Goal: Transaction & Acquisition: Purchase product/service

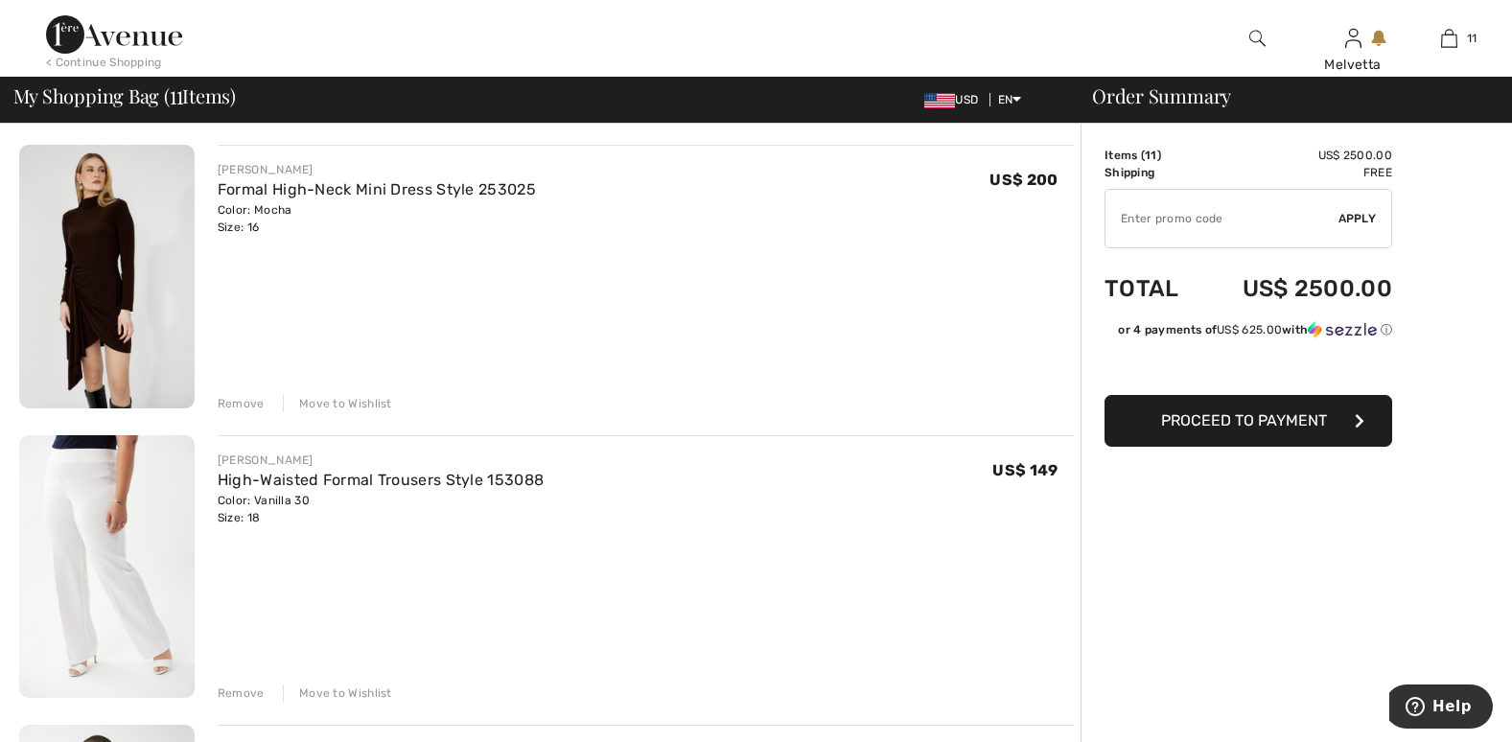
scroll to position [1948, 0]
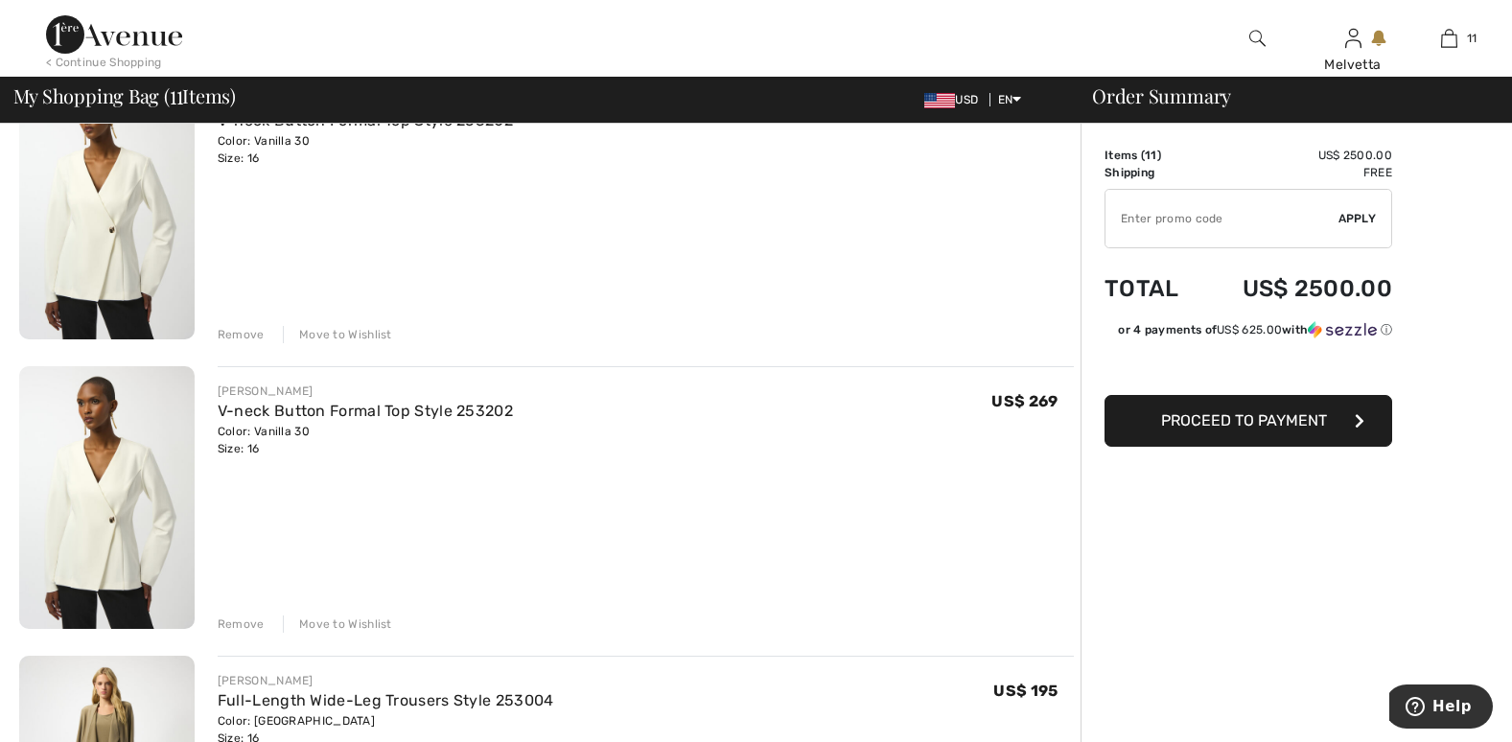
click at [245, 631] on div "Remove" at bounding box center [241, 624] width 47 height 17
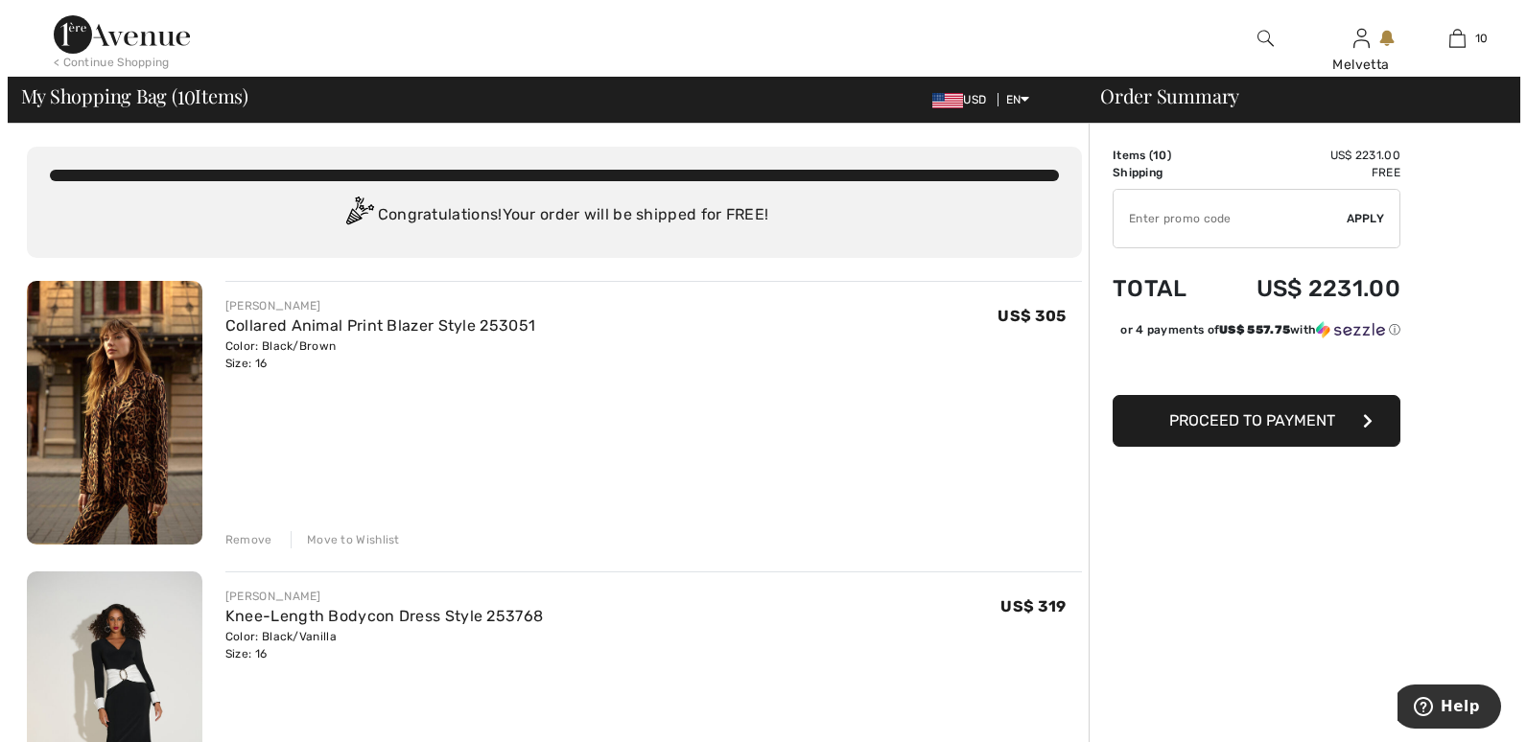
scroll to position [6, 0]
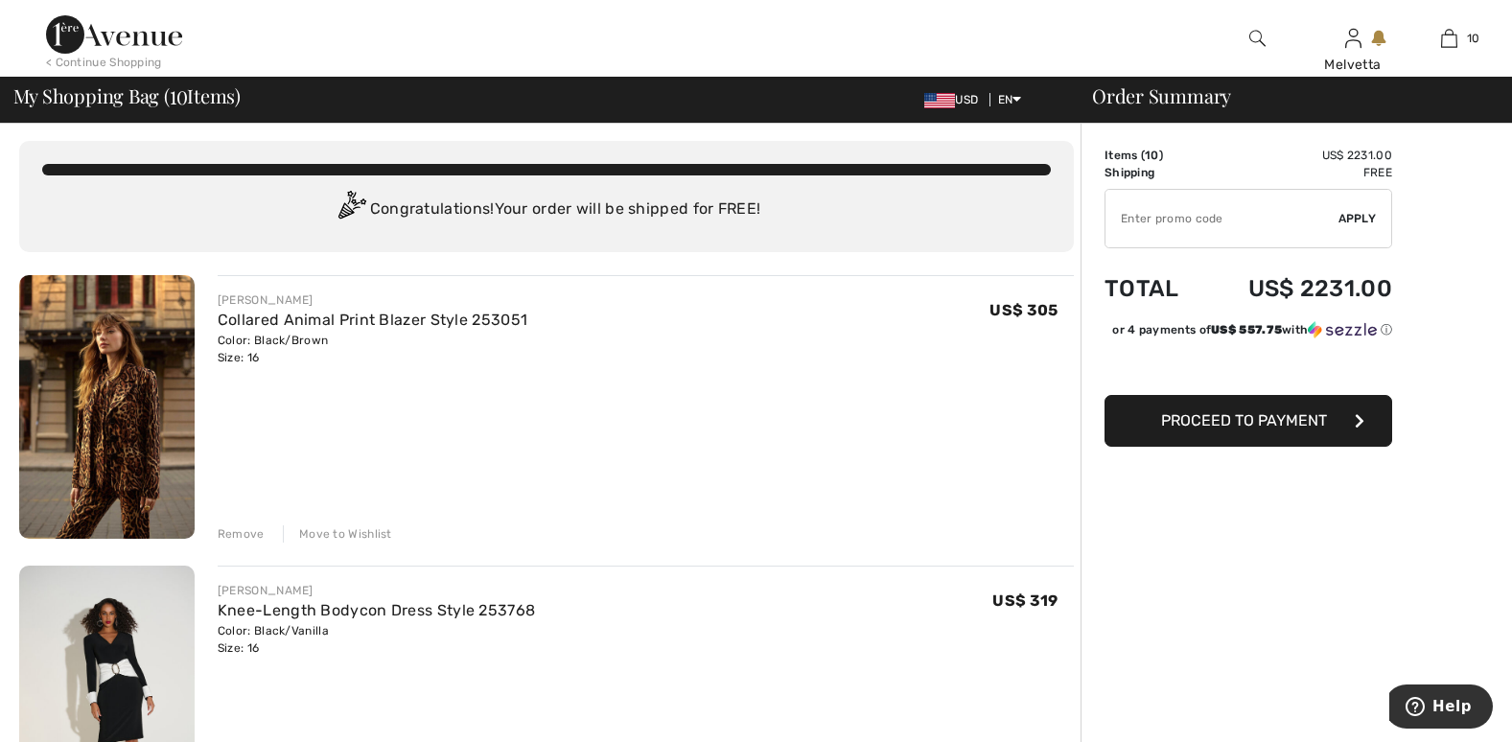
click at [389, 424] on div "JOSEPH RIBKOFF Collared Animal Print Blazer Style 253051 Color: Black/Brown Siz…" at bounding box center [646, 409] width 856 height 268
click at [339, 391] on div "JOSEPH RIBKOFF Collared Animal Print Blazer Style 253051 Color: Black/Brown Siz…" at bounding box center [646, 409] width 856 height 268
click at [1263, 35] on img at bounding box center [1258, 38] width 16 height 23
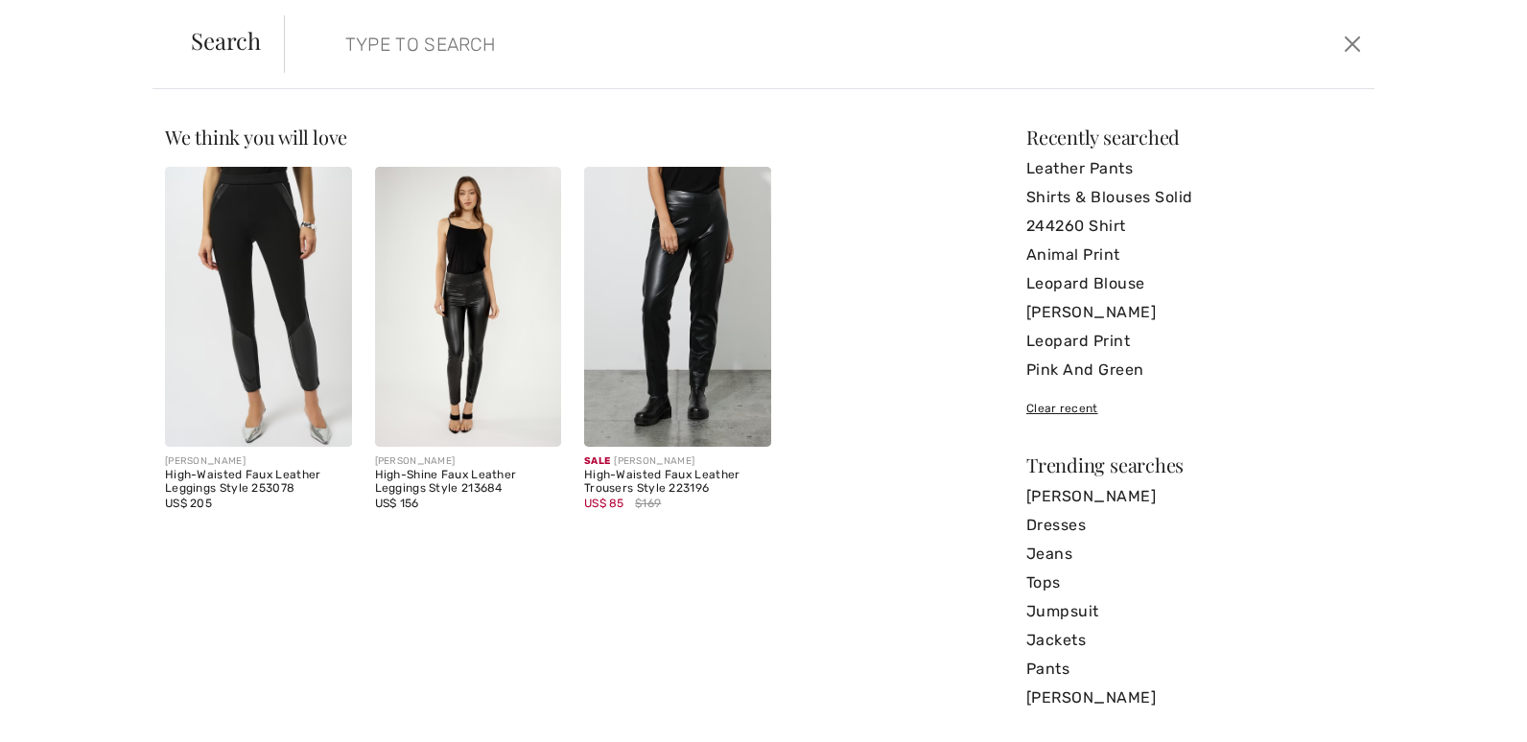
click at [668, 337] on img at bounding box center [677, 307] width 187 height 280
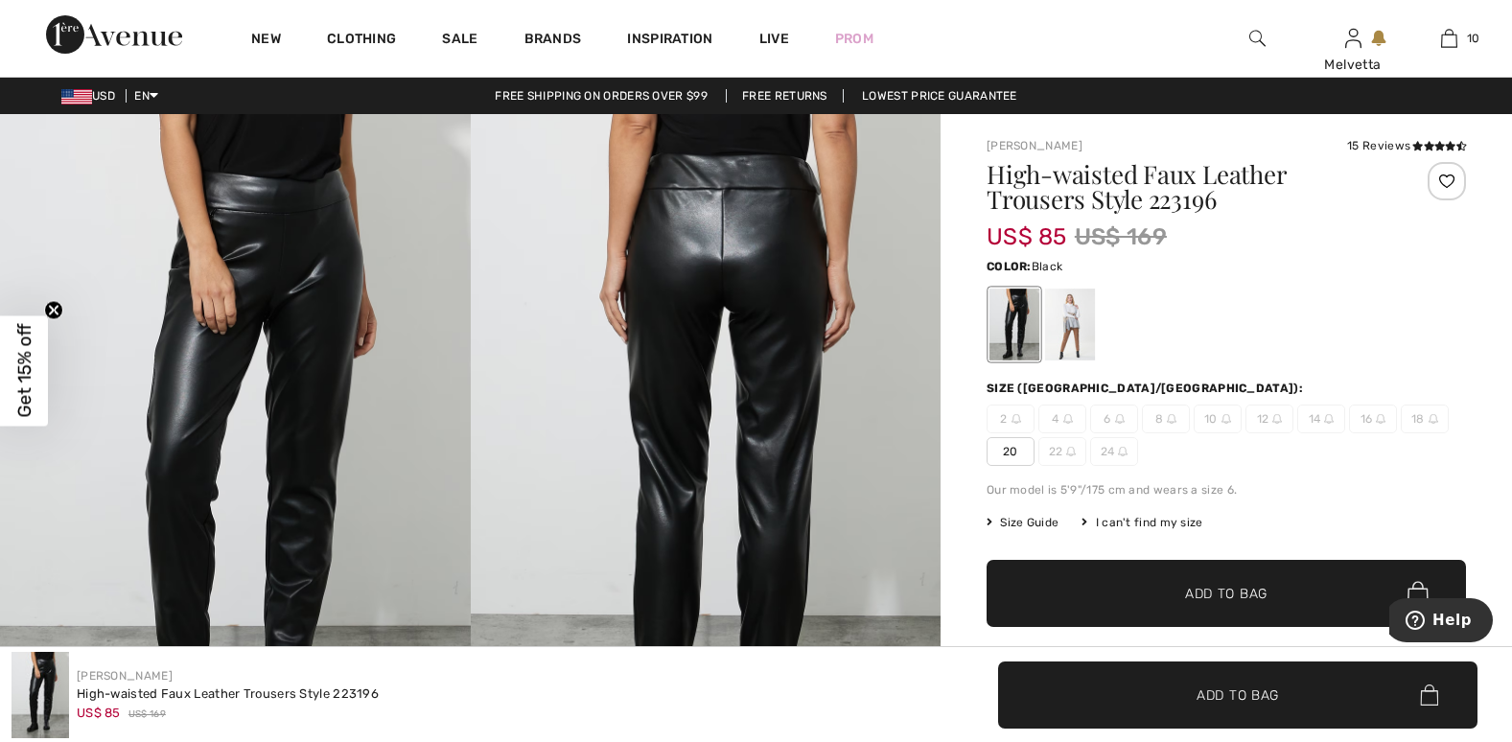
click at [707, 511] on img at bounding box center [706, 467] width 471 height 706
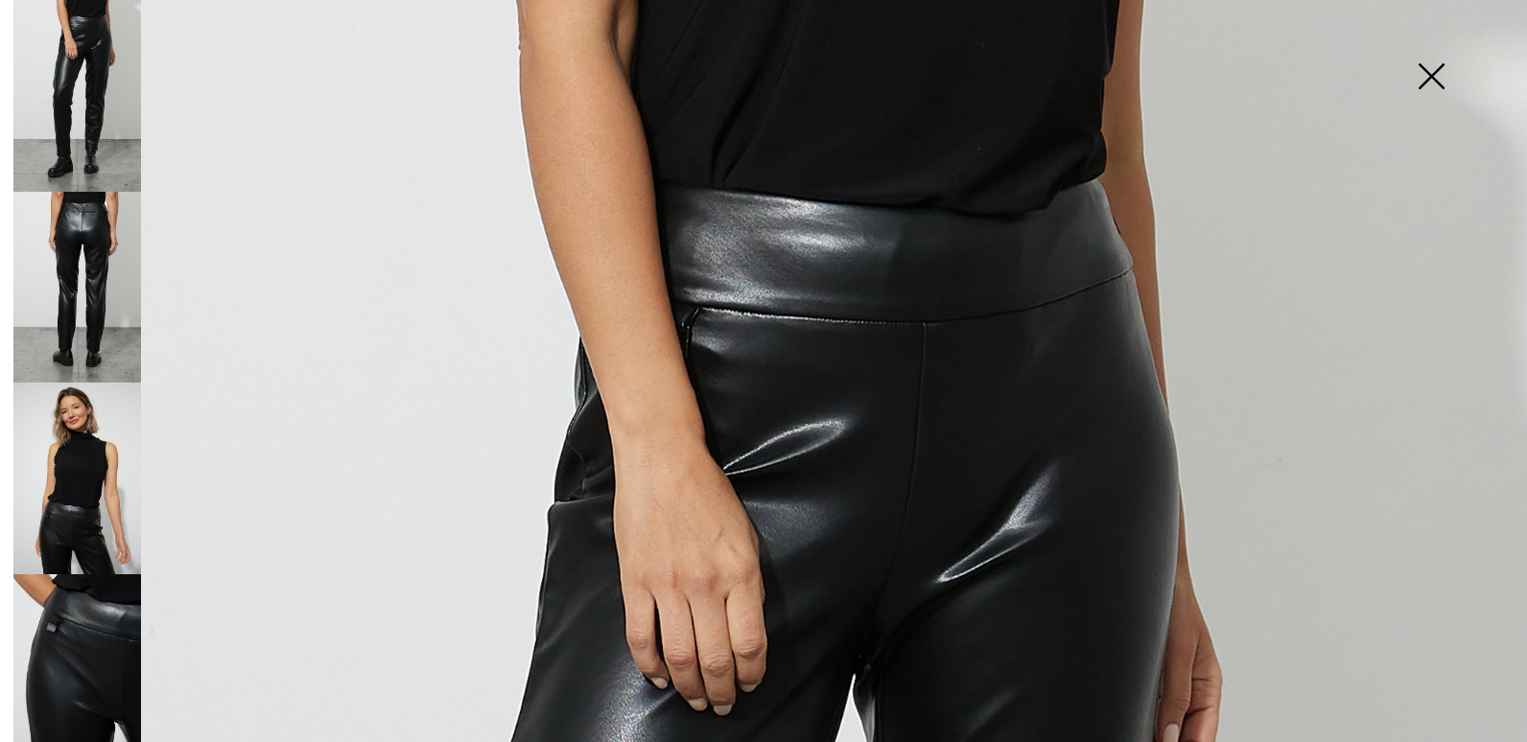
click at [1424, 77] on img at bounding box center [1431, 78] width 96 height 99
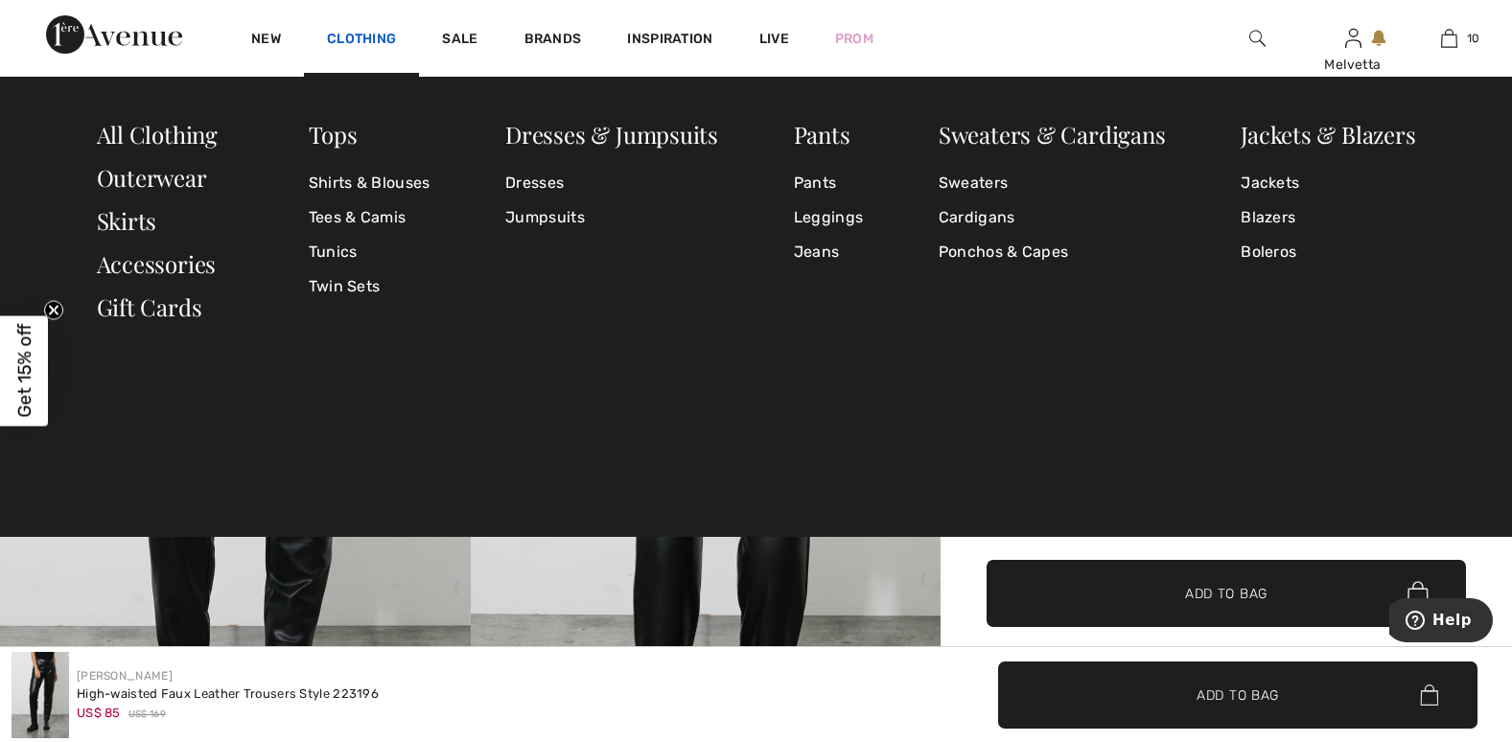
click at [359, 35] on link "Clothing" at bounding box center [361, 41] width 69 height 20
click at [553, 182] on link "Dresses" at bounding box center [611, 183] width 213 height 35
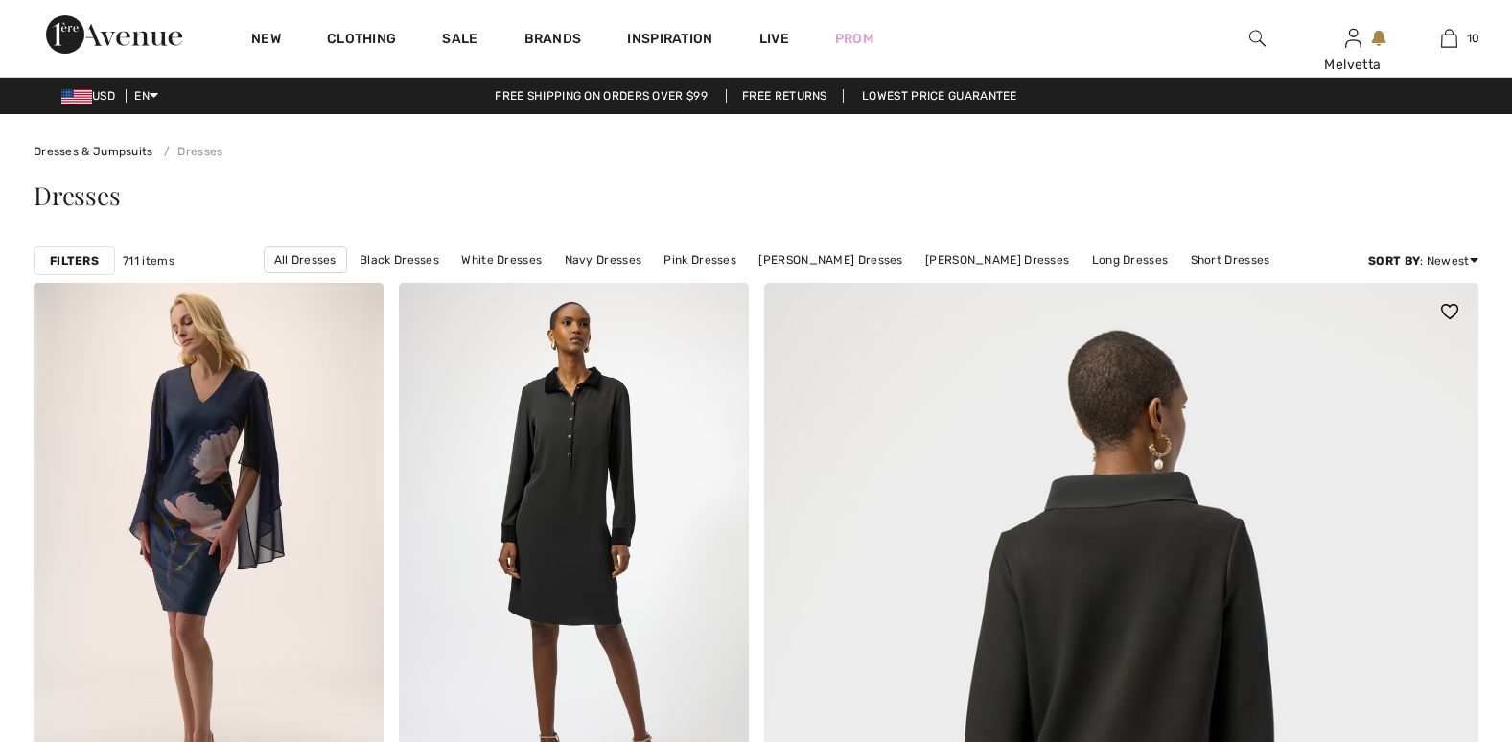
checkbox input "true"
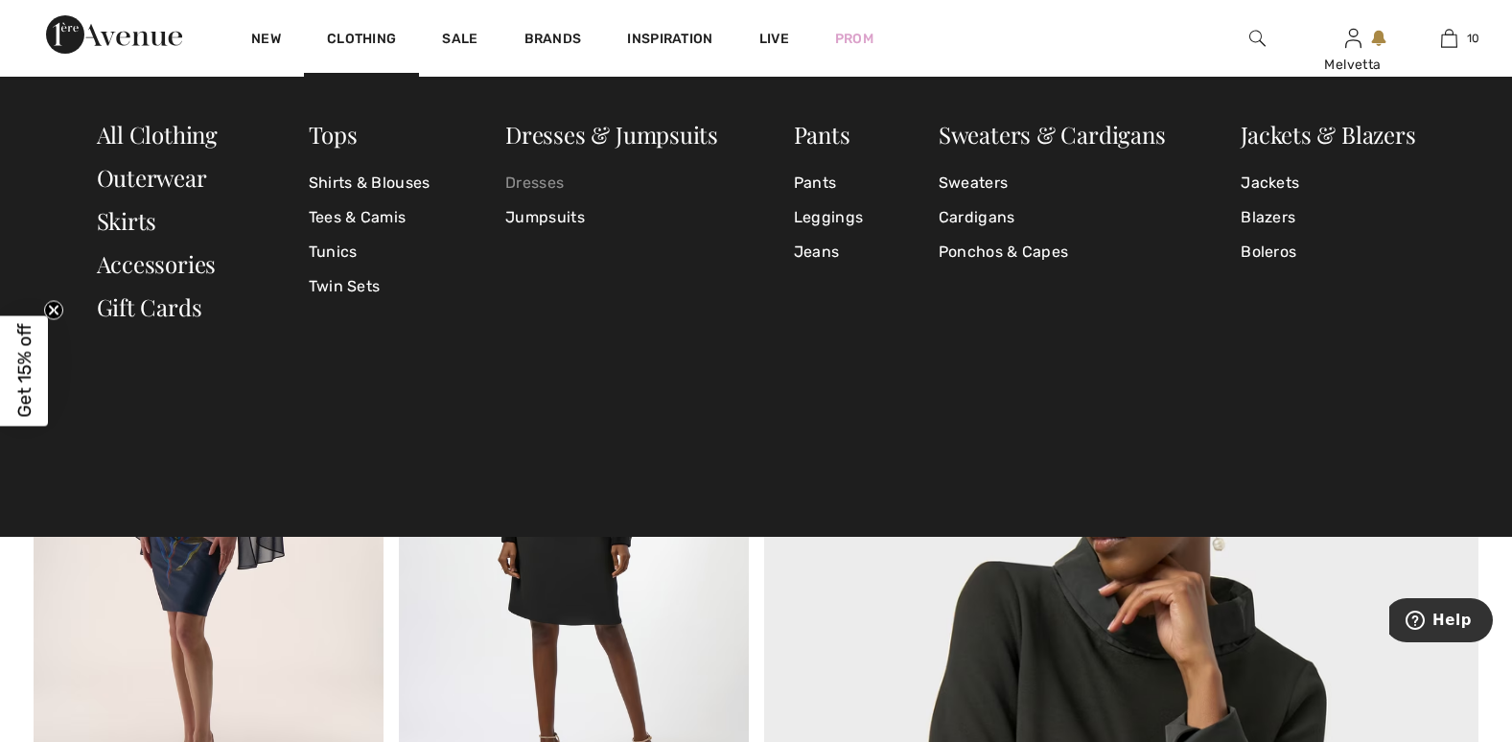
click at [550, 177] on link "Dresses" at bounding box center [611, 183] width 213 height 35
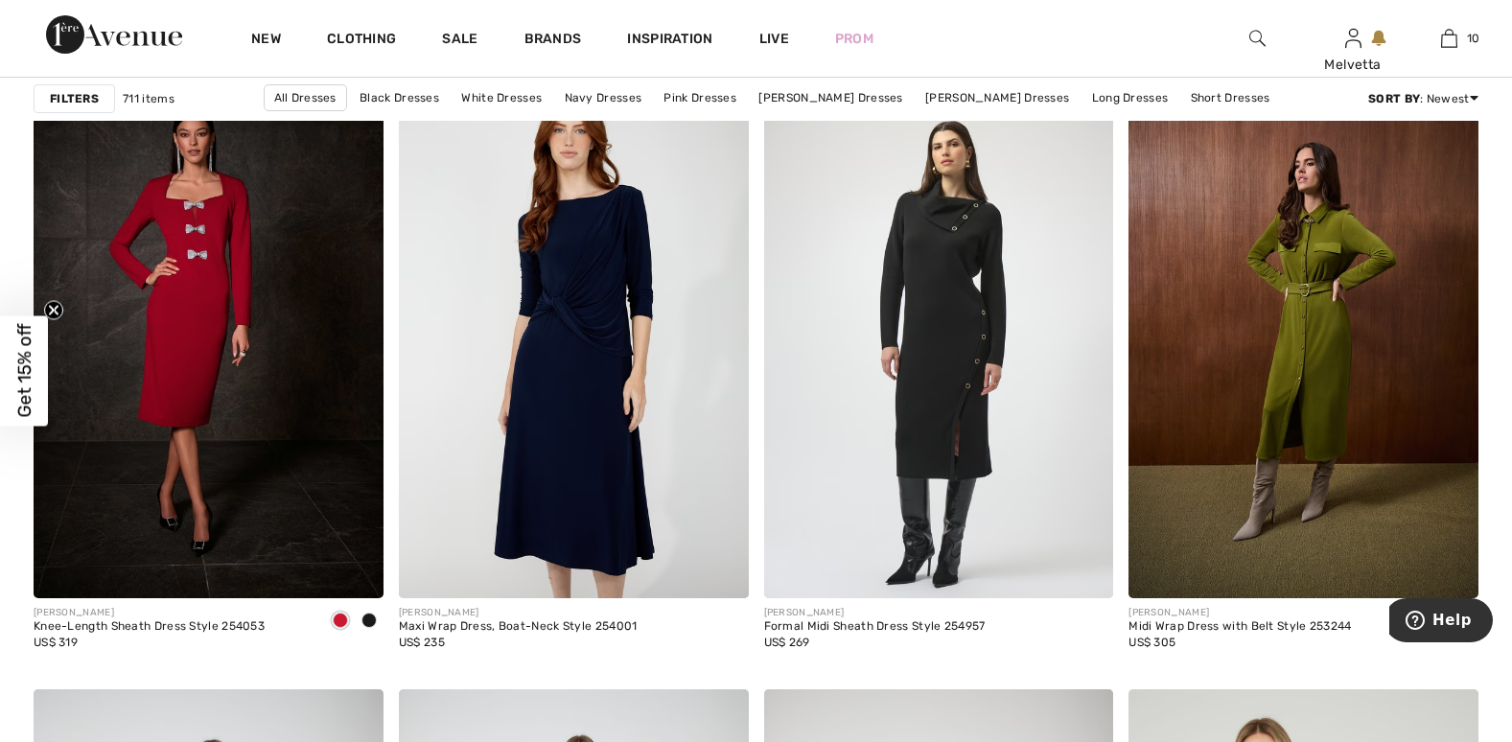
scroll to position [9090, 0]
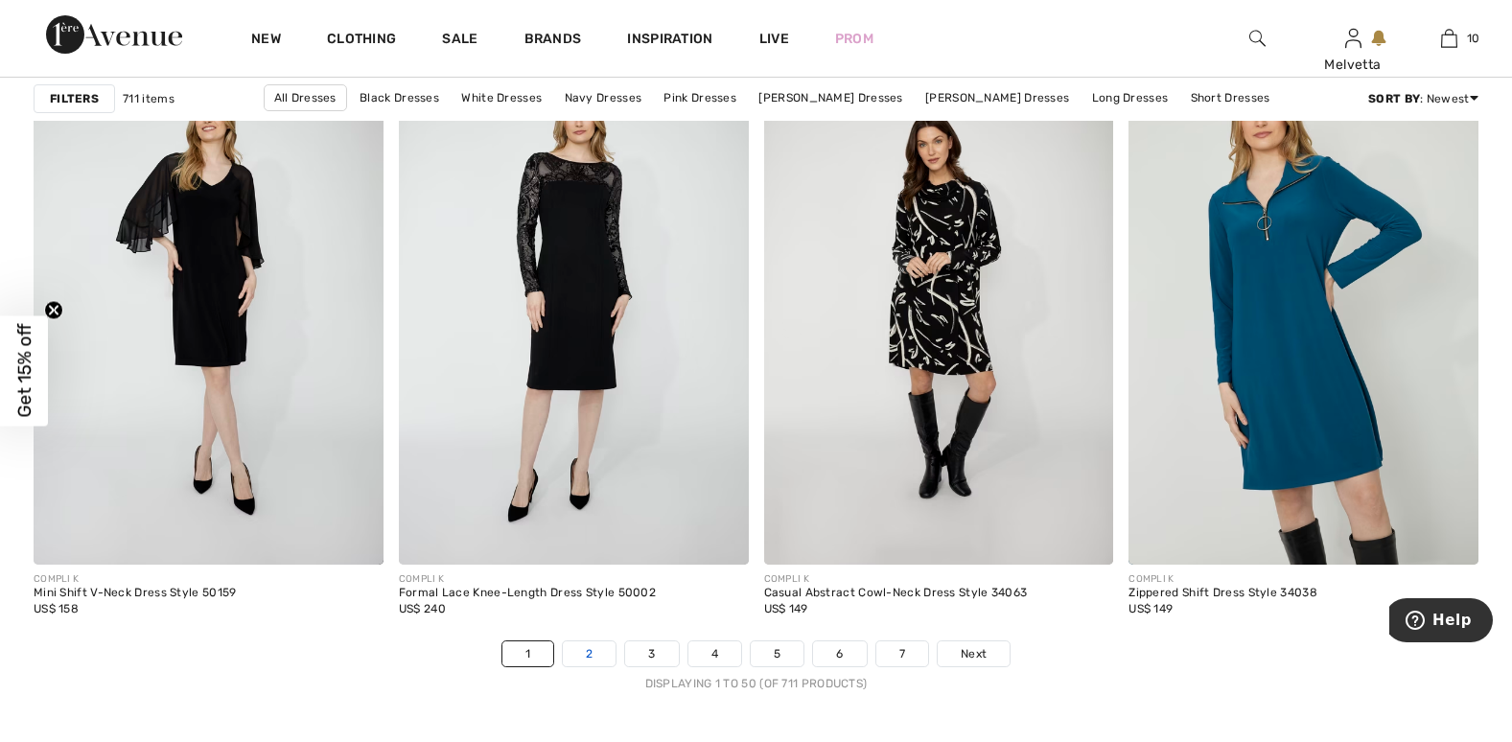
click at [585, 654] on link "2" at bounding box center [589, 654] width 53 height 25
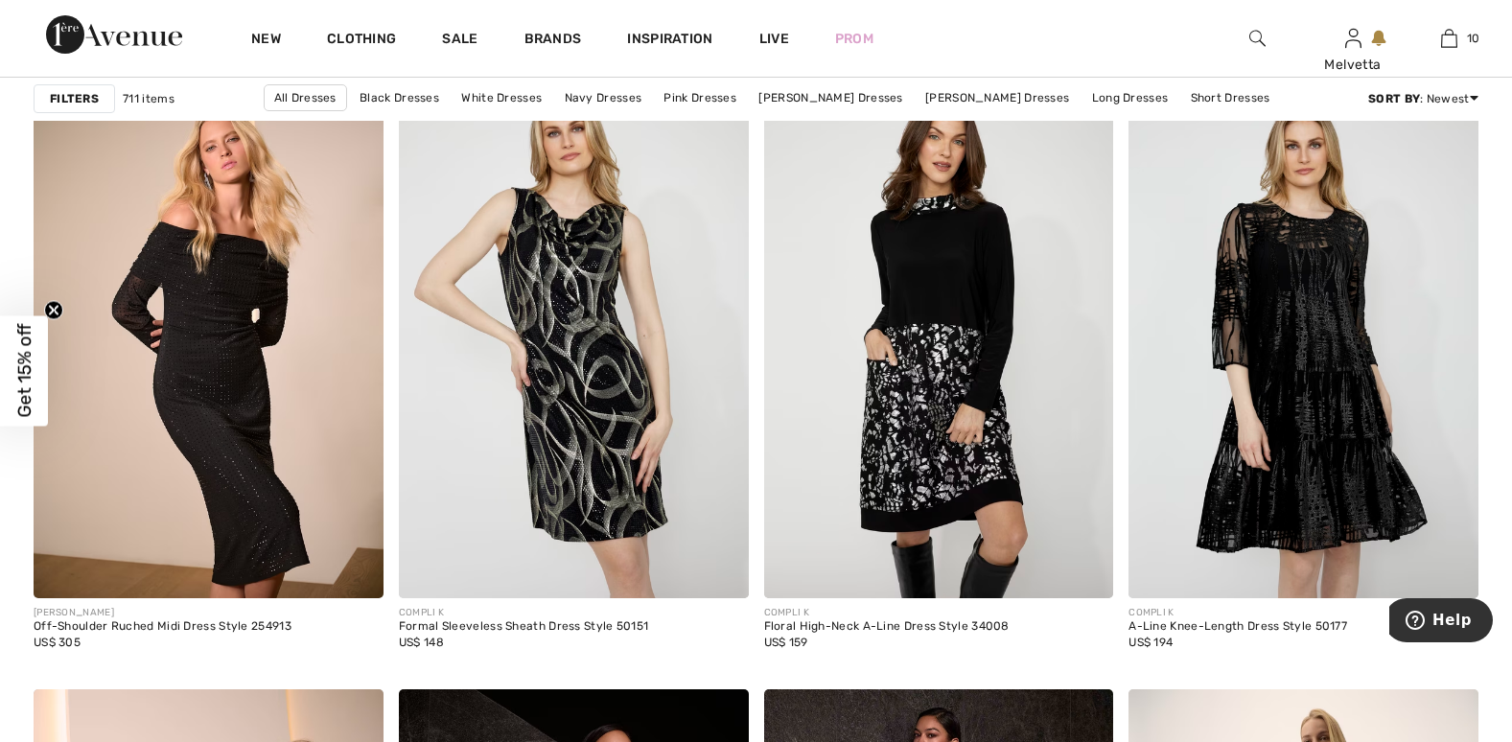
scroll to position [9090, 0]
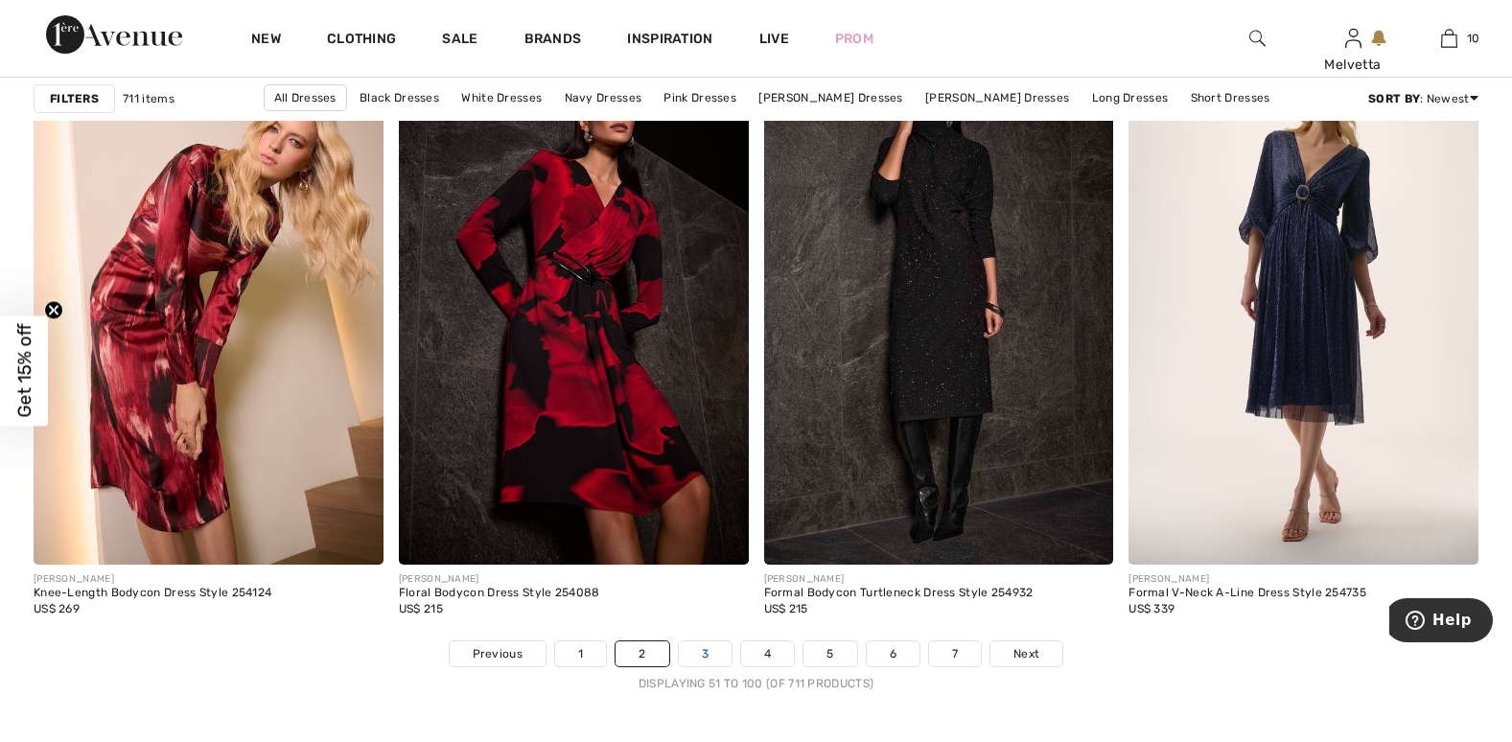
click at [708, 653] on link "3" at bounding box center [705, 654] width 53 height 25
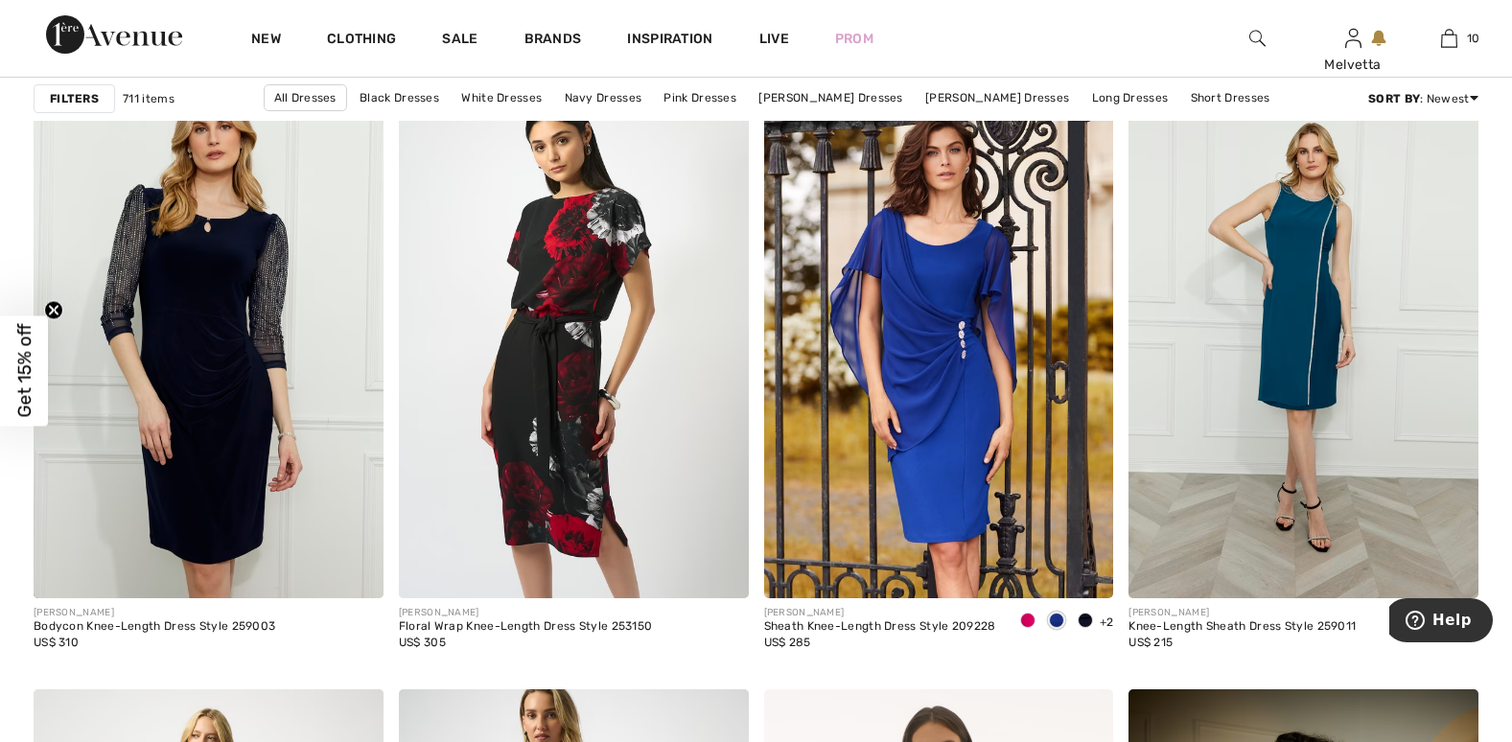
scroll to position [9090, 0]
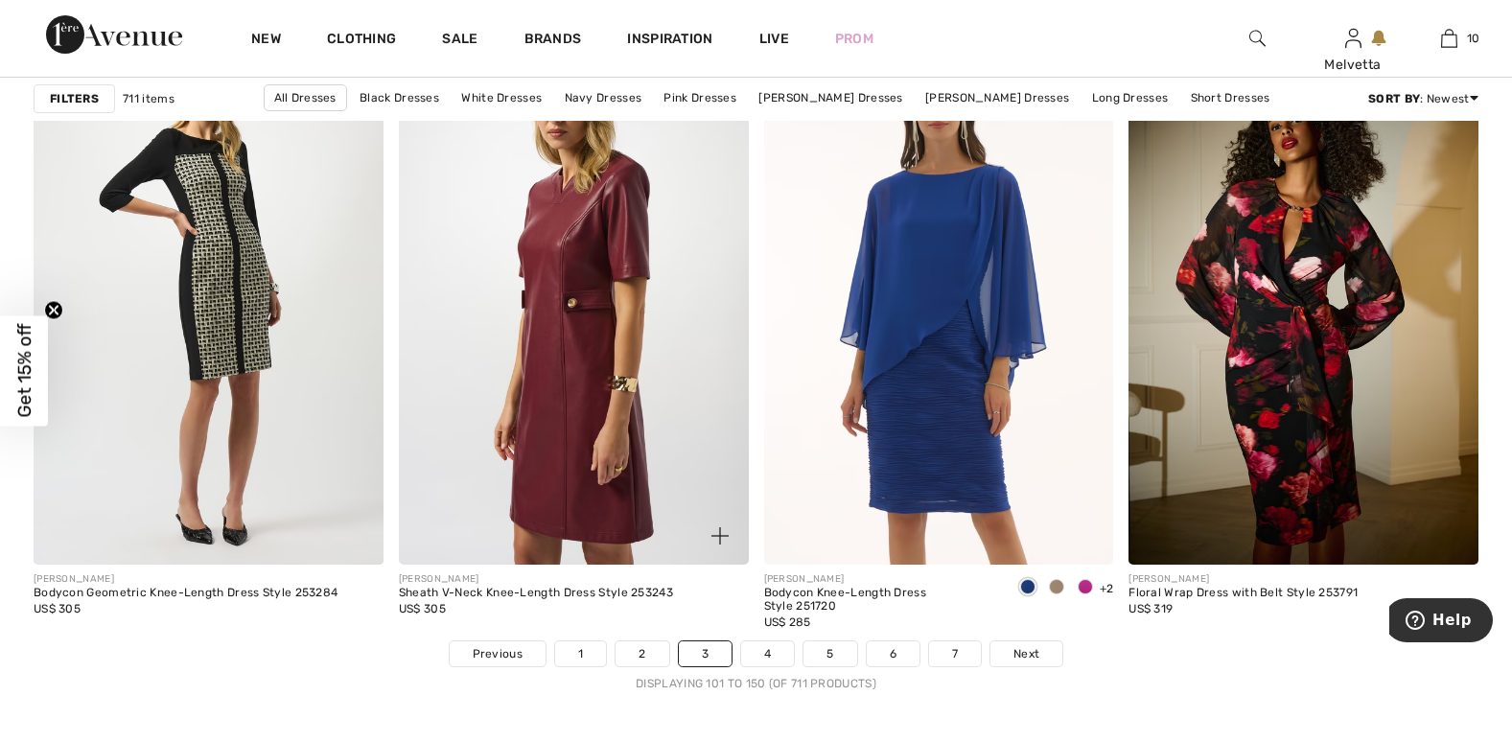
click at [556, 378] on img at bounding box center [574, 302] width 350 height 525
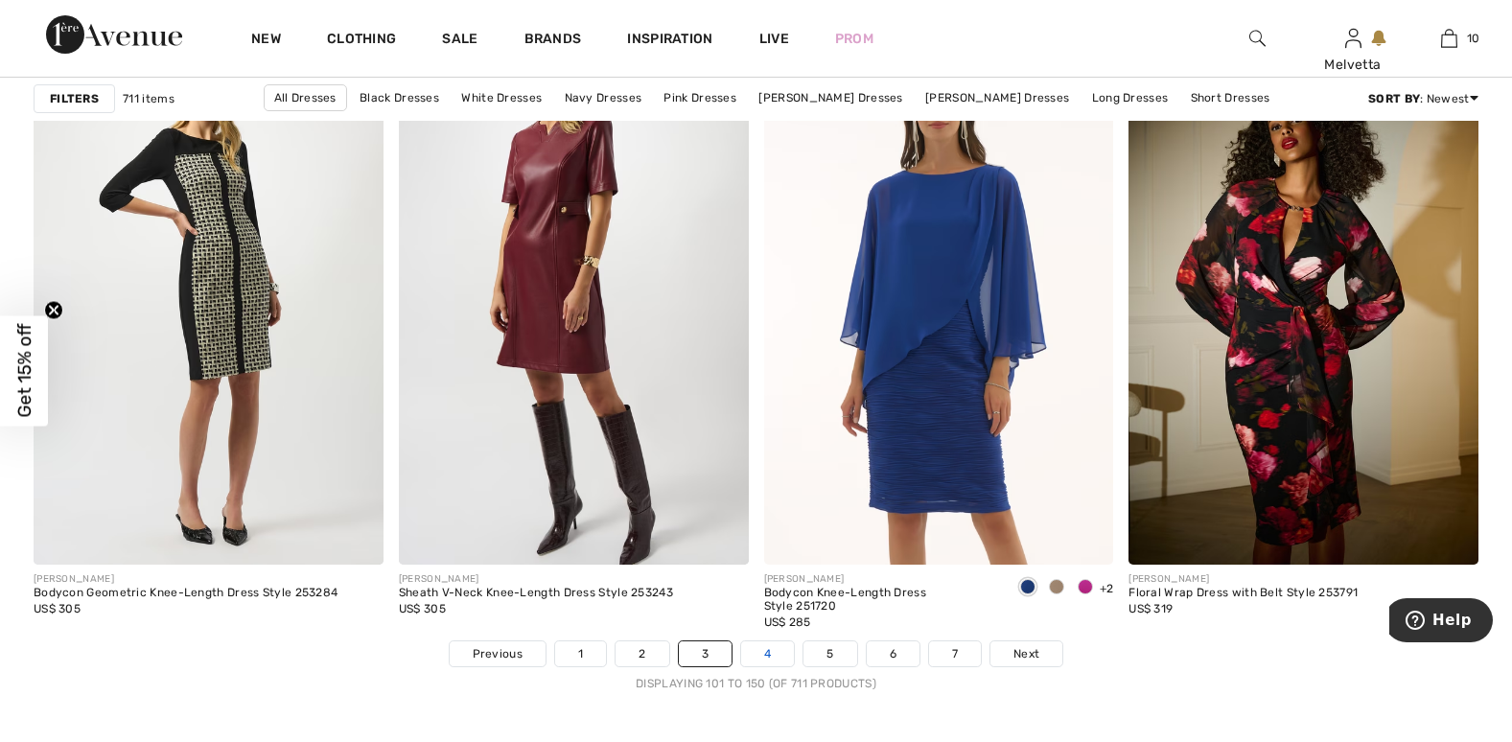
click at [763, 650] on link "4" at bounding box center [767, 654] width 53 height 25
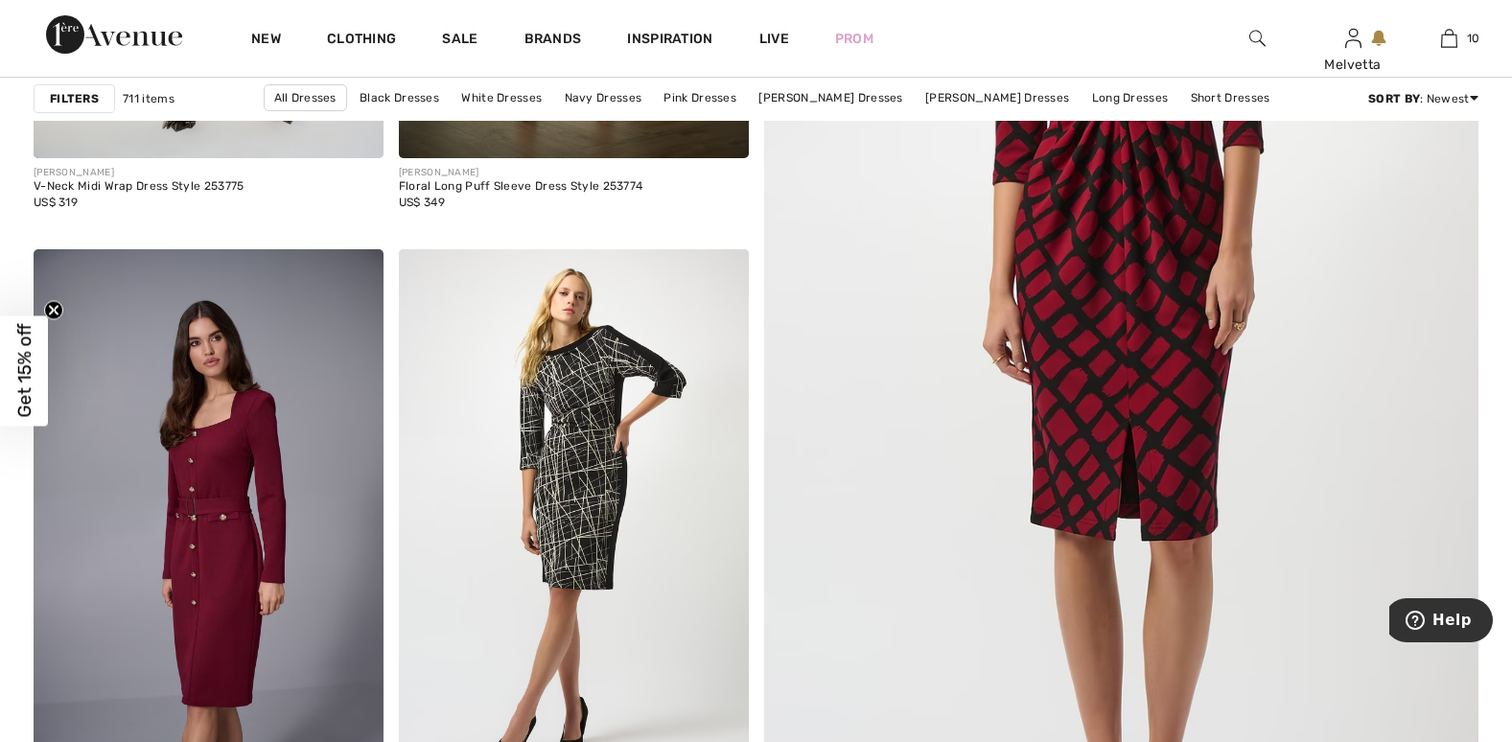
scroll to position [1299, 0]
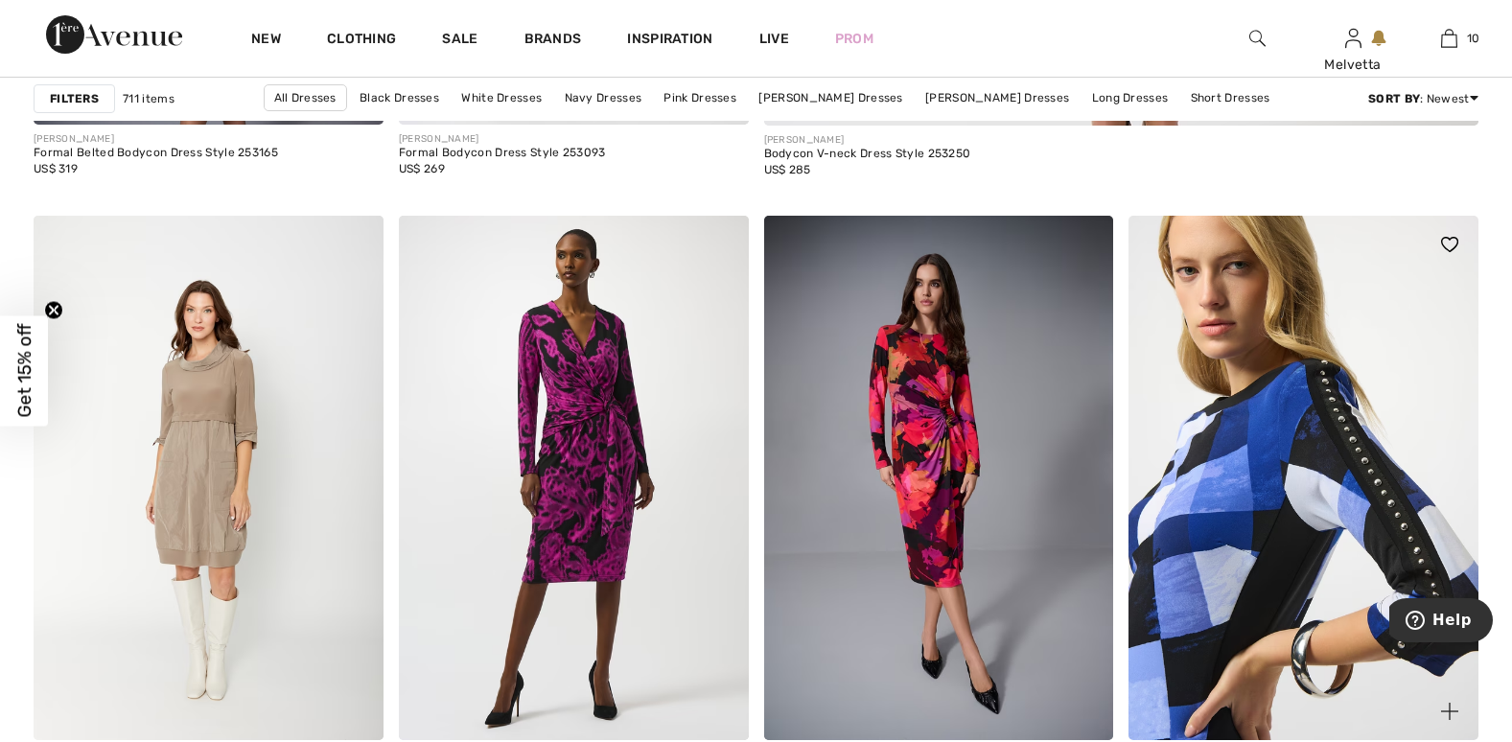
click at [1326, 490] on img at bounding box center [1304, 478] width 350 height 525
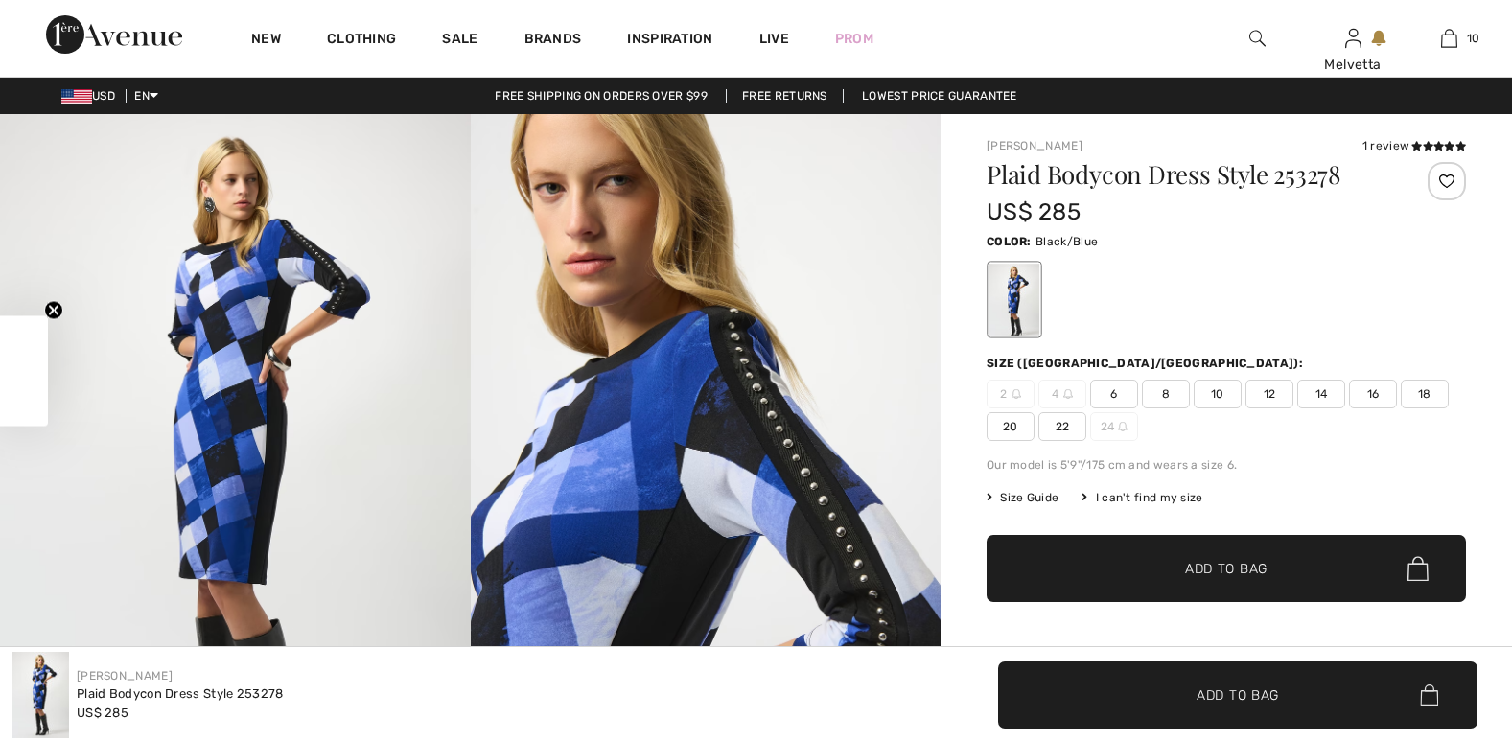
checkbox input "true"
click at [1375, 392] on span "16" at bounding box center [1373, 394] width 48 height 29
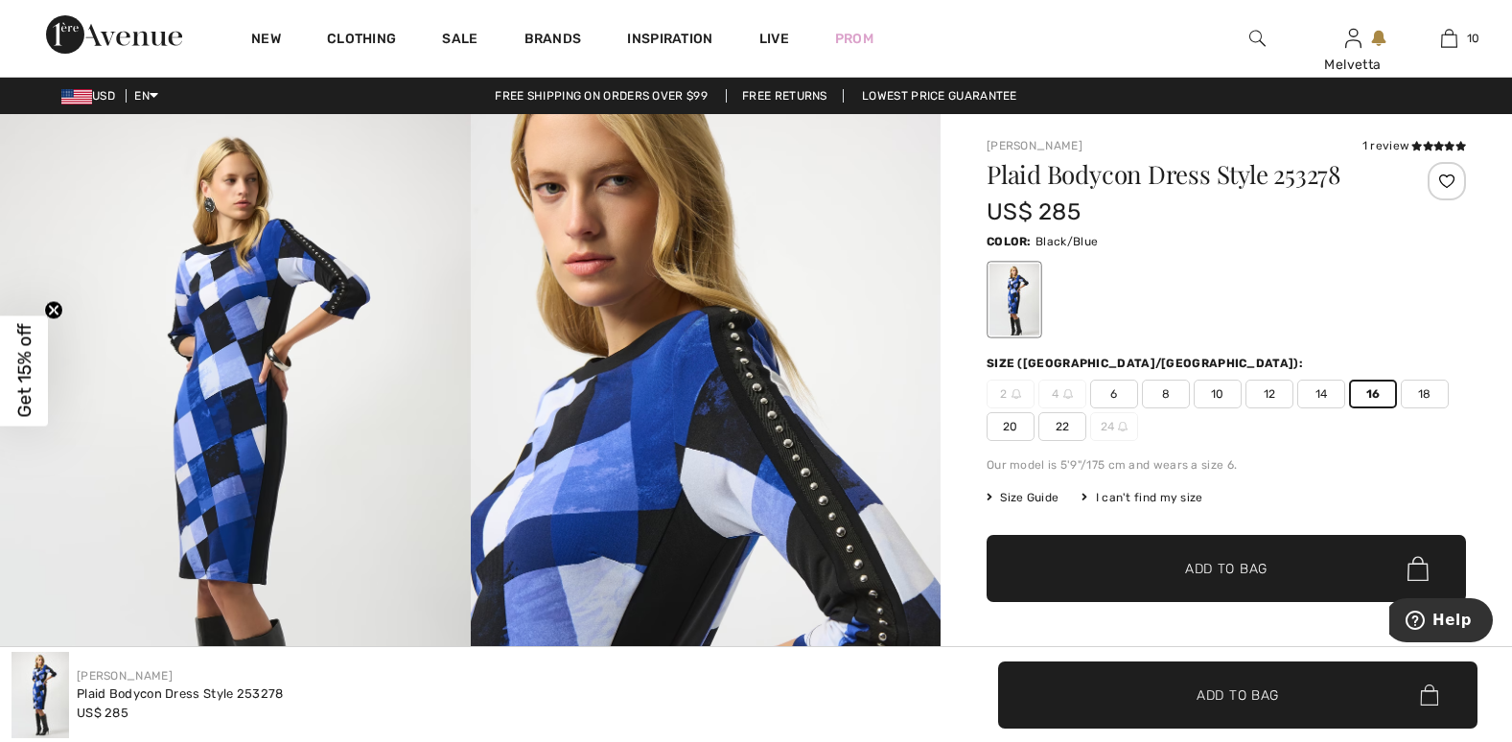
click at [1200, 571] on span "Add to Bag" at bounding box center [1226, 569] width 82 height 20
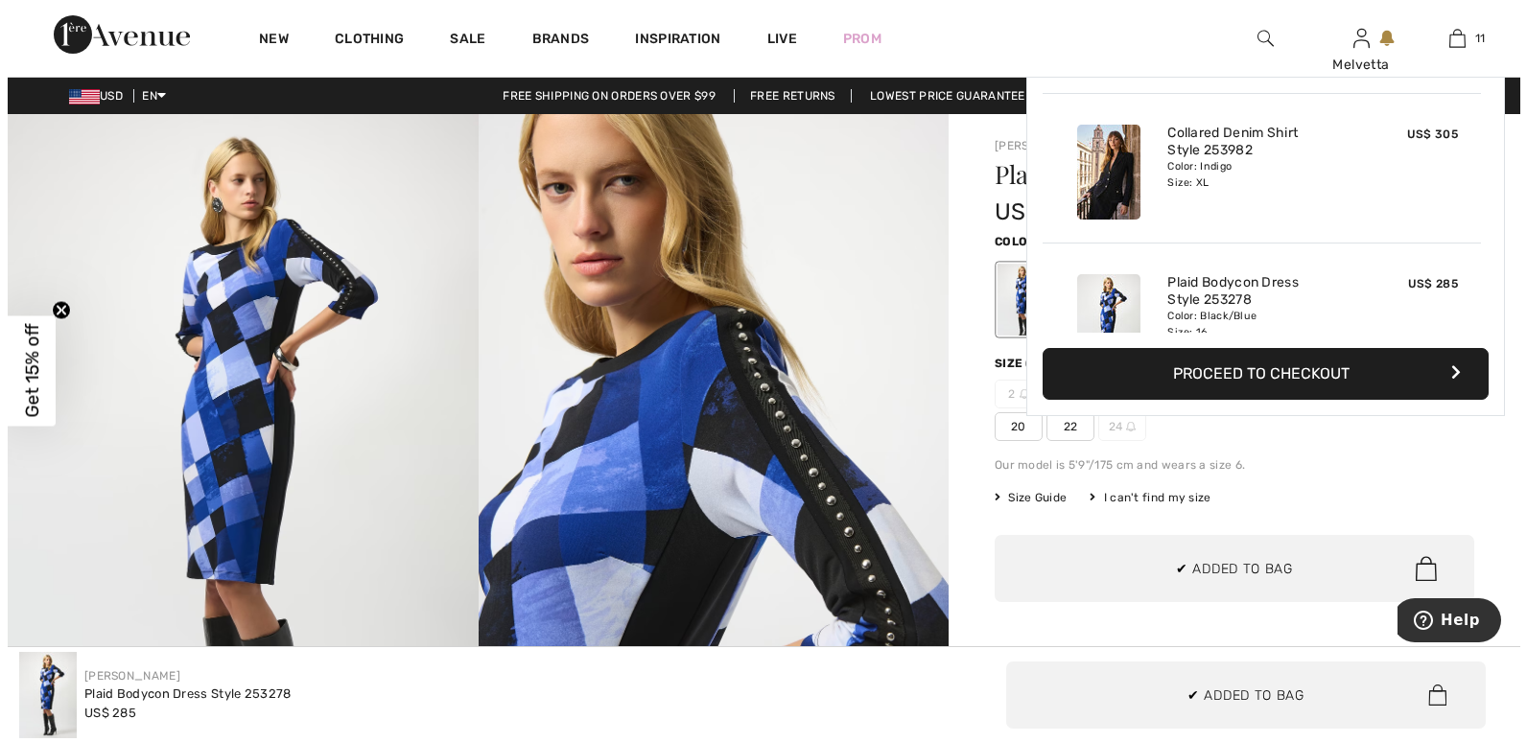
scroll to position [1406, 0]
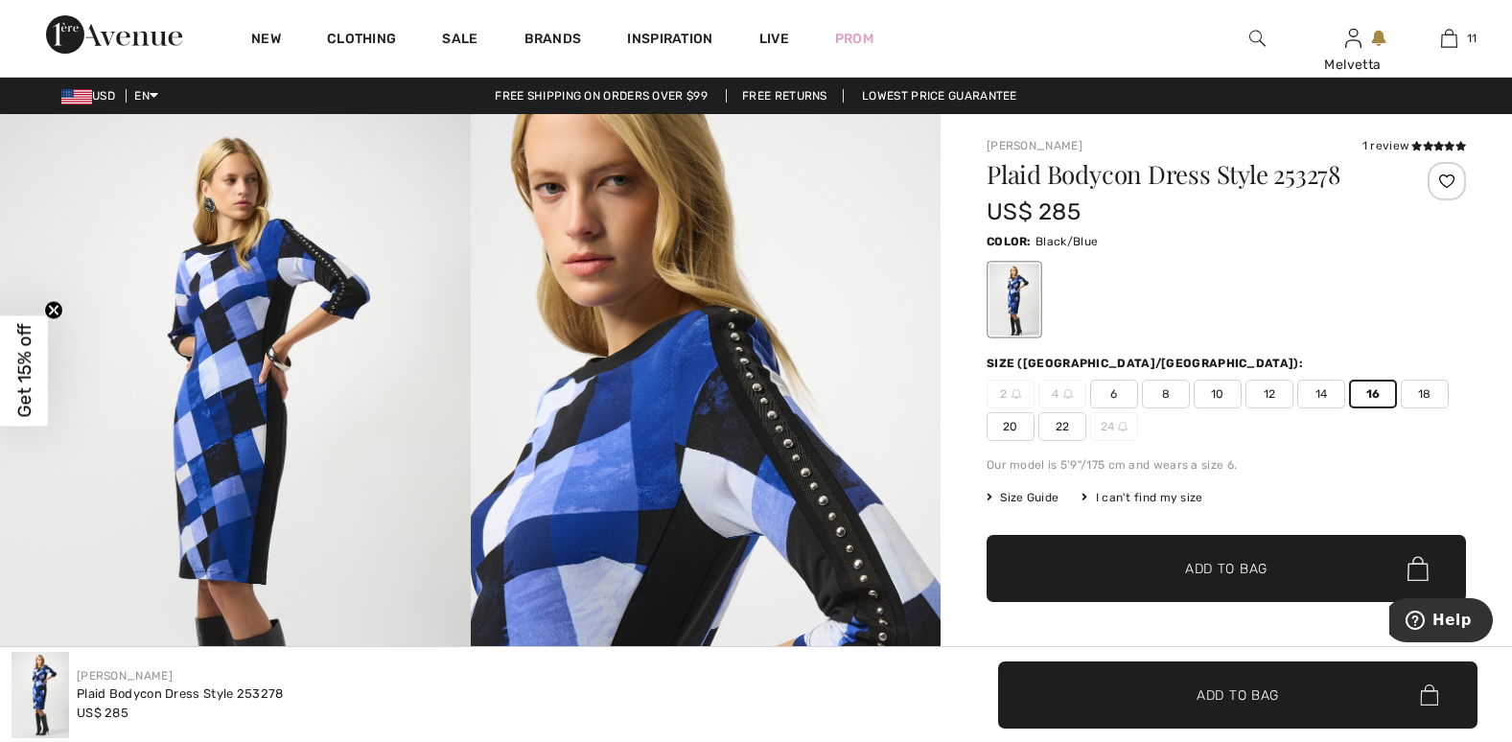
click at [246, 518] on img at bounding box center [235, 466] width 471 height 705
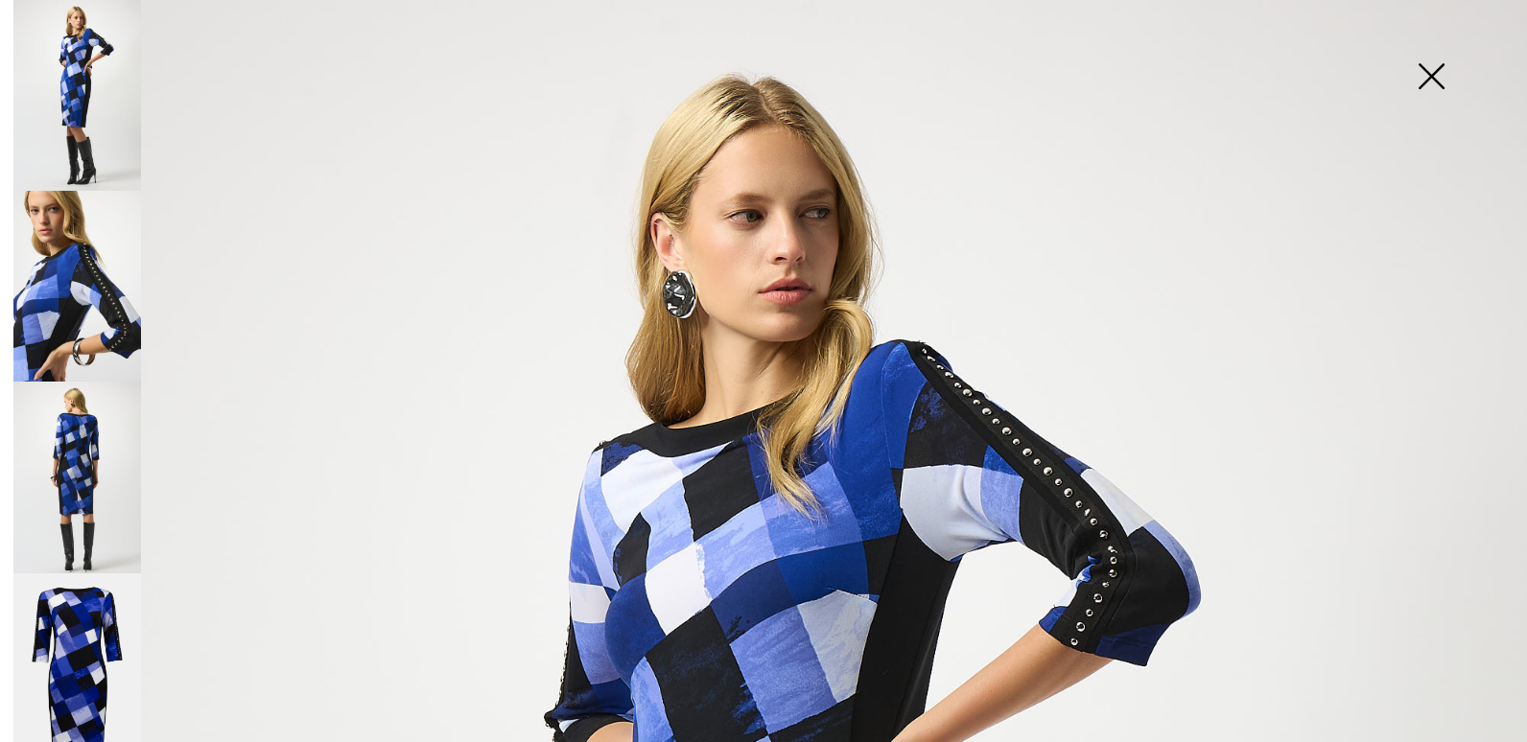
click at [71, 477] on img at bounding box center [77, 477] width 128 height 191
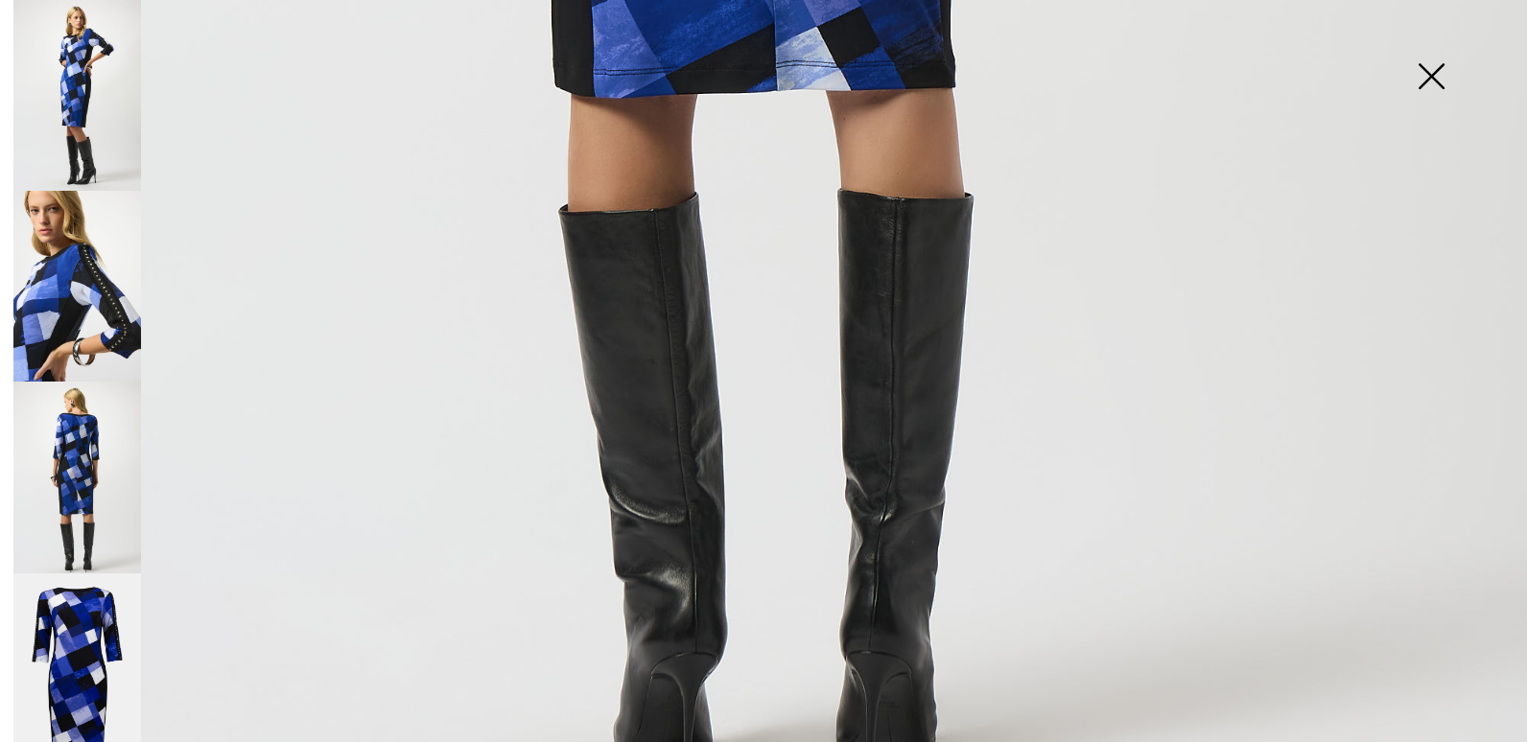
scroll to position [1524, 0]
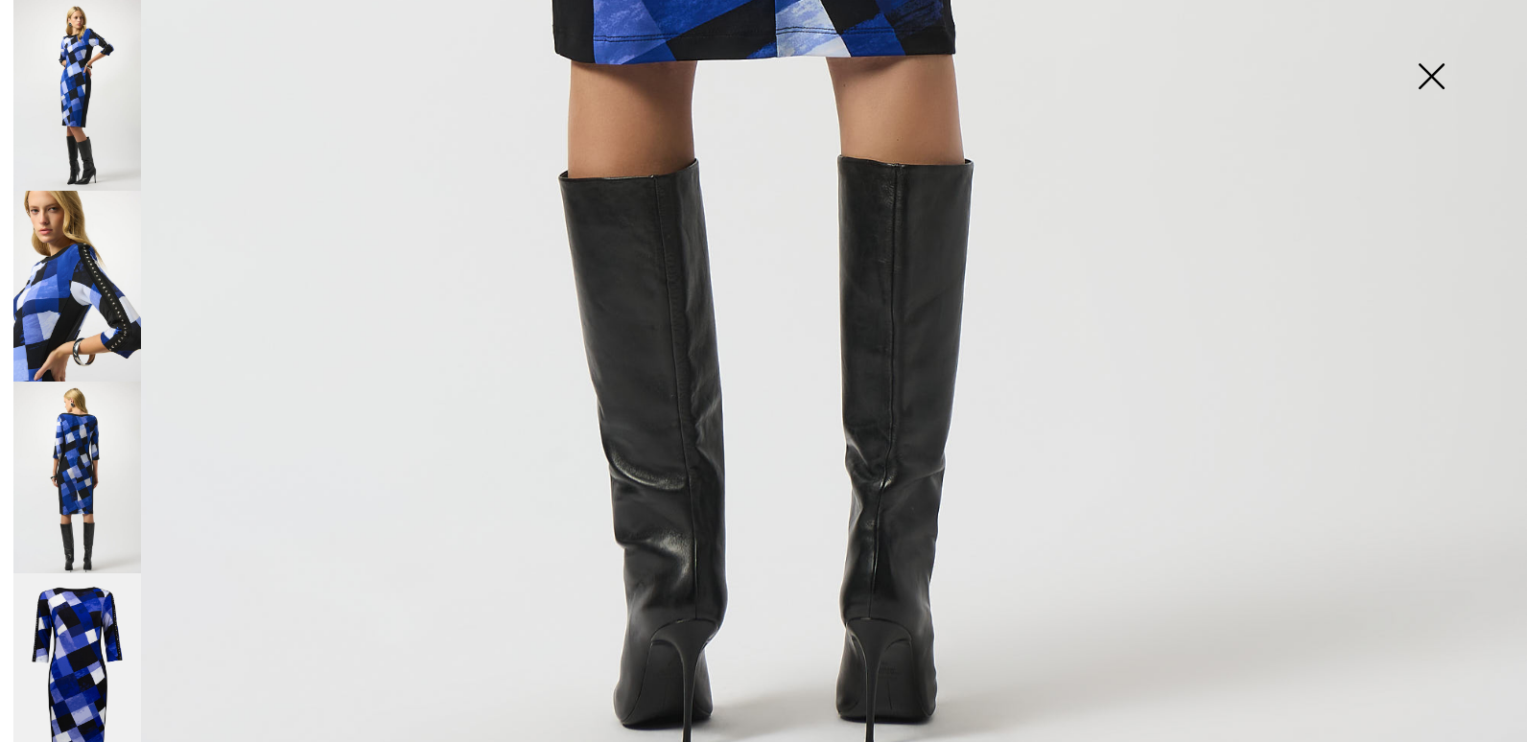
click at [77, 481] on img at bounding box center [77, 477] width 128 height 191
click at [70, 311] on img at bounding box center [77, 286] width 128 height 191
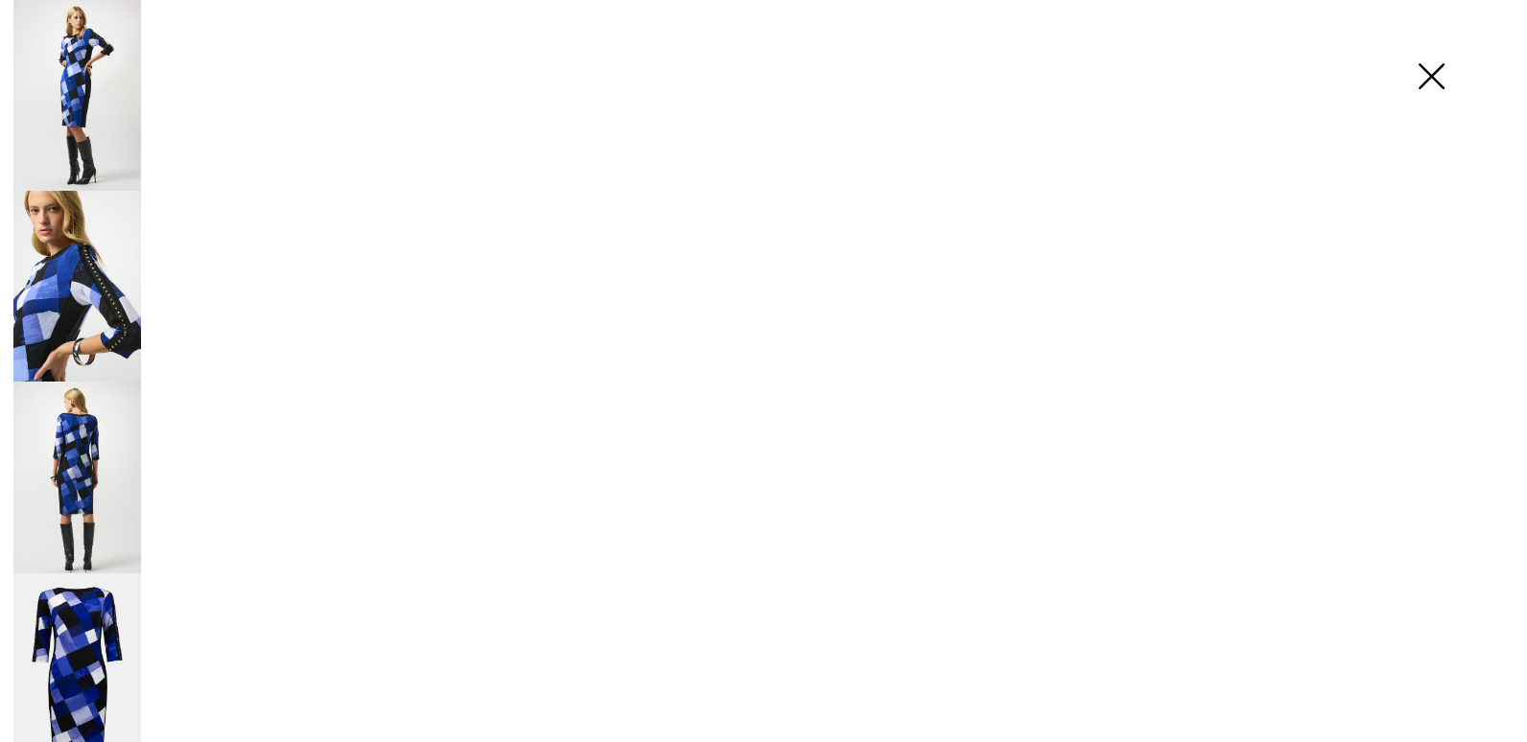
click at [70, 311] on img at bounding box center [77, 286] width 128 height 191
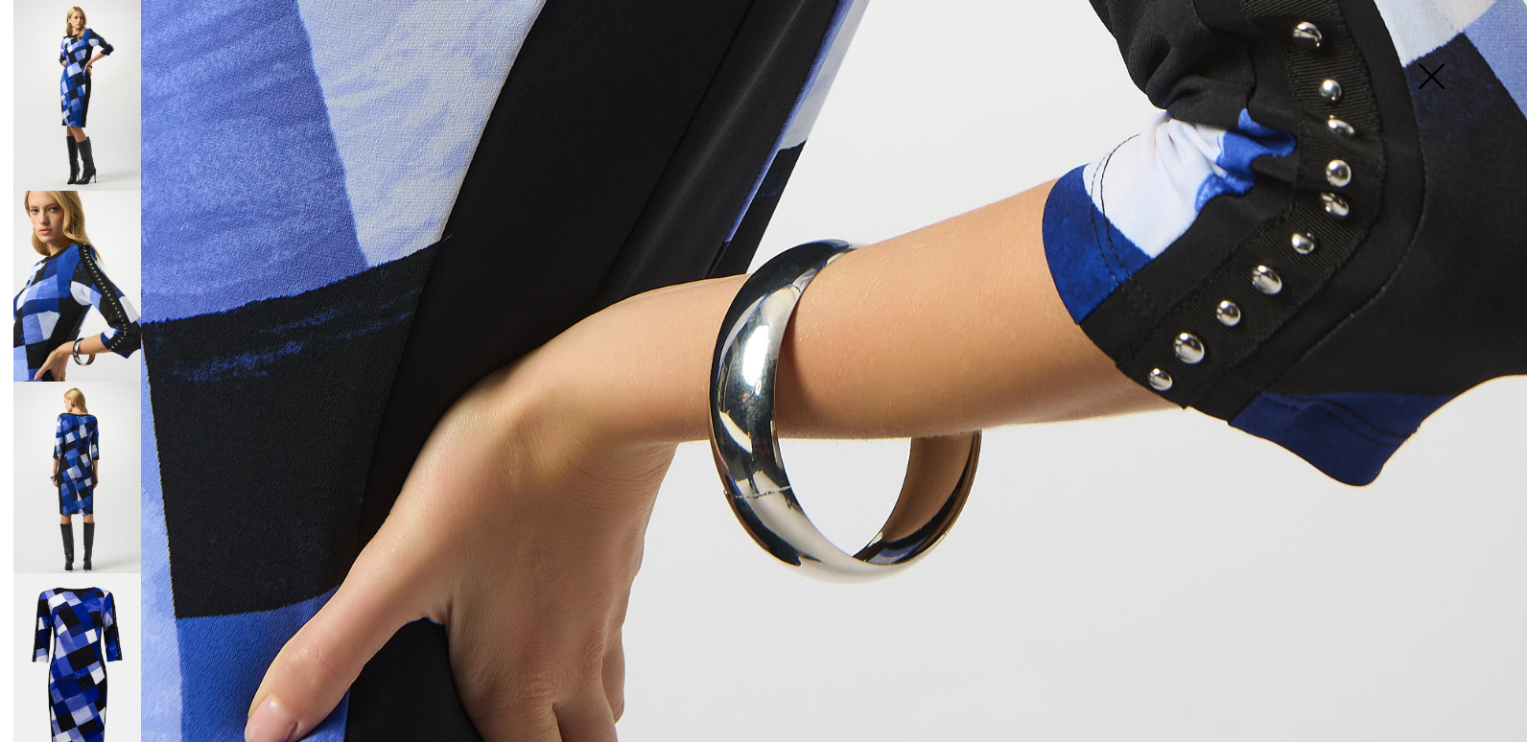
click at [84, 112] on img at bounding box center [77, 95] width 128 height 191
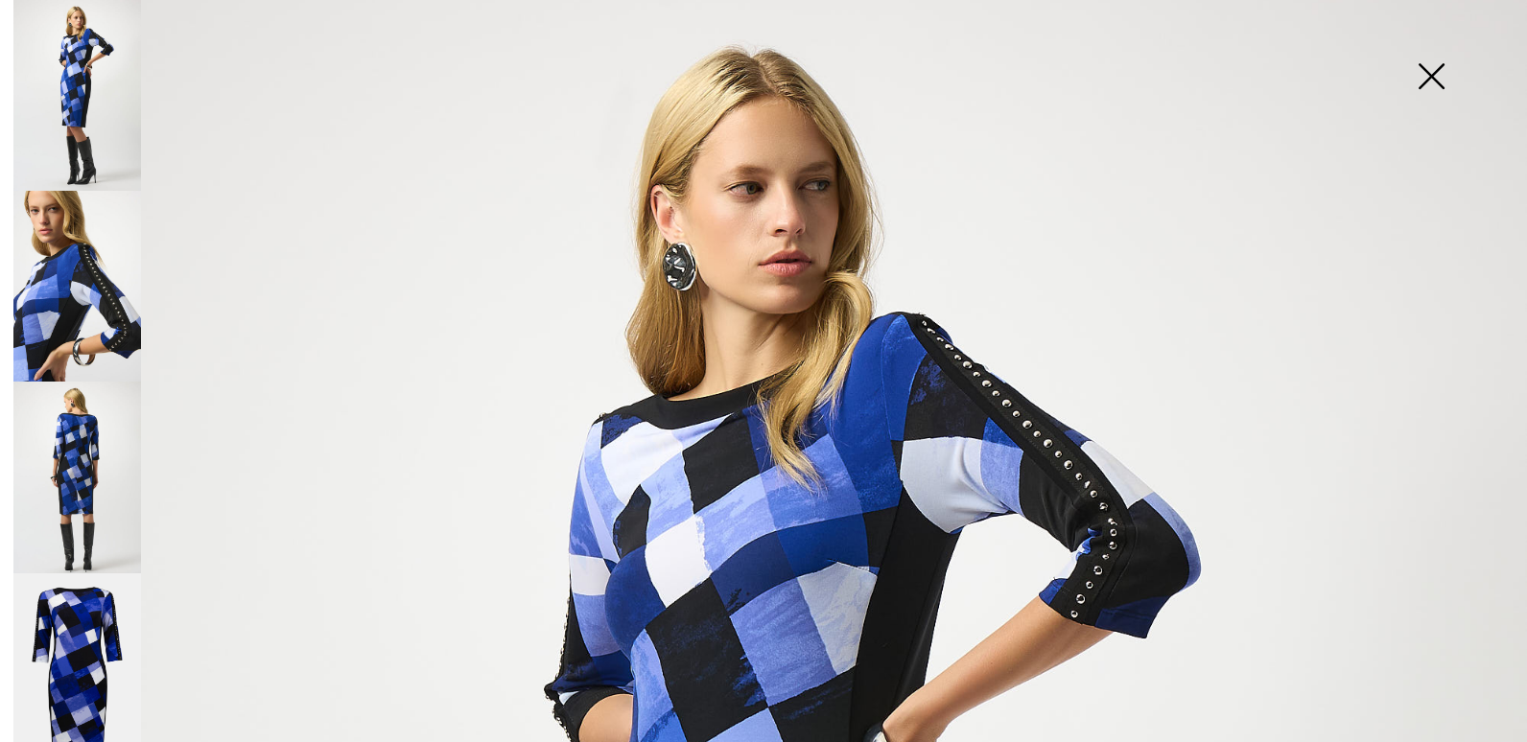
scroll to position [0, 0]
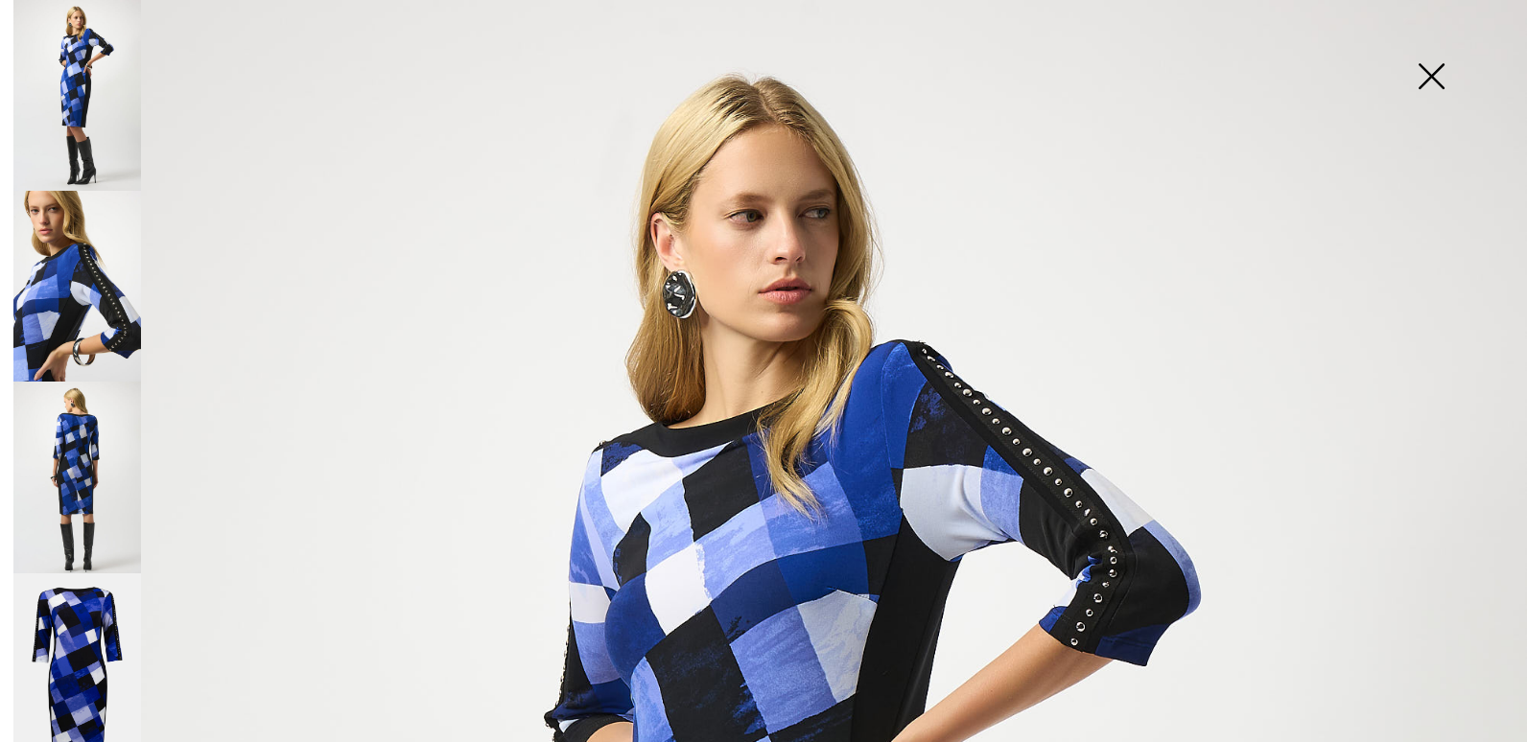
click at [83, 484] on img at bounding box center [77, 477] width 128 height 191
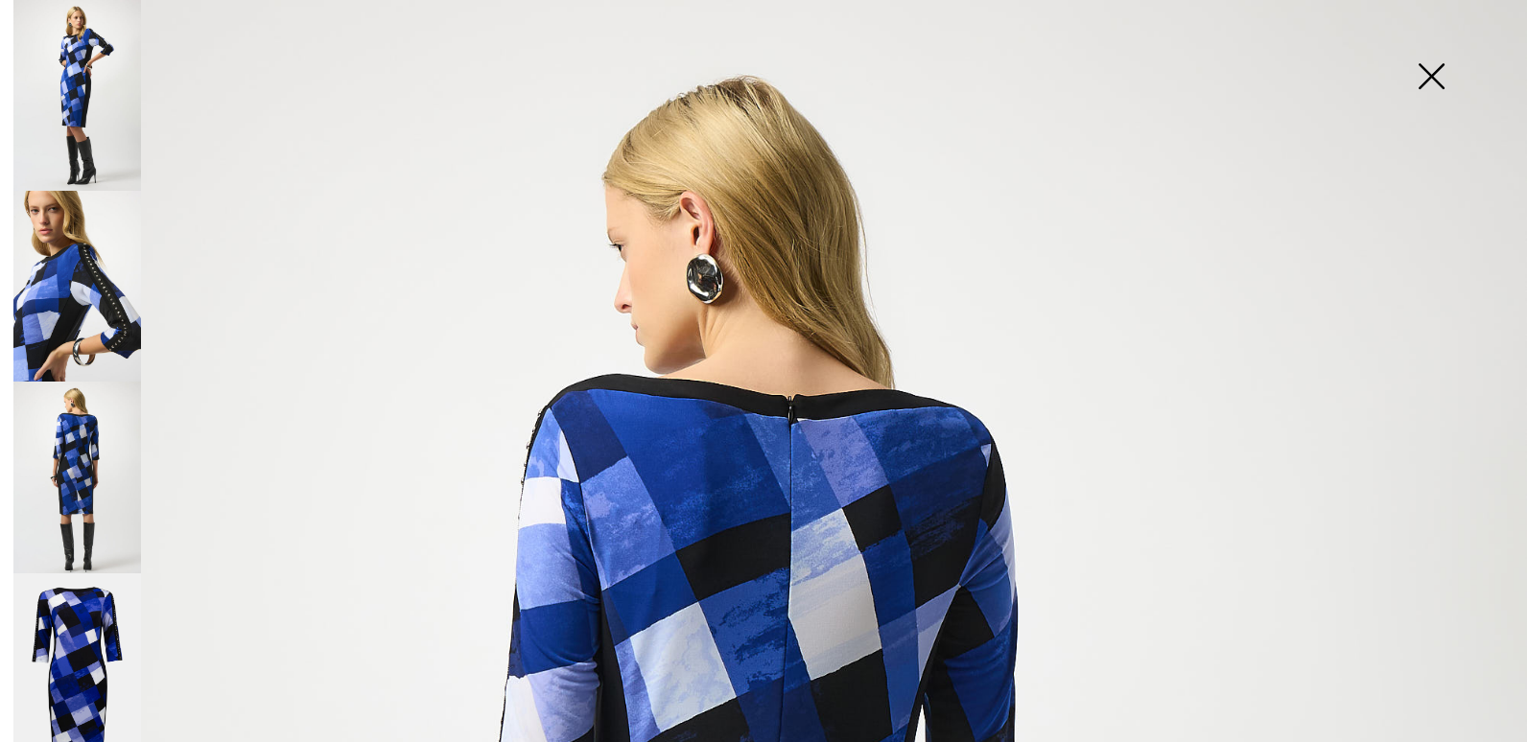
click at [82, 320] on img at bounding box center [77, 286] width 128 height 191
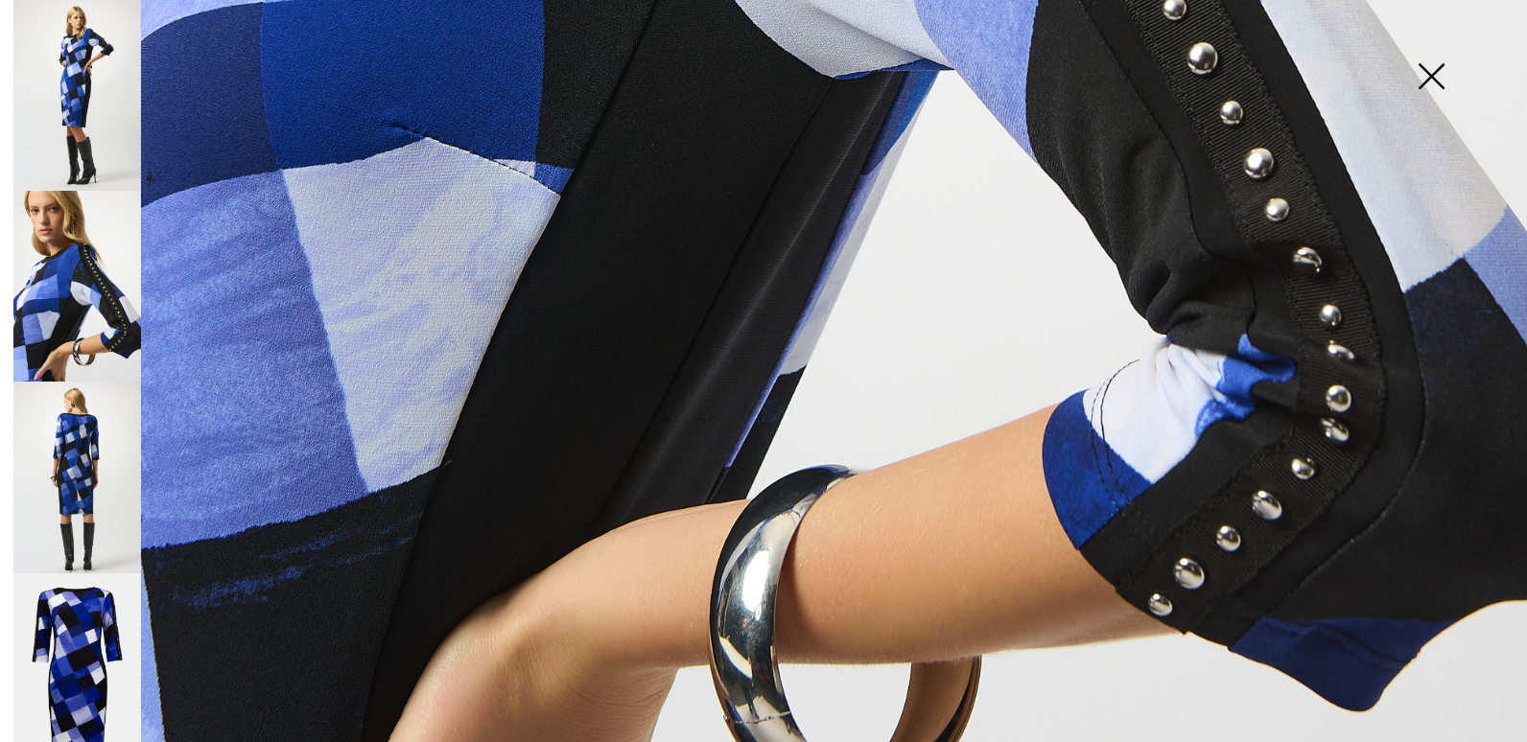
scroll to position [1524, 0]
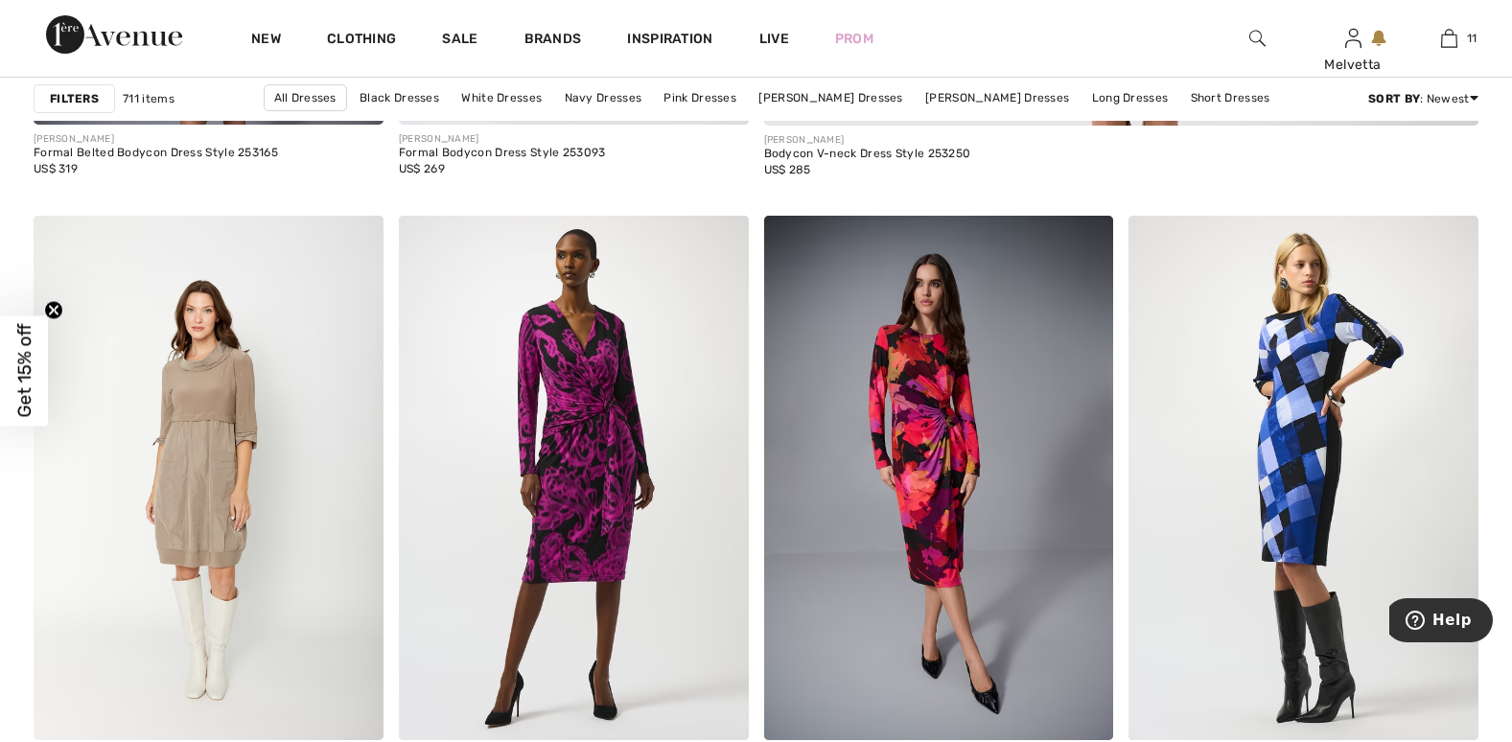
scroll to position [1948, 0]
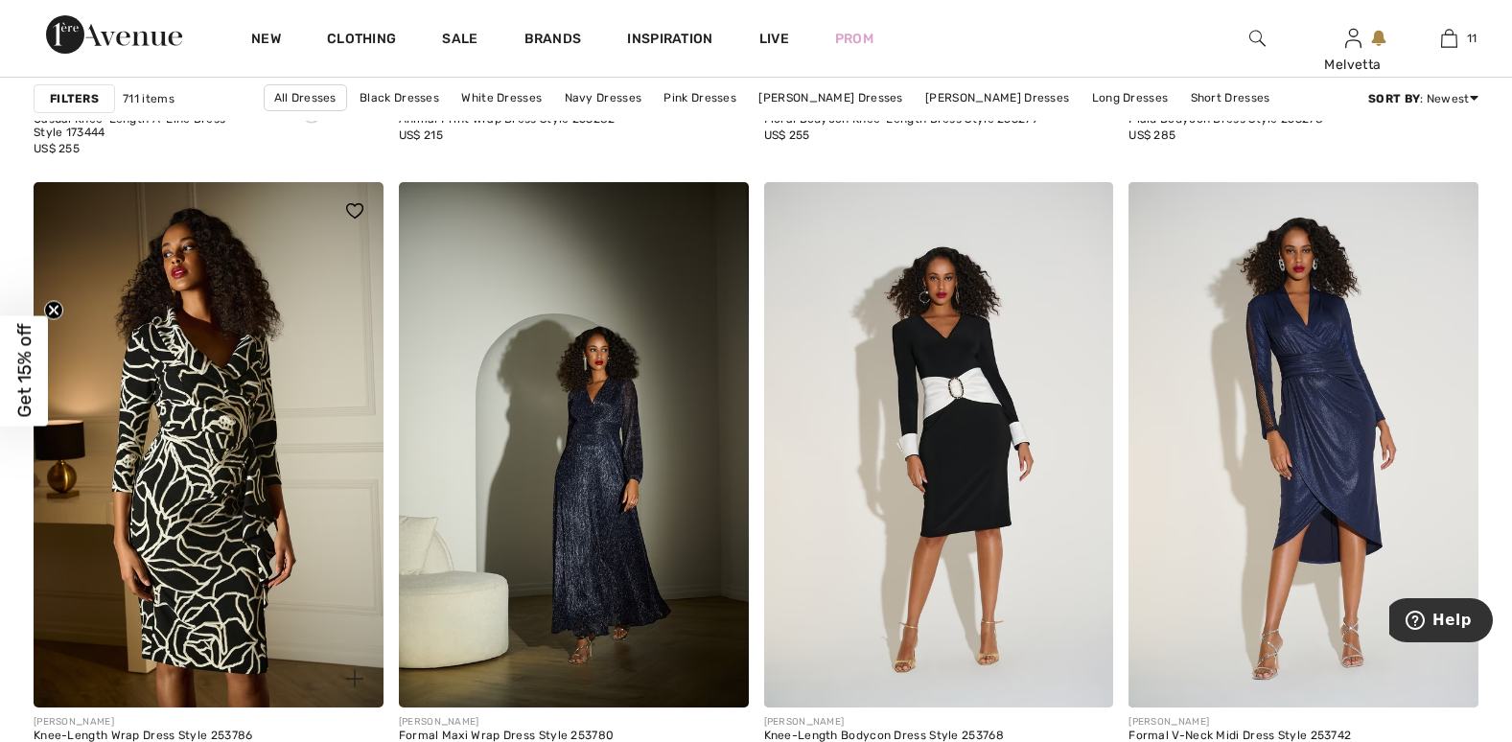
click at [170, 505] on img at bounding box center [209, 444] width 350 height 525
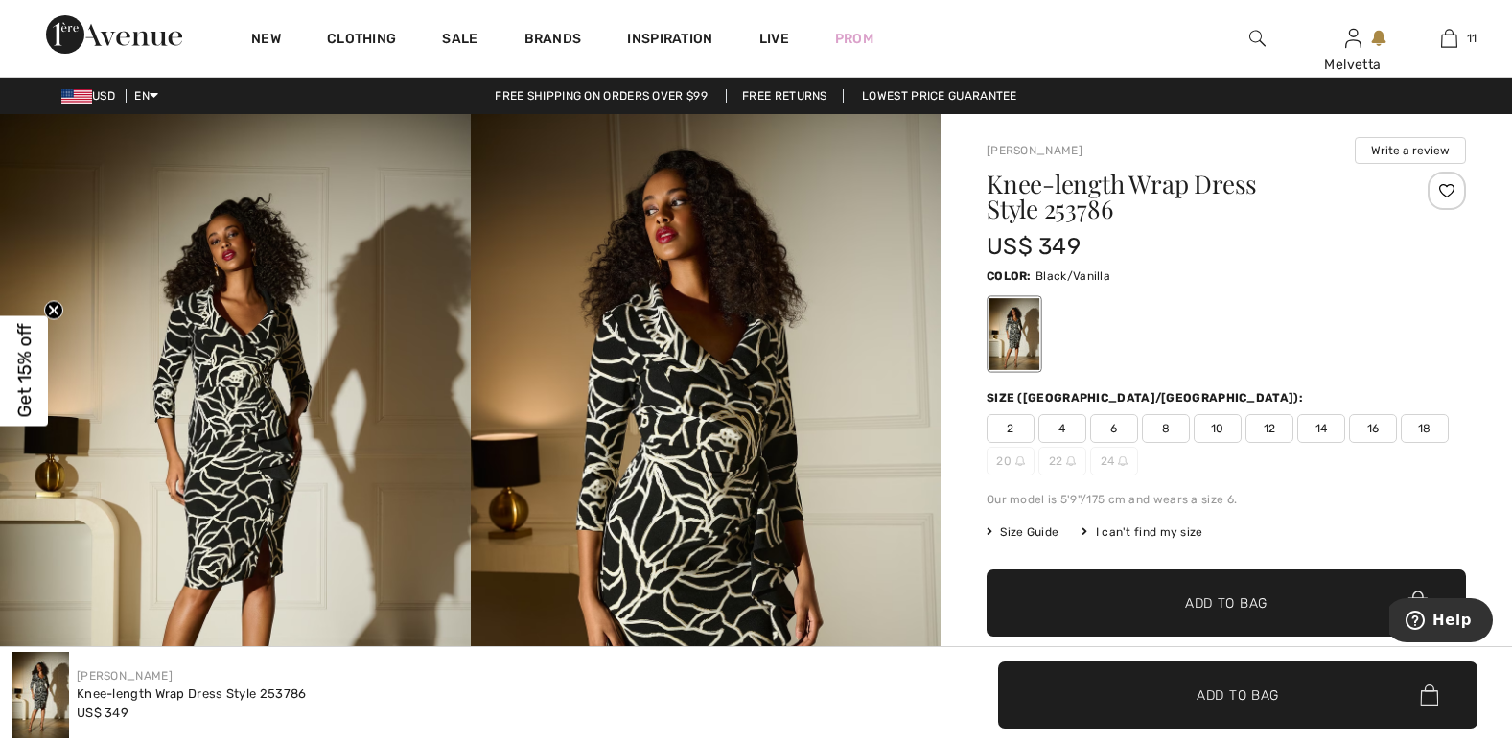
click at [675, 480] on img at bounding box center [706, 467] width 471 height 706
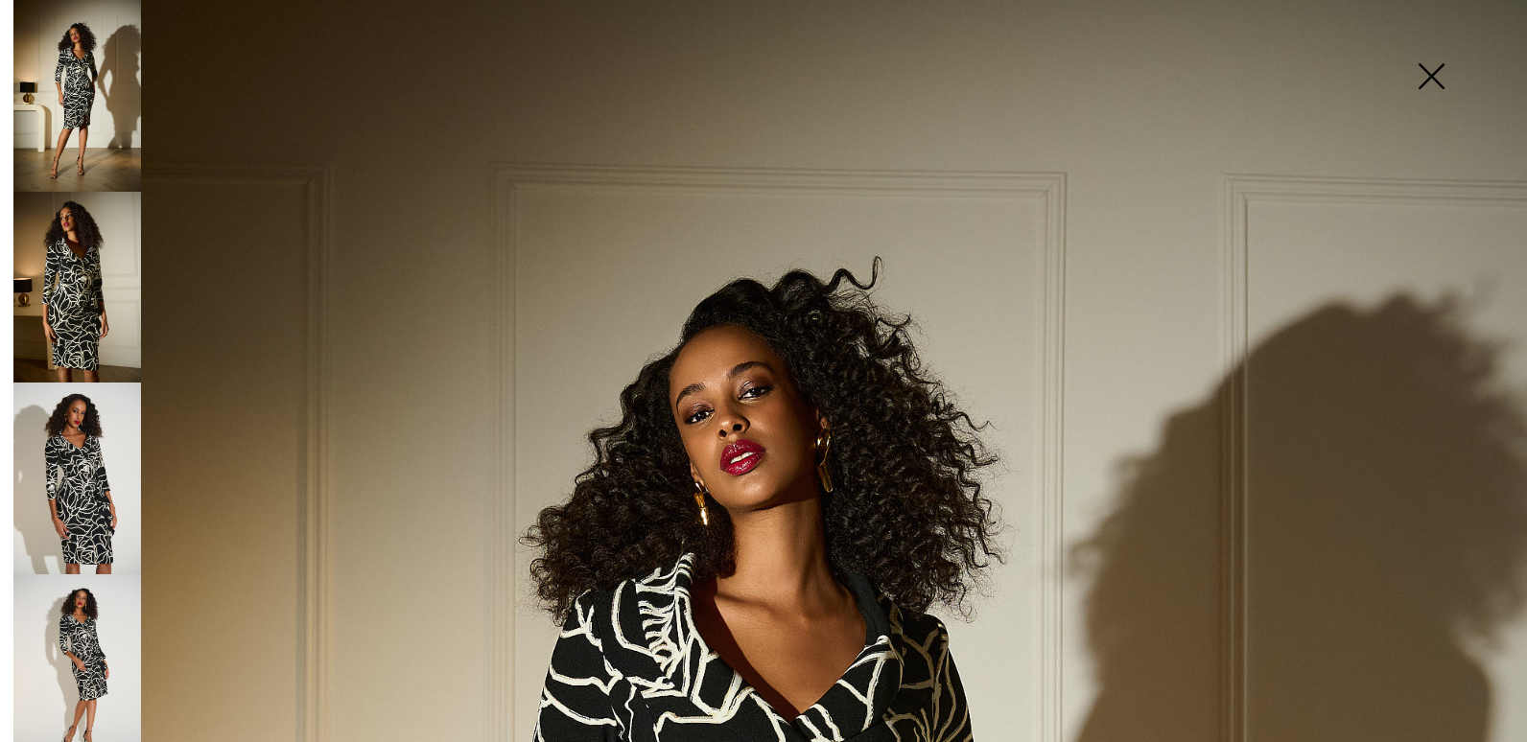
scroll to position [649, 0]
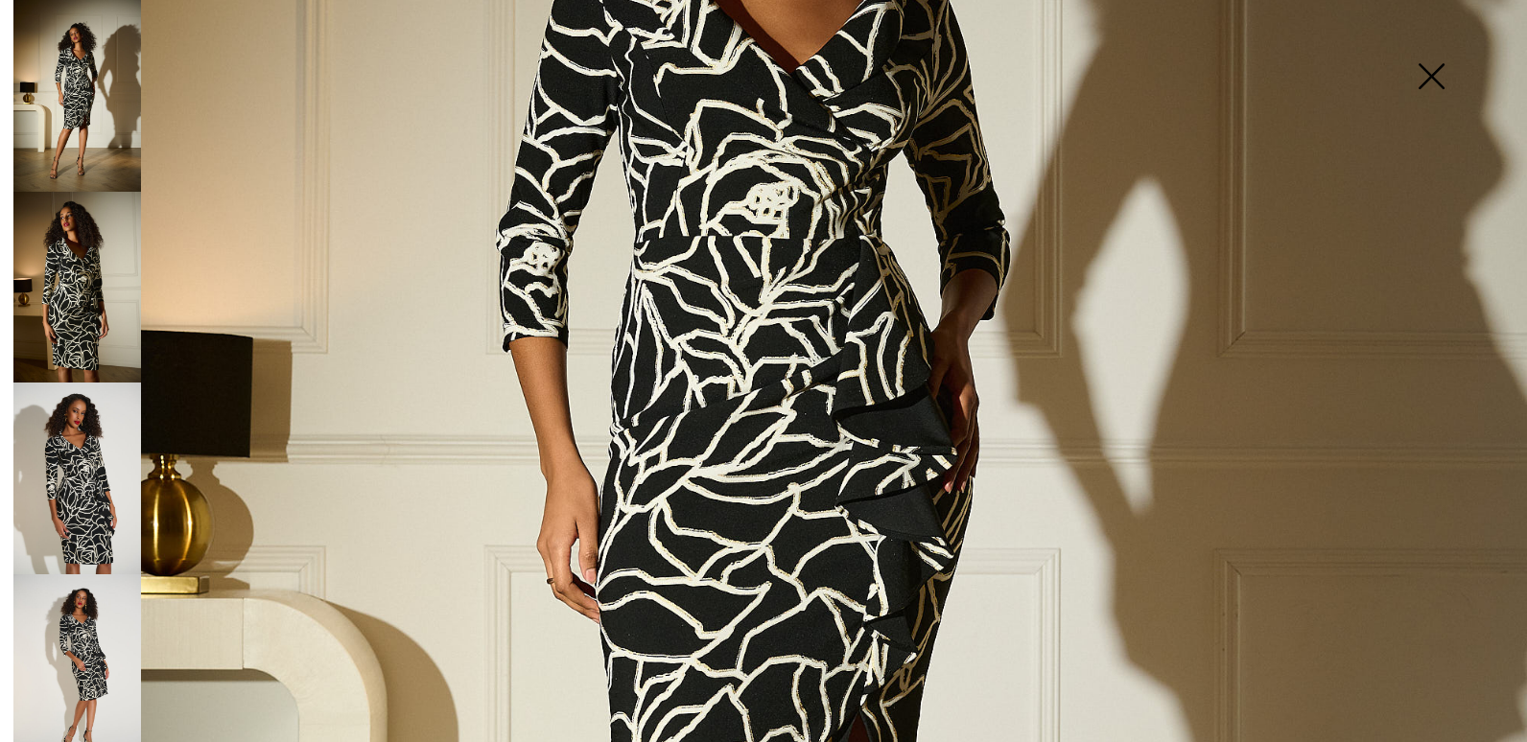
click at [78, 495] on img at bounding box center [77, 479] width 128 height 192
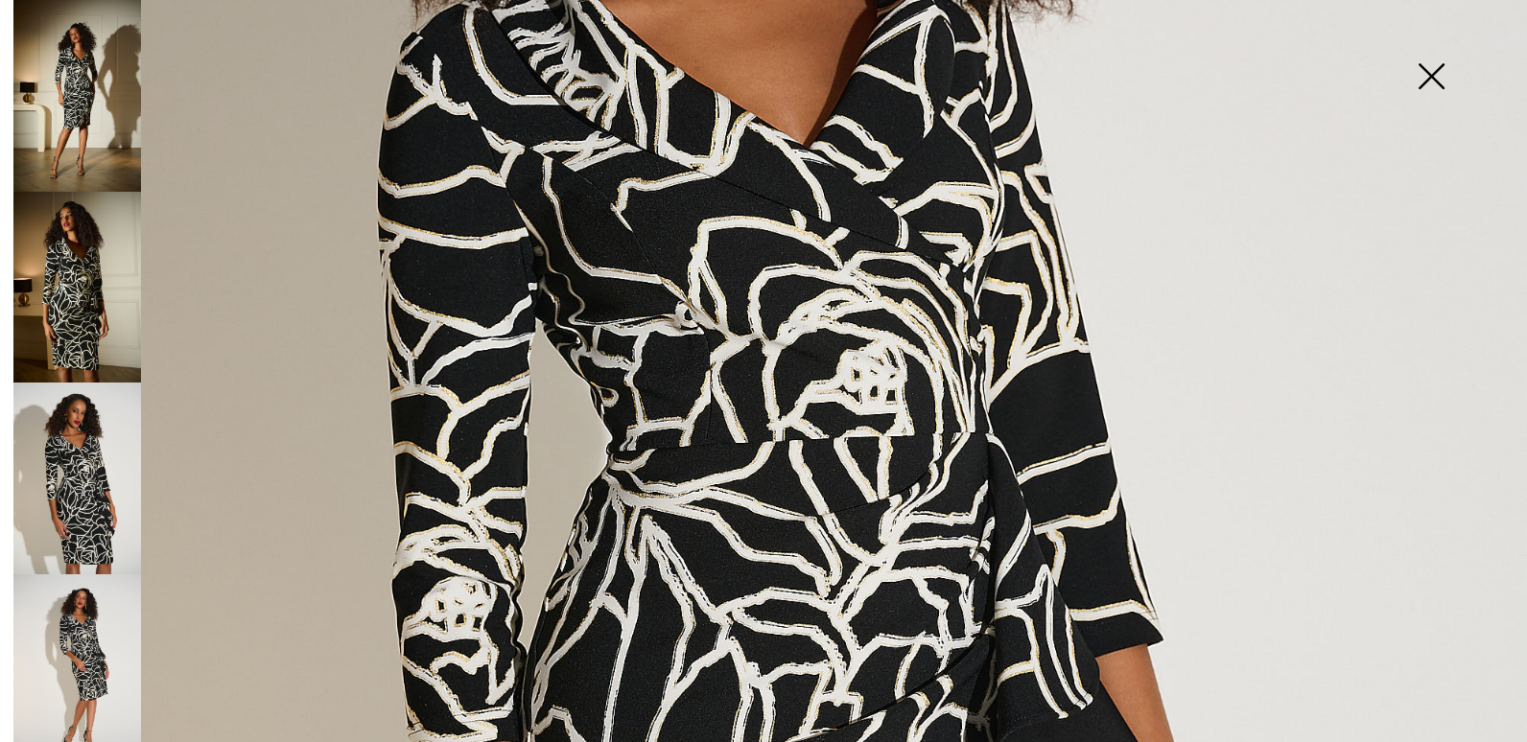
click at [84, 686] on img at bounding box center [77, 670] width 128 height 192
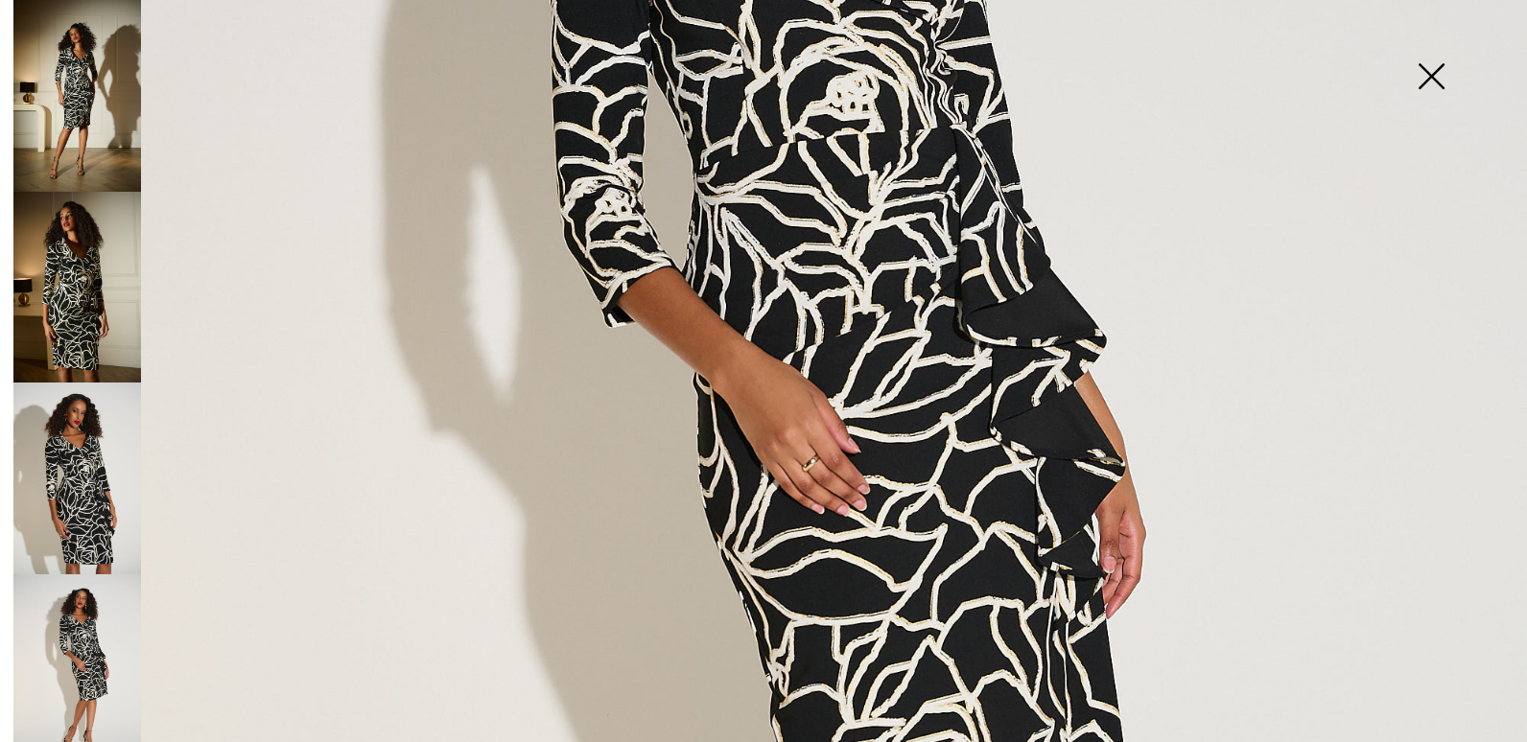
click at [96, 496] on img at bounding box center [77, 479] width 128 height 192
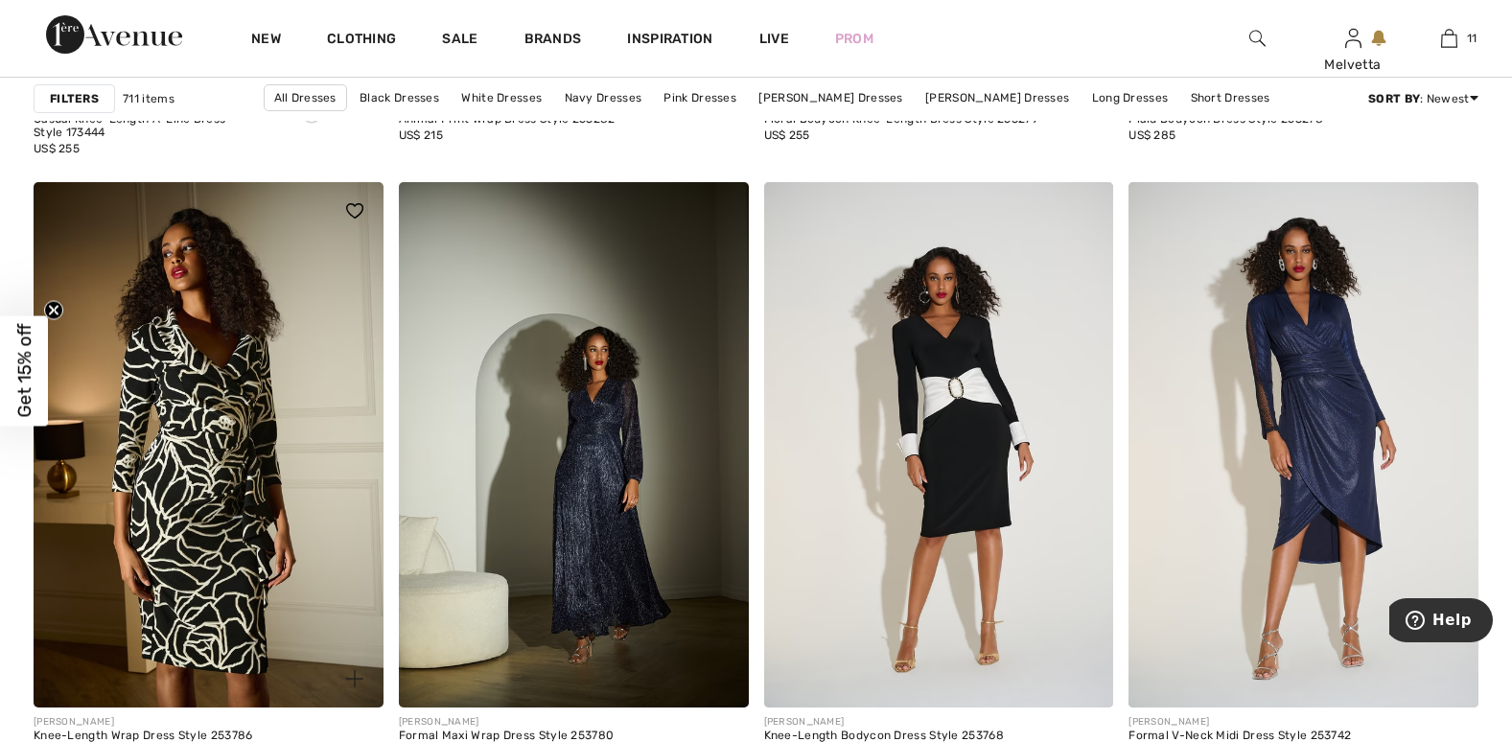
click at [274, 388] on img at bounding box center [209, 444] width 350 height 525
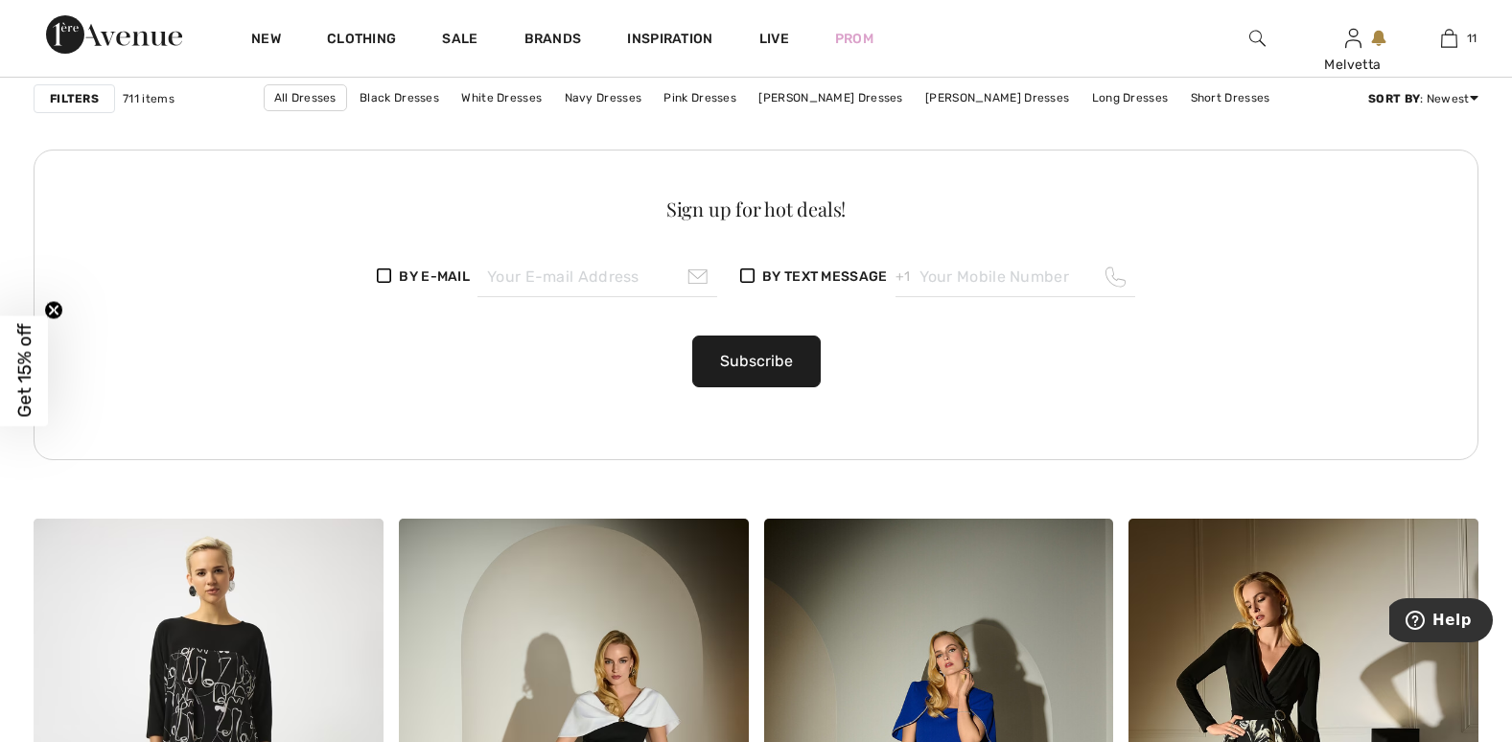
scroll to position [3246, 0]
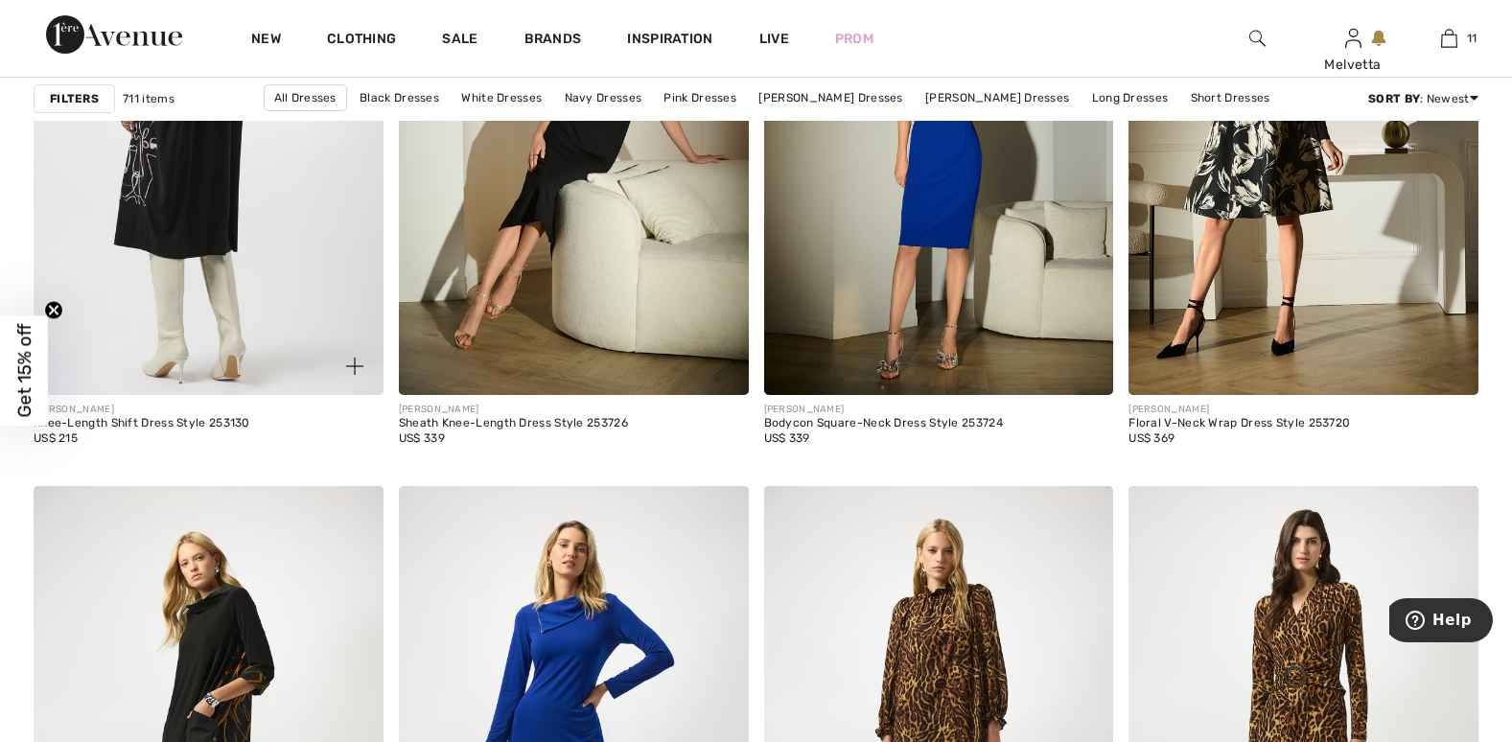
click at [210, 201] on img at bounding box center [209, 132] width 350 height 525
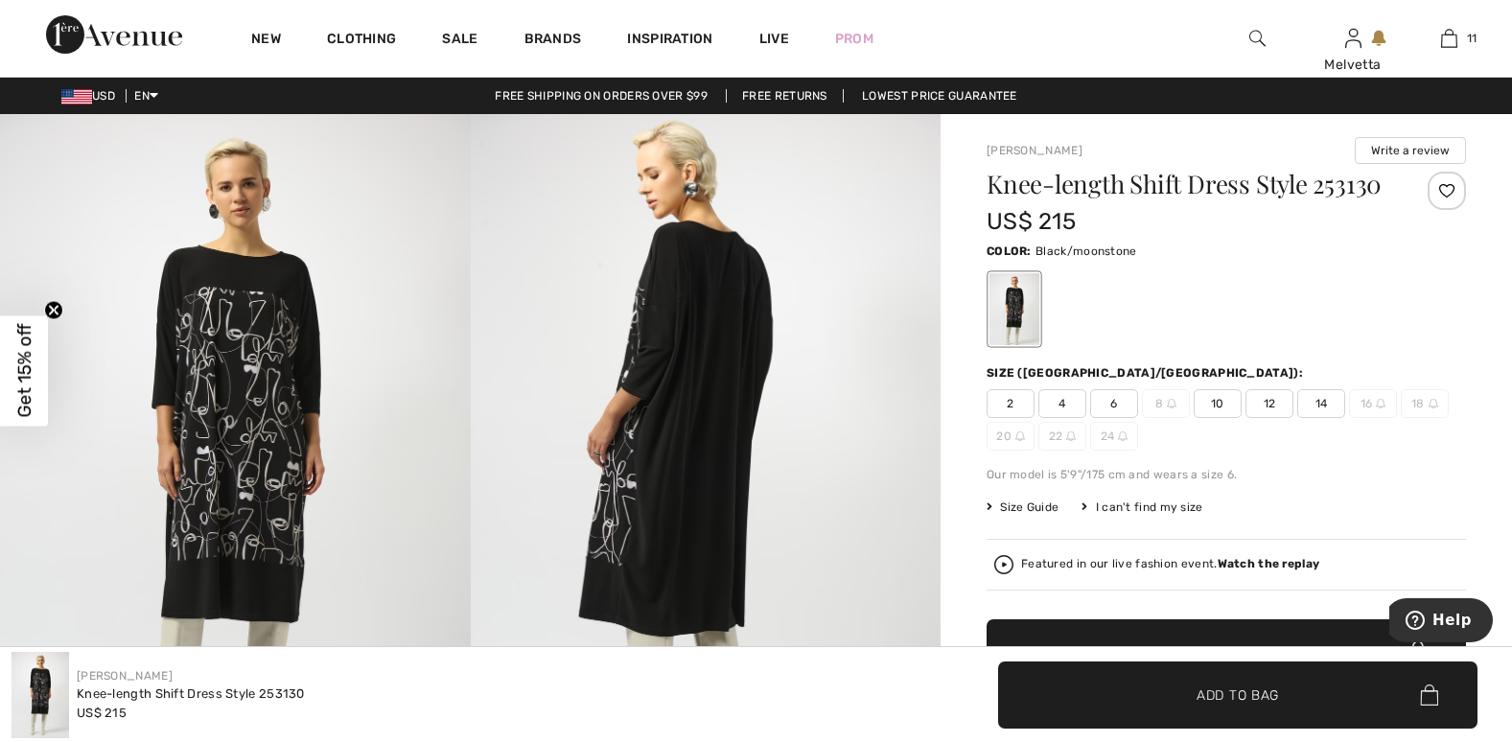
click at [1002, 570] on img at bounding box center [1004, 564] width 19 height 19
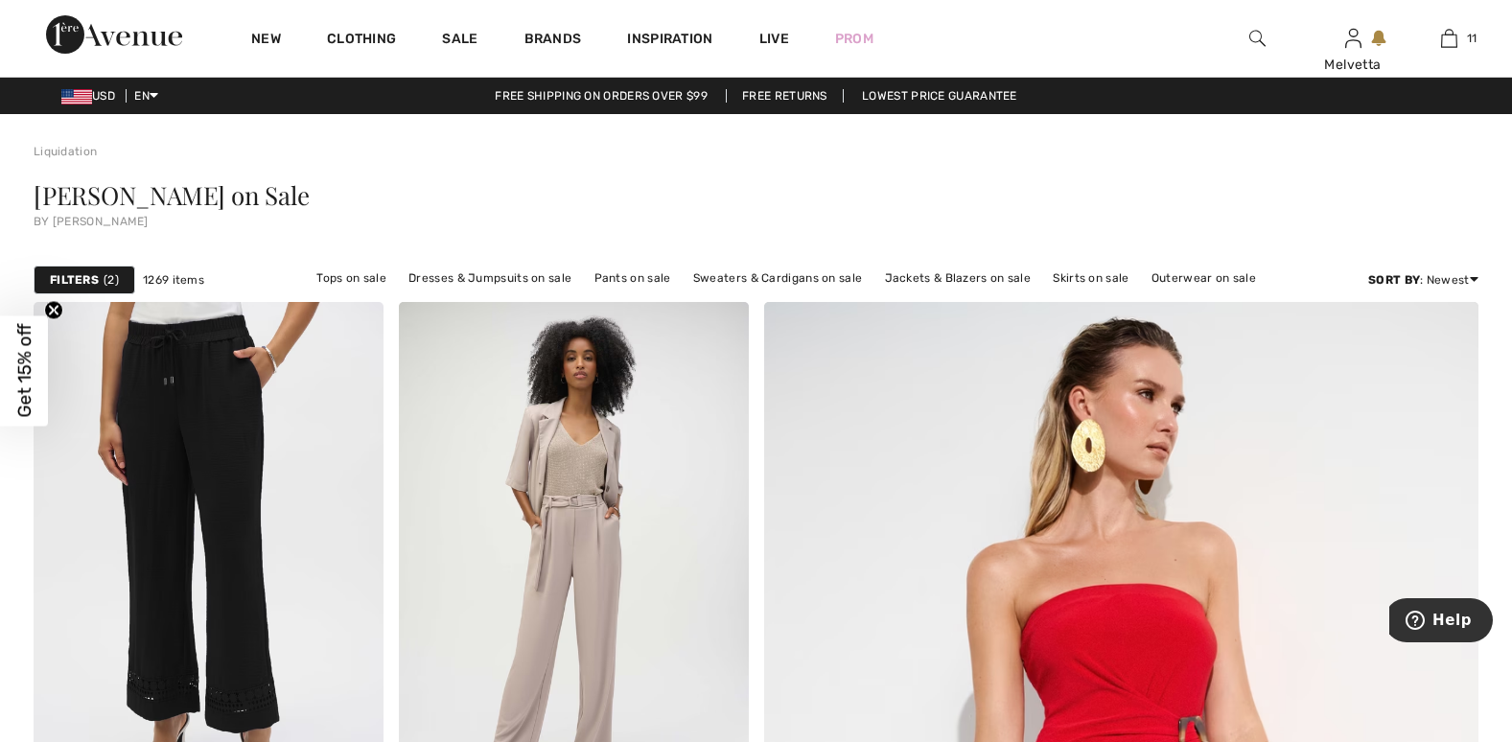
scroll to position [649, 0]
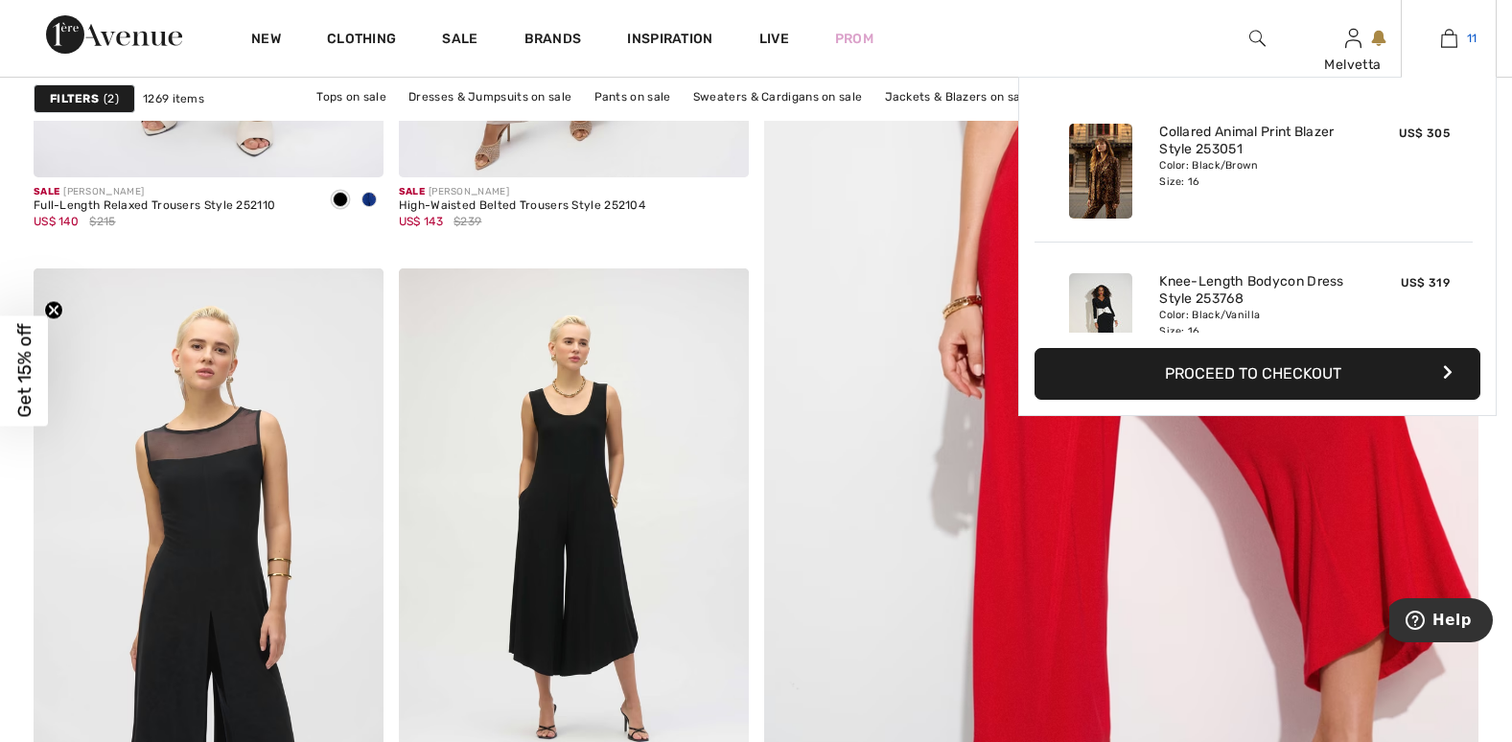
click at [1441, 35] on img at bounding box center [1449, 38] width 16 height 23
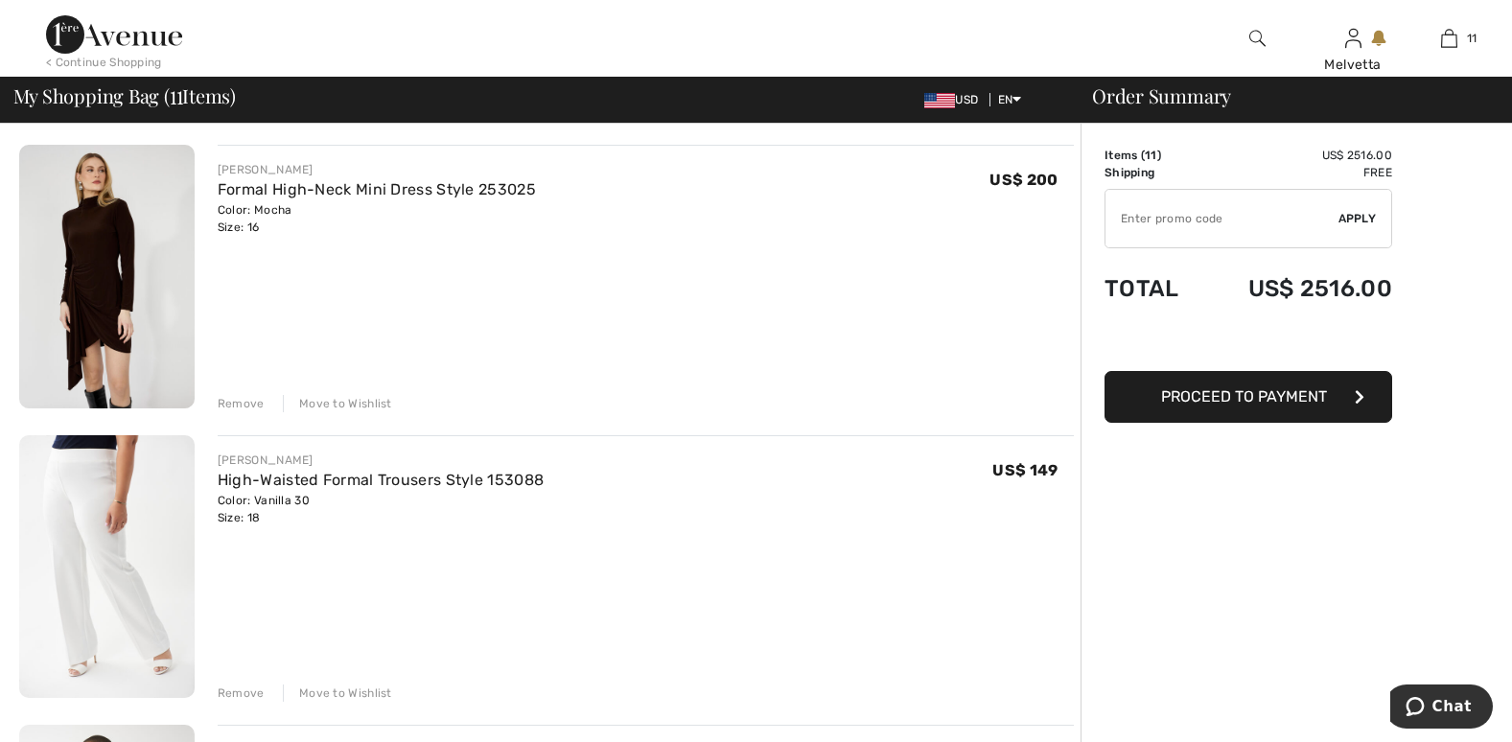
scroll to position [2, 0]
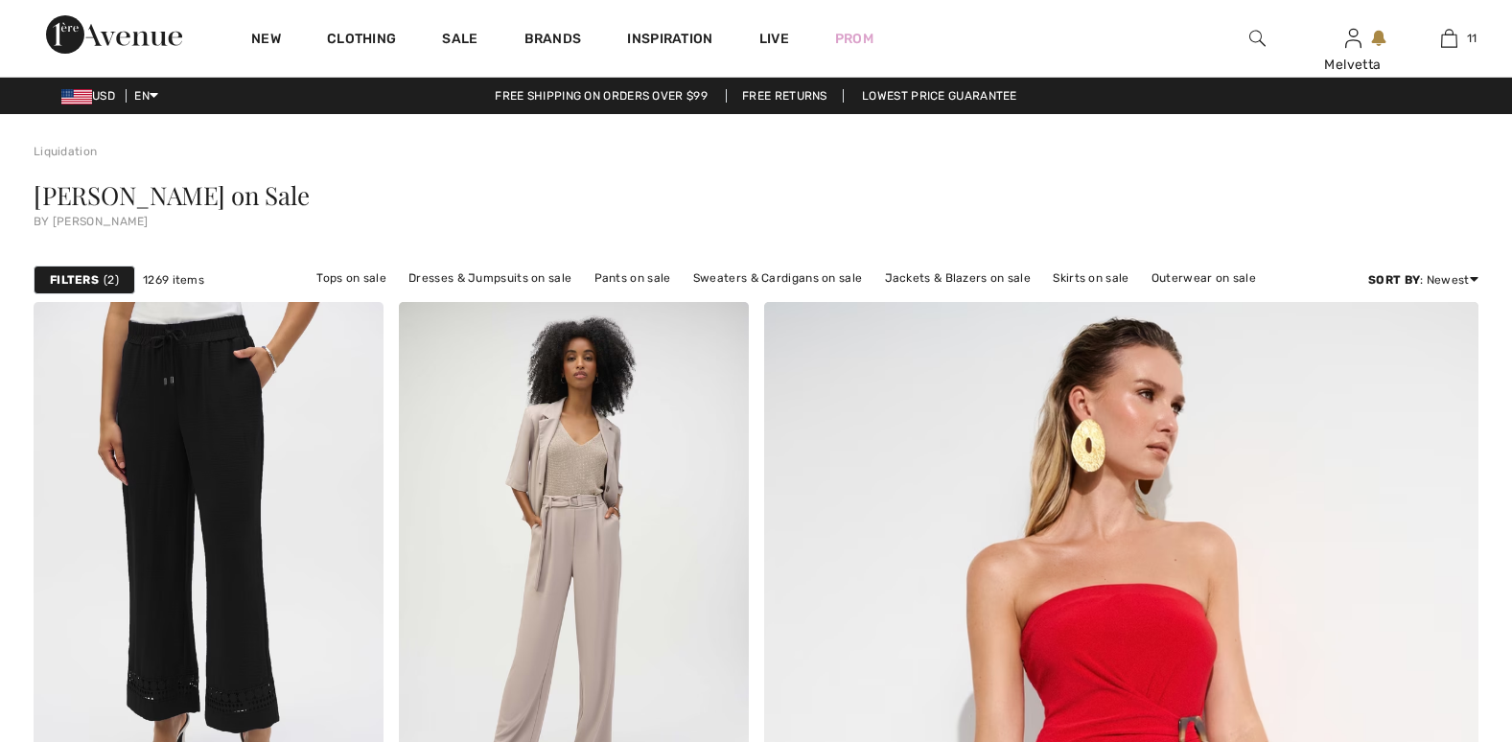
scroll to position [649, 0]
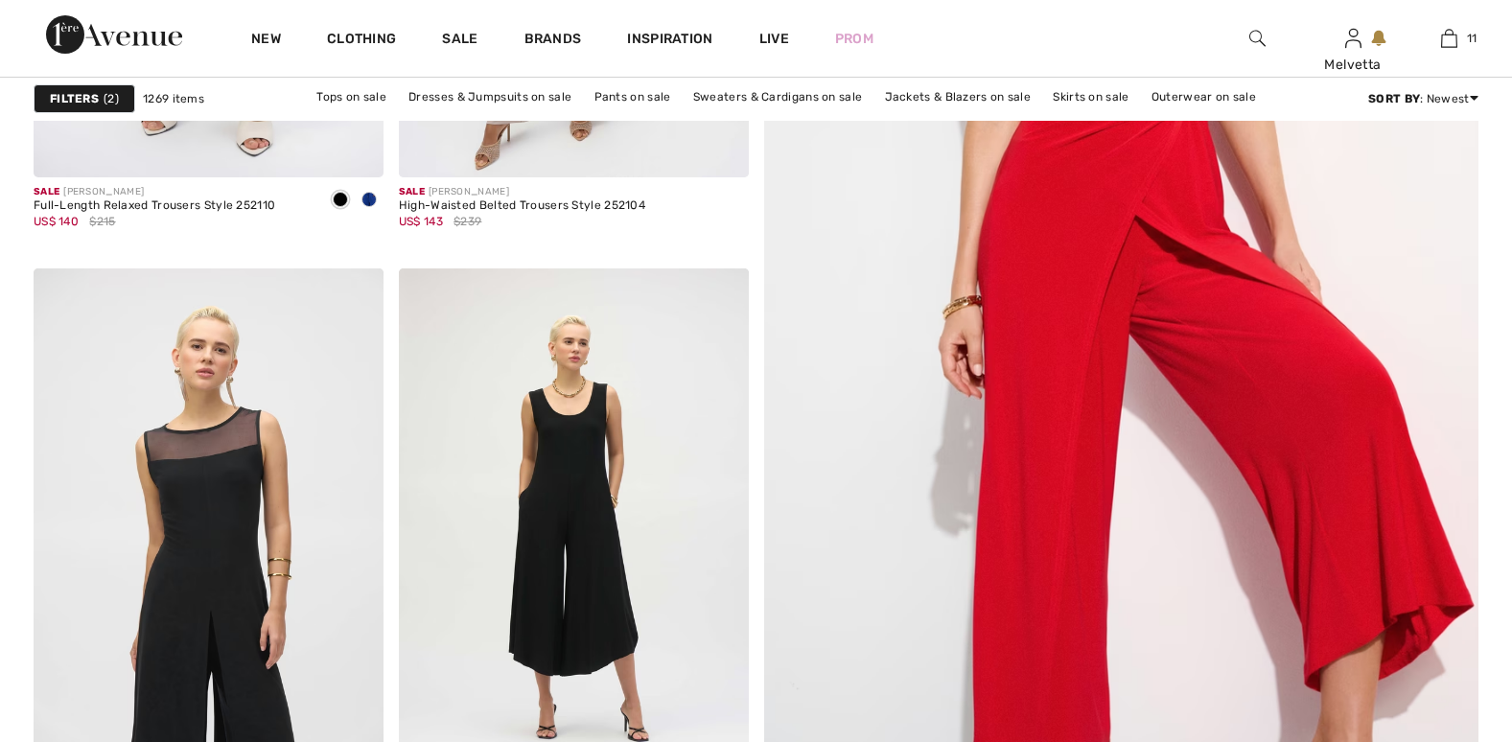
checkbox input "true"
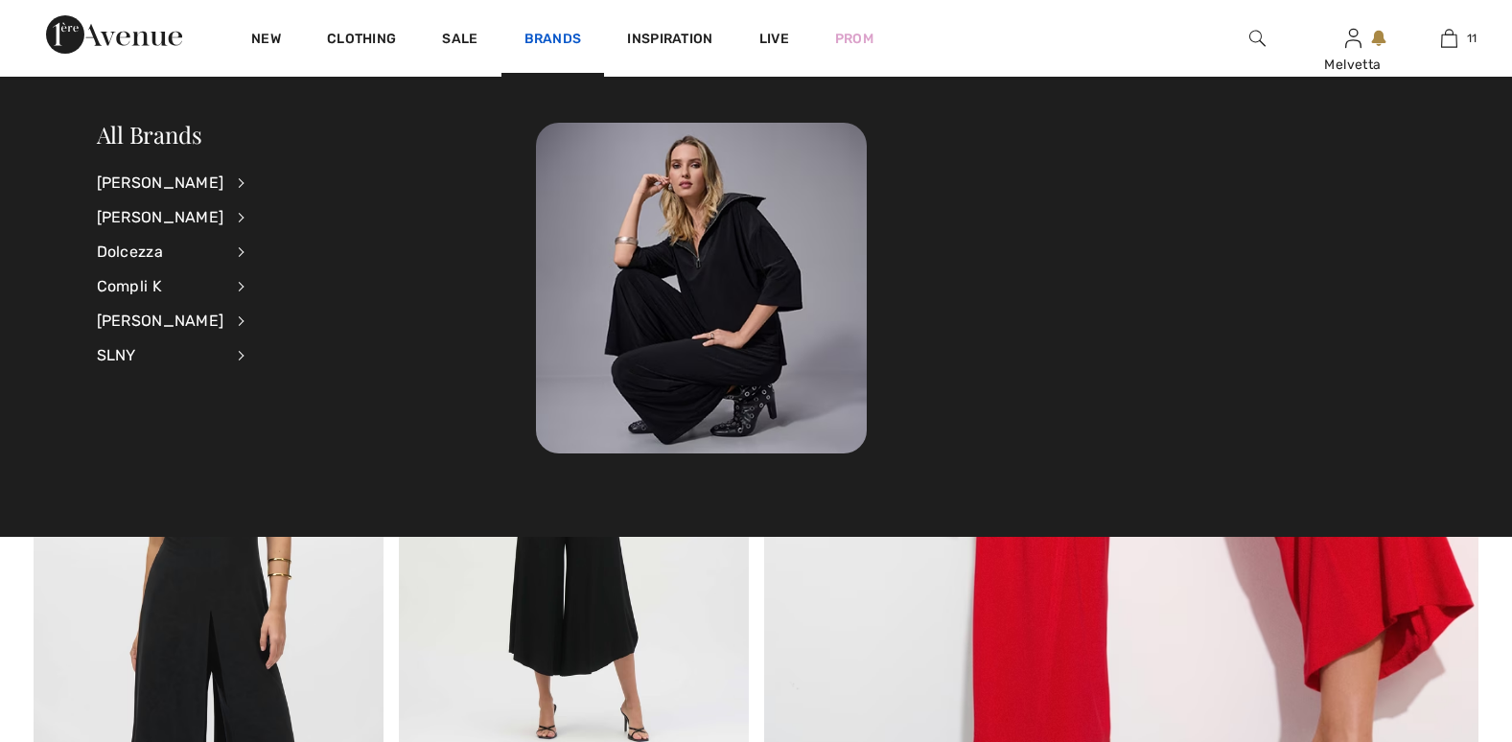
scroll to position [0, 0]
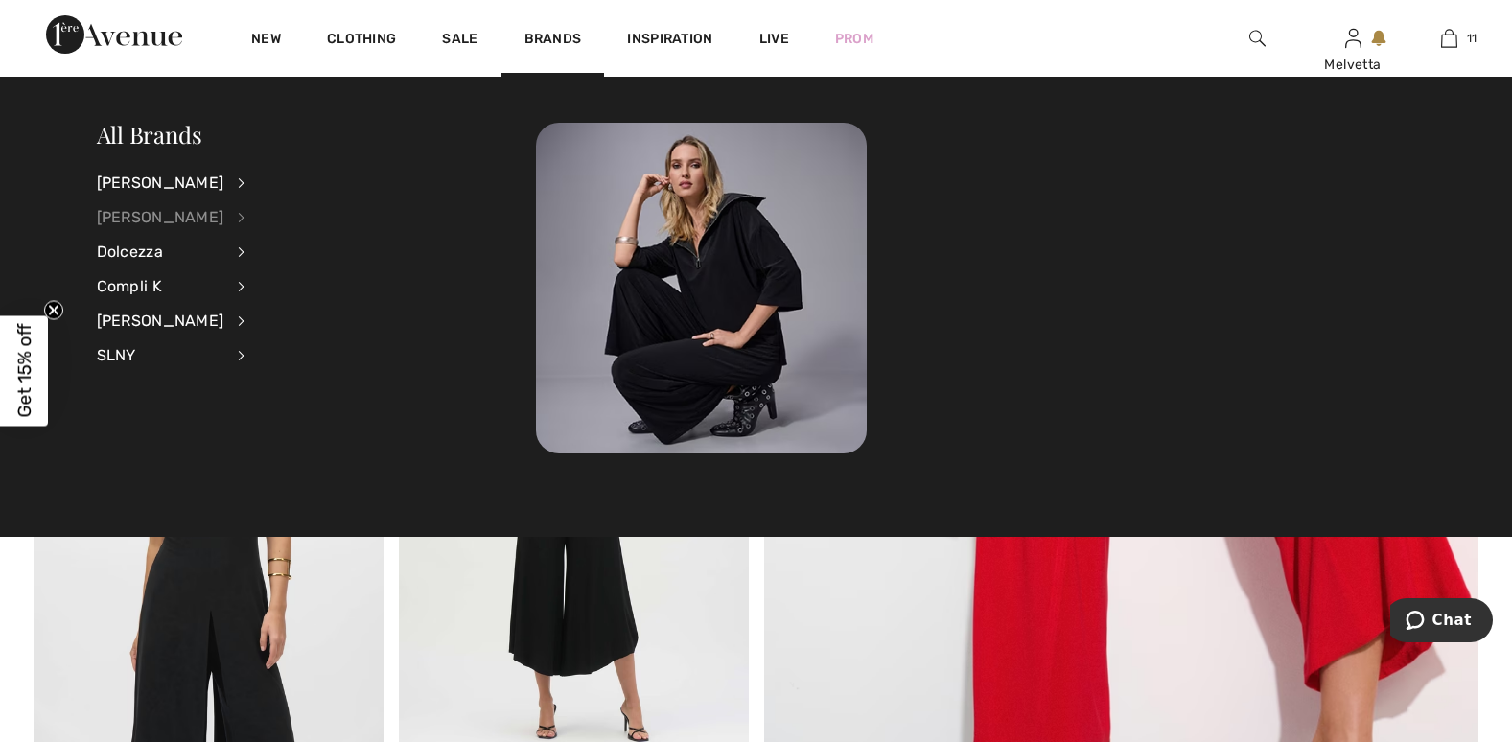
click at [150, 214] on div "[PERSON_NAME]" at bounding box center [161, 217] width 128 height 35
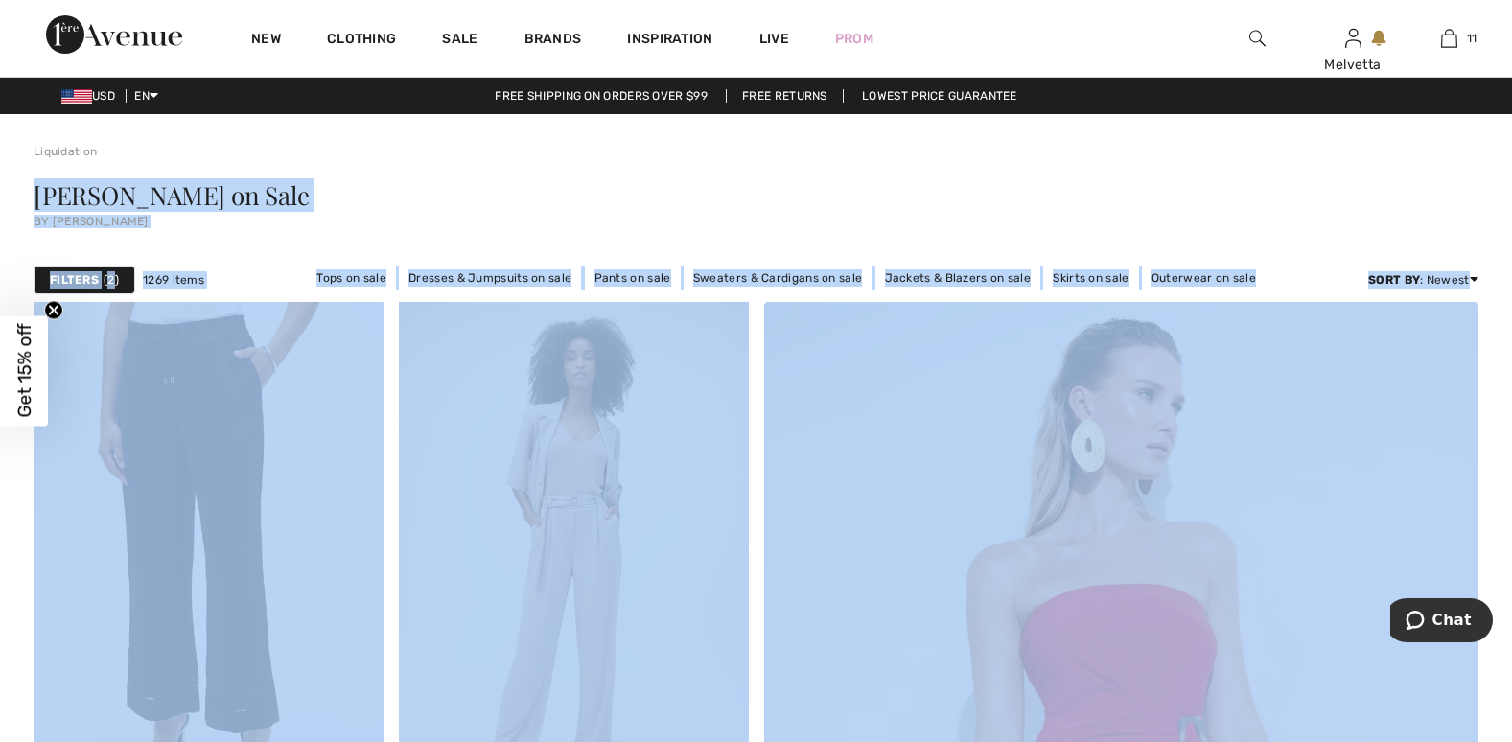
drag, startPoint x: 1510, startPoint y: 136, endPoint x: 1514, endPoint y: 152, distance: 15.8
click at [1511, 152] on html "We value your privacy We use cookies to enhance your browsing experience, serve…" at bounding box center [756, 371] width 1512 height 742
drag, startPoint x: 1514, startPoint y: 152, endPoint x: 1411, endPoint y: 233, distance: 131.8
click at [1411, 233] on div "Joseph Ribkoff on Sale by Joseph Ribkoff" at bounding box center [756, 209] width 1445 height 98
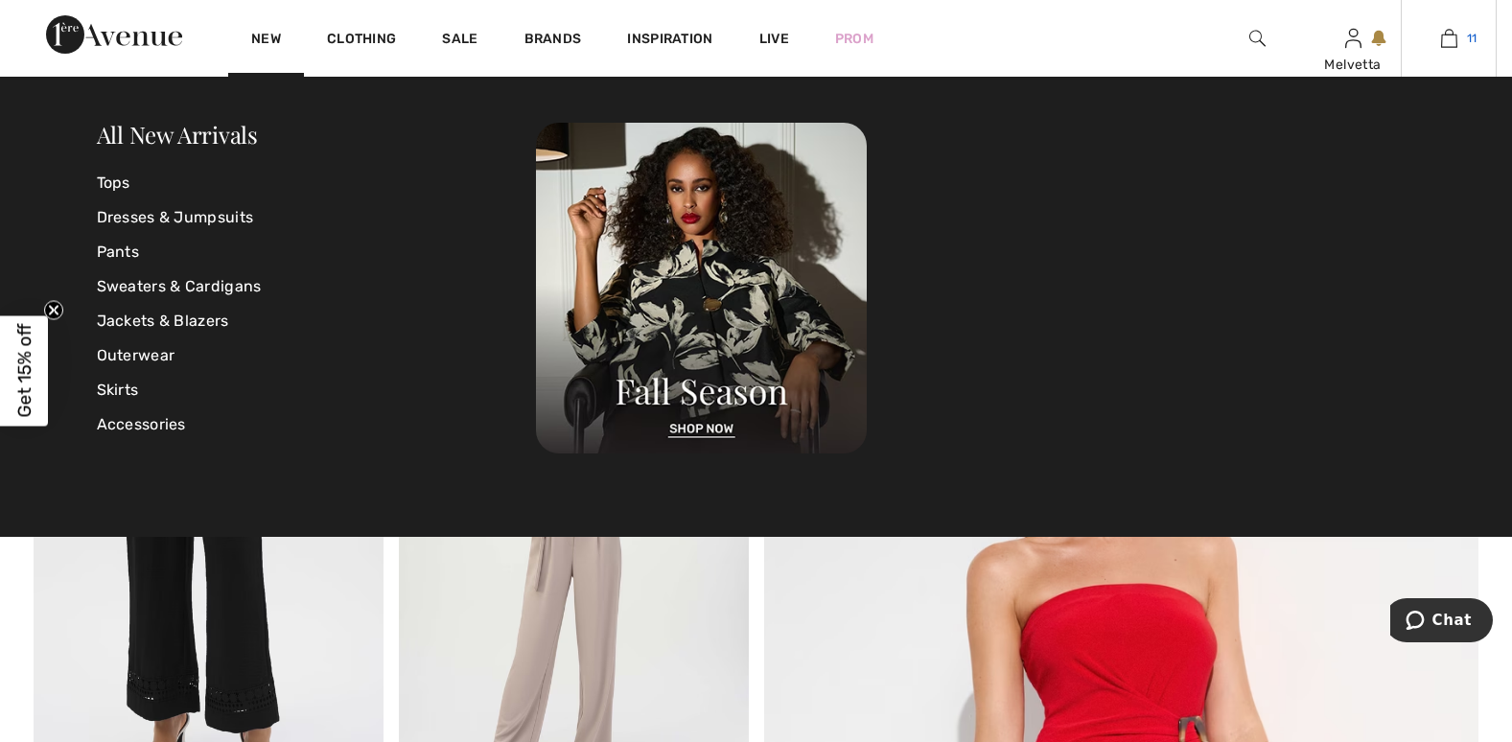
click at [1446, 40] on img at bounding box center [1449, 38] width 16 height 23
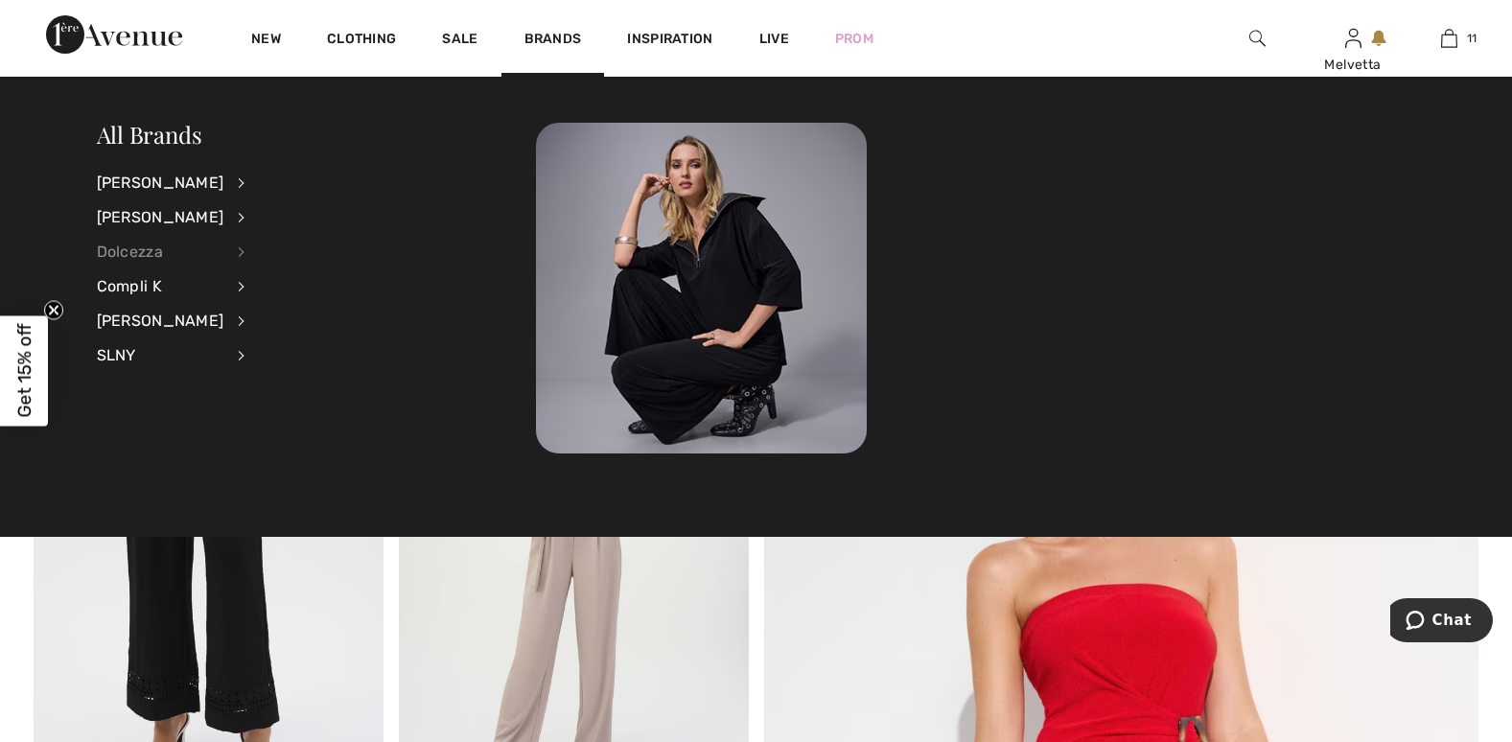
click at [129, 250] on div "Dolcezza" at bounding box center [161, 252] width 128 height 35
click at [272, 181] on link "View All" at bounding box center [343, 182] width 149 height 32
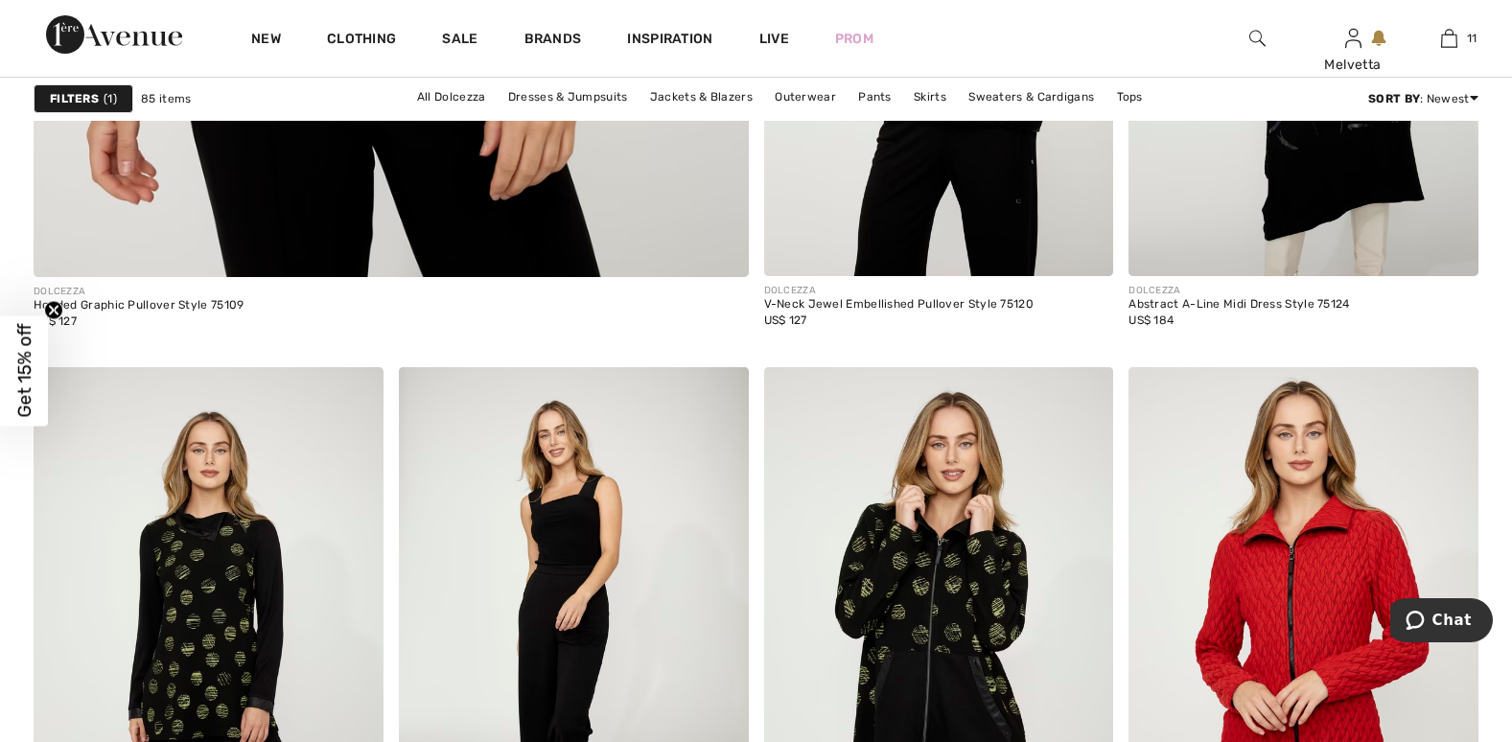
scroll to position [7142, 0]
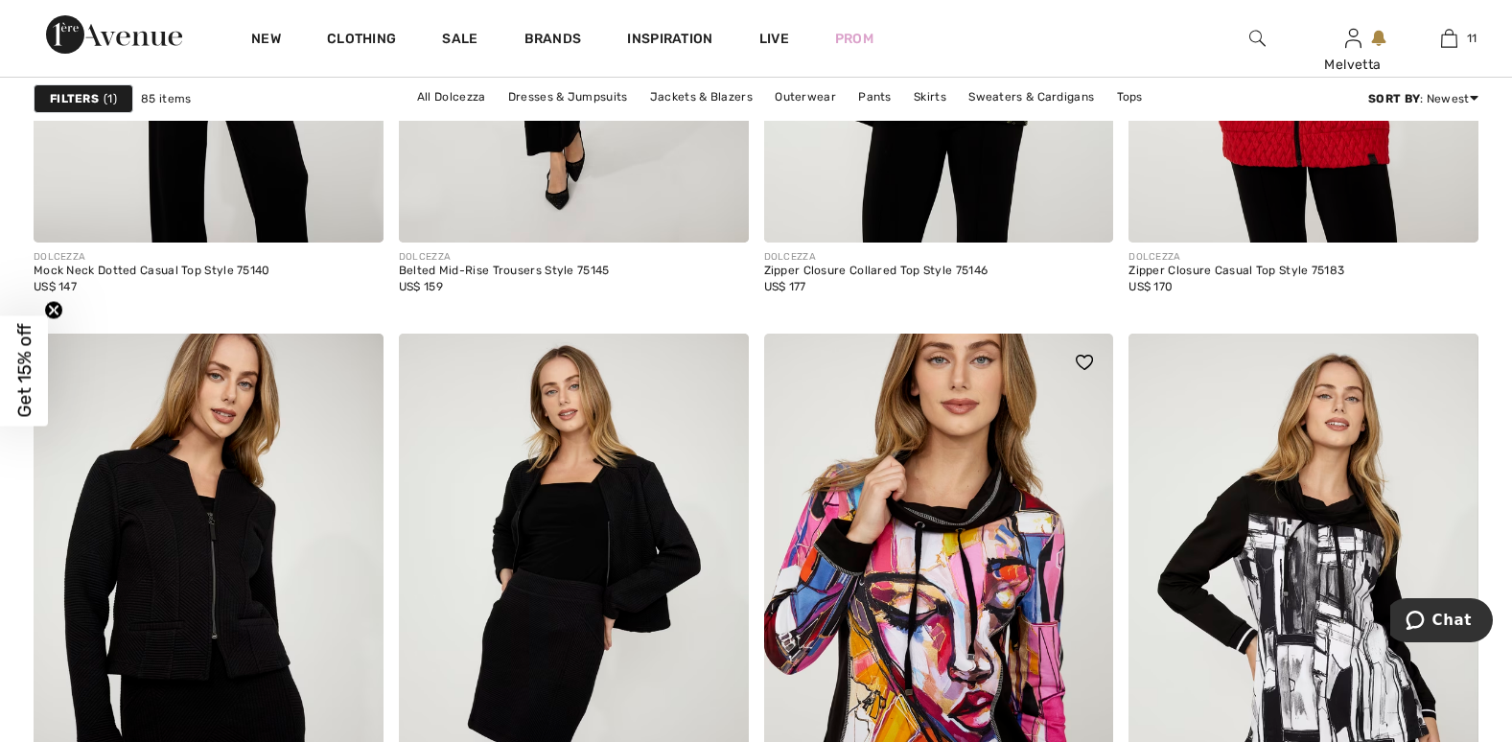
click at [929, 643] on img at bounding box center [939, 596] width 350 height 525
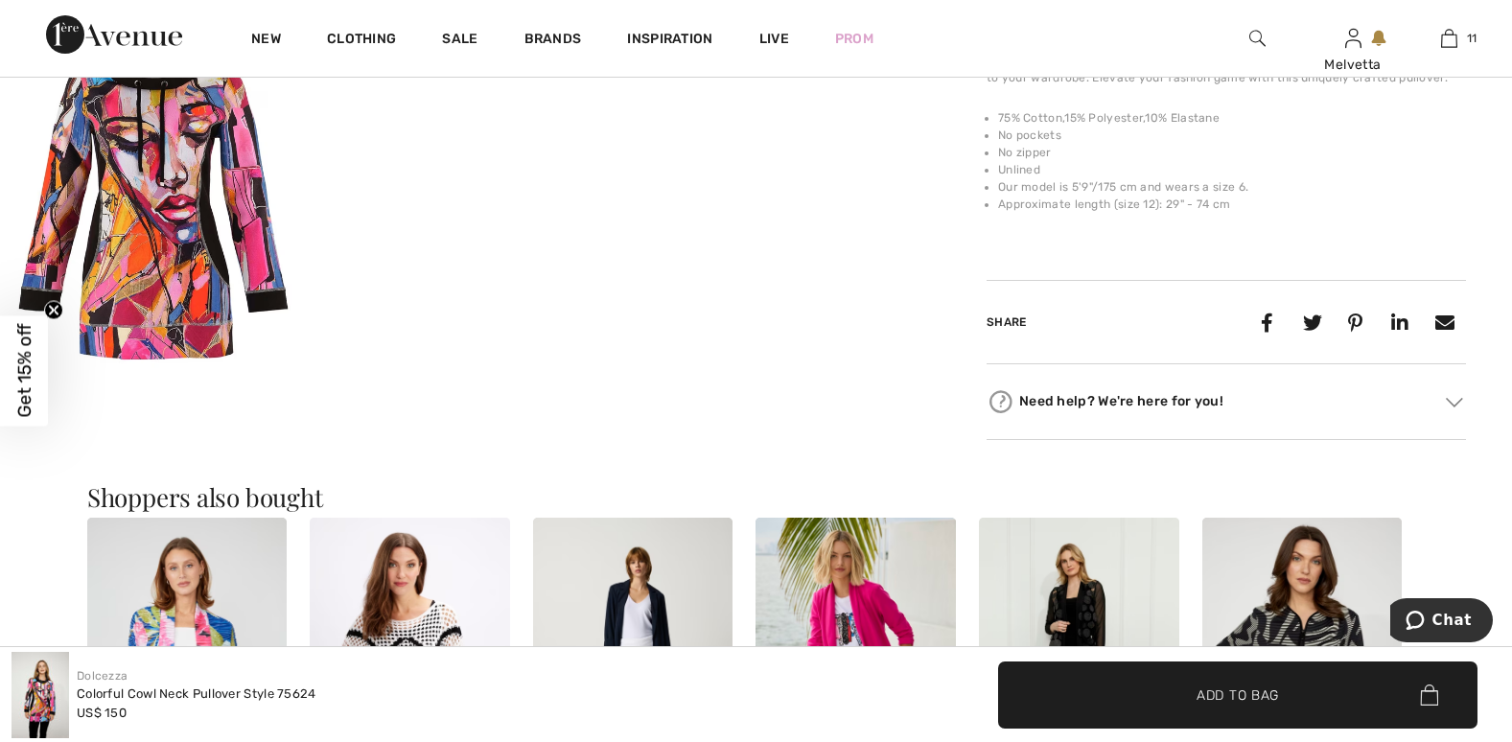
scroll to position [1948, 0]
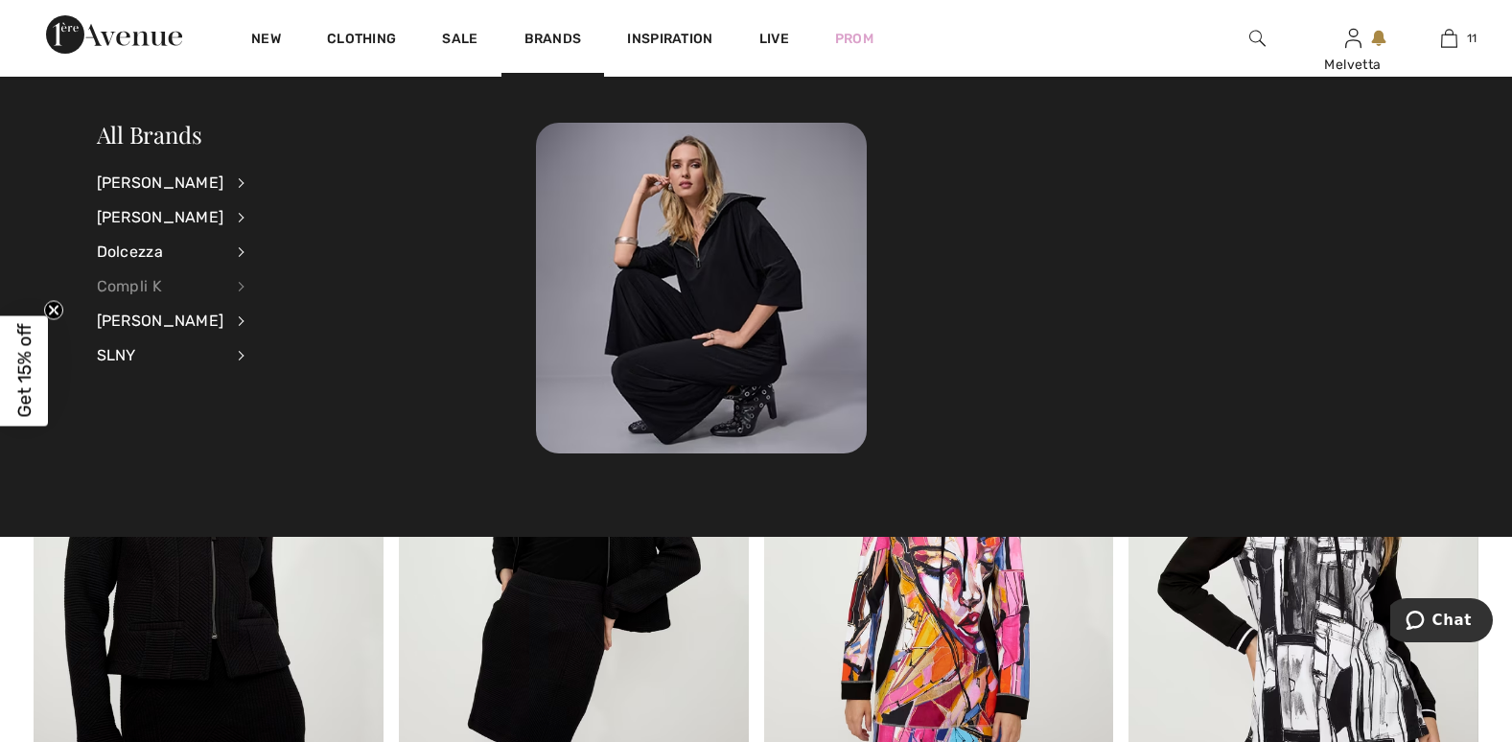
click at [138, 286] on div "Compli K" at bounding box center [161, 286] width 128 height 35
click at [137, 219] on div "[PERSON_NAME]" at bounding box center [161, 217] width 128 height 35
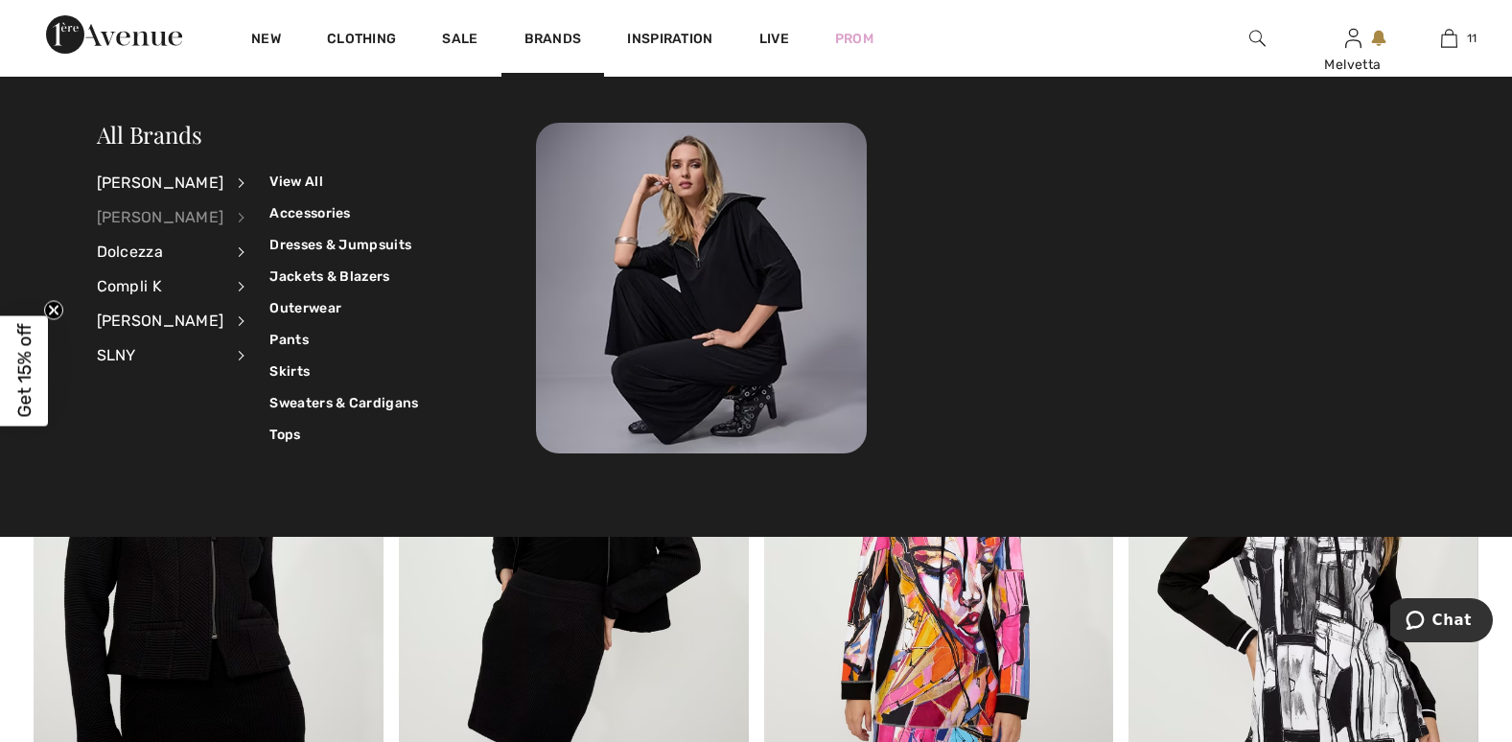
click at [137, 219] on div "[PERSON_NAME]" at bounding box center [161, 217] width 128 height 35
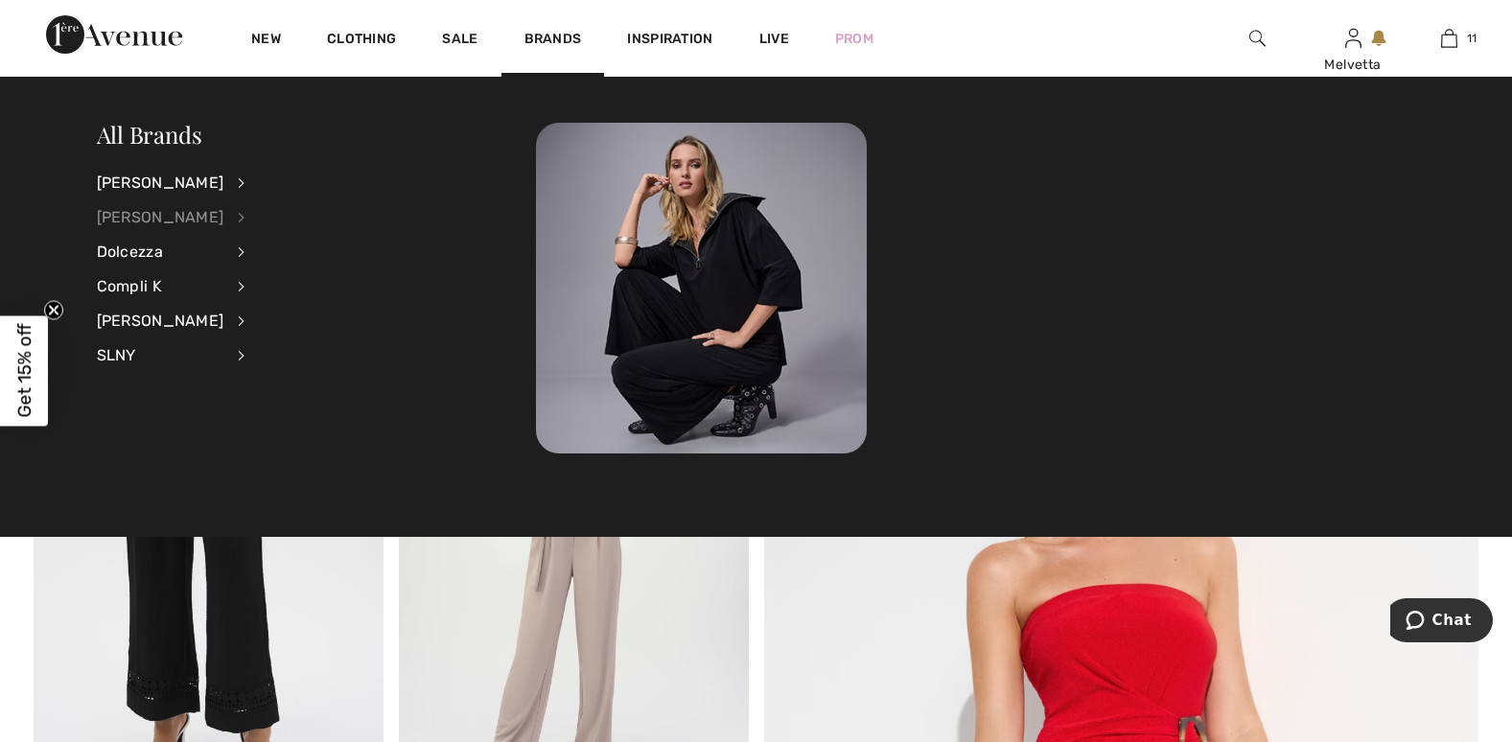
click at [144, 213] on div "[PERSON_NAME]" at bounding box center [161, 217] width 128 height 35
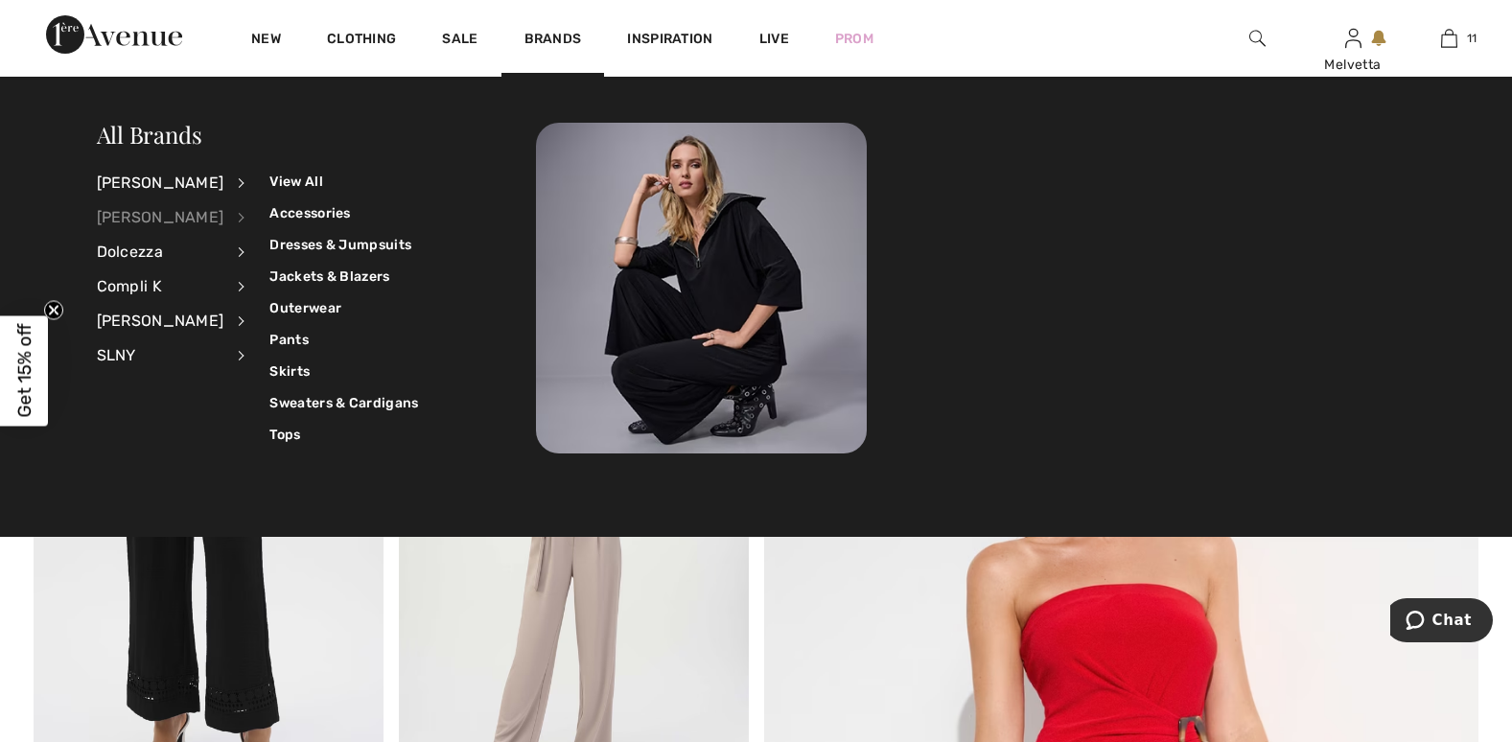
click at [144, 213] on div "[PERSON_NAME]" at bounding box center [161, 217] width 128 height 35
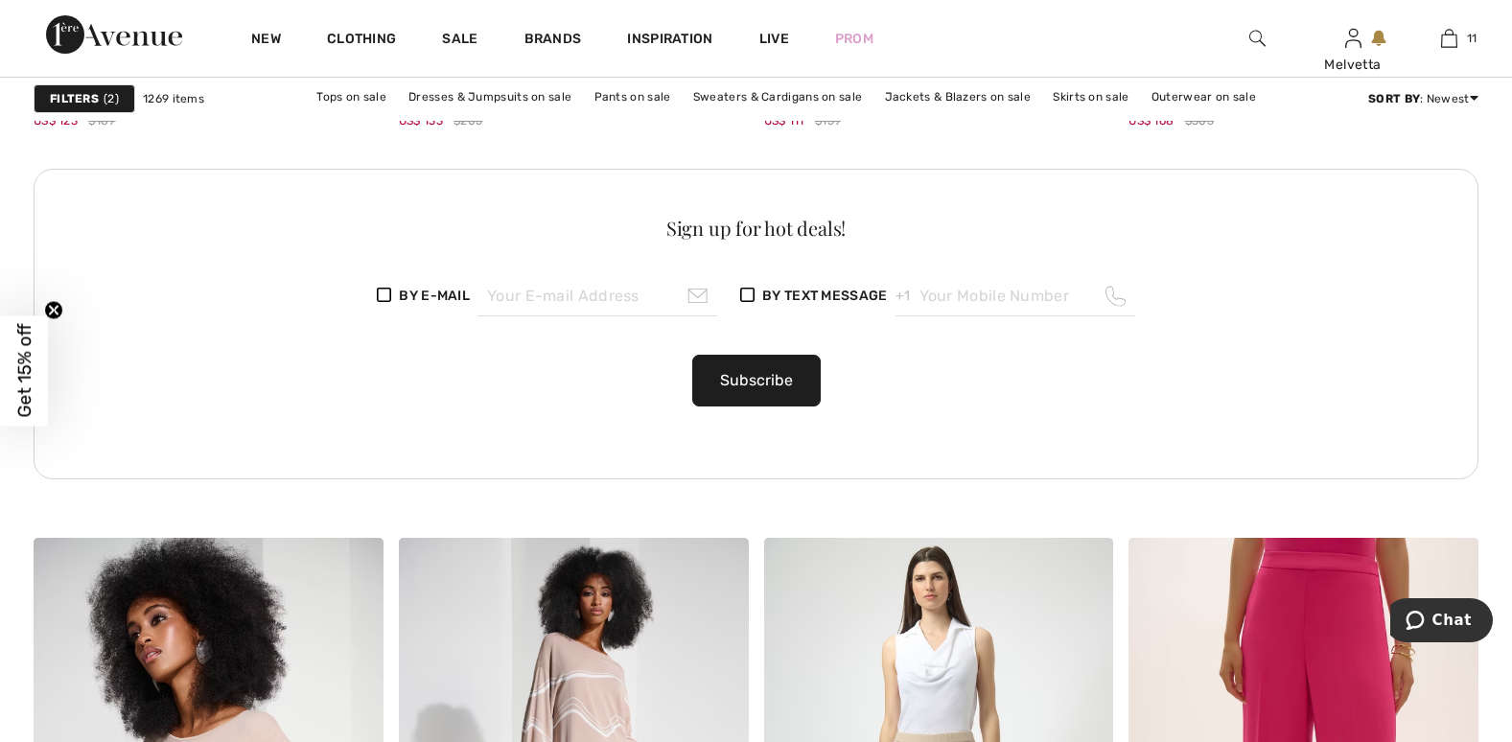
scroll to position [3246, 0]
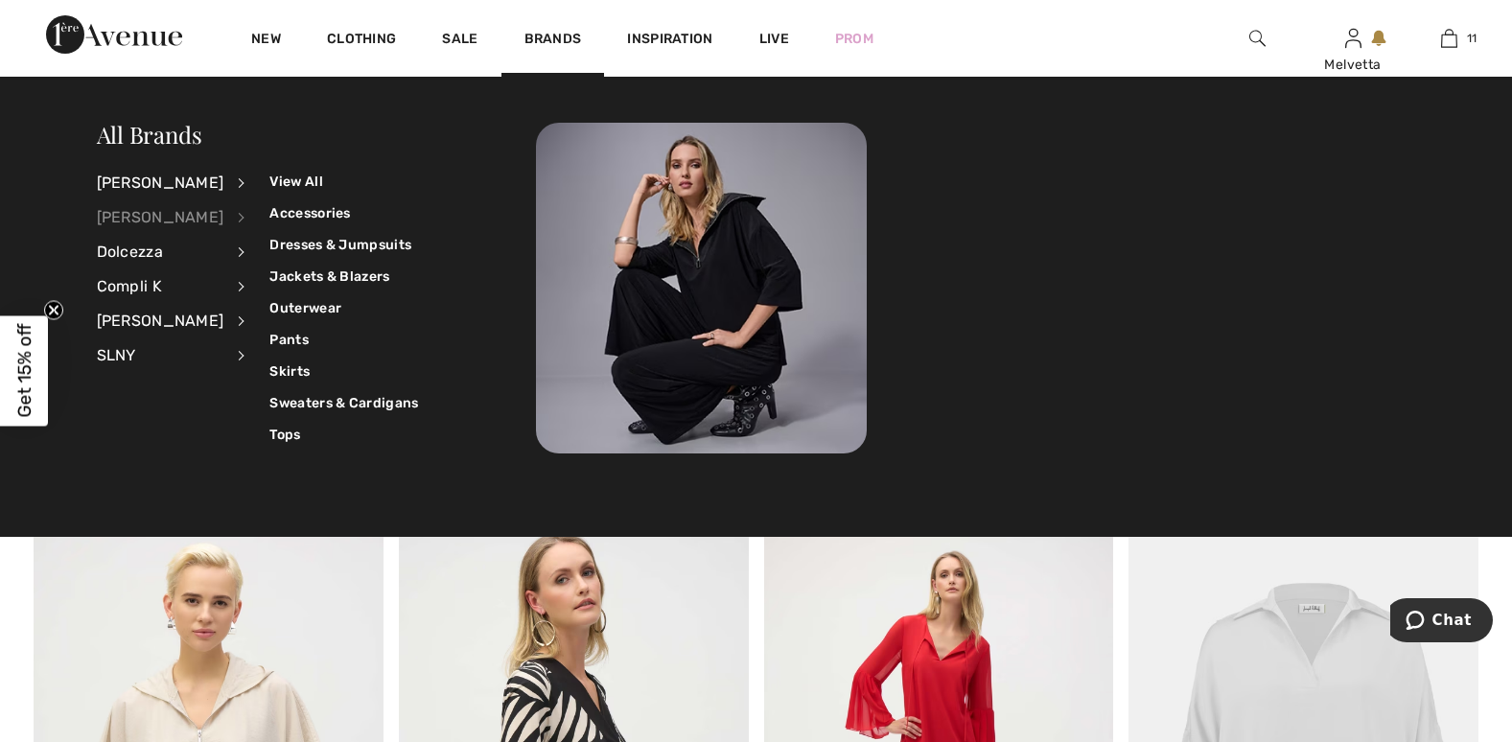
click at [130, 218] on div "[PERSON_NAME]" at bounding box center [161, 217] width 128 height 35
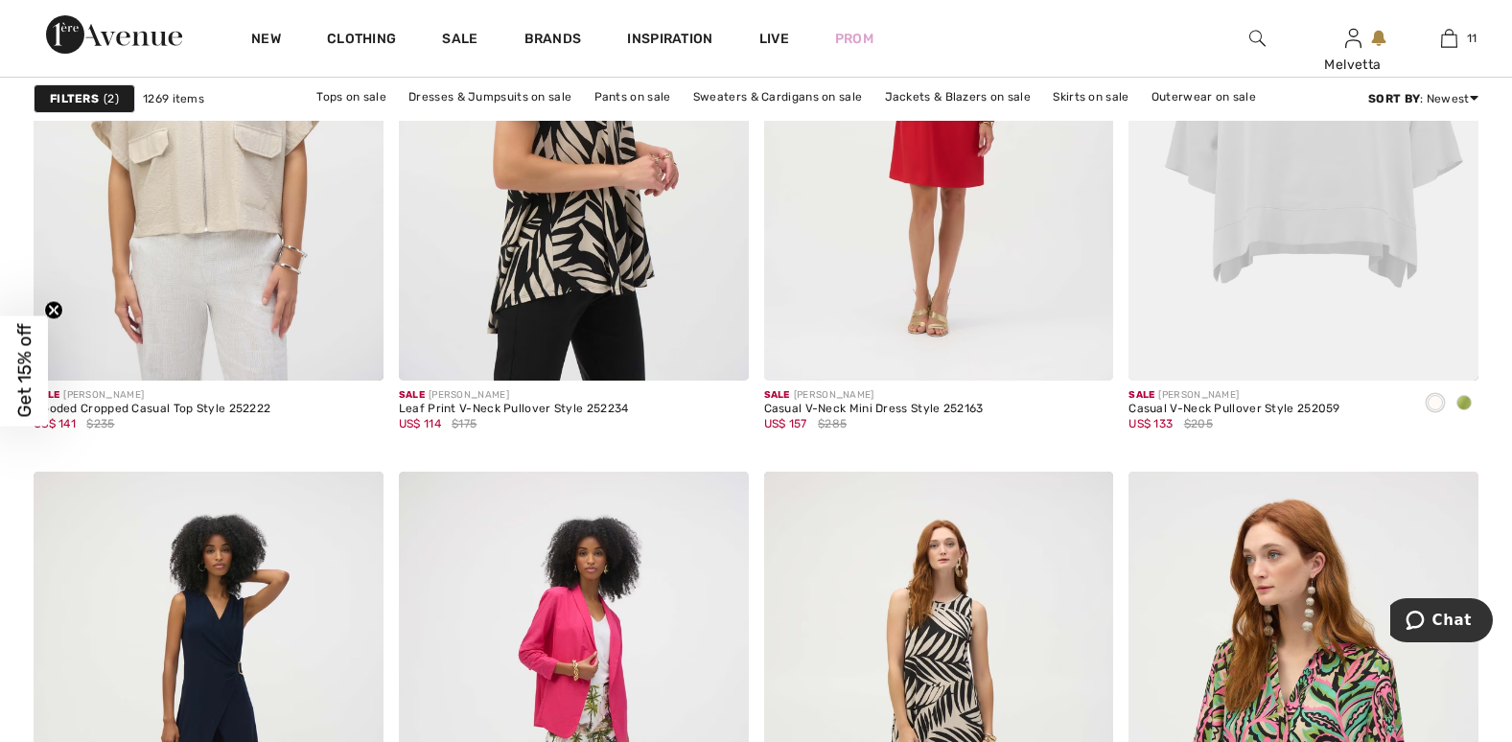
scroll to position [4545, 0]
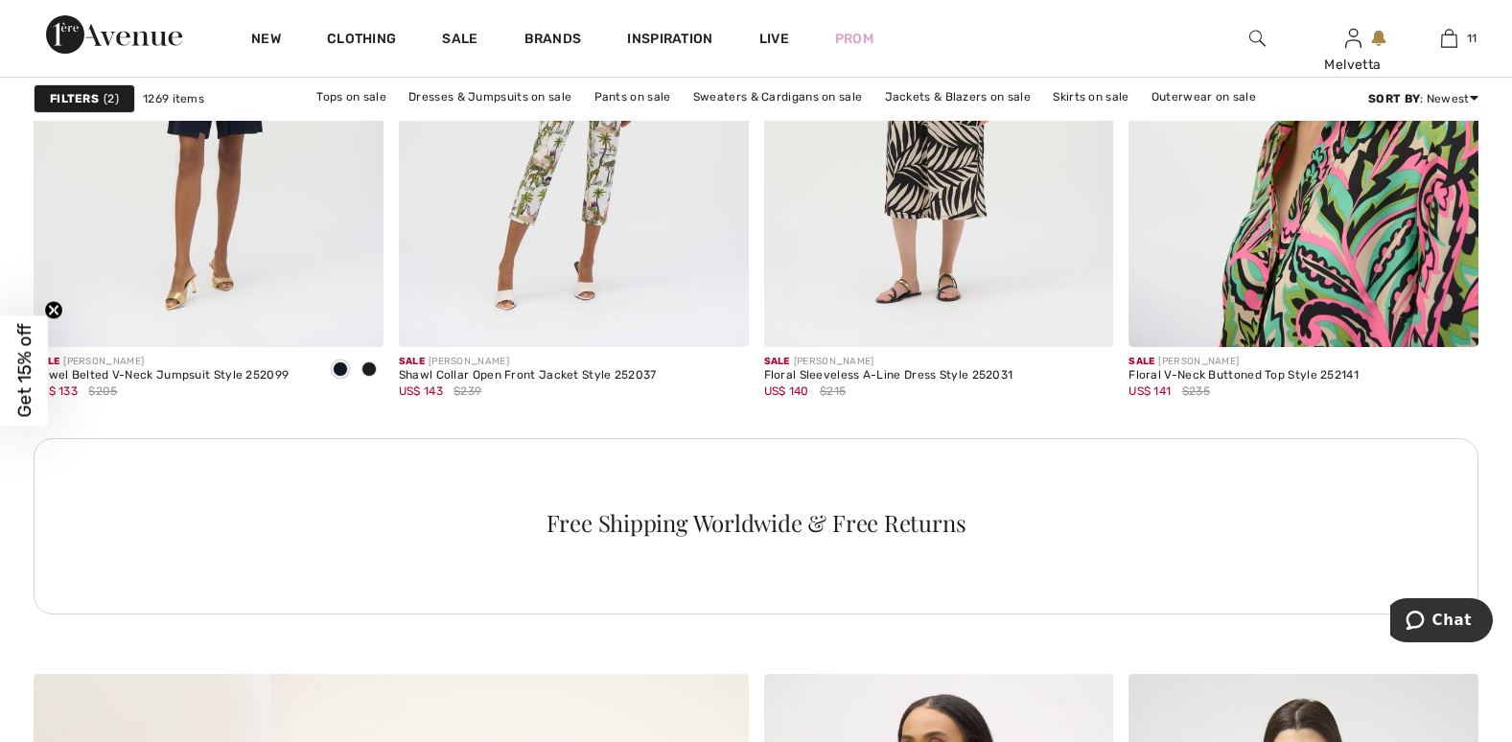
click at [1224, 221] on img at bounding box center [1304, 85] width 350 height 525
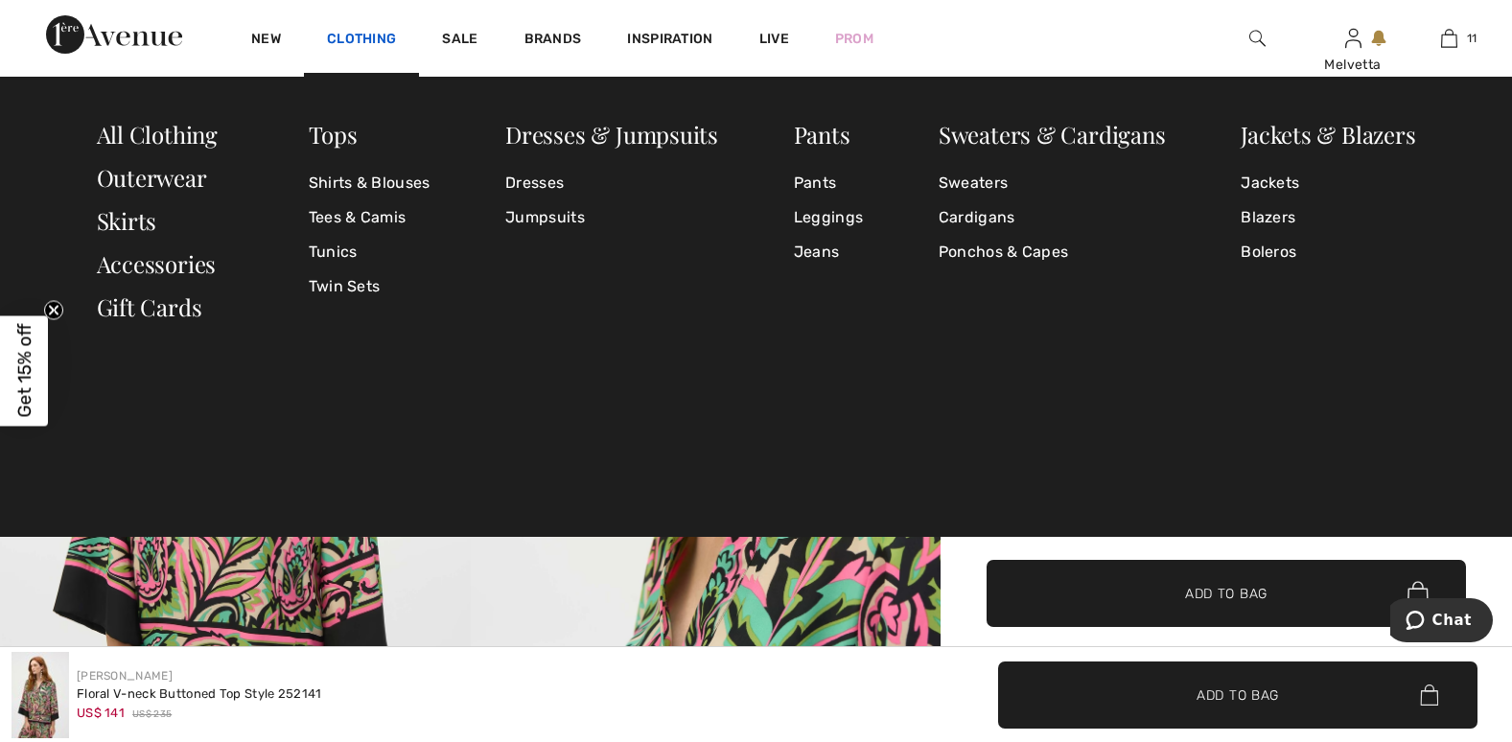
click at [362, 40] on link "Clothing" at bounding box center [361, 41] width 69 height 20
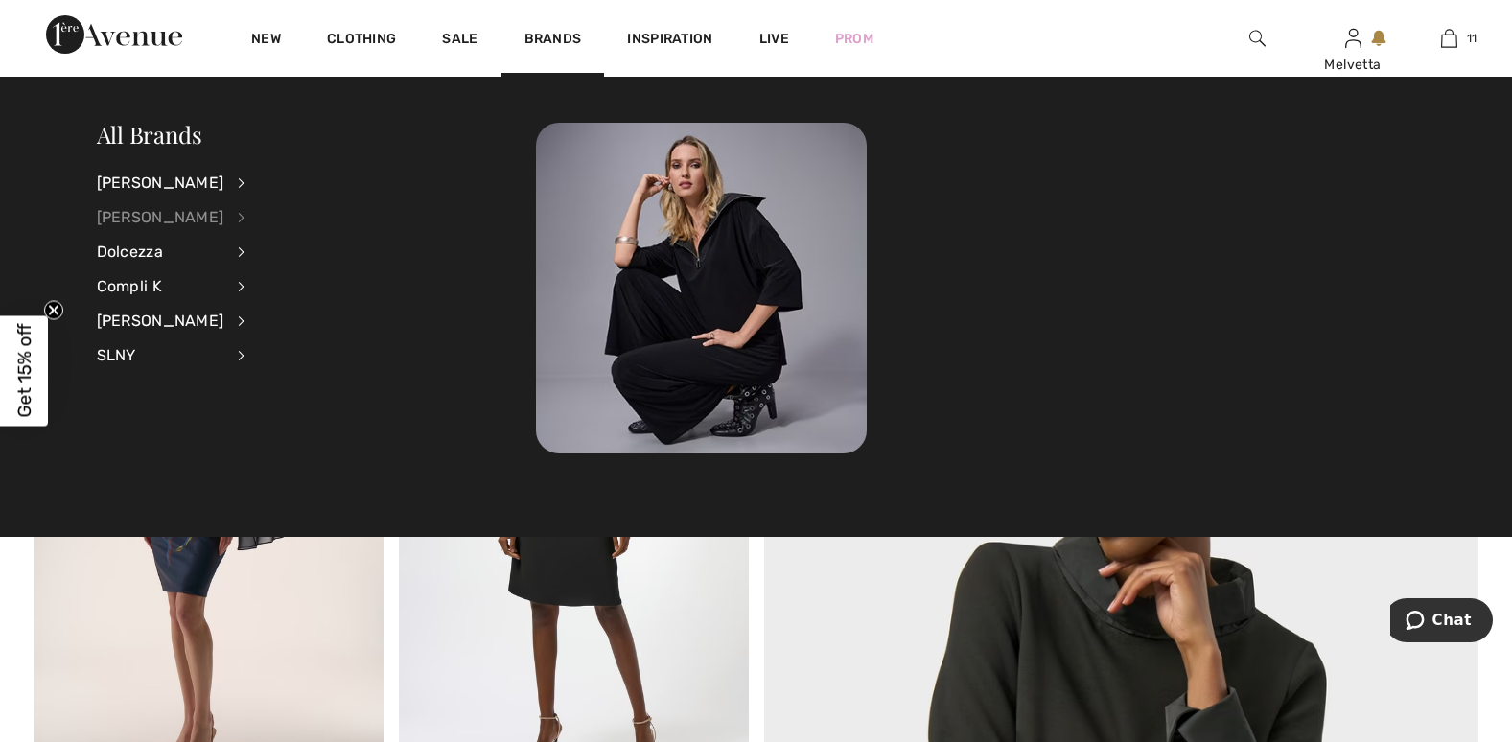
click at [174, 215] on div "[PERSON_NAME]" at bounding box center [161, 217] width 128 height 35
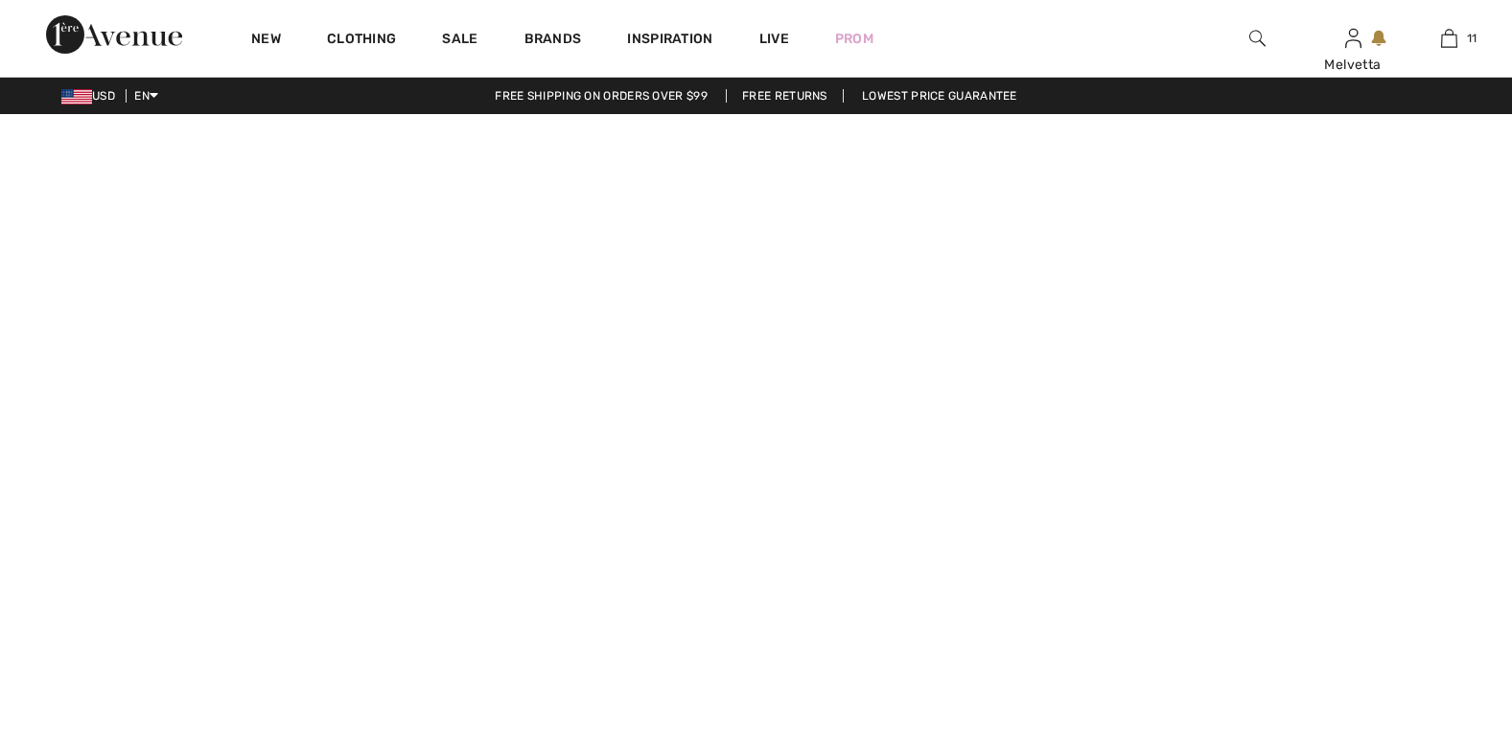
checkbox input "true"
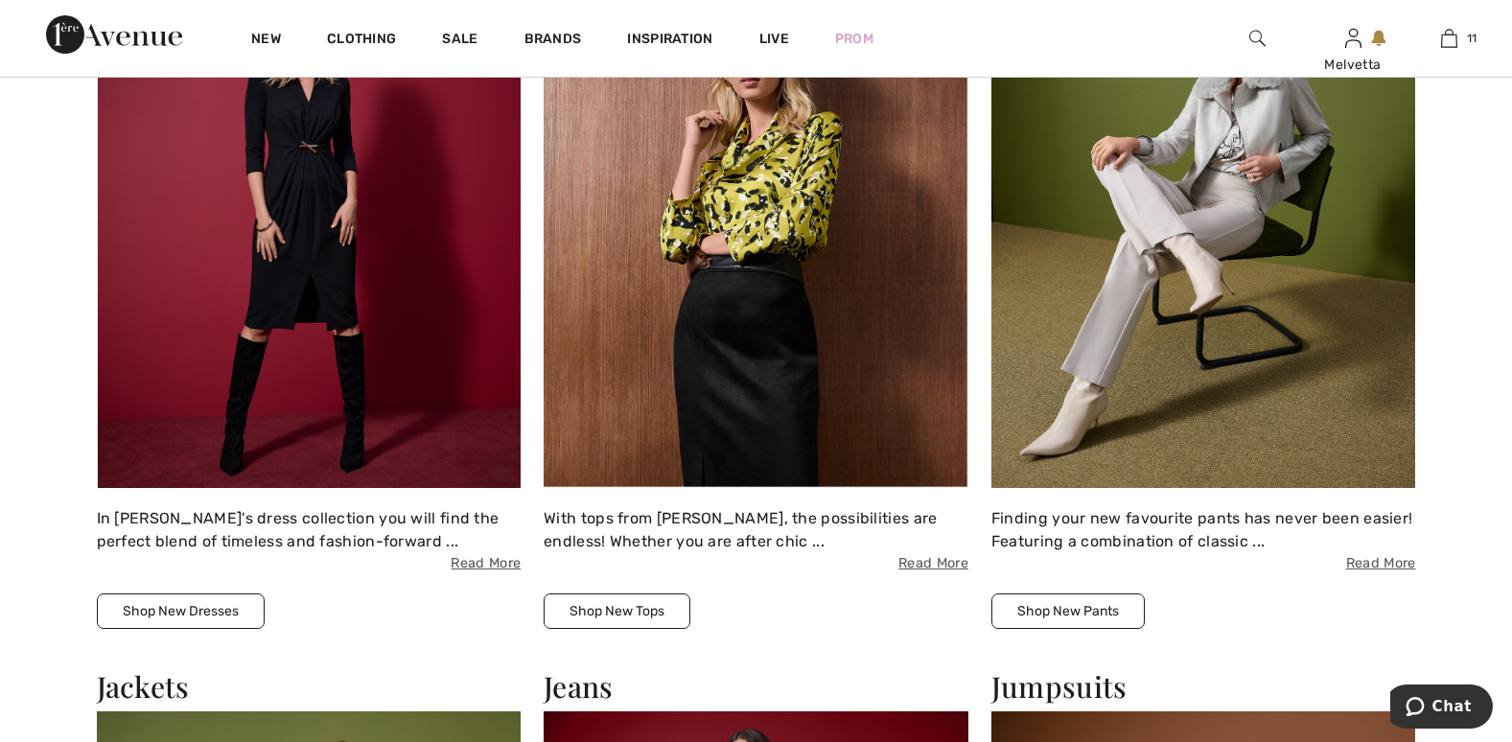
scroll to position [2597, 0]
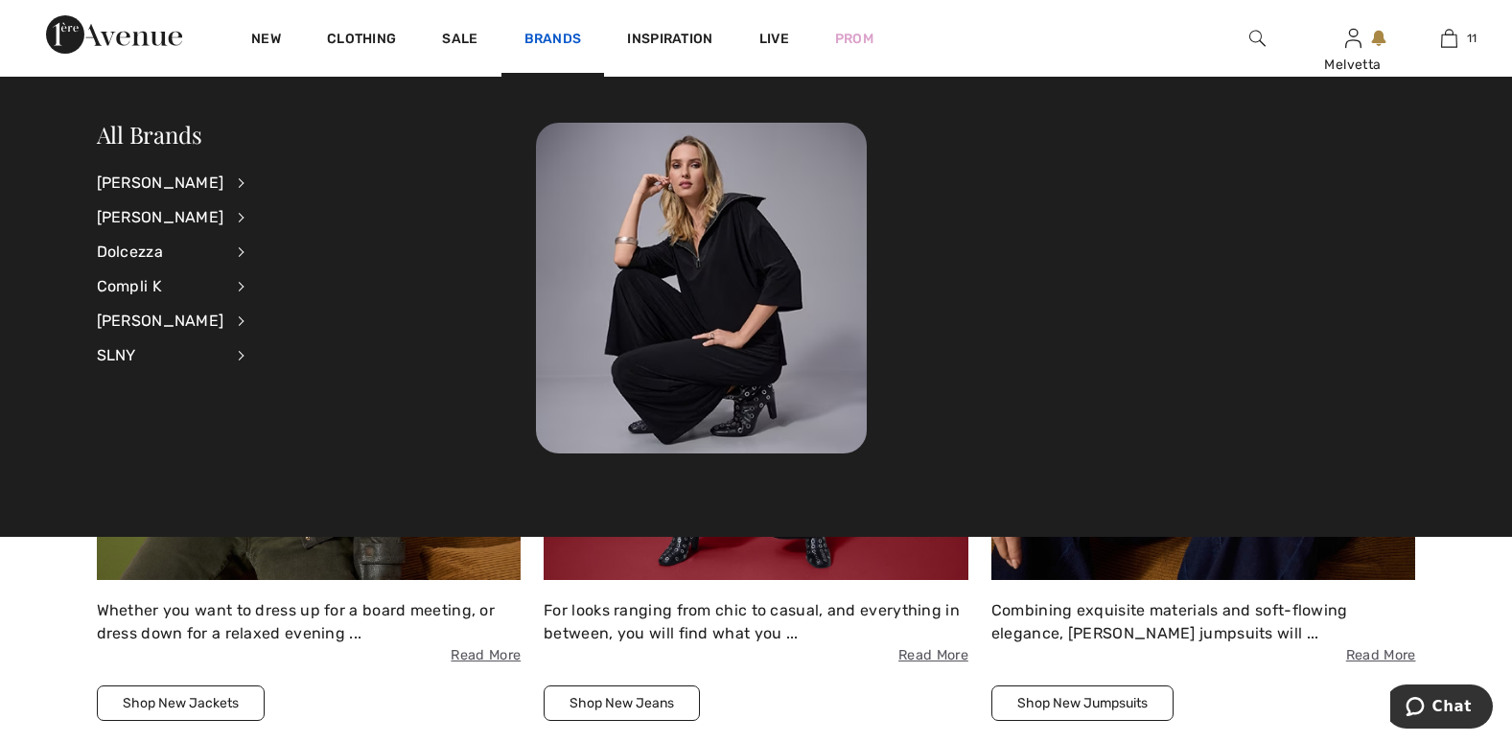
click at [555, 37] on link "Brands" at bounding box center [554, 41] width 58 height 20
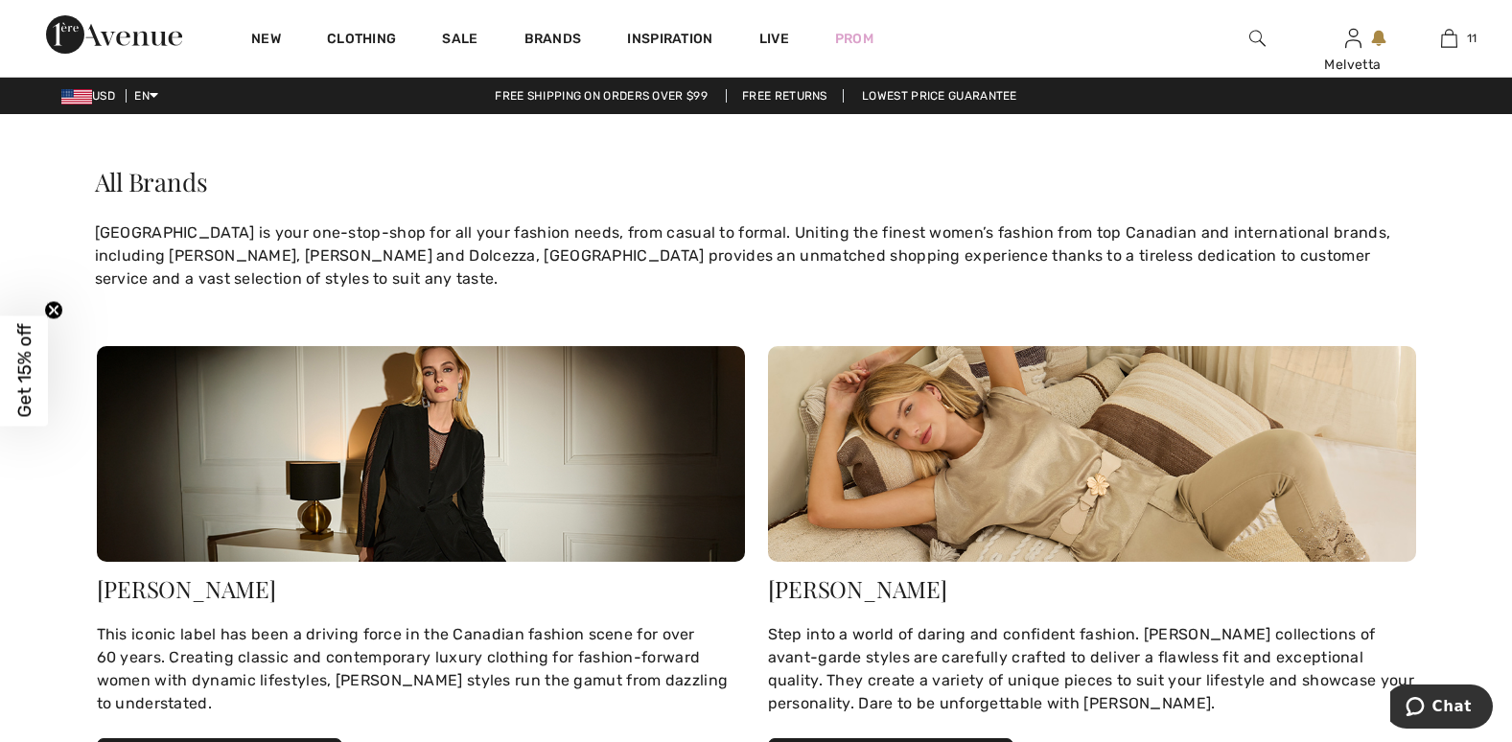
click at [863, 407] on img at bounding box center [1092, 454] width 648 height 216
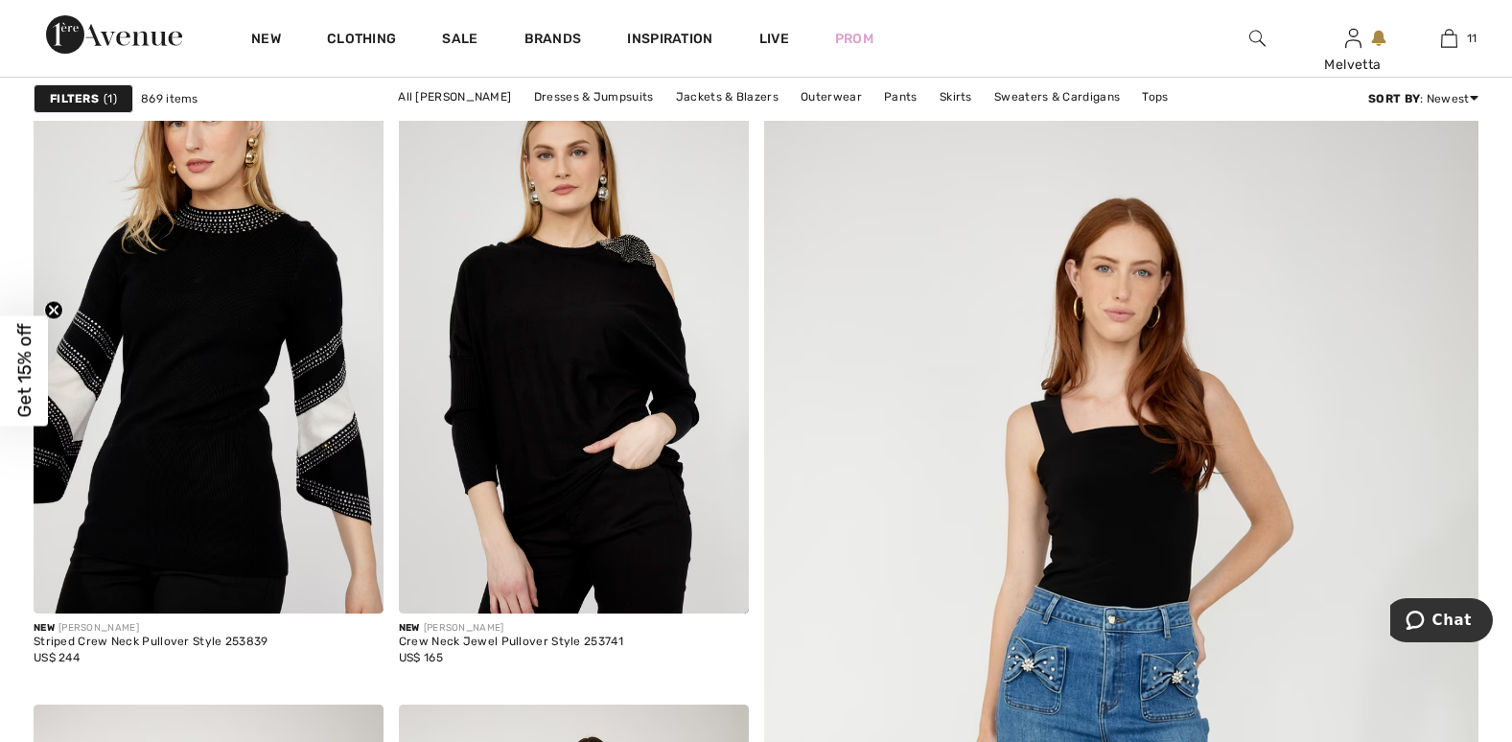
scroll to position [1299, 0]
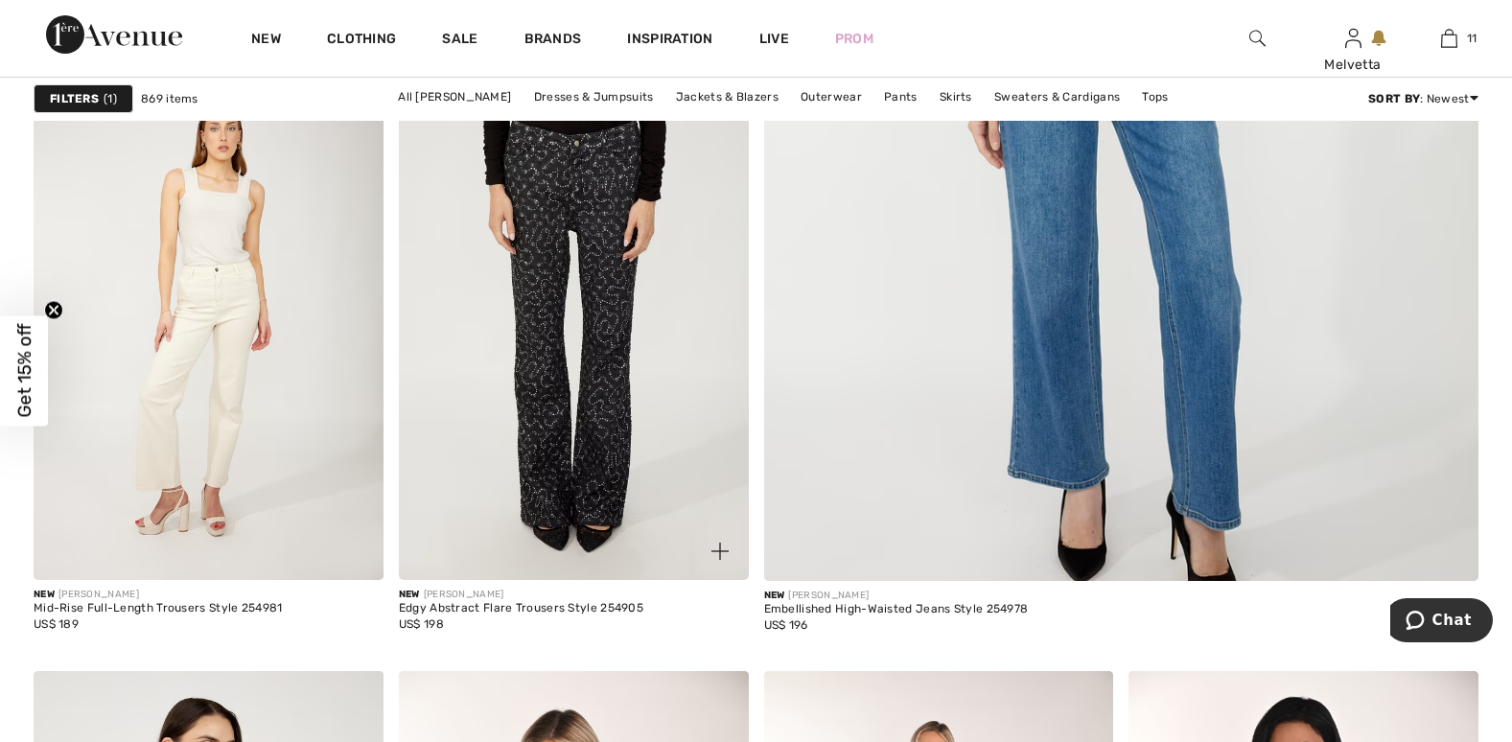
click at [584, 434] on img at bounding box center [574, 318] width 350 height 525
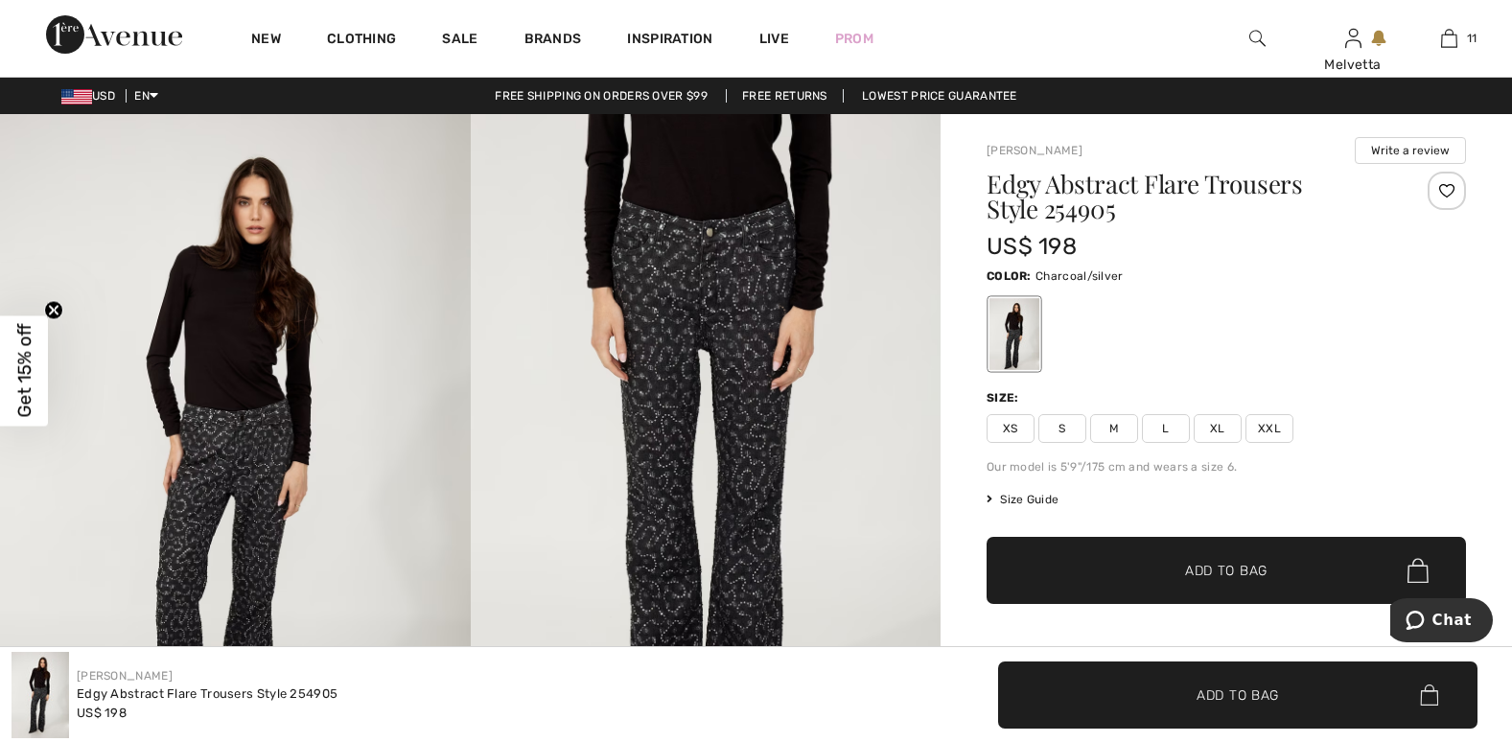
click at [721, 423] on img at bounding box center [706, 467] width 471 height 706
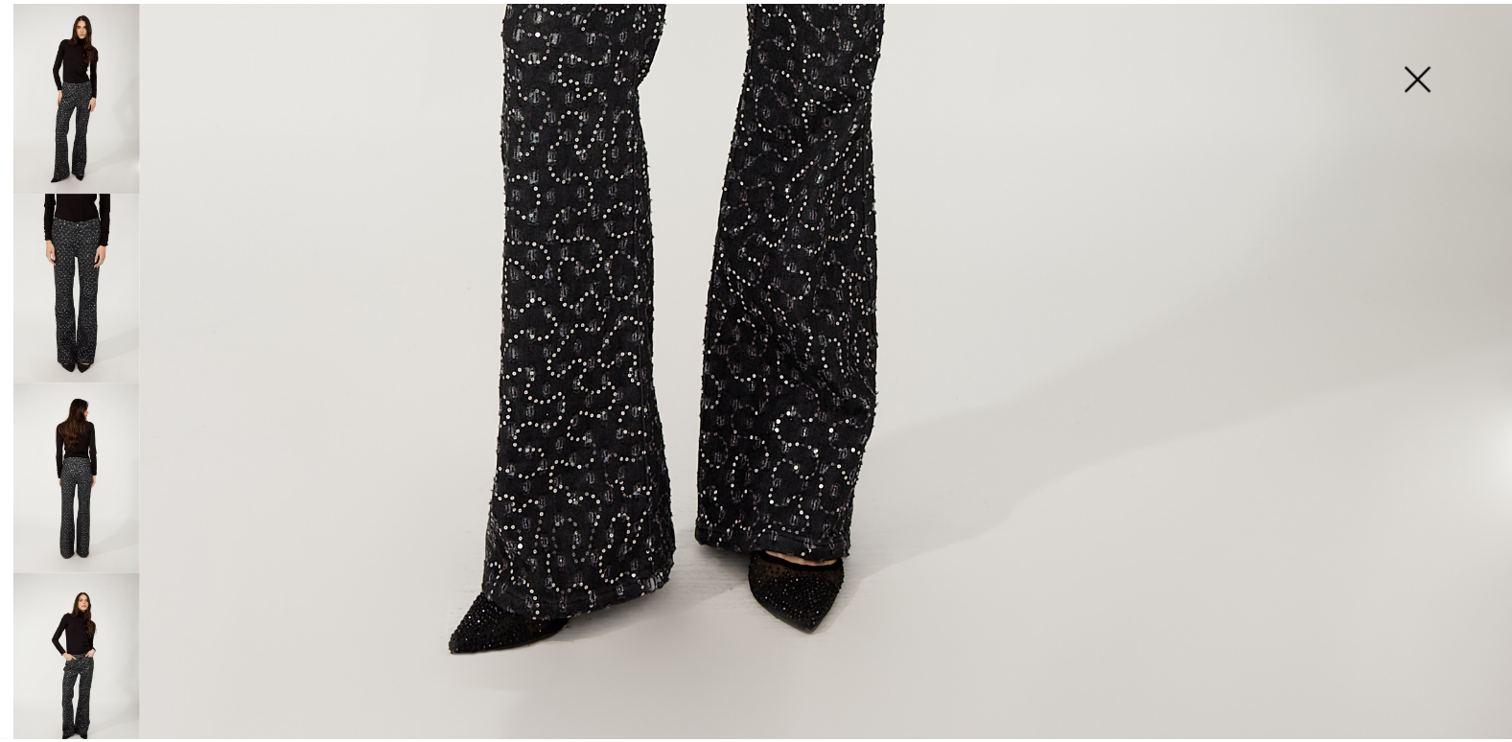
scroll to position [1527, 0]
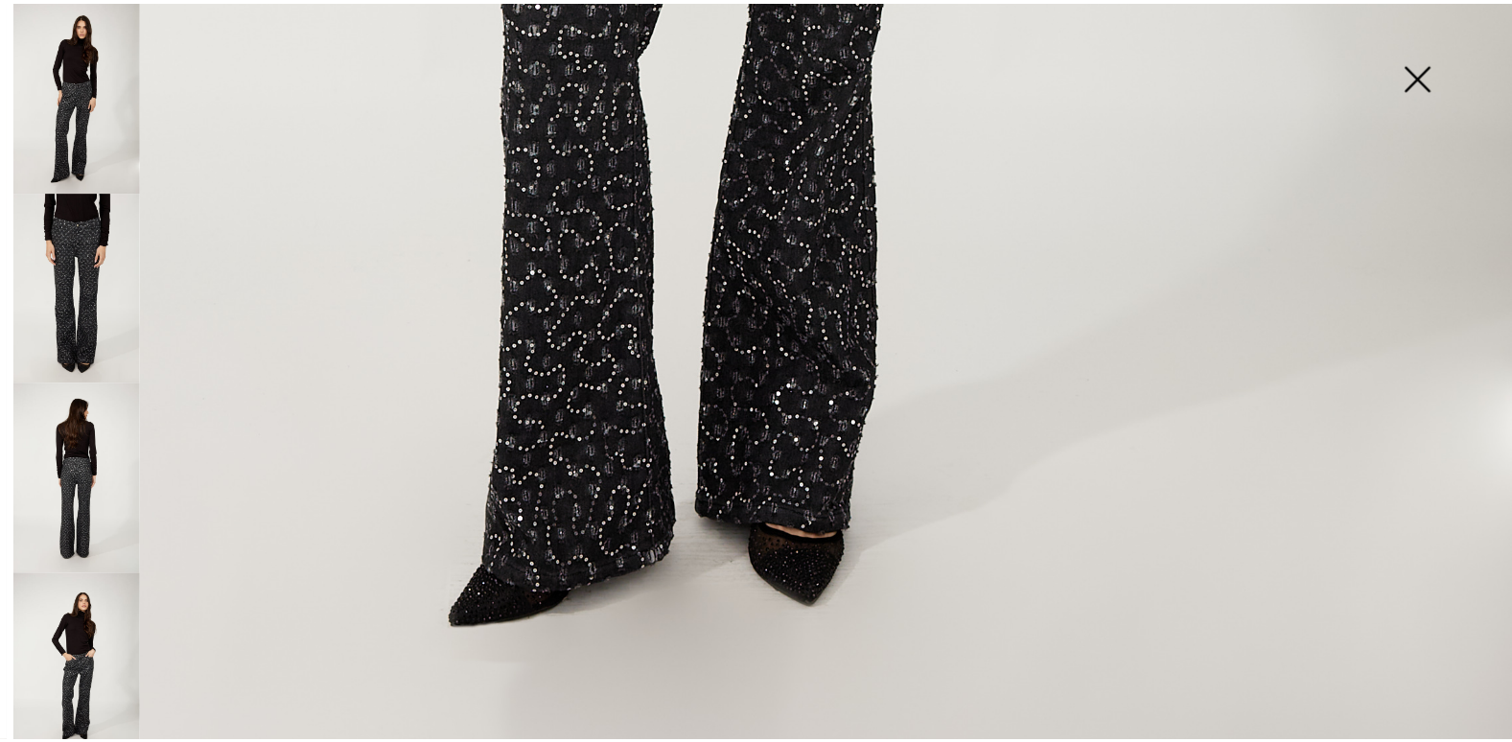
scroll to position [1505, 0]
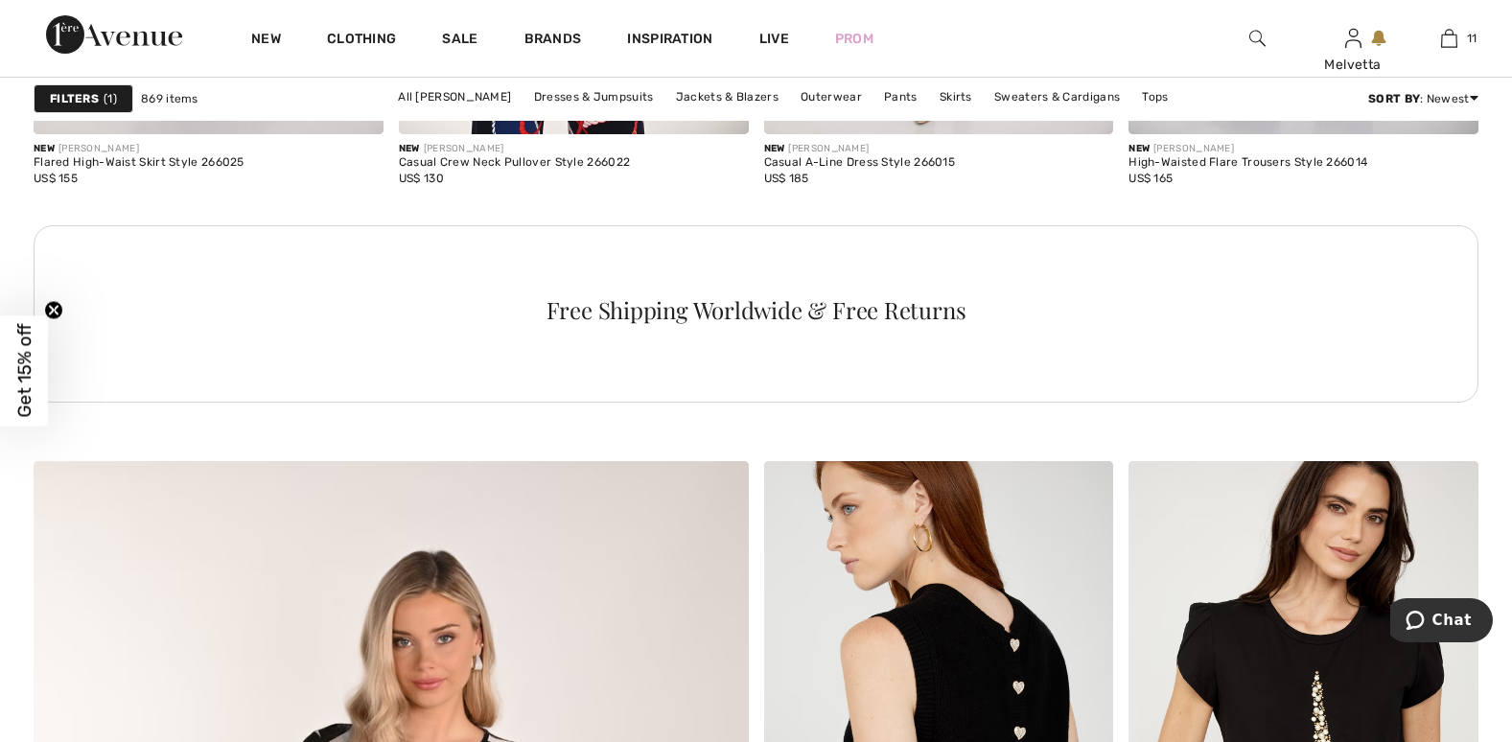
scroll to position [4545, 0]
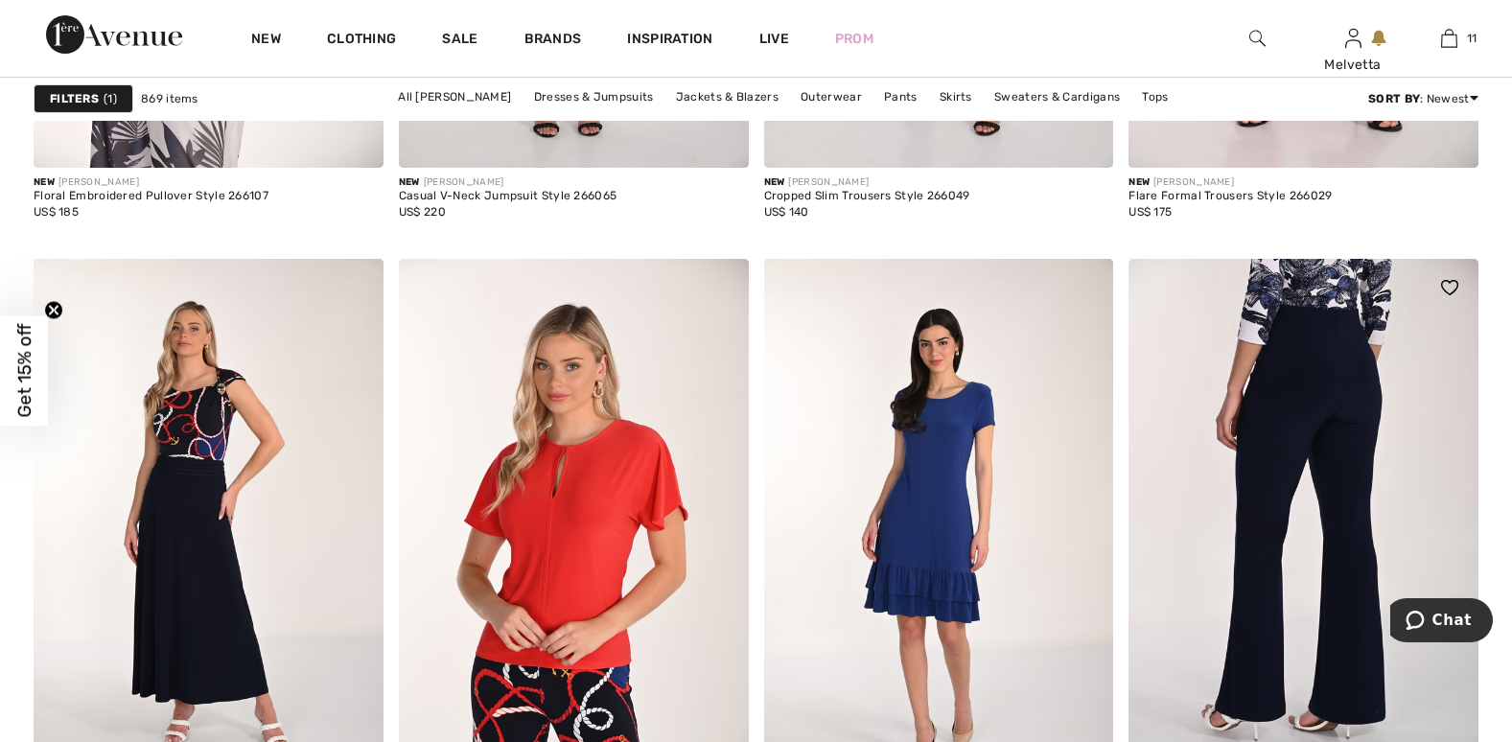
click at [1342, 462] on img at bounding box center [1304, 521] width 350 height 525
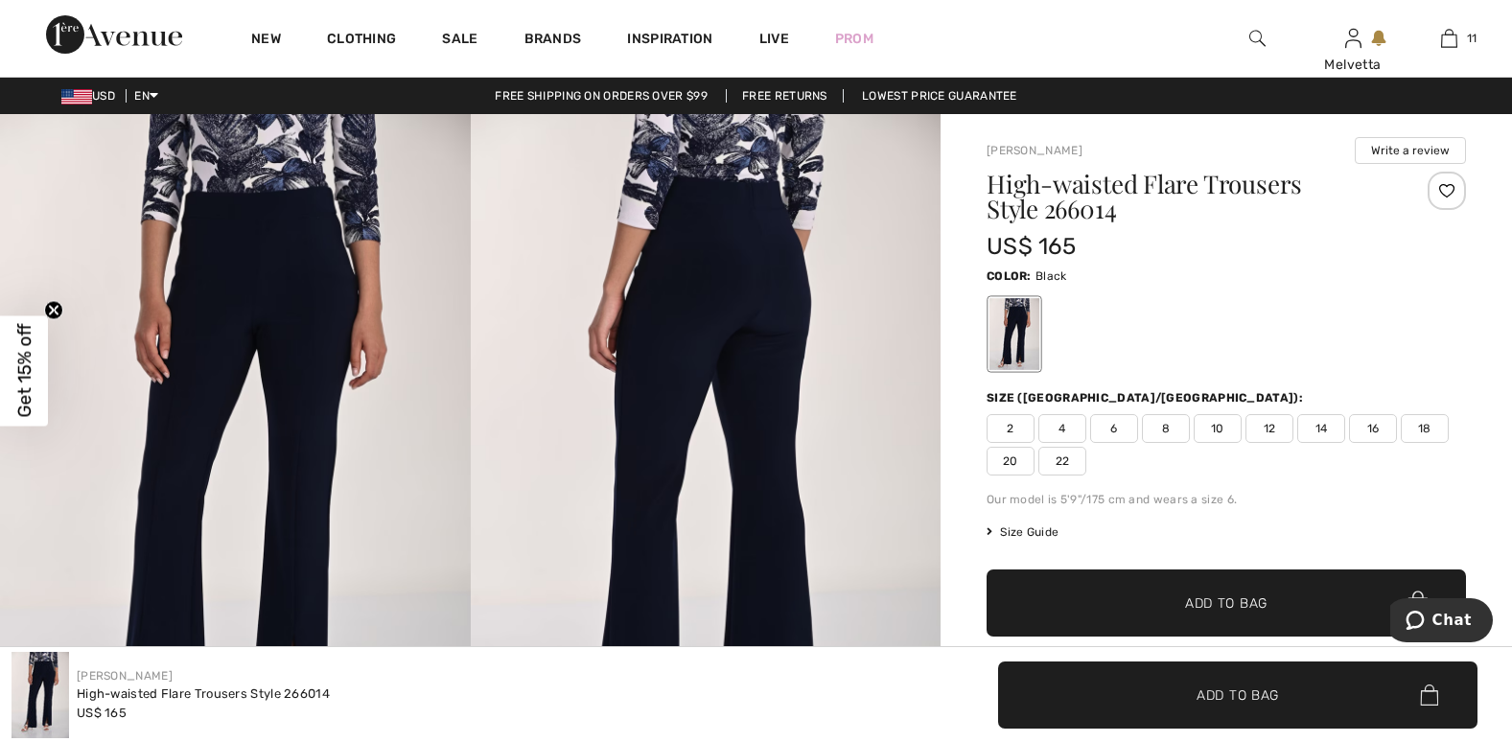
scroll to position [649, 0]
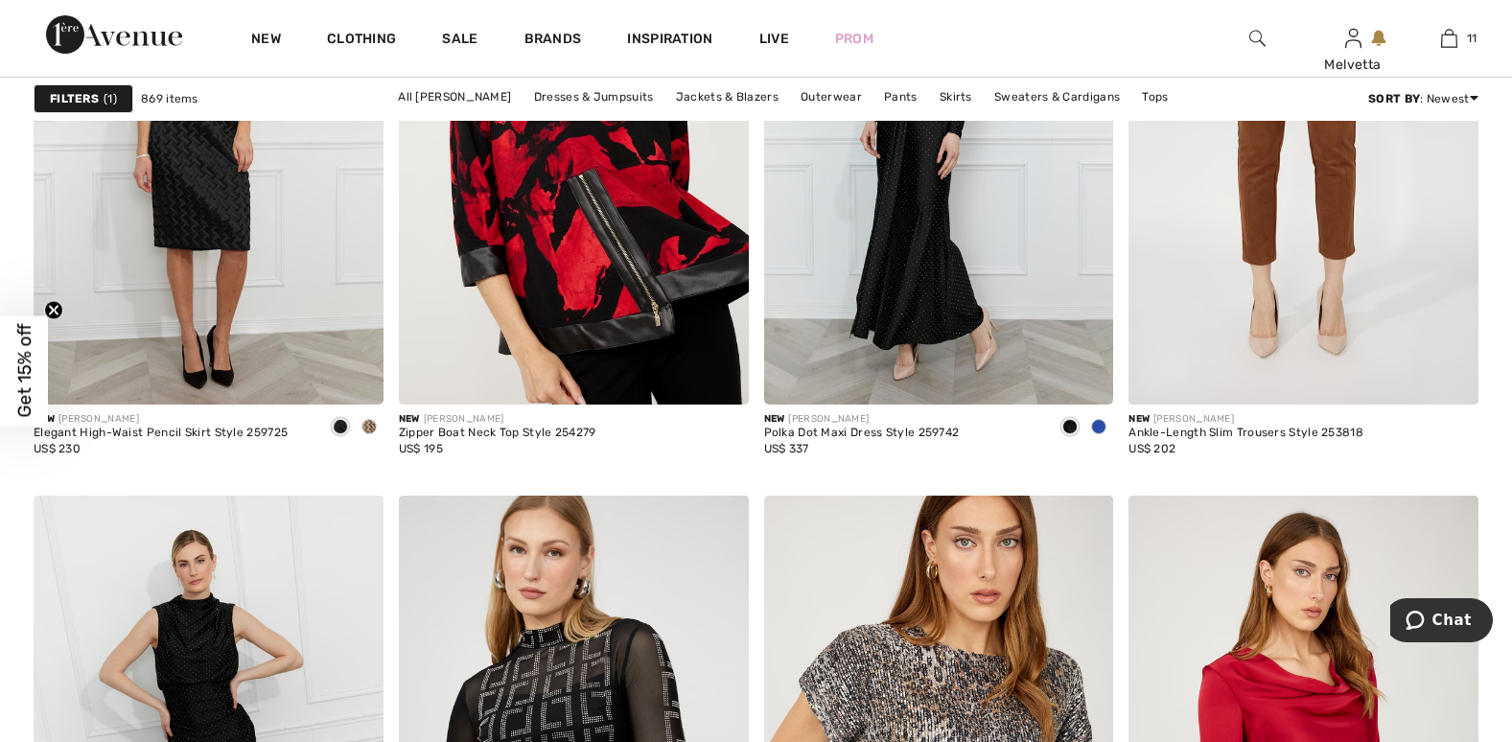
scroll to position [9739, 0]
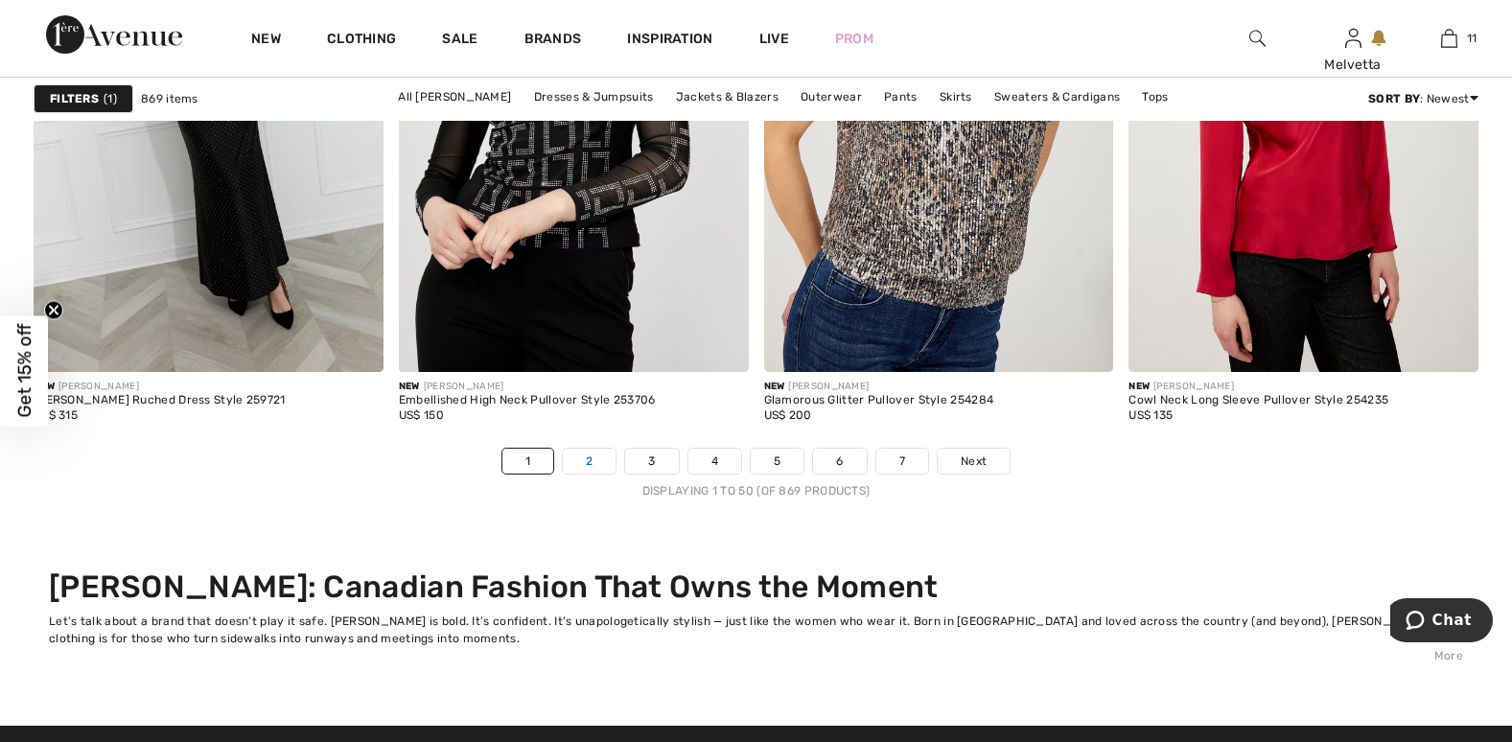
click at [589, 453] on link "2" at bounding box center [589, 461] width 53 height 25
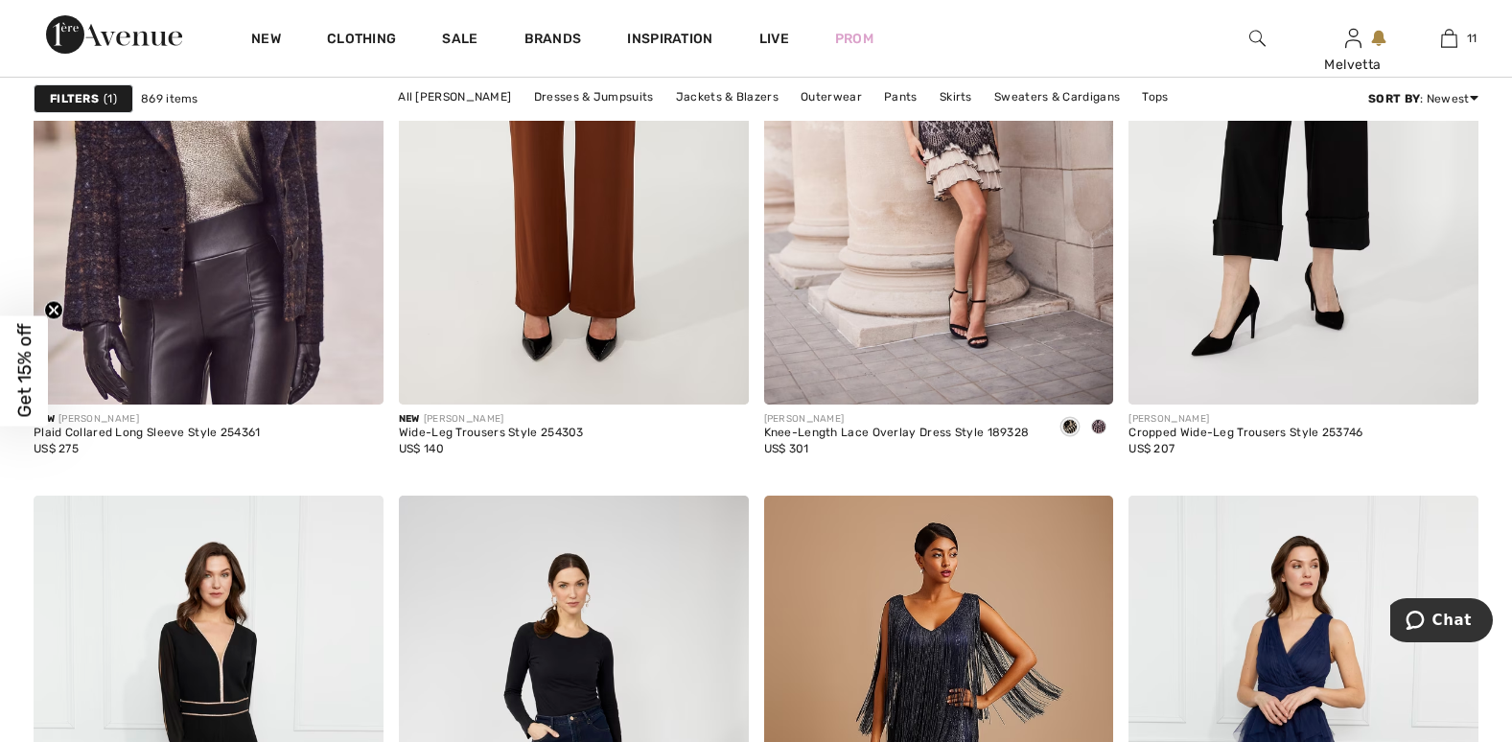
scroll to position [9739, 0]
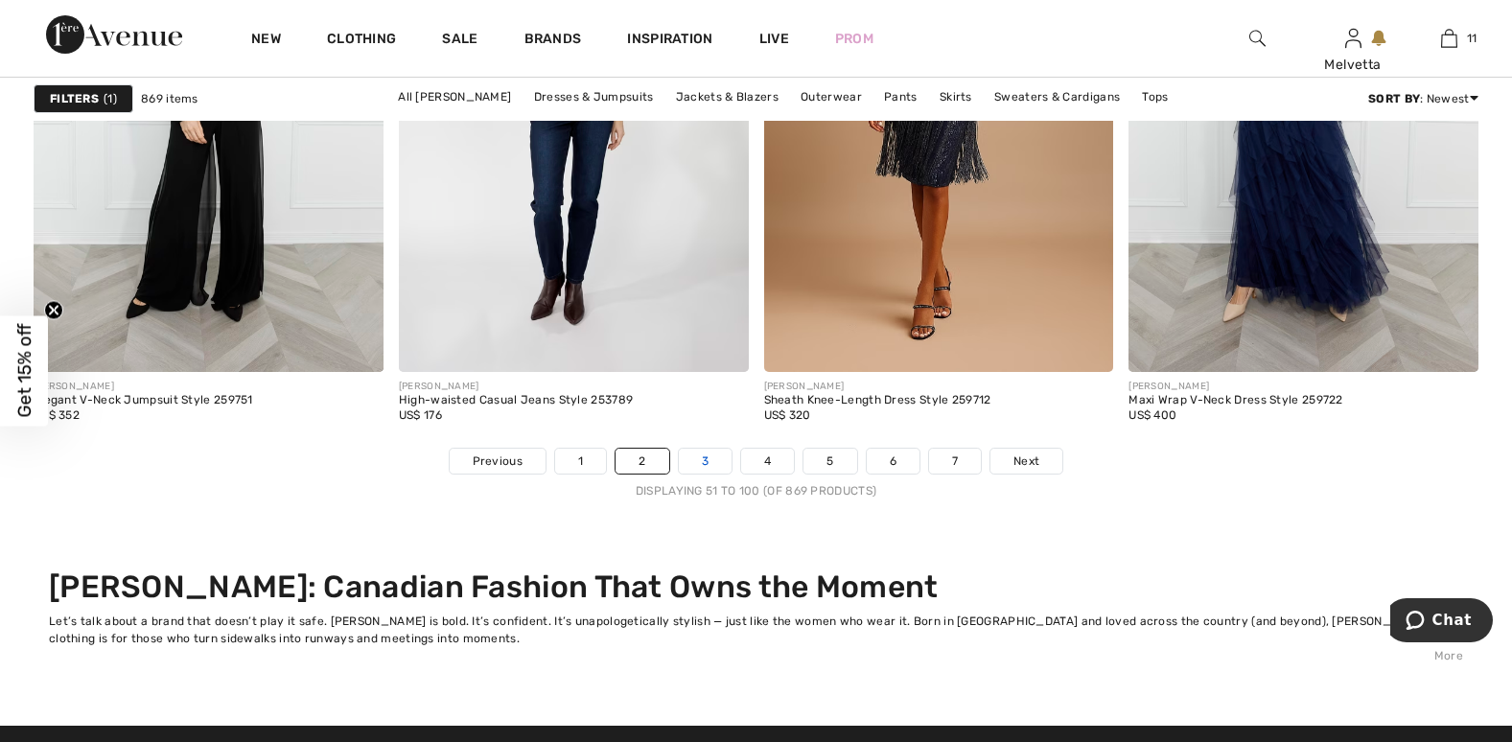
click at [705, 458] on link "3" at bounding box center [705, 461] width 53 height 25
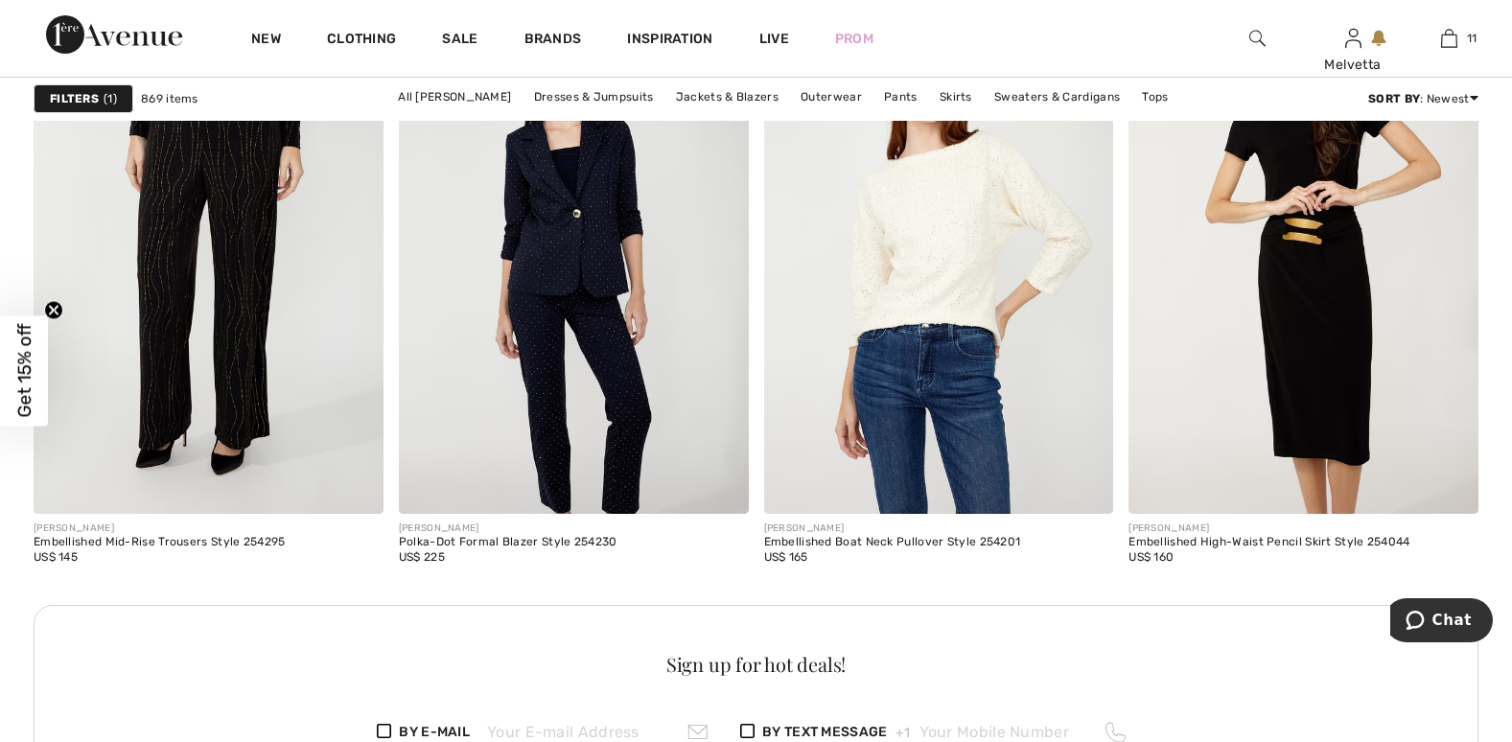
scroll to position [1948, 0]
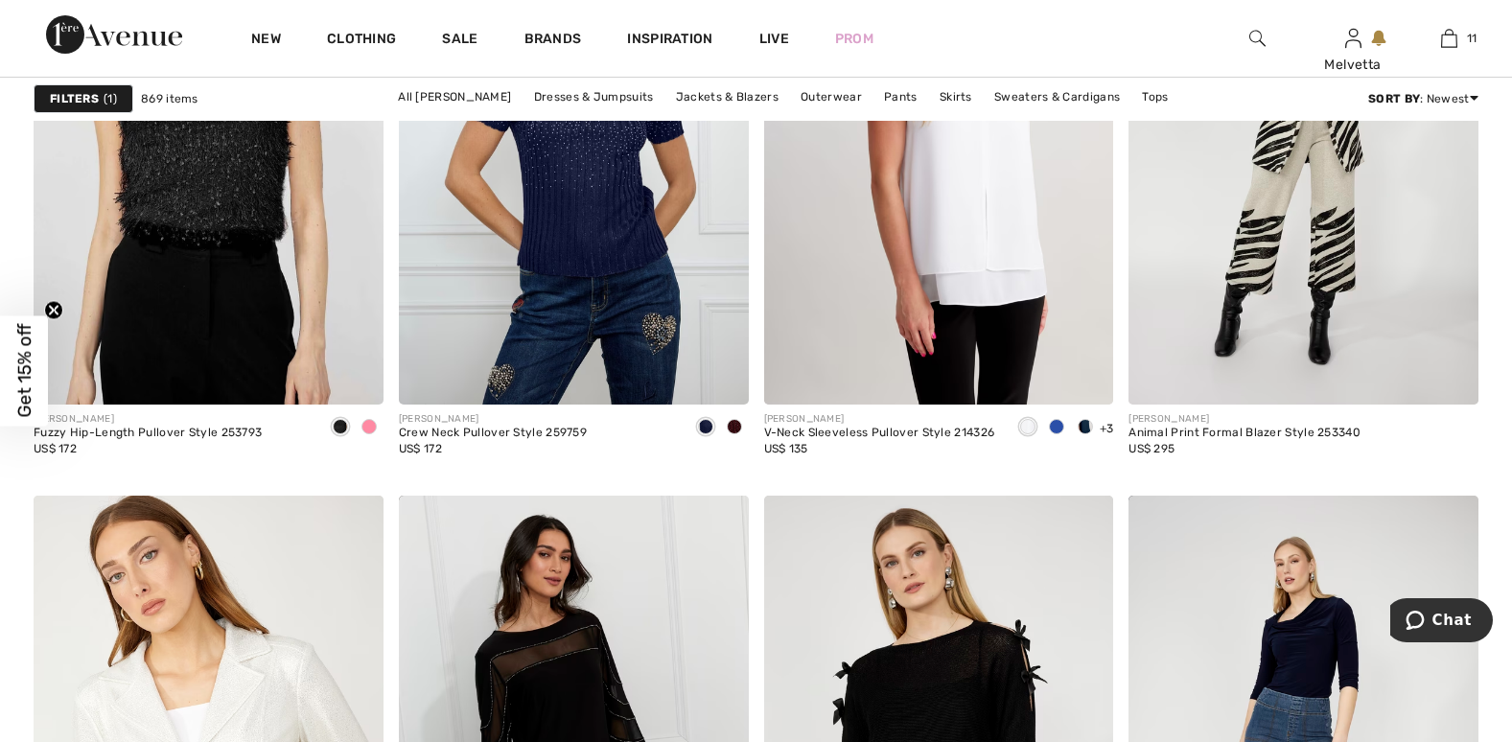
scroll to position [9739, 0]
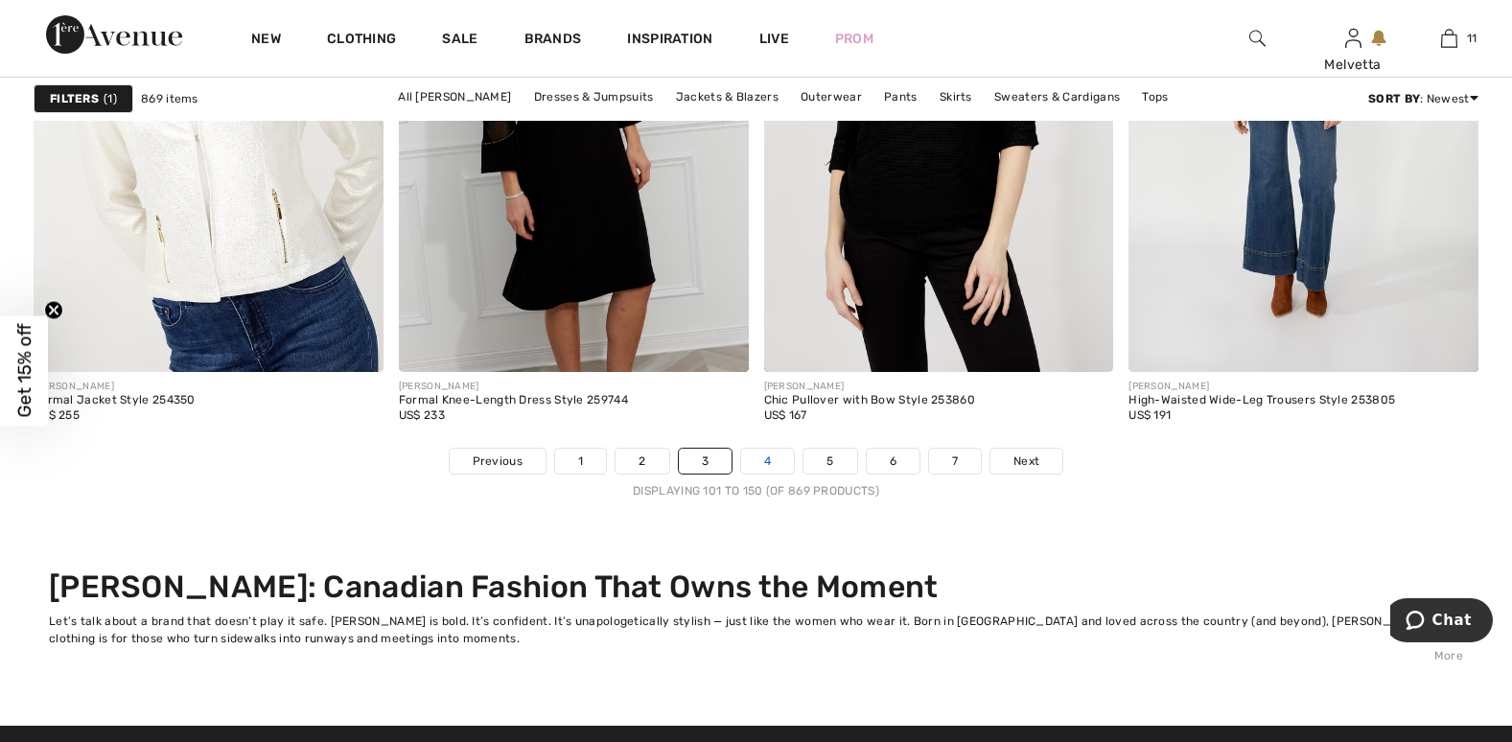
click at [763, 453] on link "4" at bounding box center [767, 461] width 53 height 25
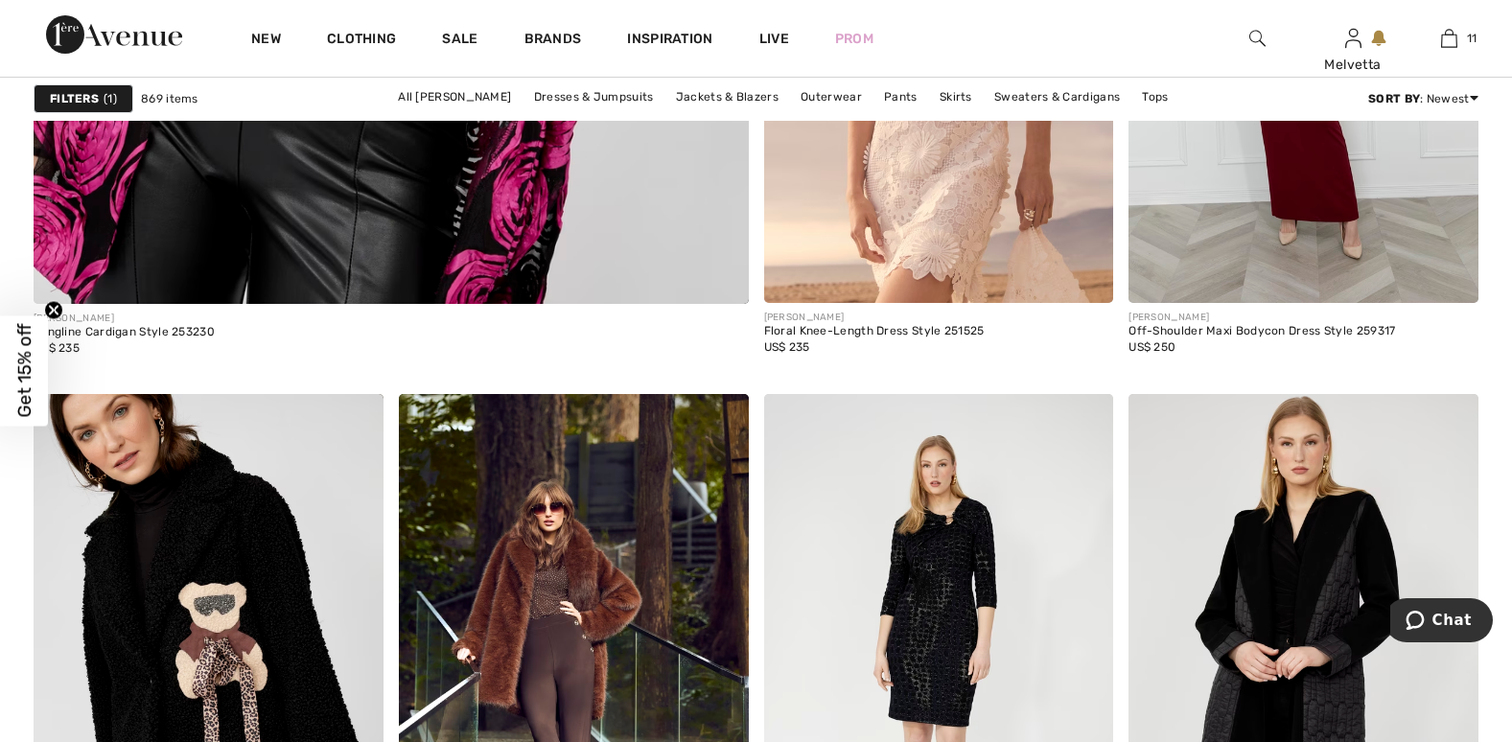
scroll to position [7142, 0]
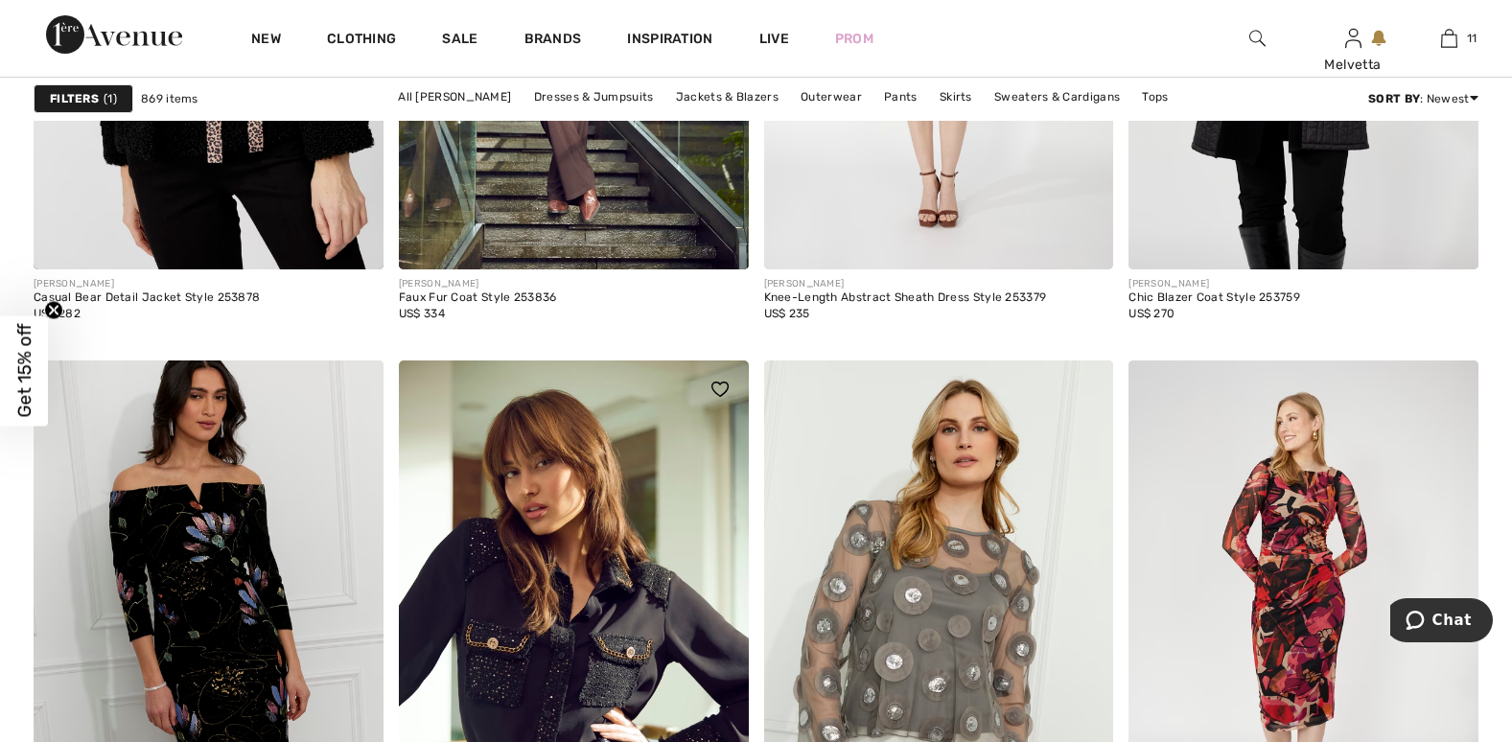
click at [574, 585] on img at bounding box center [574, 623] width 350 height 525
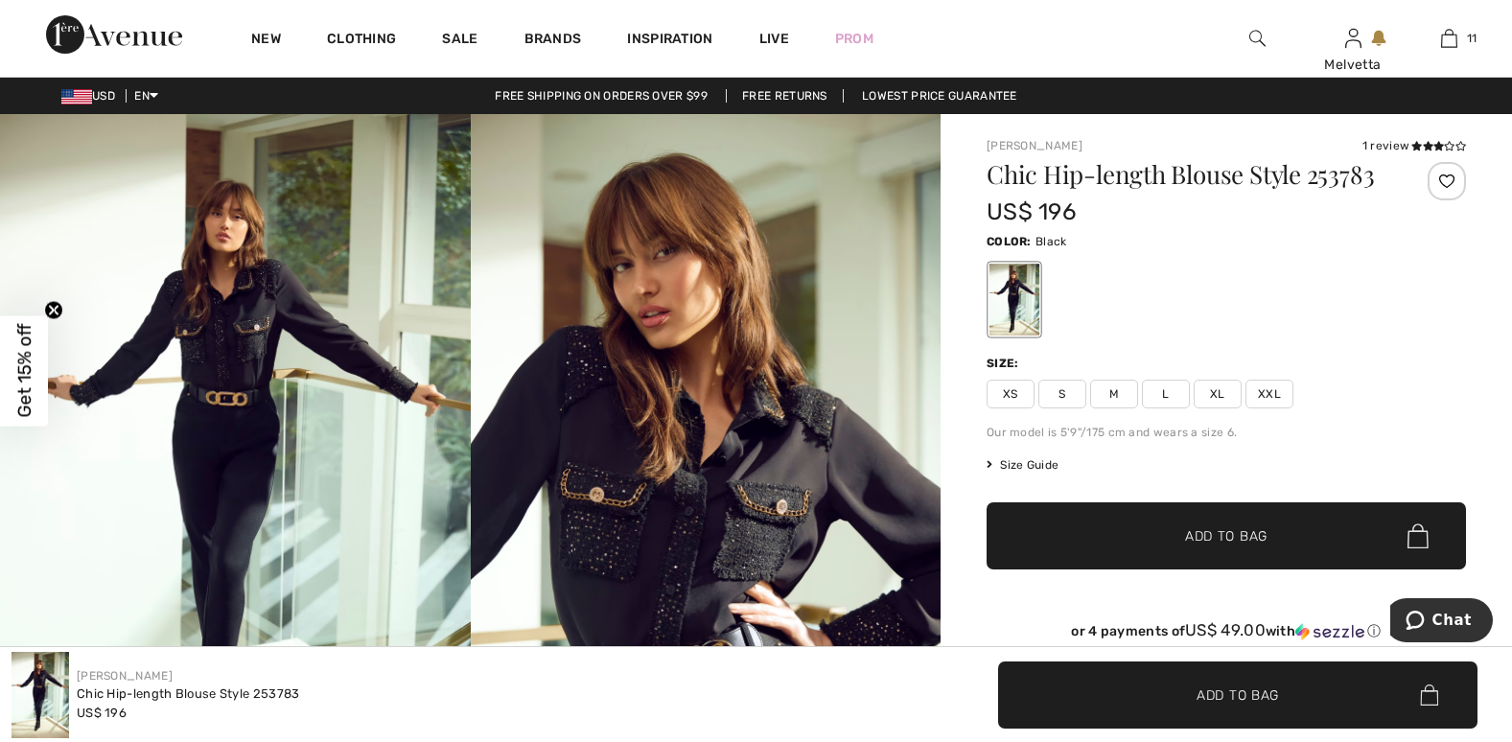
click at [1222, 397] on span "XL" at bounding box center [1218, 394] width 48 height 29
click at [757, 447] on img at bounding box center [706, 467] width 471 height 706
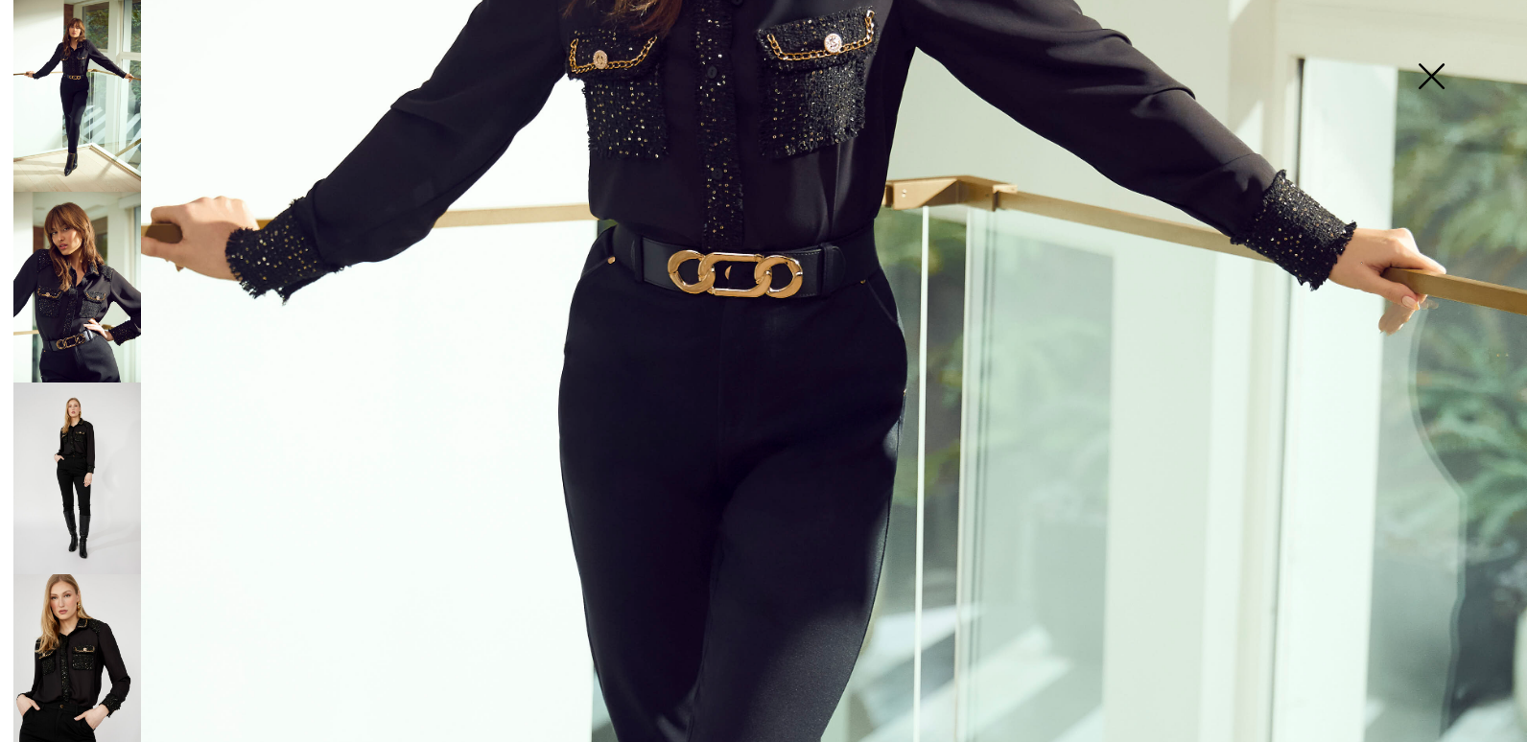
scroll to position [1299, 0]
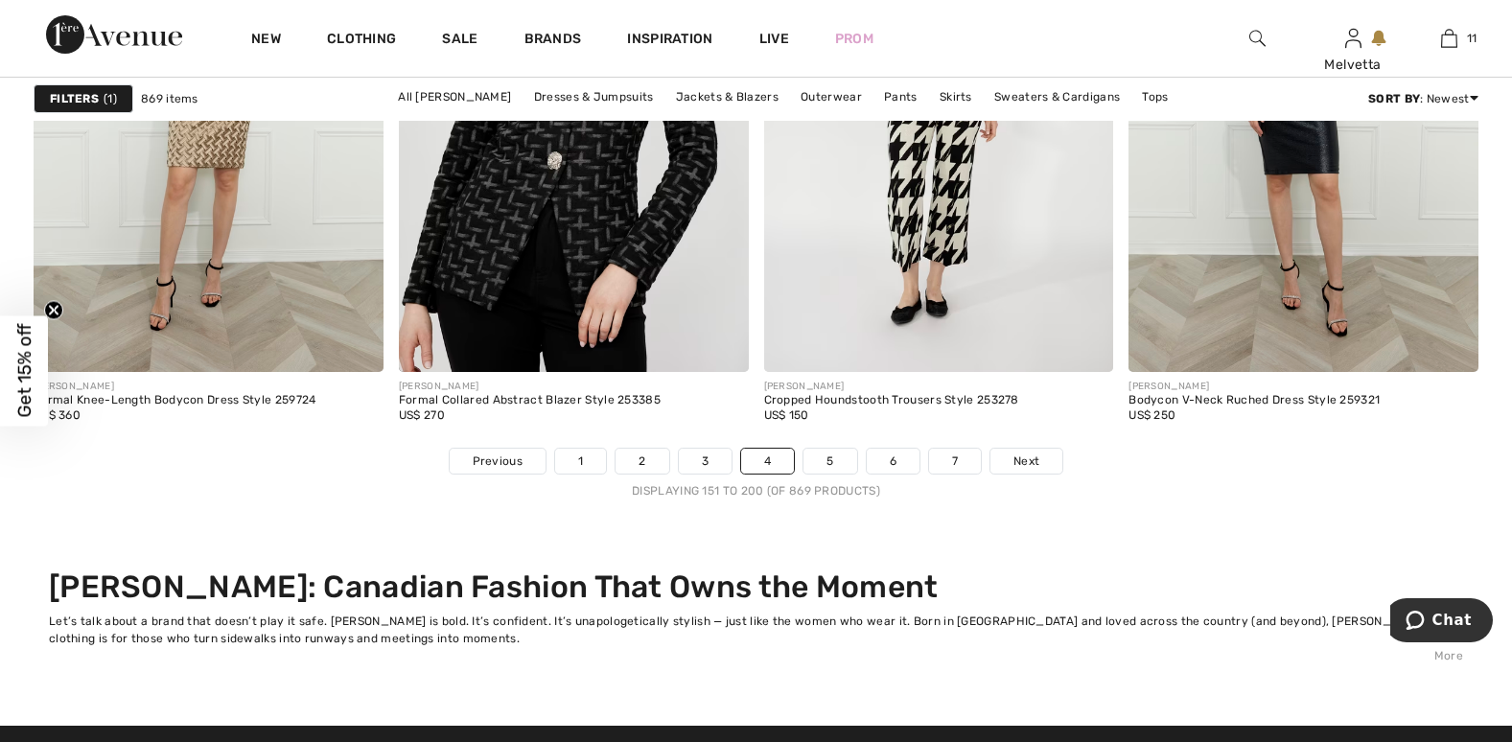
scroll to position [9090, 0]
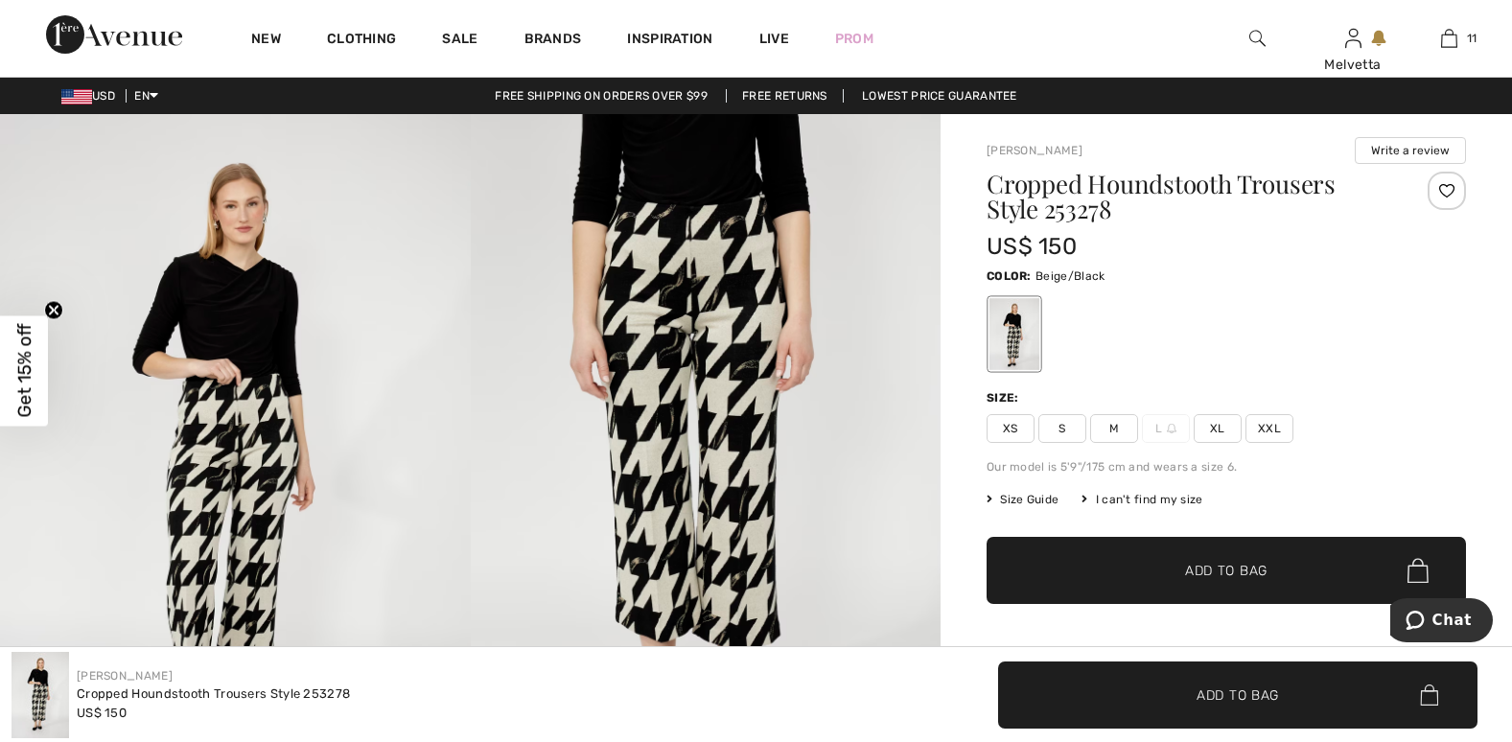
click at [1215, 424] on span "XL" at bounding box center [1218, 428] width 48 height 29
click at [722, 538] on img at bounding box center [706, 467] width 471 height 706
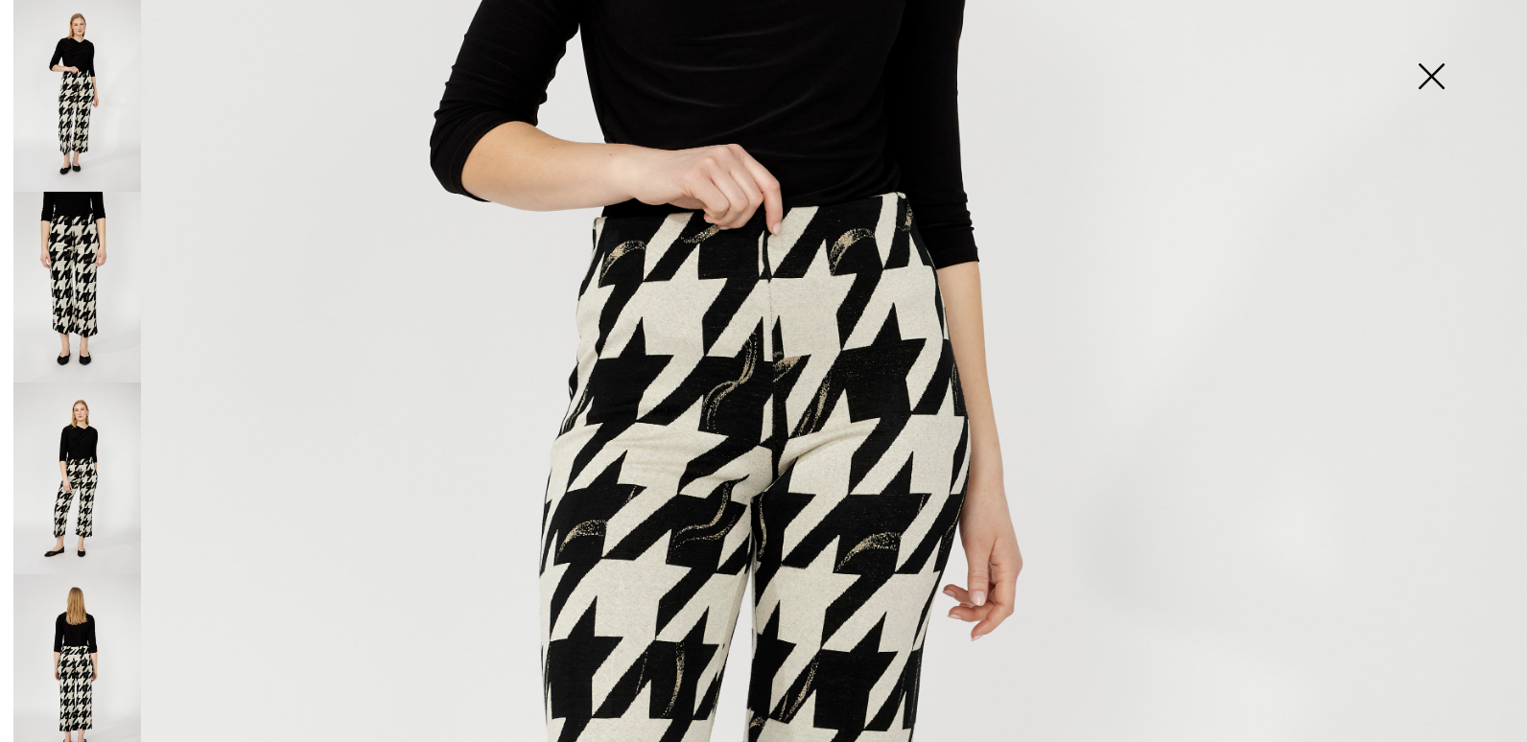
scroll to position [1299, 0]
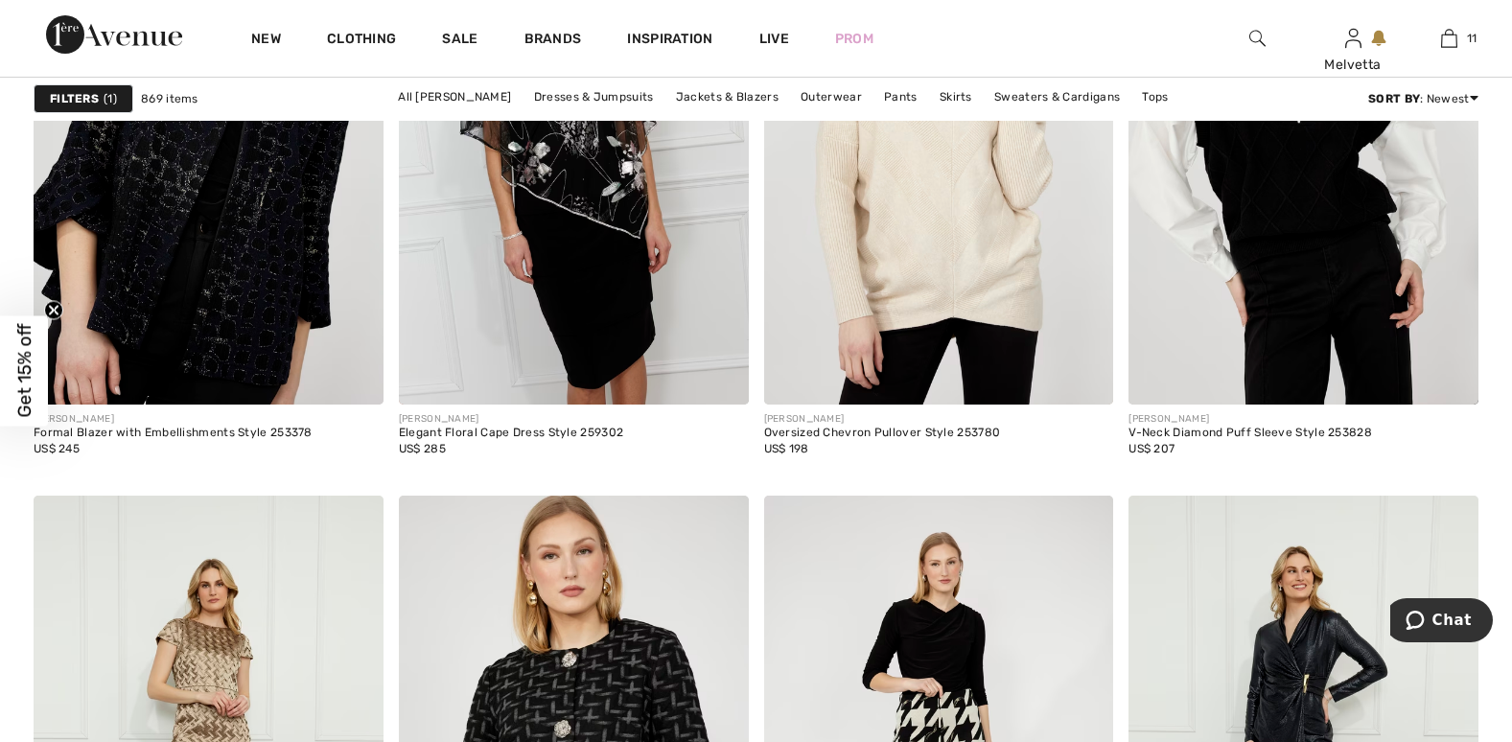
scroll to position [9739, 0]
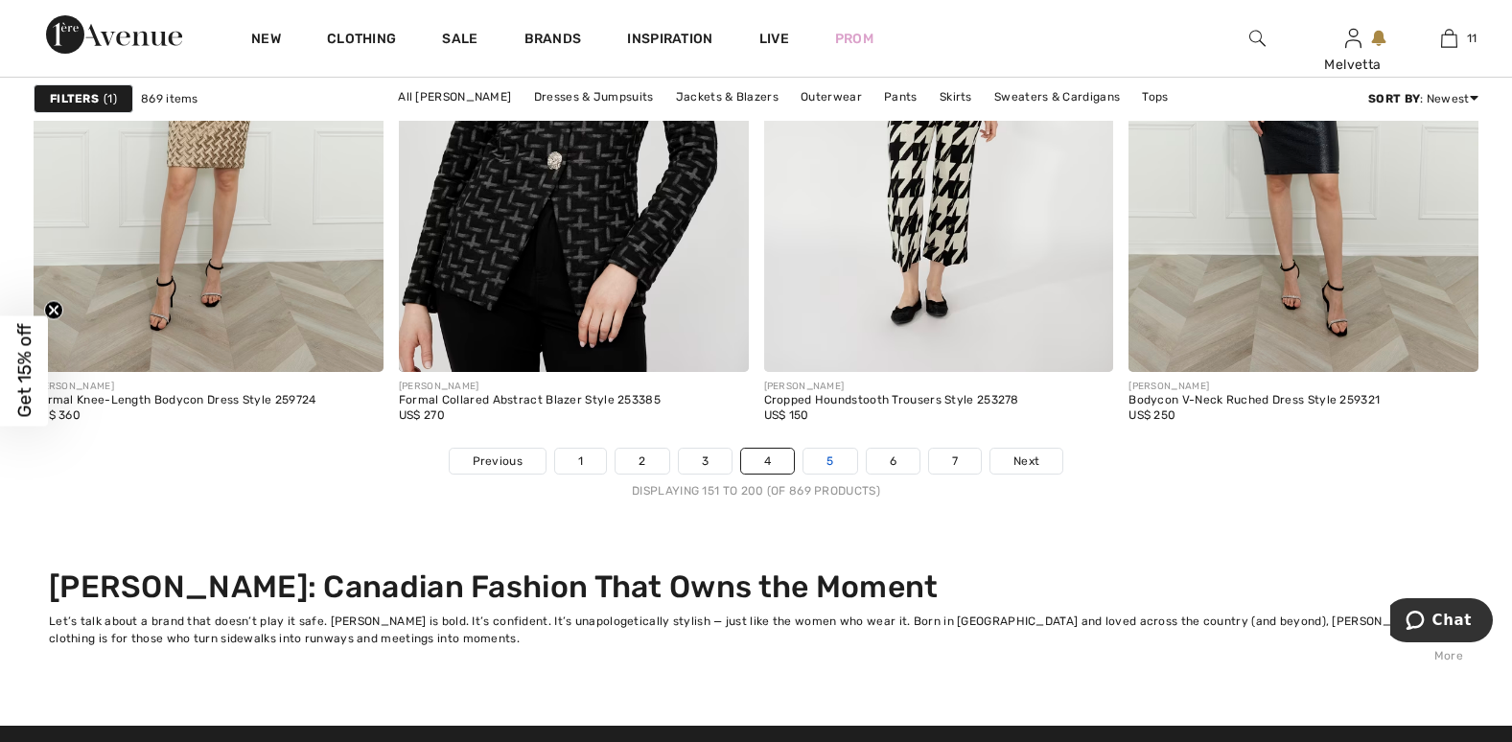
click at [819, 456] on link "5" at bounding box center [830, 461] width 53 height 25
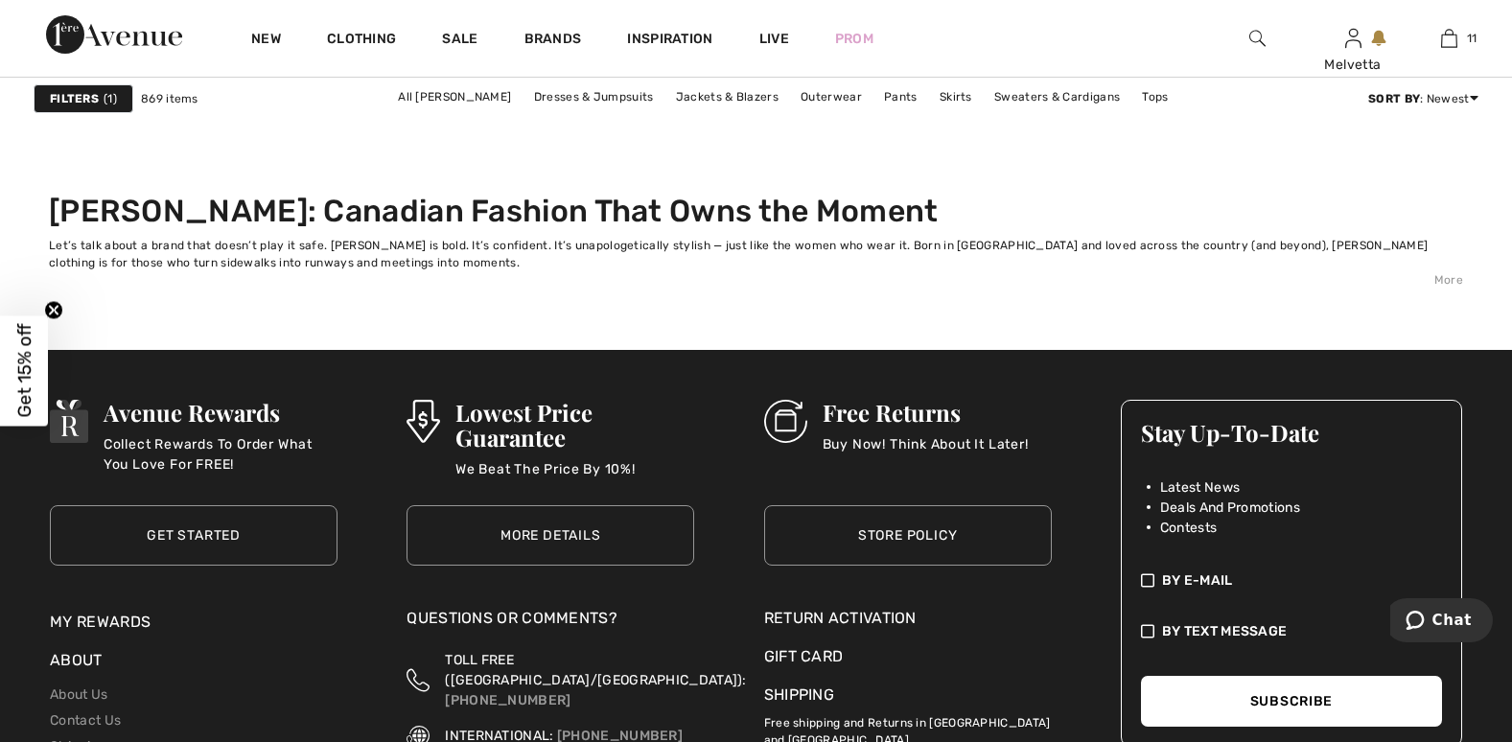
scroll to position [9701, 0]
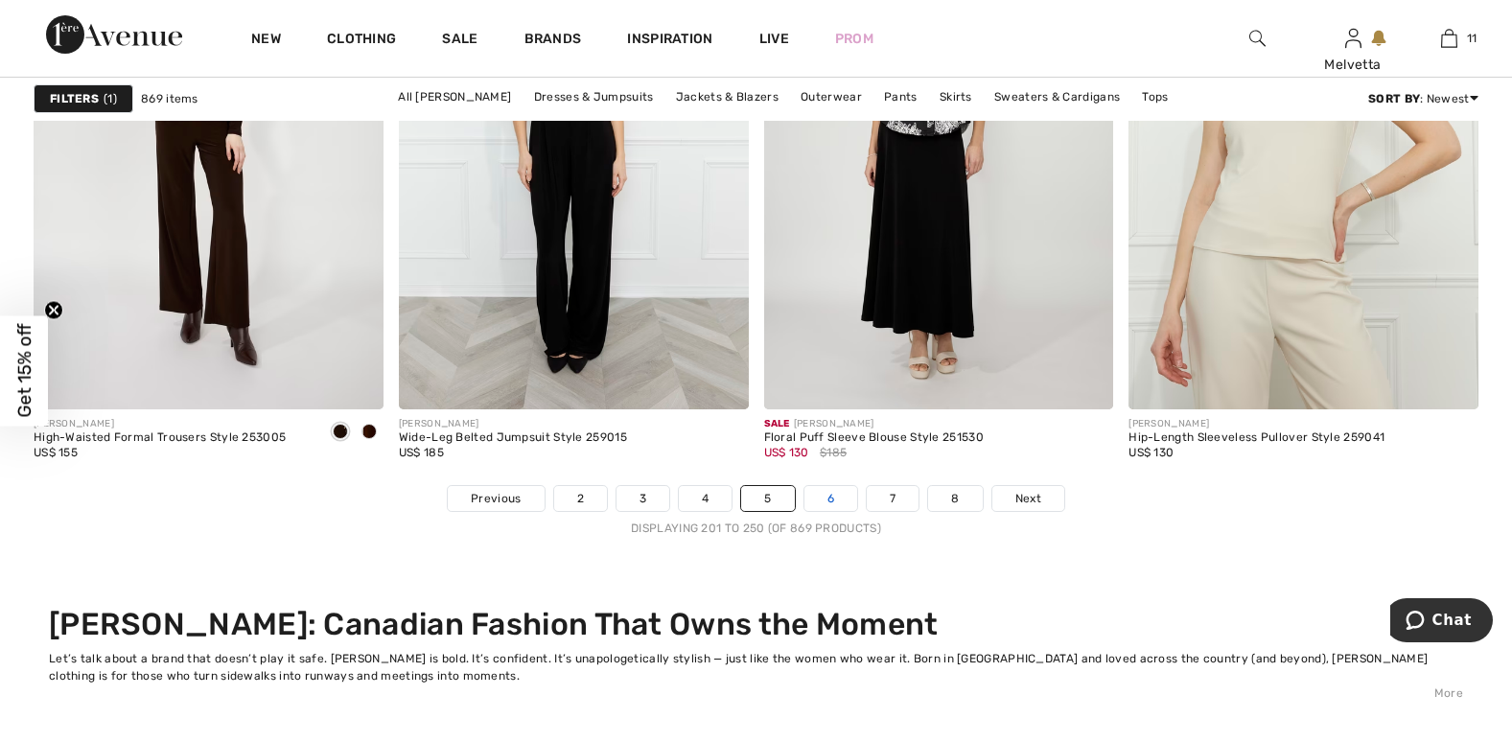
click at [836, 489] on link "6" at bounding box center [831, 498] width 53 height 25
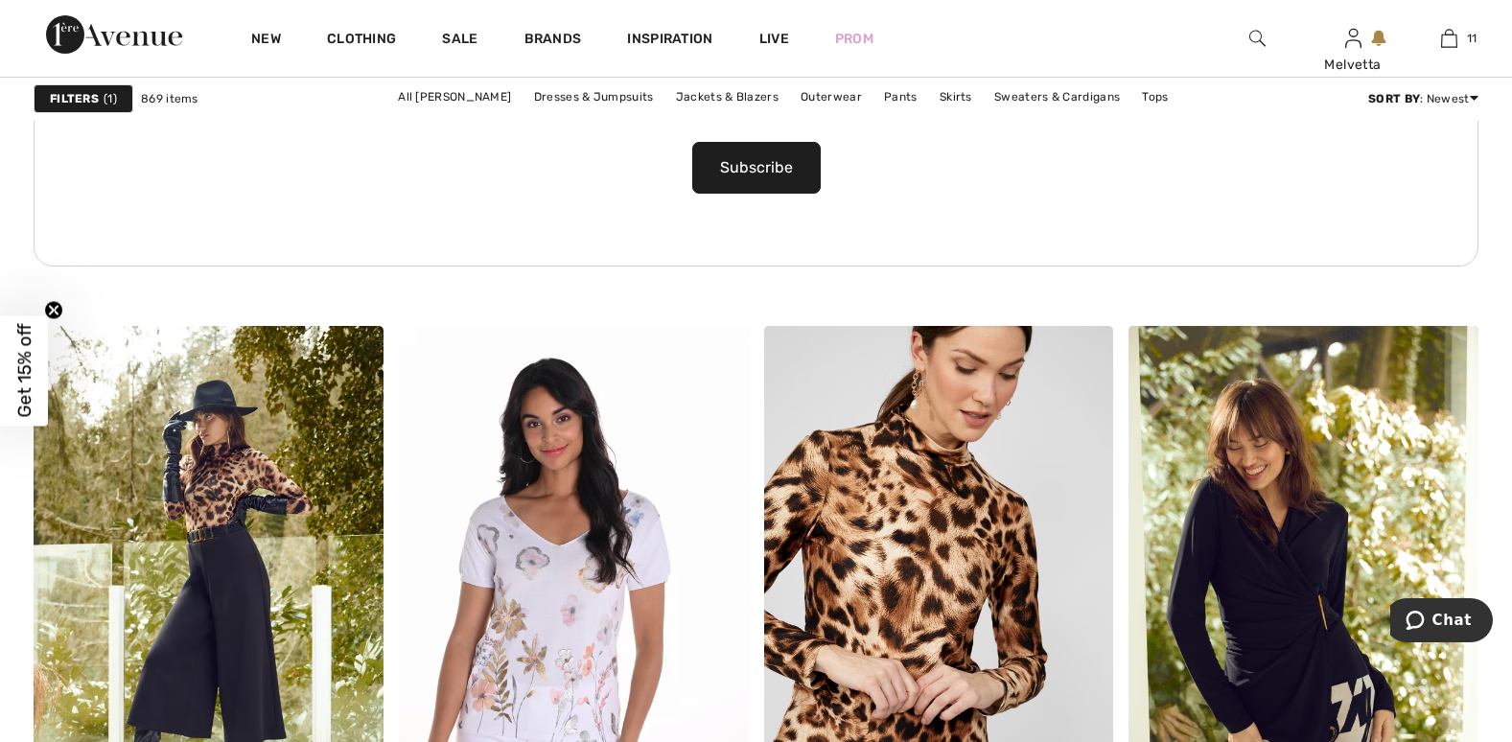
scroll to position [3896, 0]
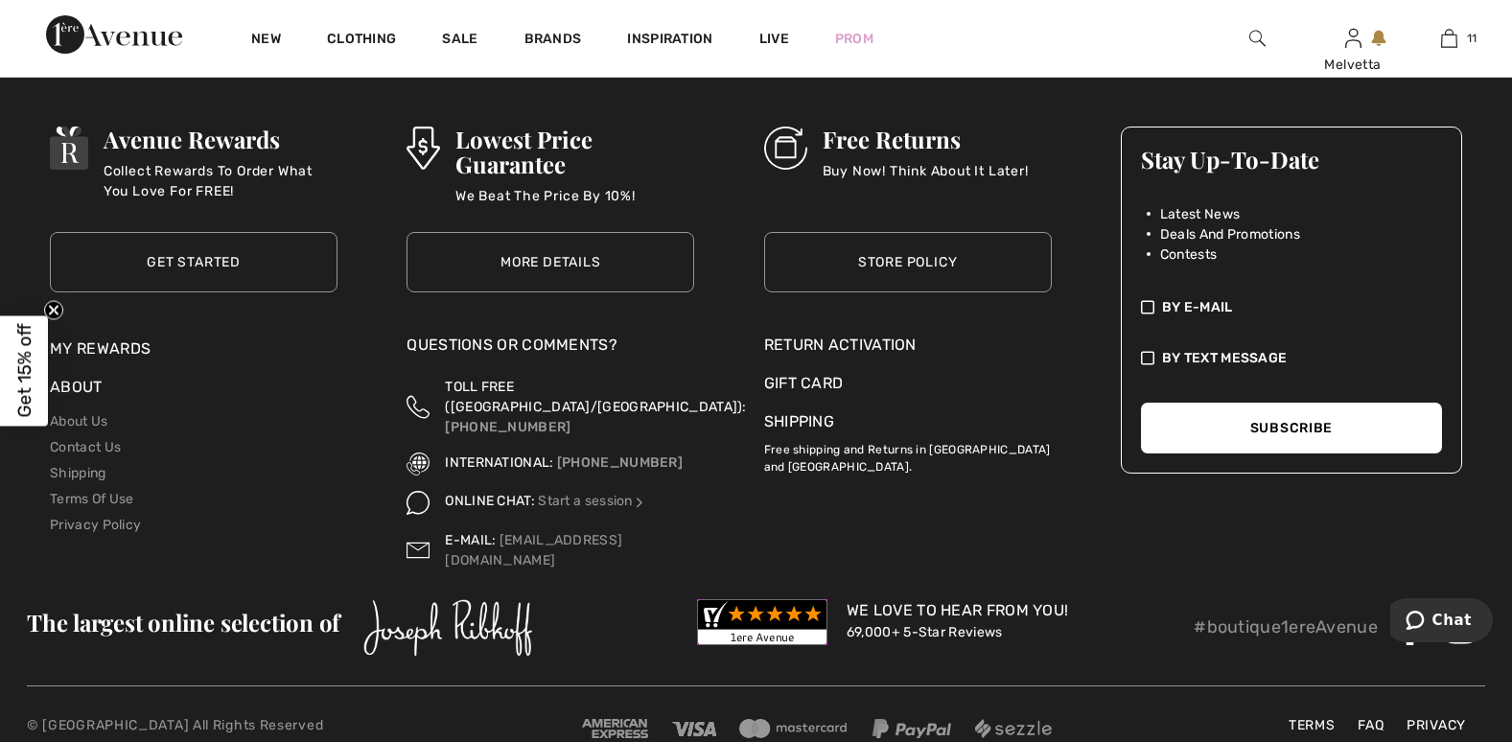
scroll to position [9739, 0]
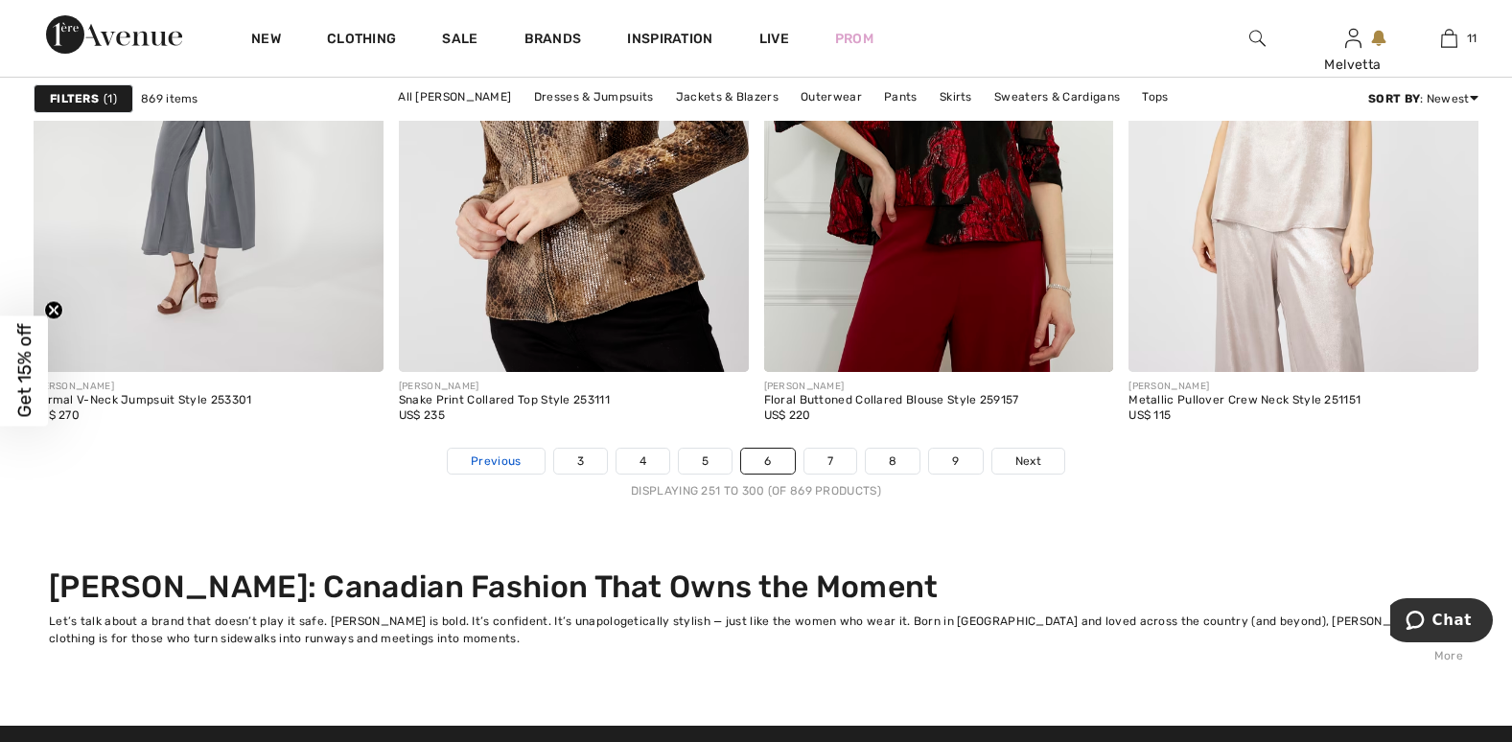
click at [508, 456] on span "Previous" at bounding box center [496, 461] width 50 height 17
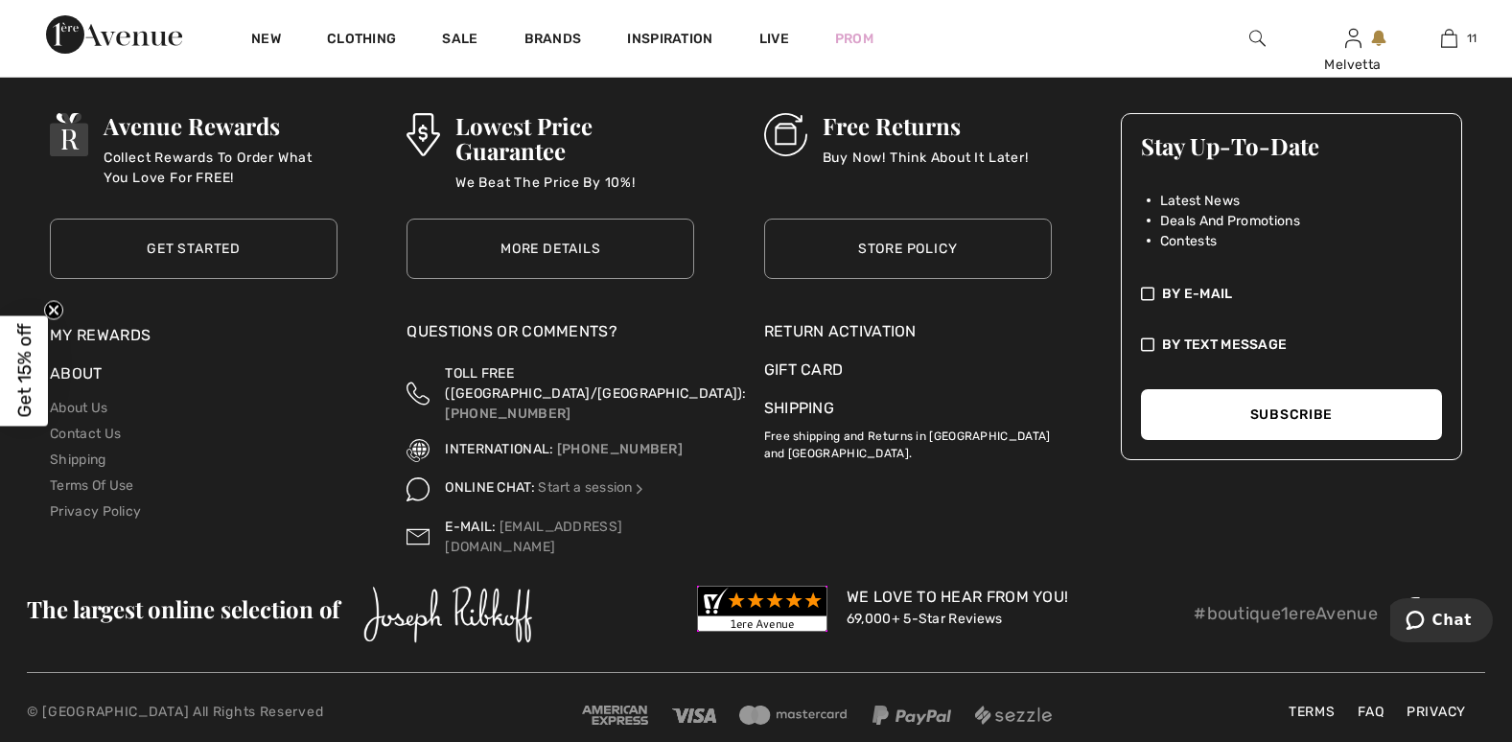
scroll to position [9752, 0]
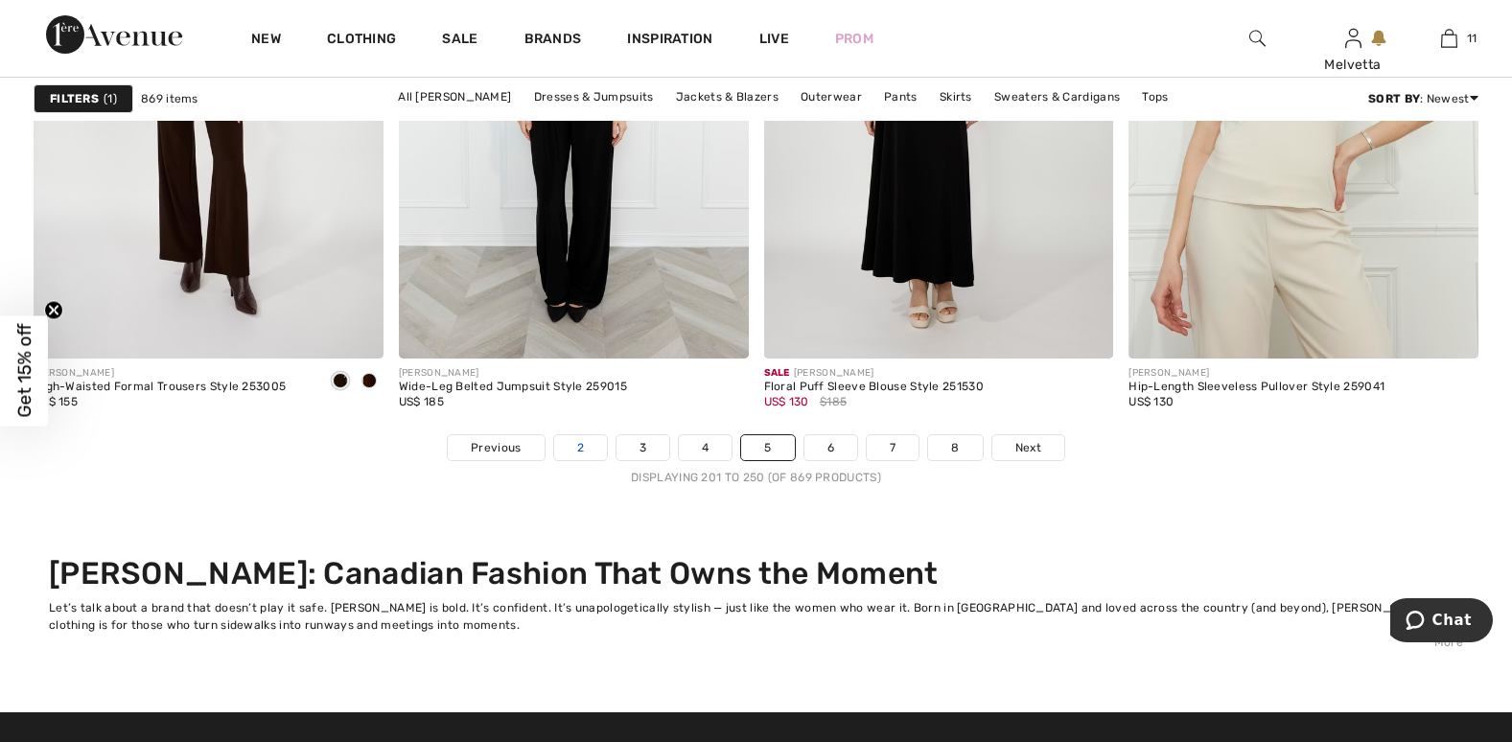
click at [582, 446] on link "2" at bounding box center [580, 447] width 53 height 25
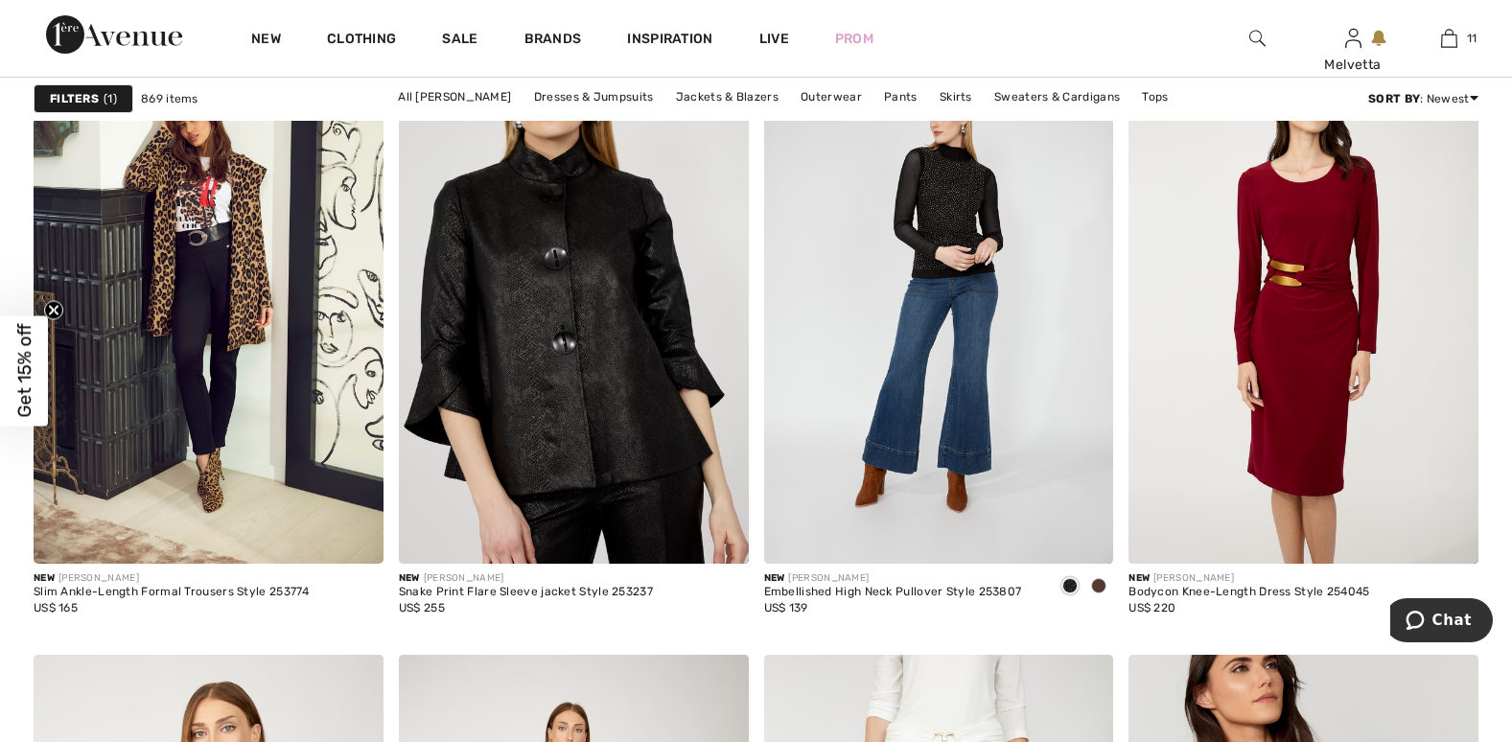
scroll to position [4798, 0]
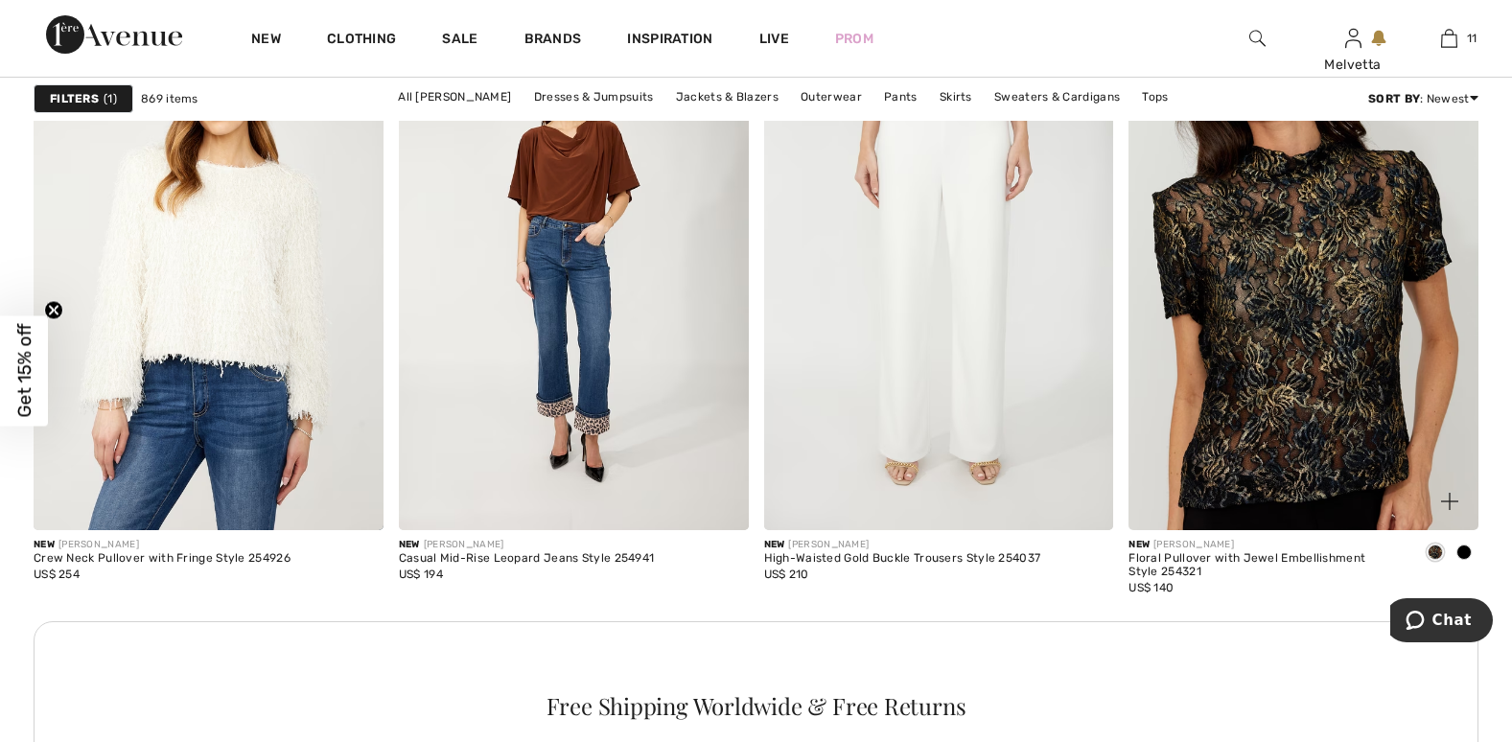
click at [1302, 231] on img at bounding box center [1304, 268] width 350 height 525
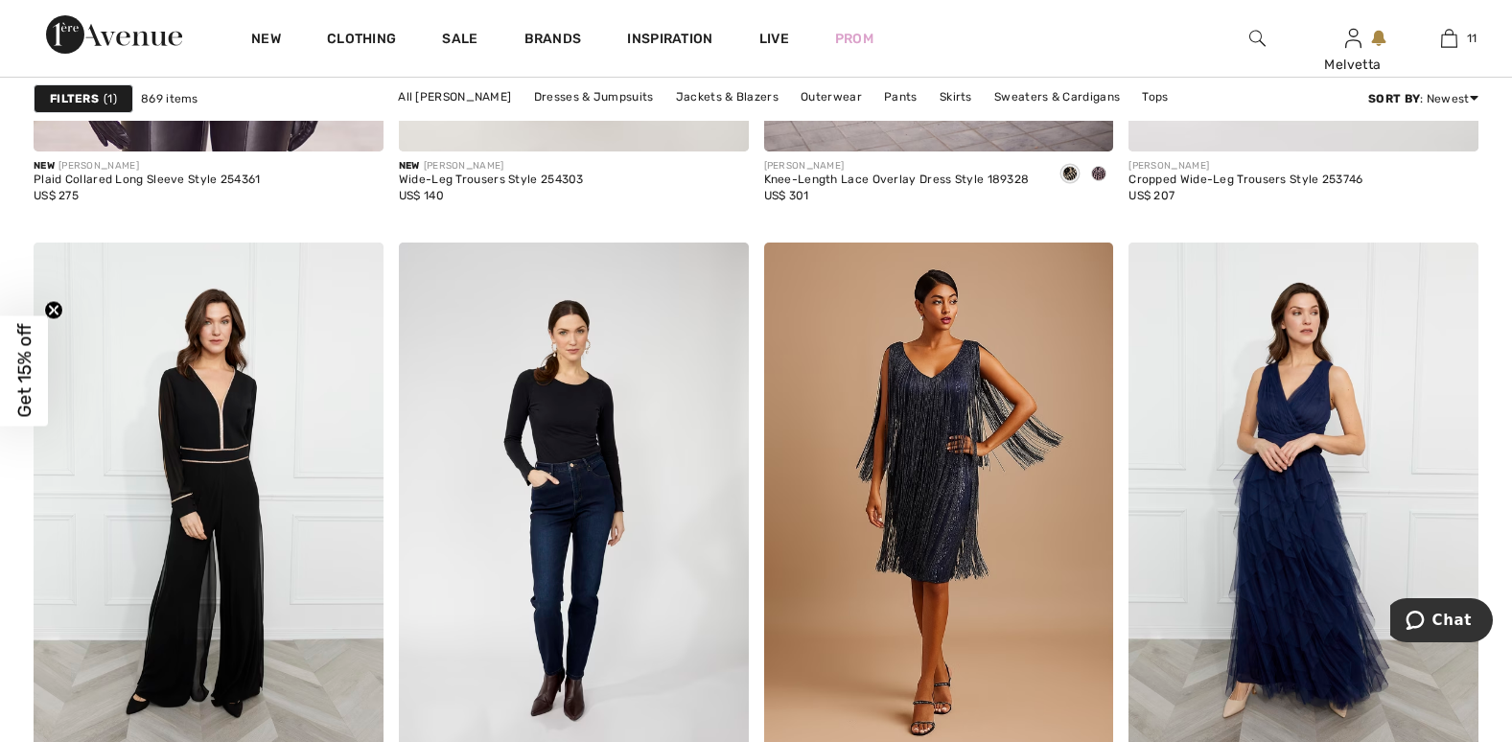
scroll to position [9992, 0]
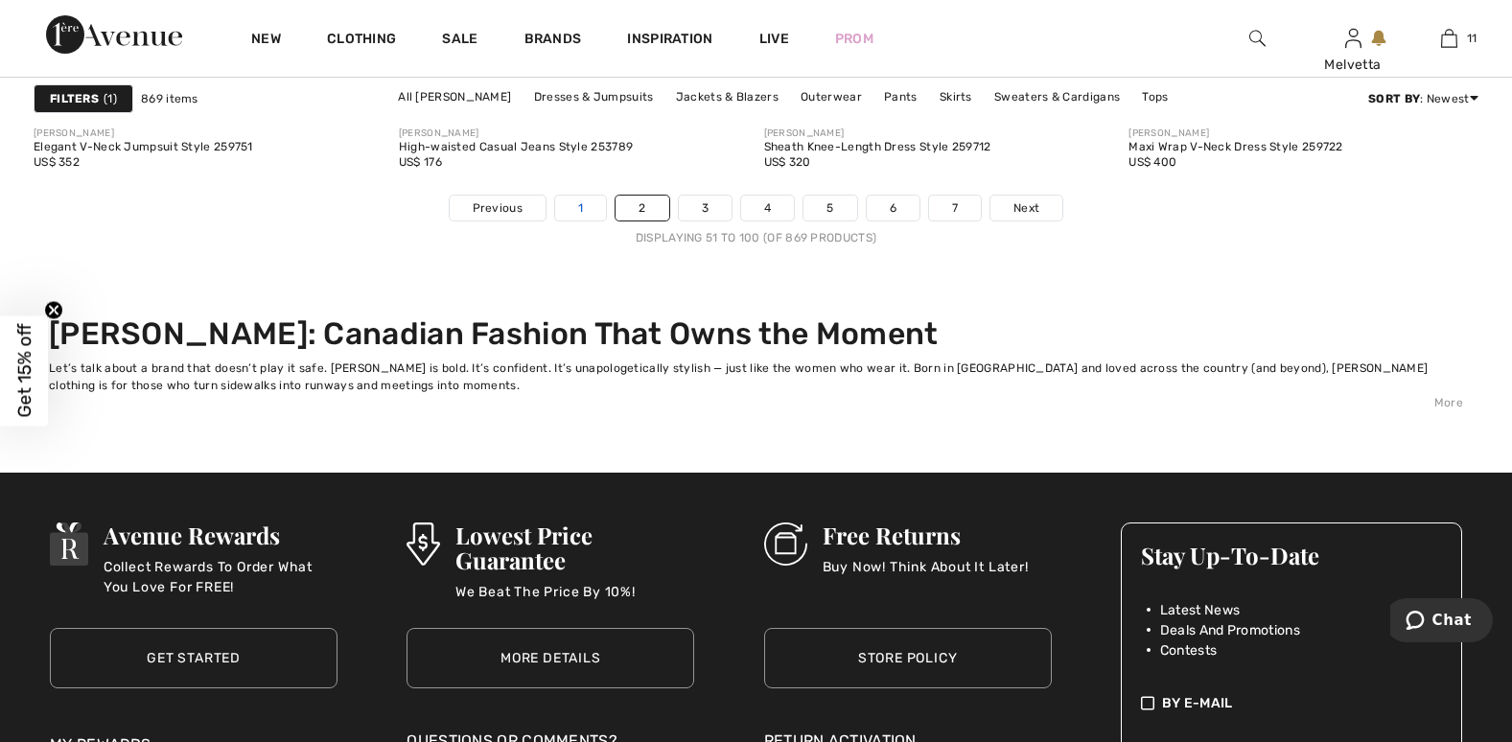
click at [574, 209] on link "1" at bounding box center [580, 208] width 51 height 25
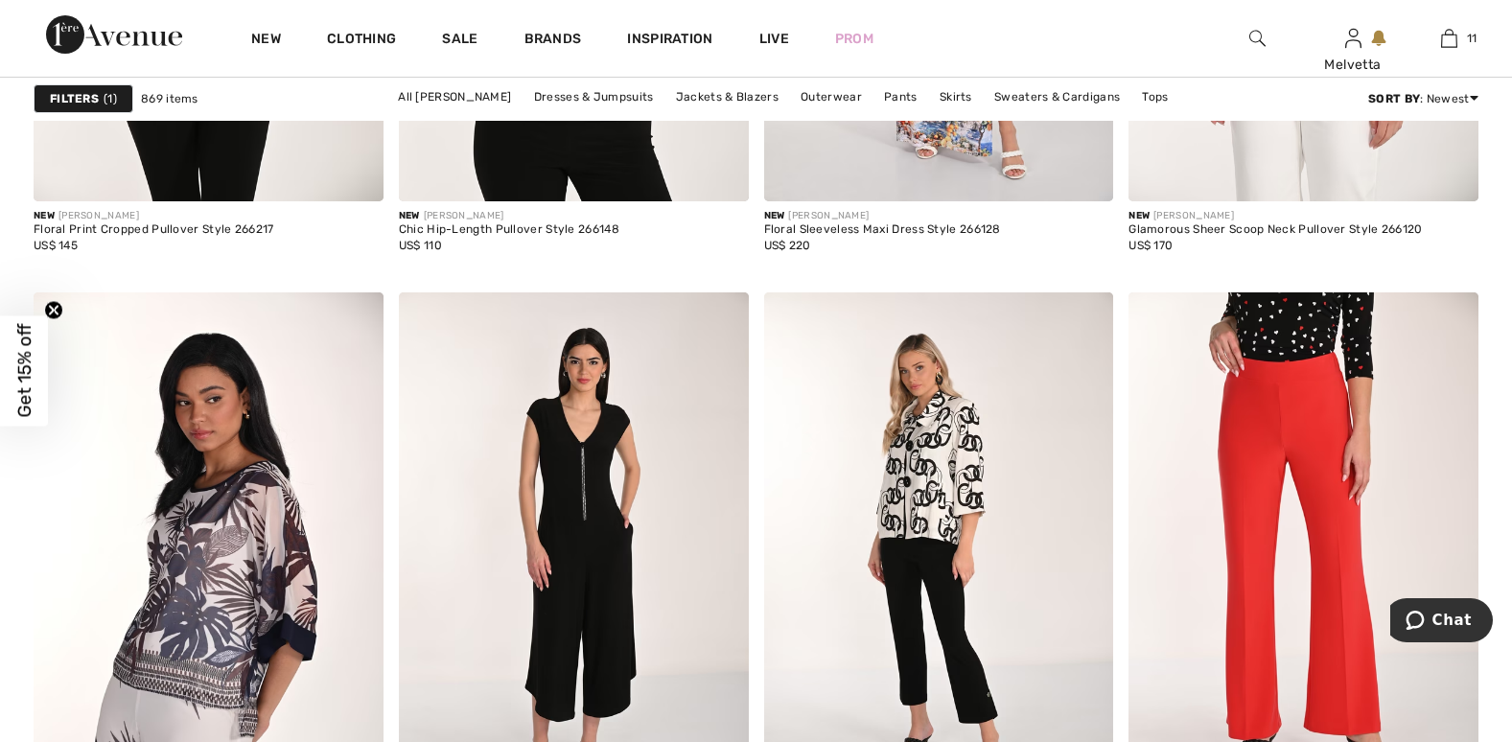
scroll to position [4545, 0]
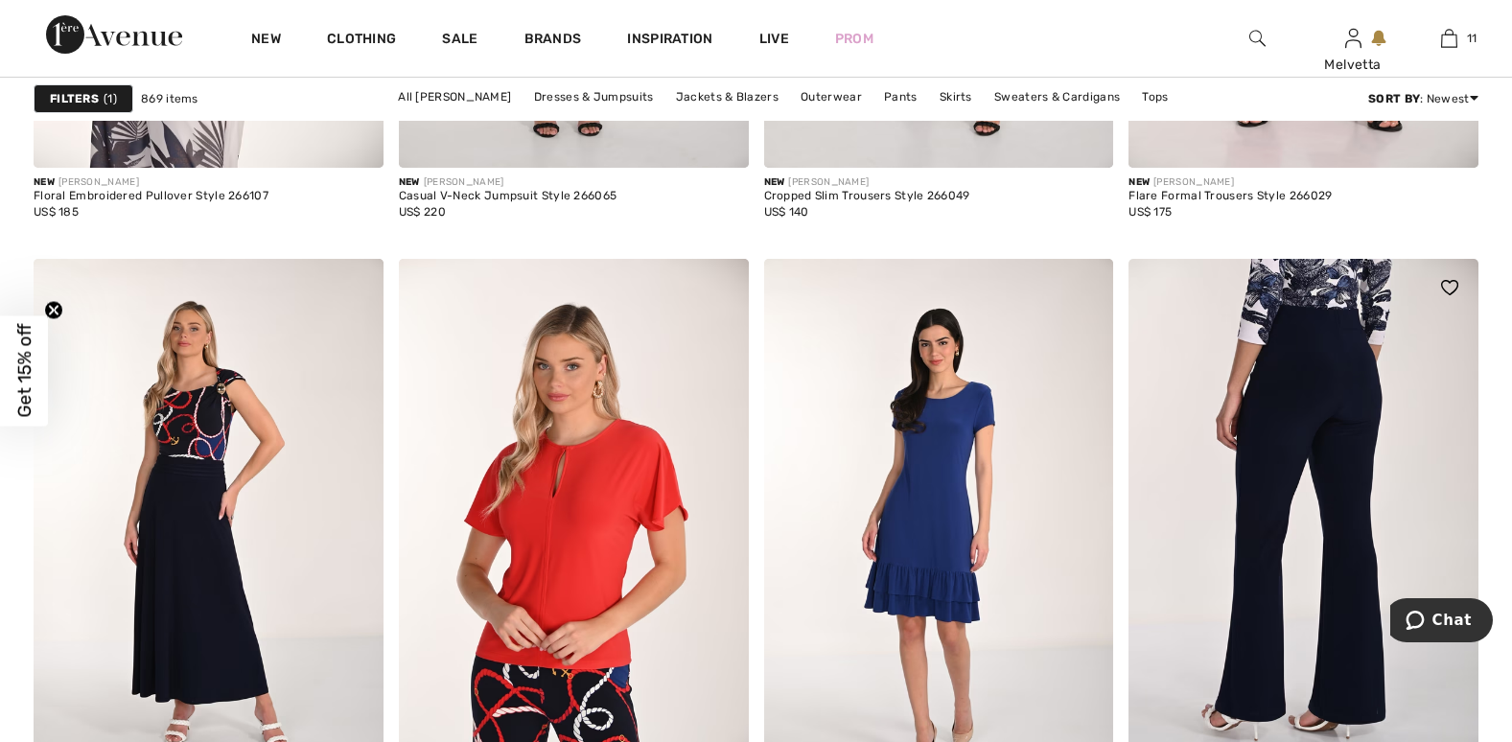
click at [1315, 609] on img at bounding box center [1304, 521] width 350 height 525
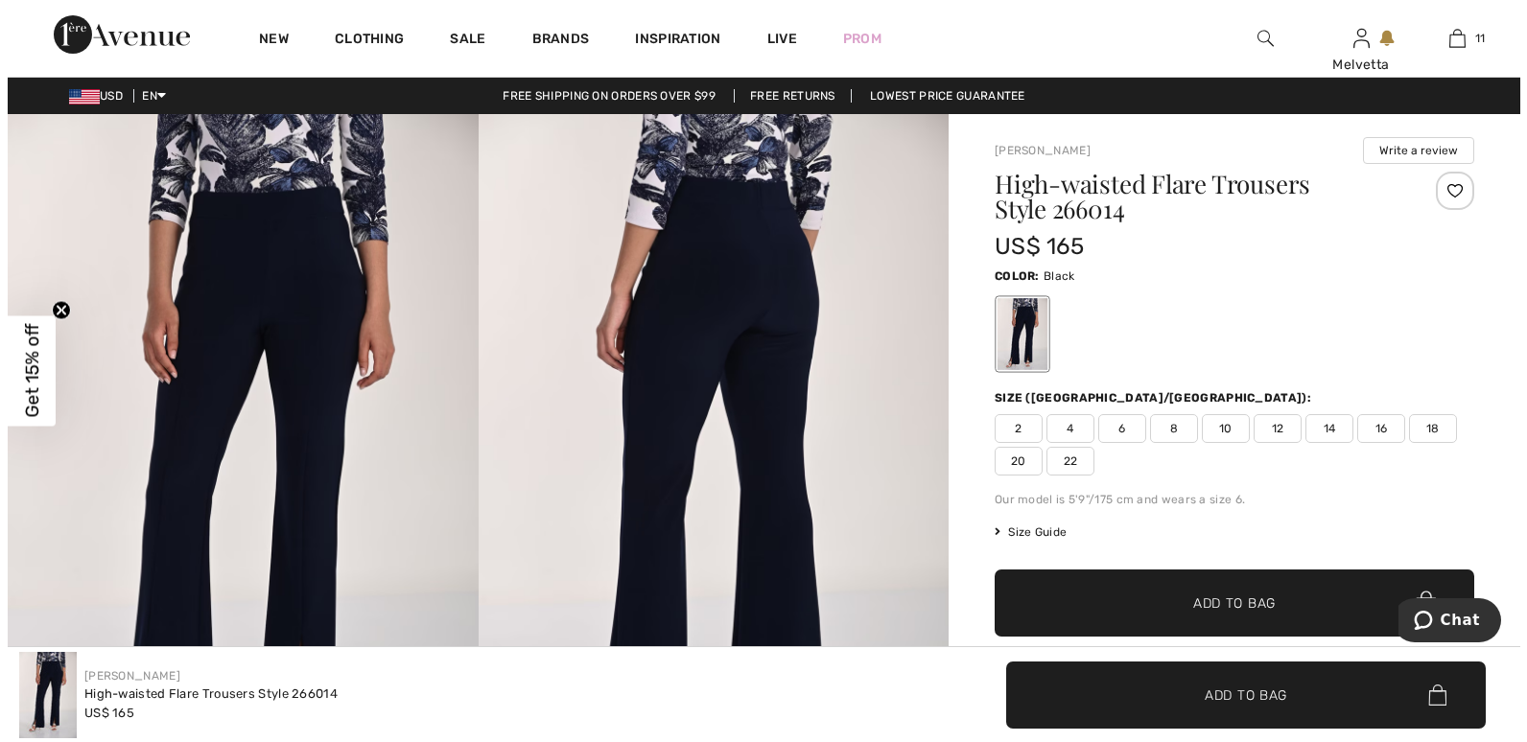
scroll to position [649, 0]
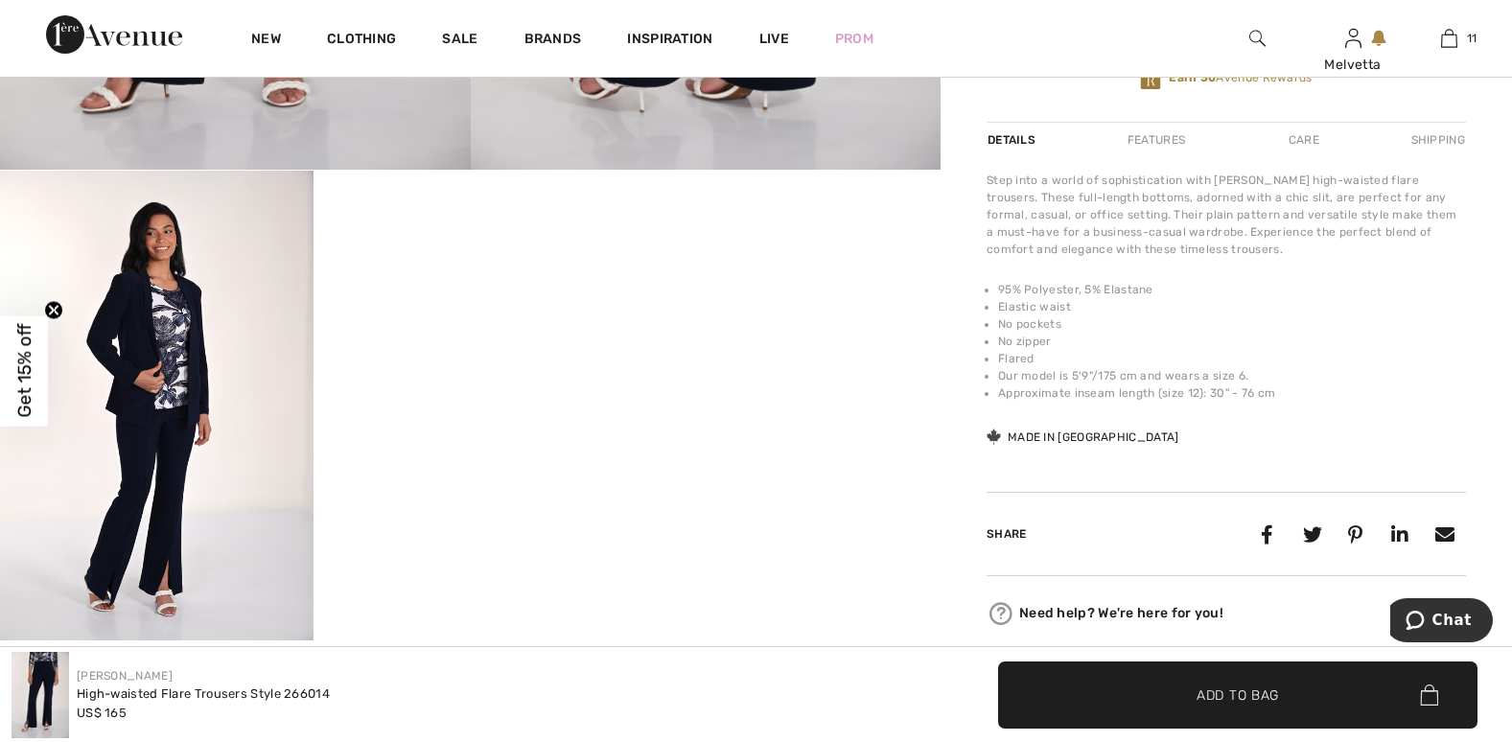
click at [131, 580] on img at bounding box center [157, 406] width 314 height 470
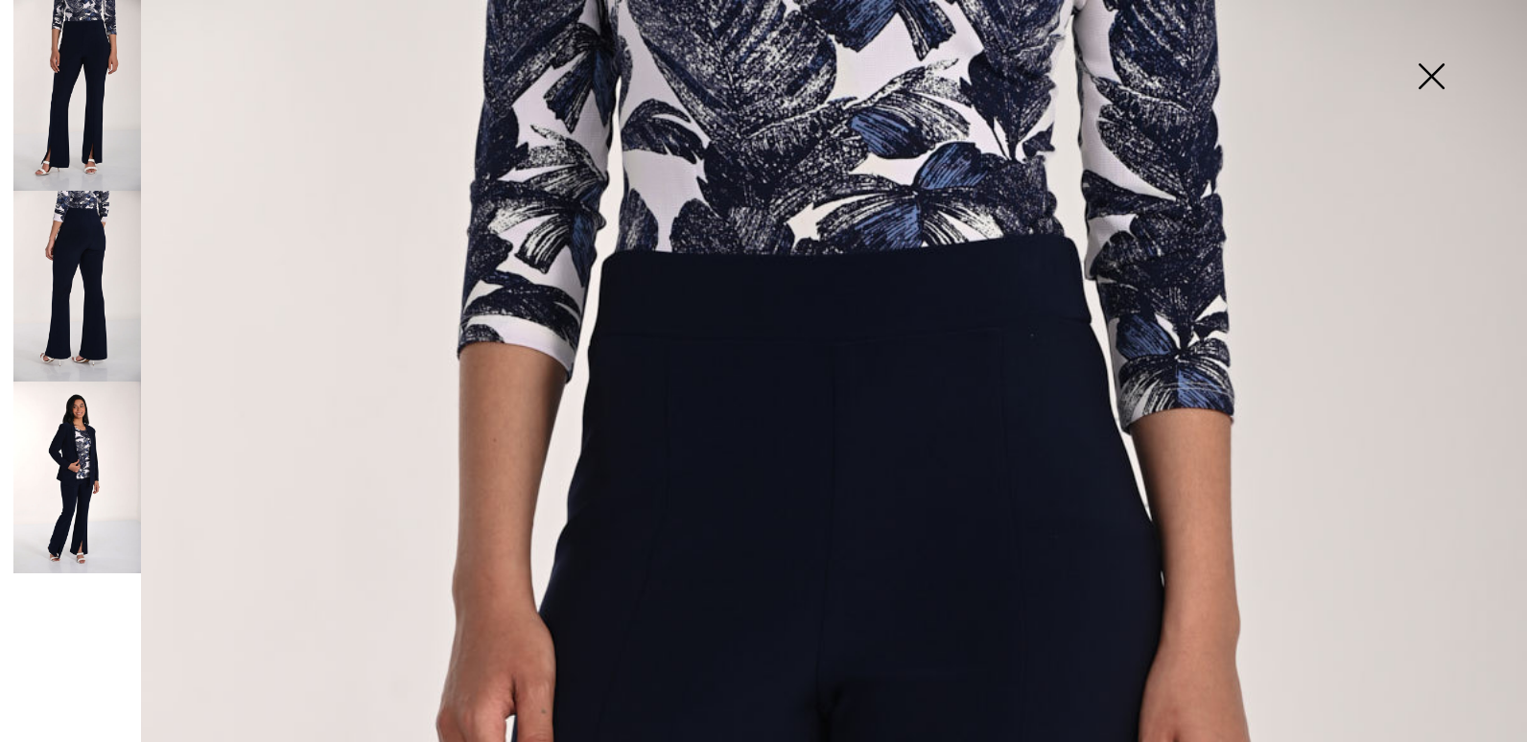
click at [67, 515] on img at bounding box center [77, 477] width 128 height 191
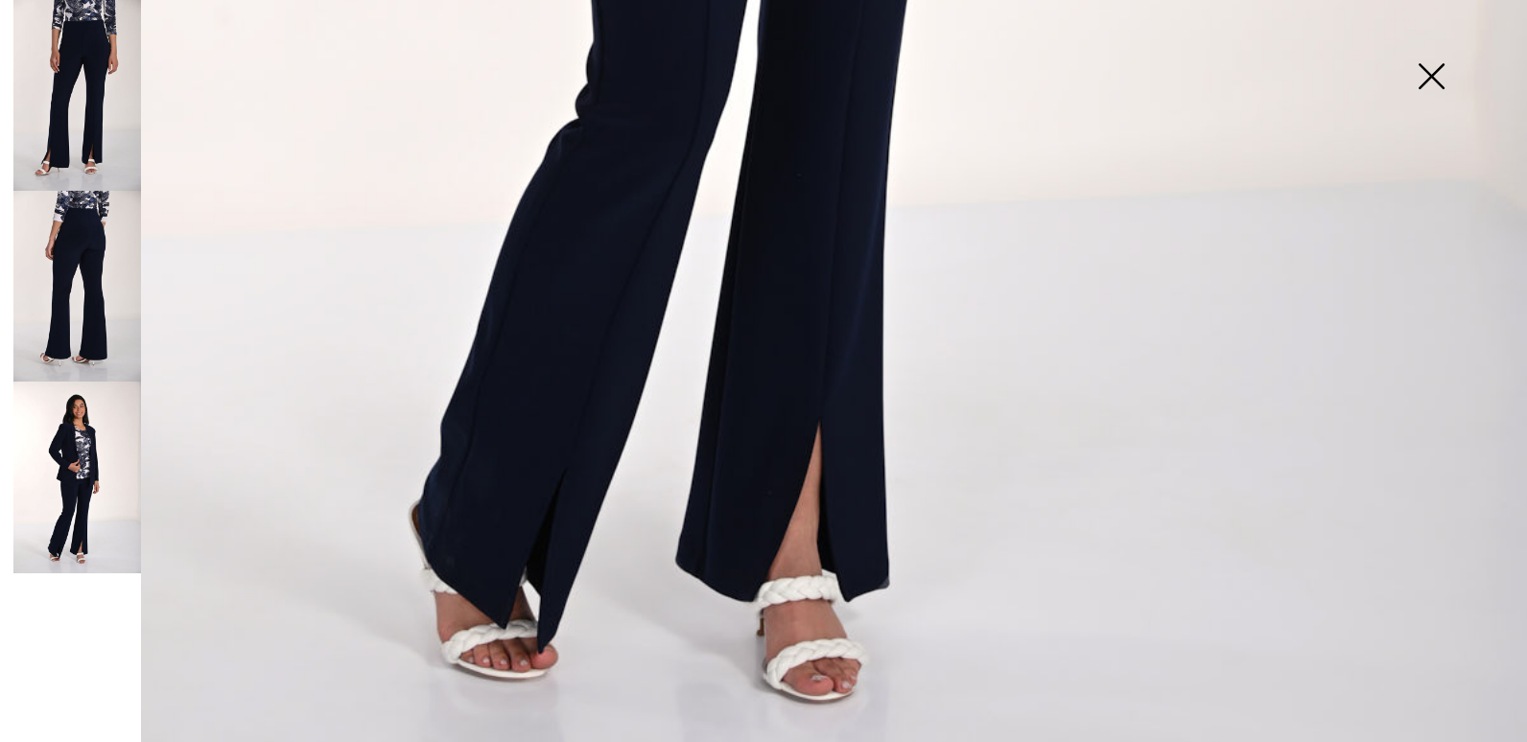
scroll to position [1524, 0]
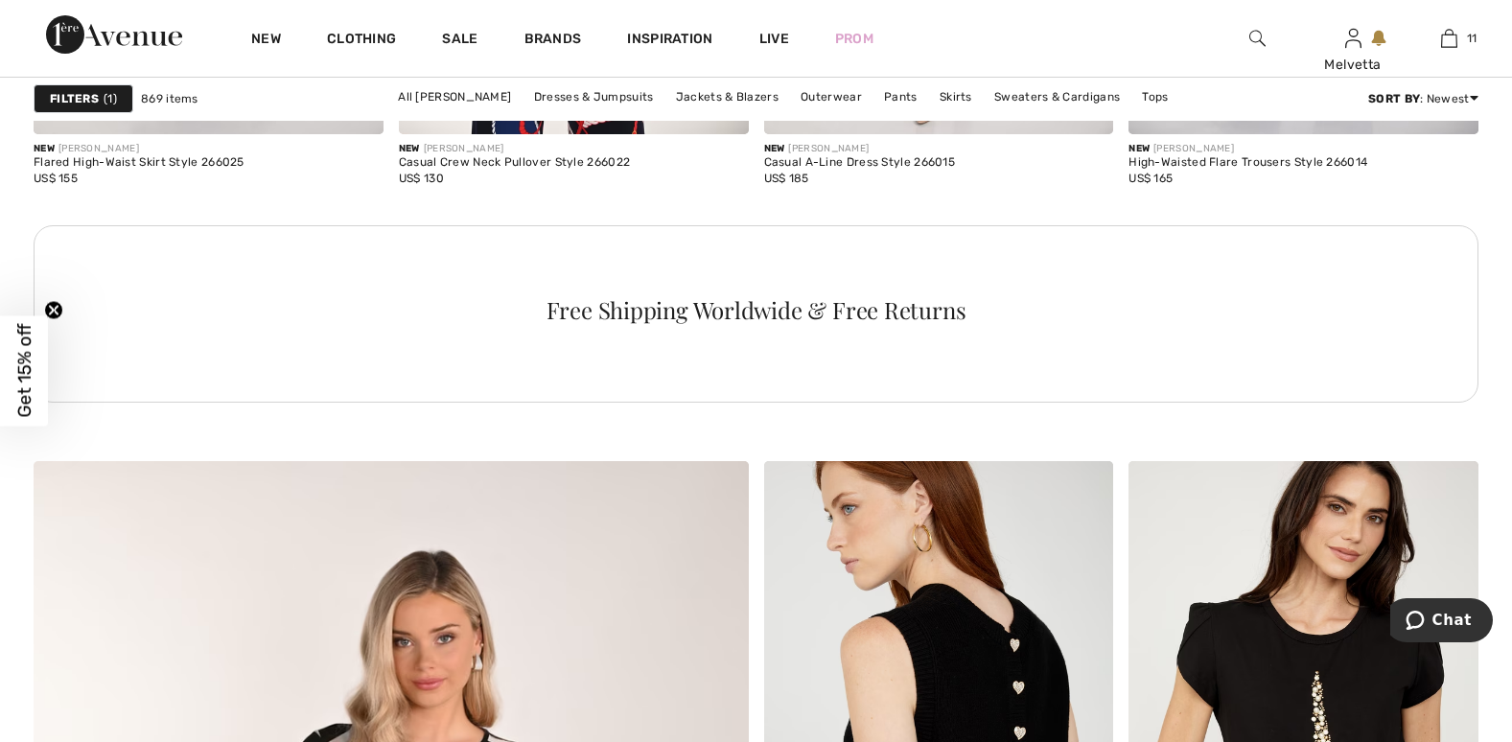
scroll to position [4545, 0]
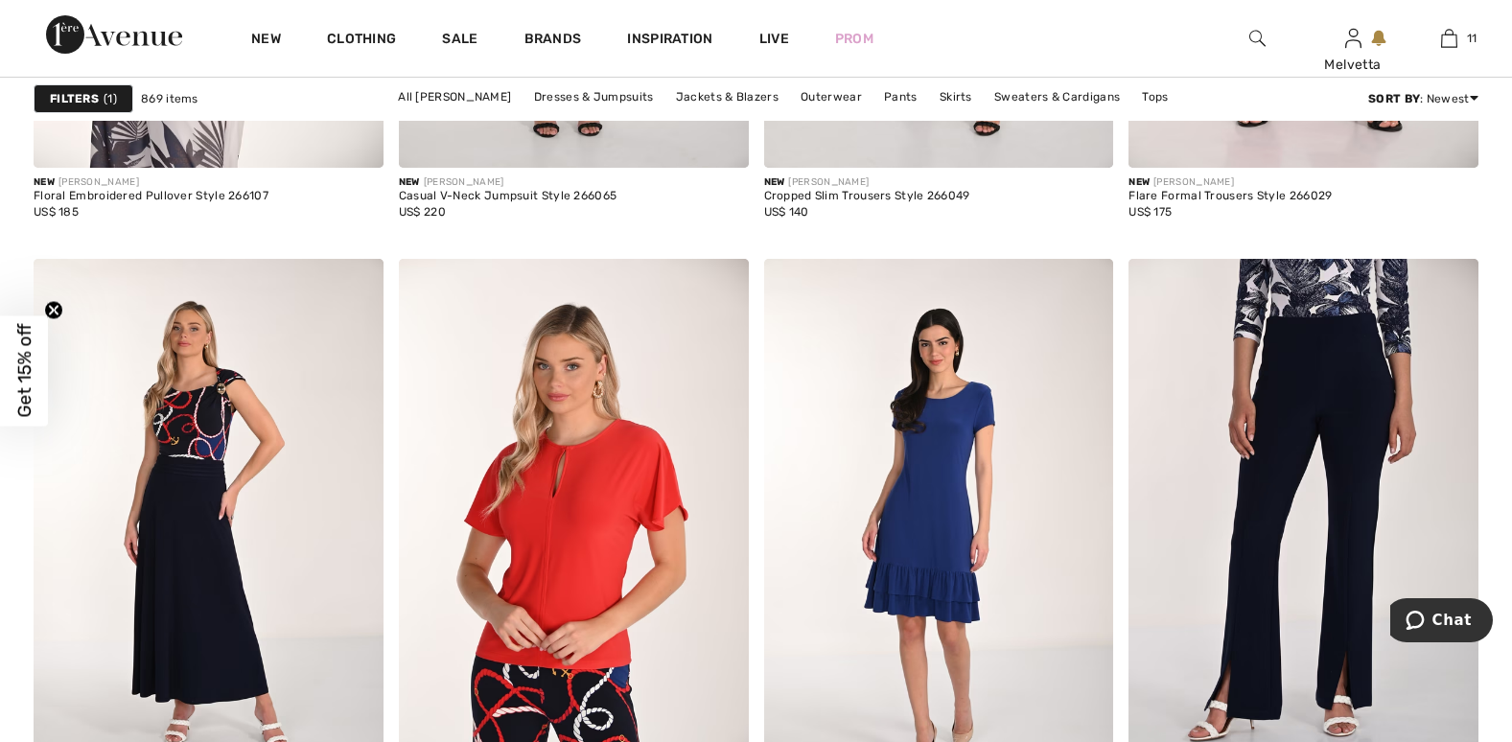
click at [1253, 33] on img at bounding box center [1258, 38] width 16 height 23
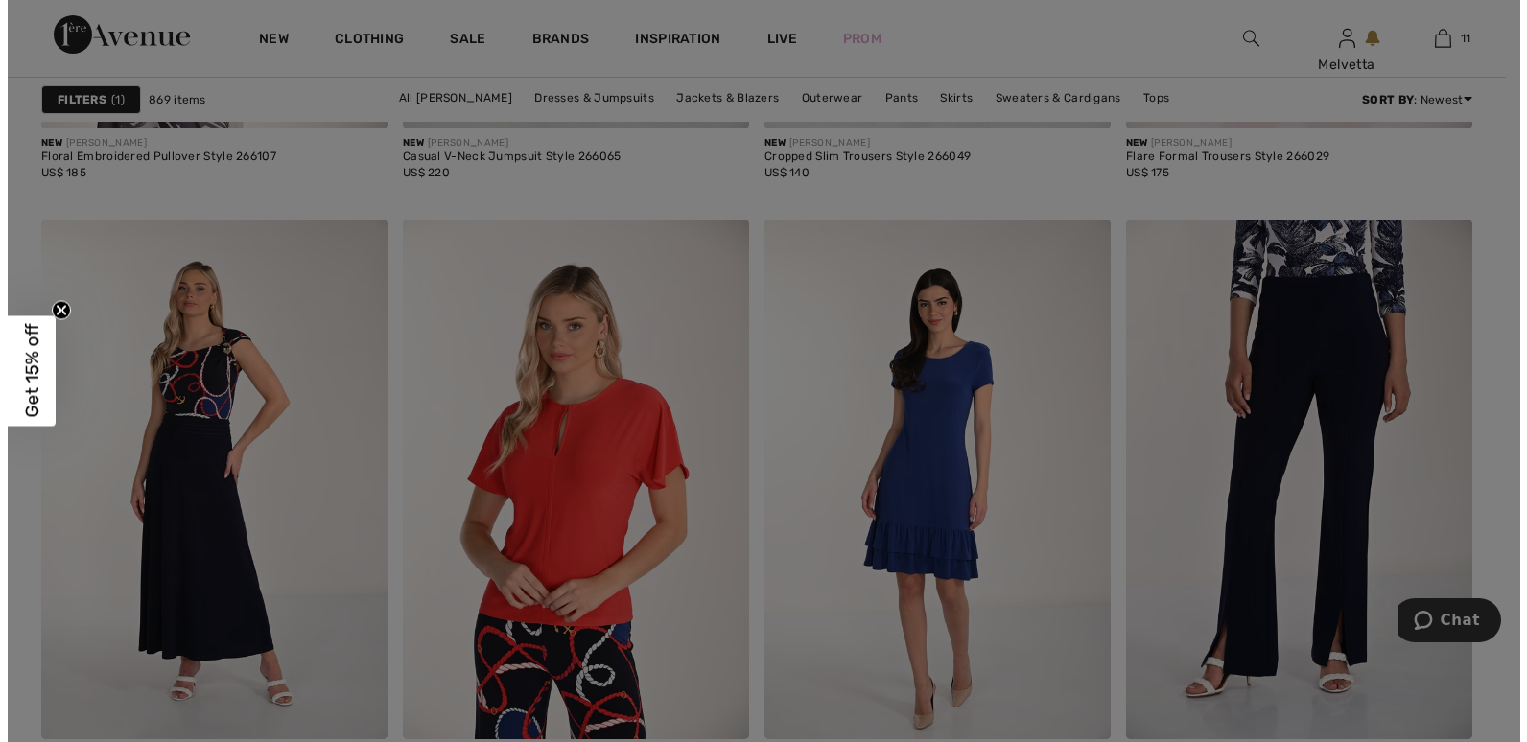
scroll to position [4577, 0]
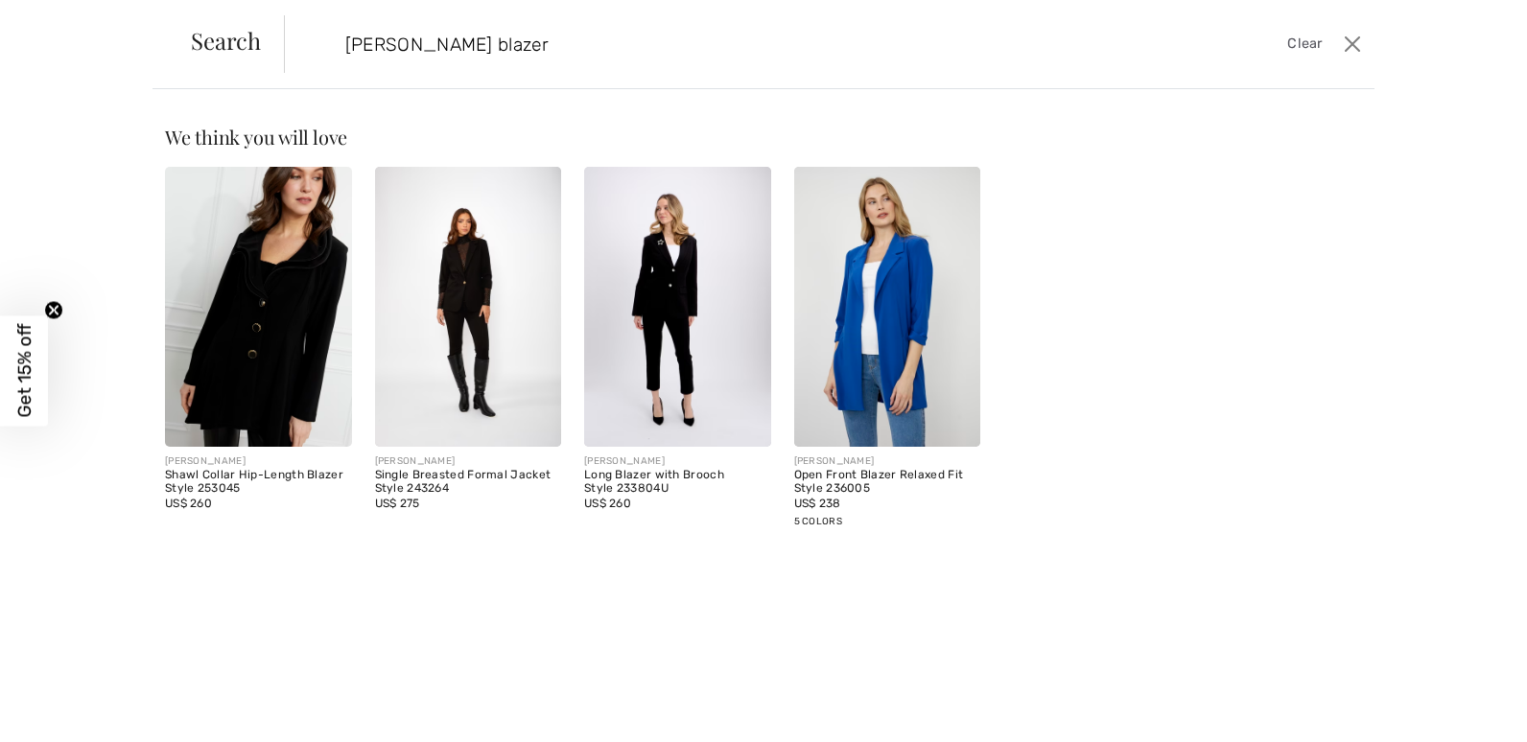
type input "[PERSON_NAME] blazer"
click at [268, 349] on img at bounding box center [258, 307] width 187 height 280
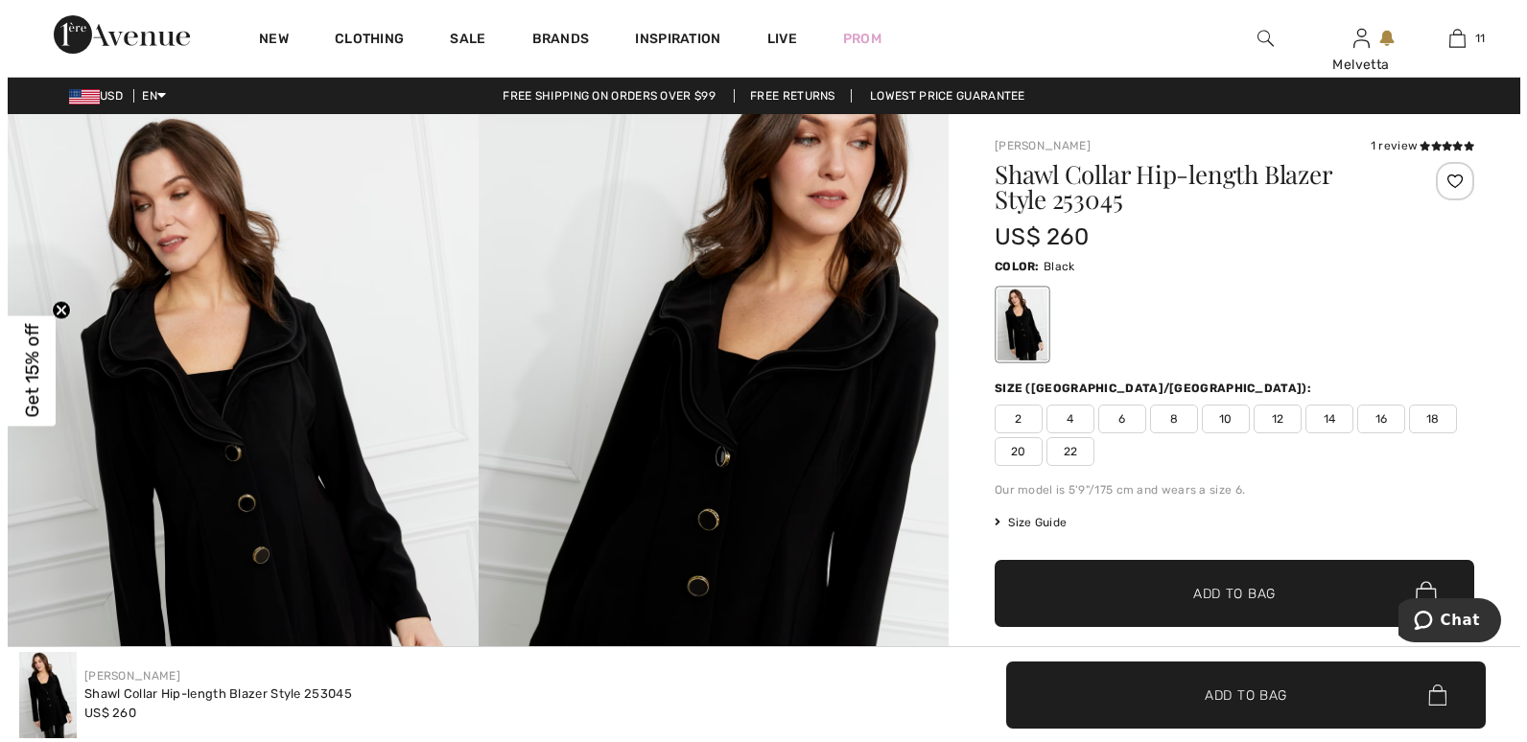
scroll to position [649, 0]
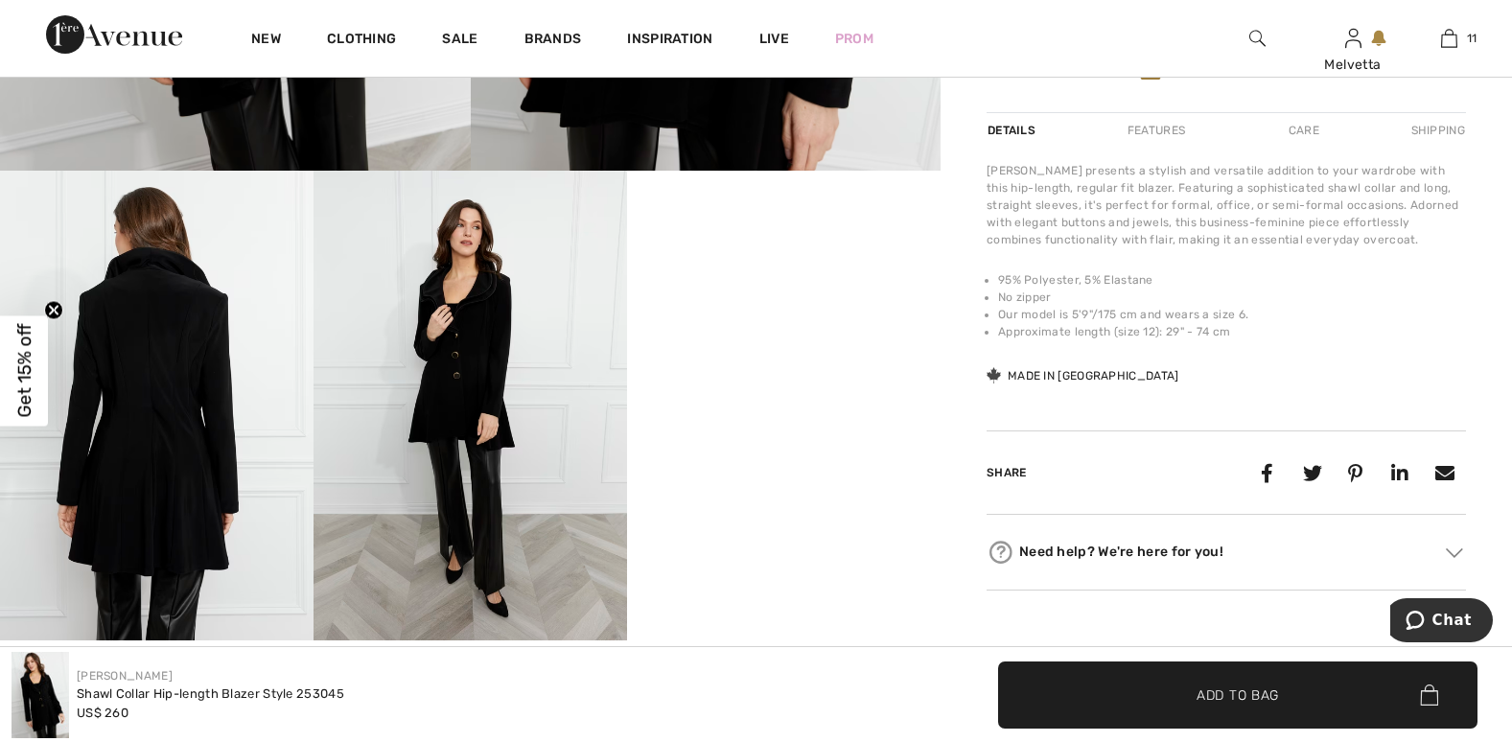
click at [442, 430] on img at bounding box center [471, 406] width 314 height 471
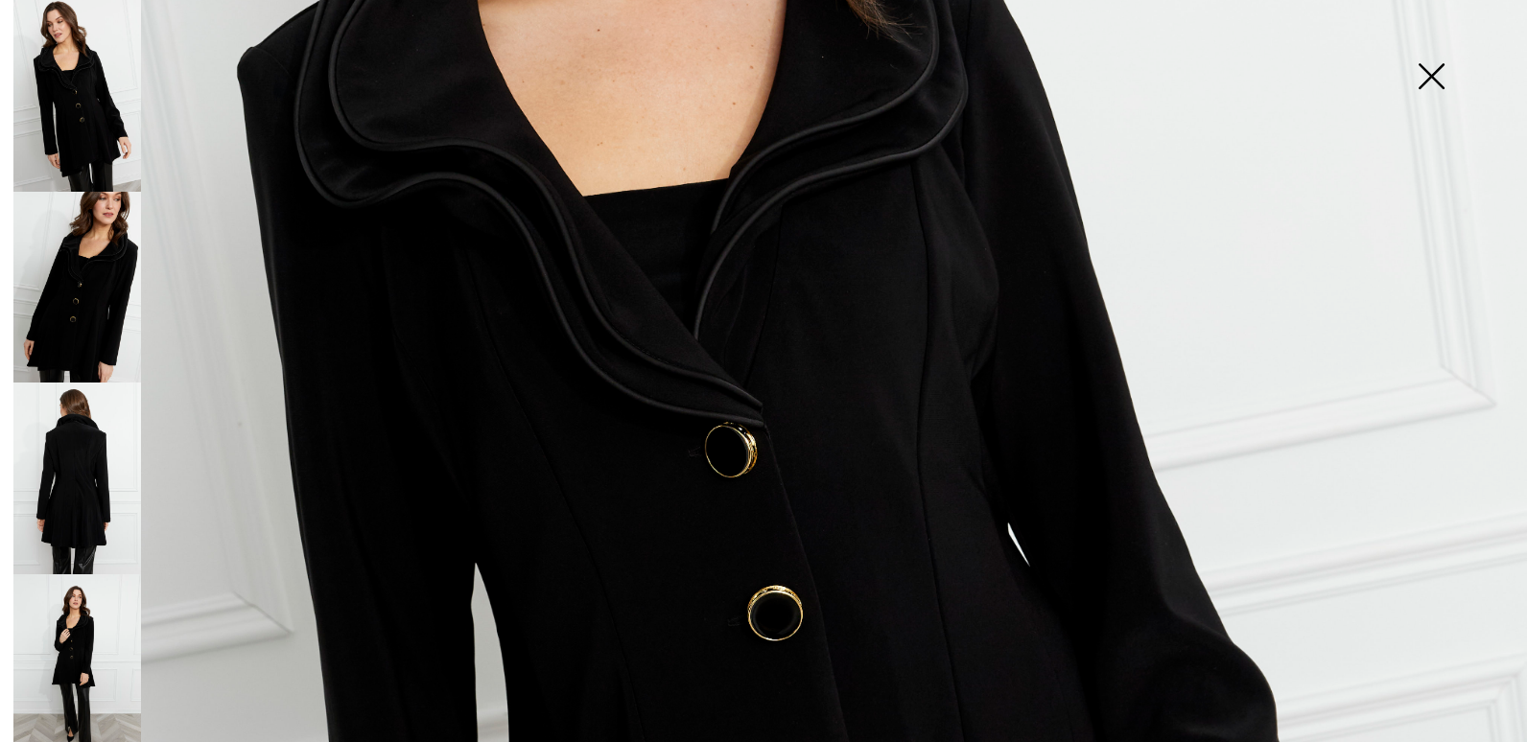
scroll to position [1299, 0]
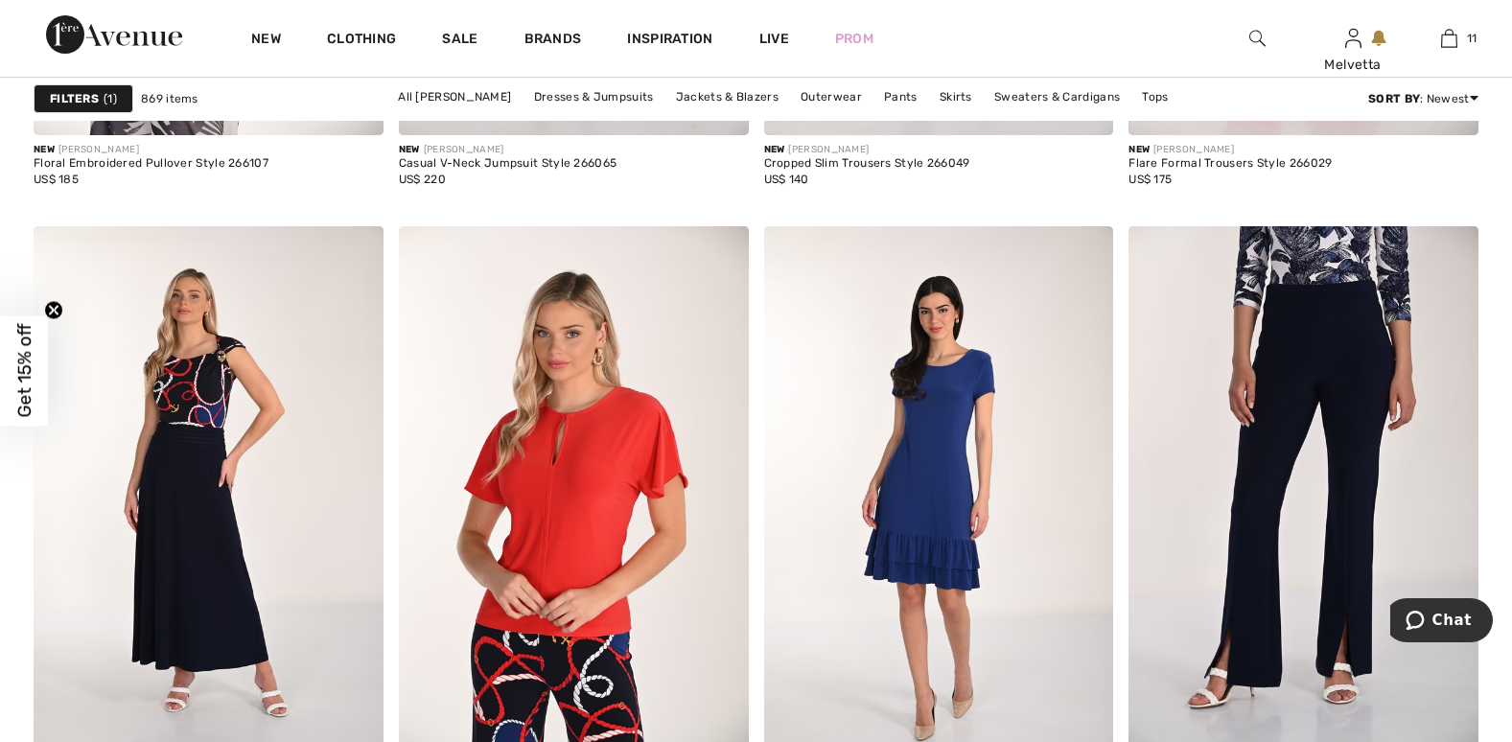
click at [1253, 29] on img at bounding box center [1258, 38] width 16 height 23
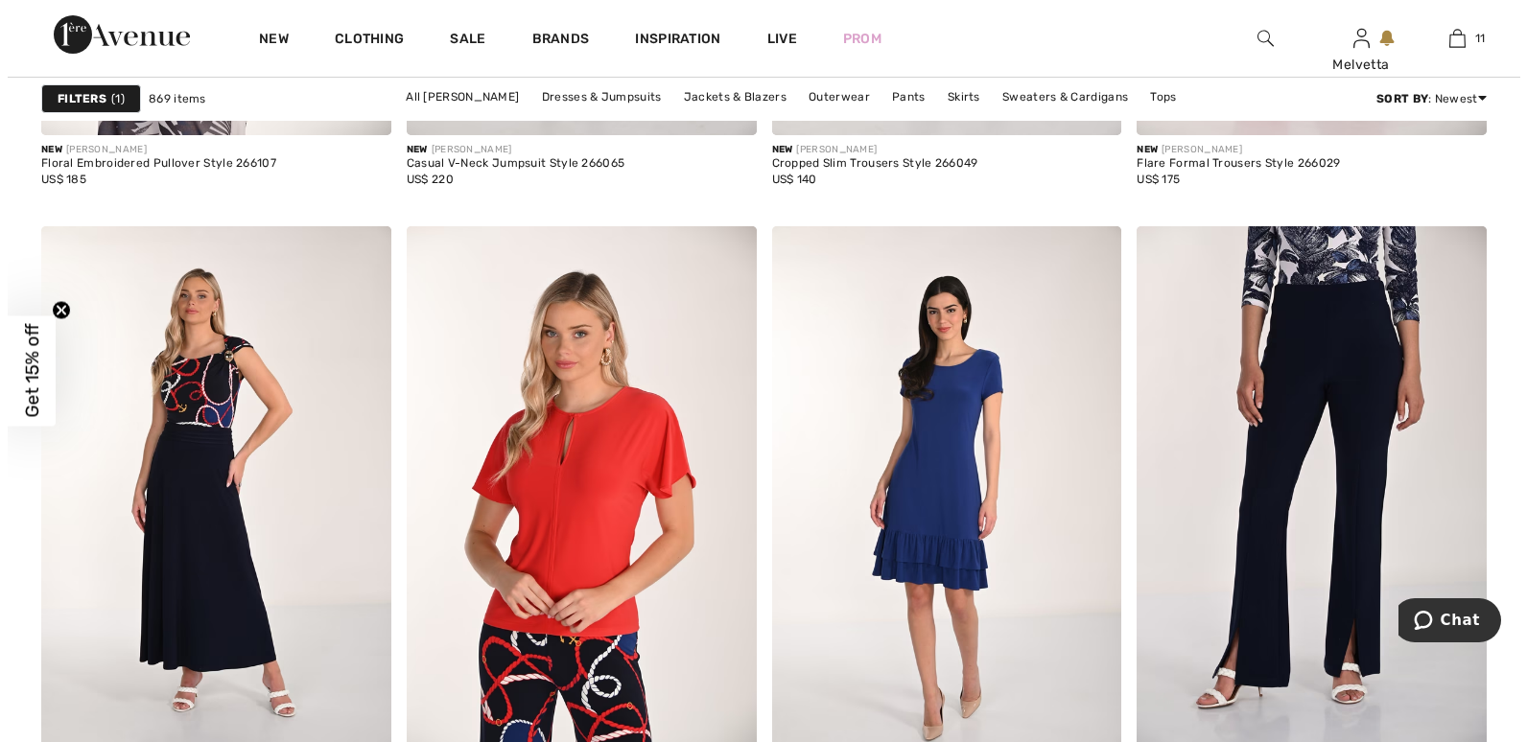
scroll to position [4610, 0]
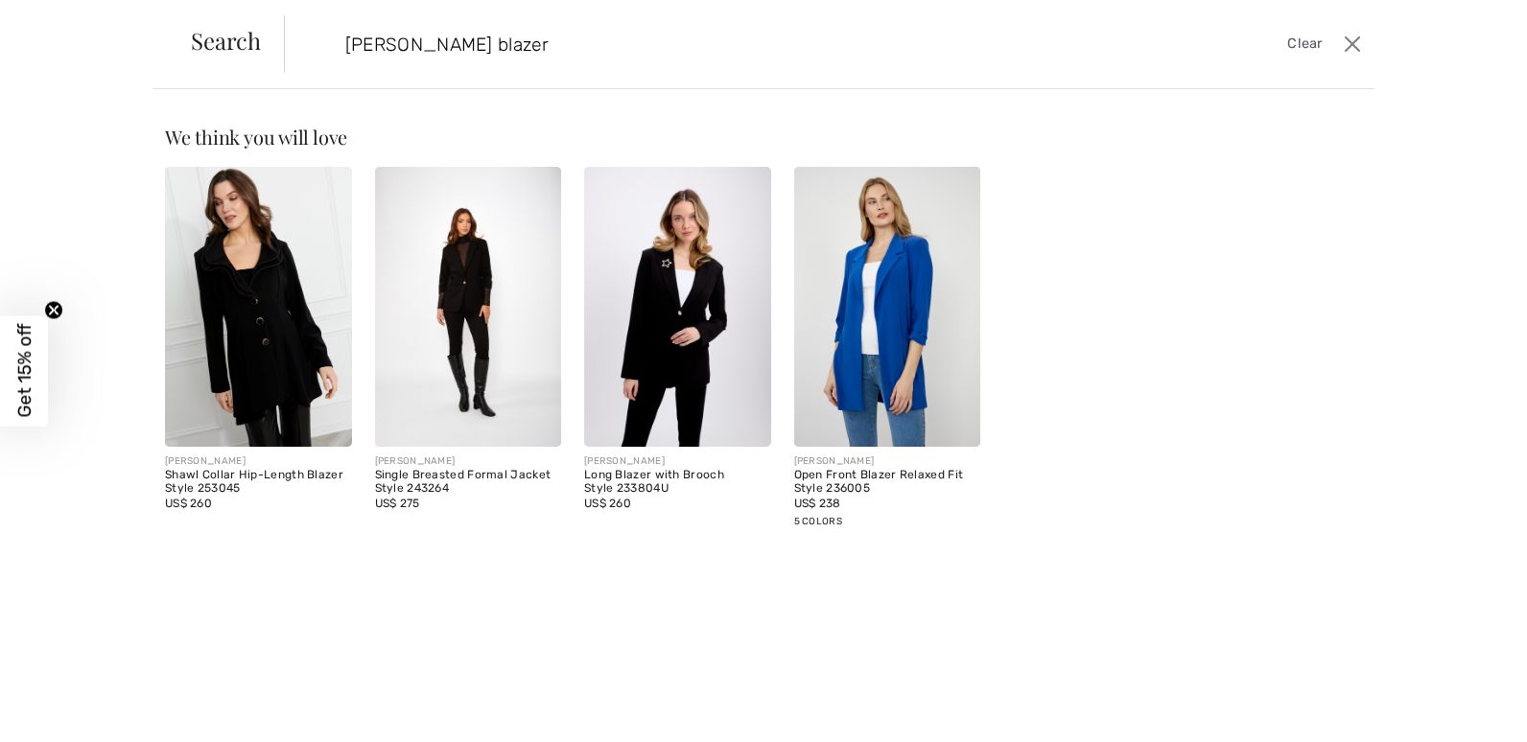
type input "[PERSON_NAME] blazer"
click at [686, 313] on img at bounding box center [677, 307] width 187 height 280
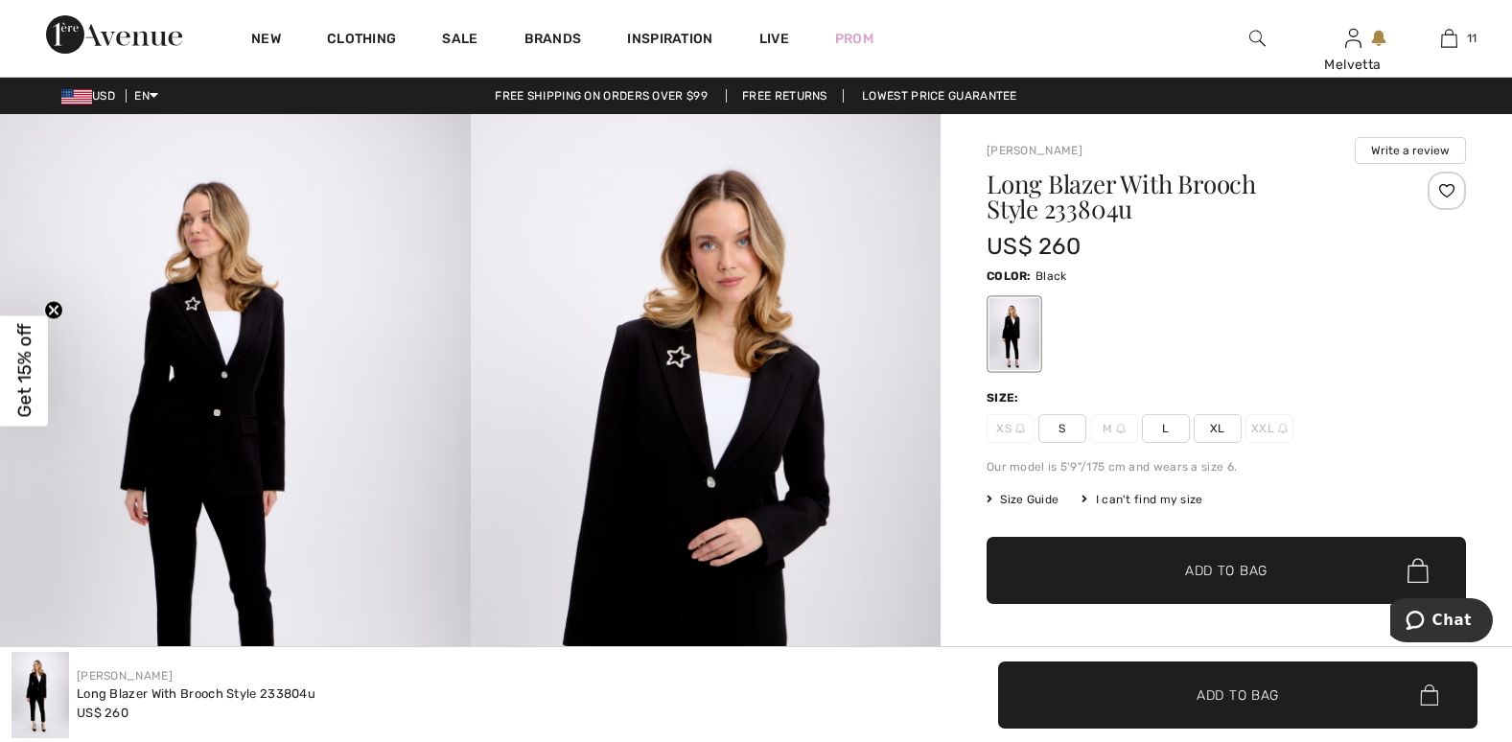
click at [731, 462] on img at bounding box center [706, 467] width 471 height 706
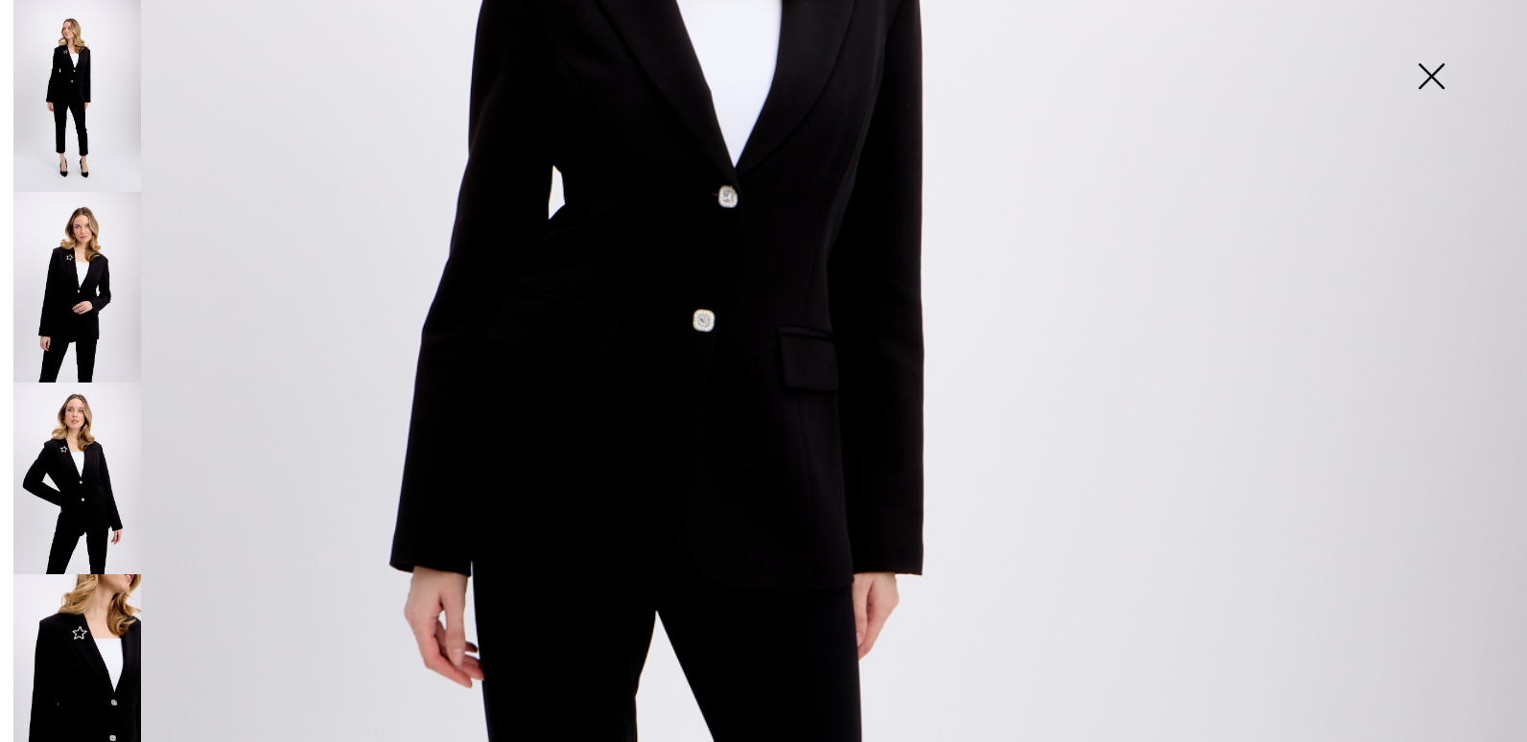
scroll to position [1299, 0]
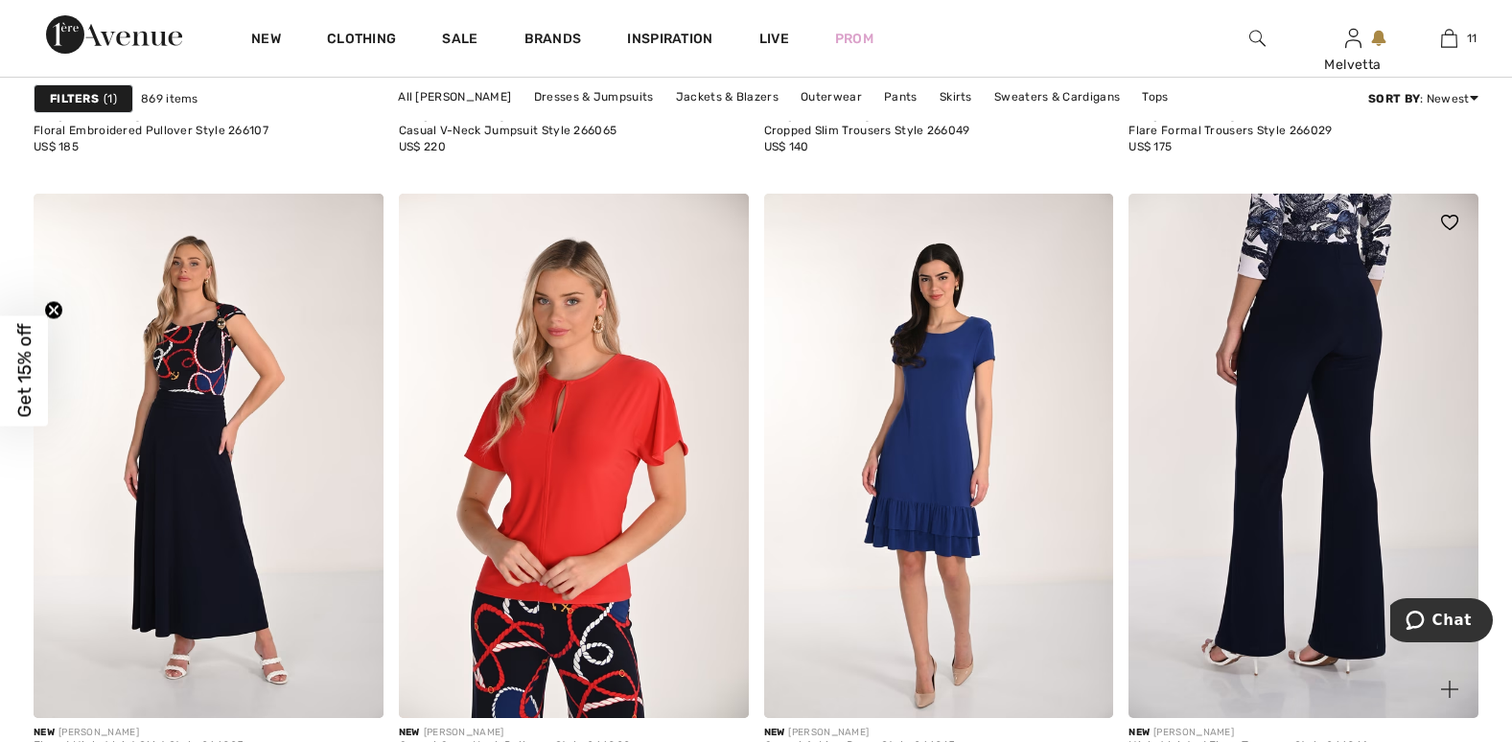
click at [1251, 414] on img at bounding box center [1304, 456] width 350 height 525
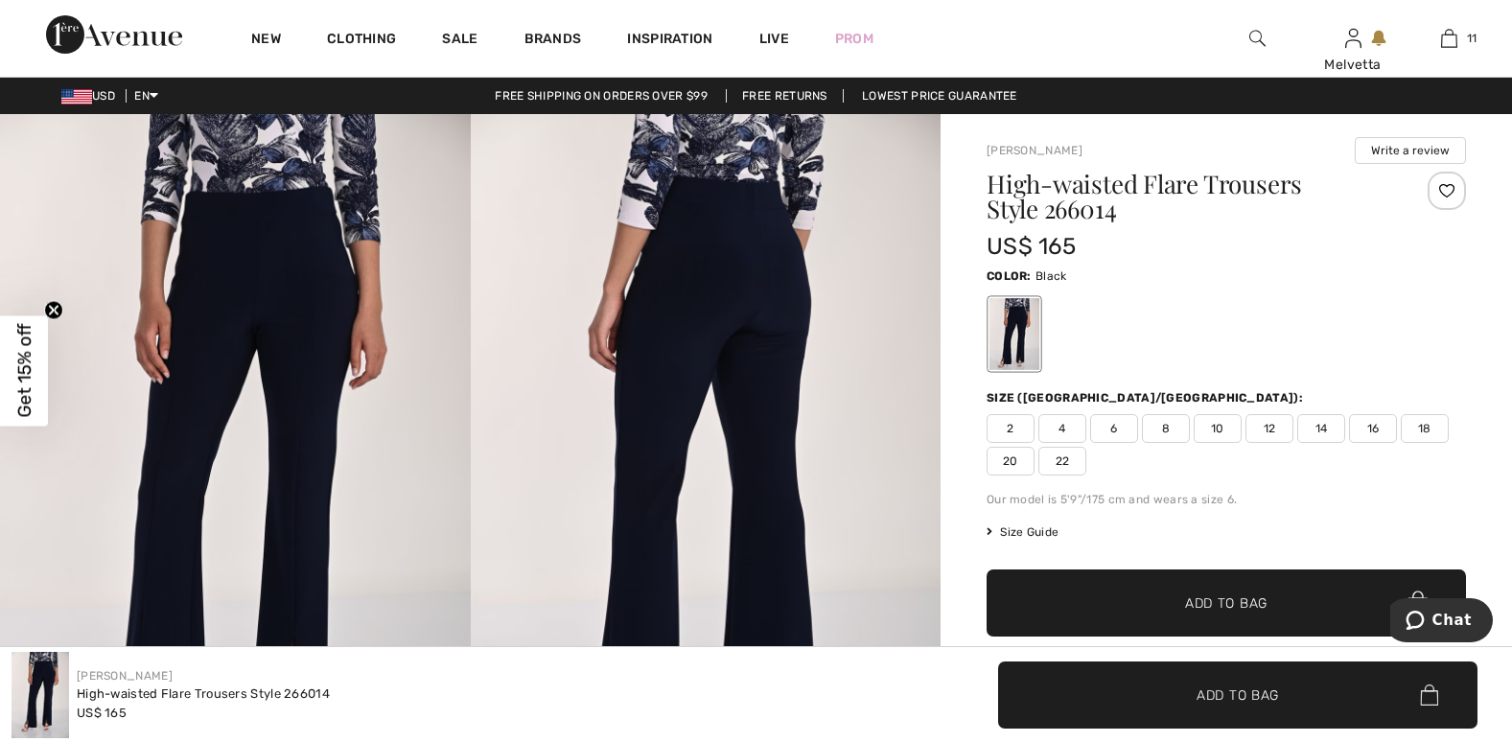
click at [755, 449] on img at bounding box center [706, 466] width 471 height 705
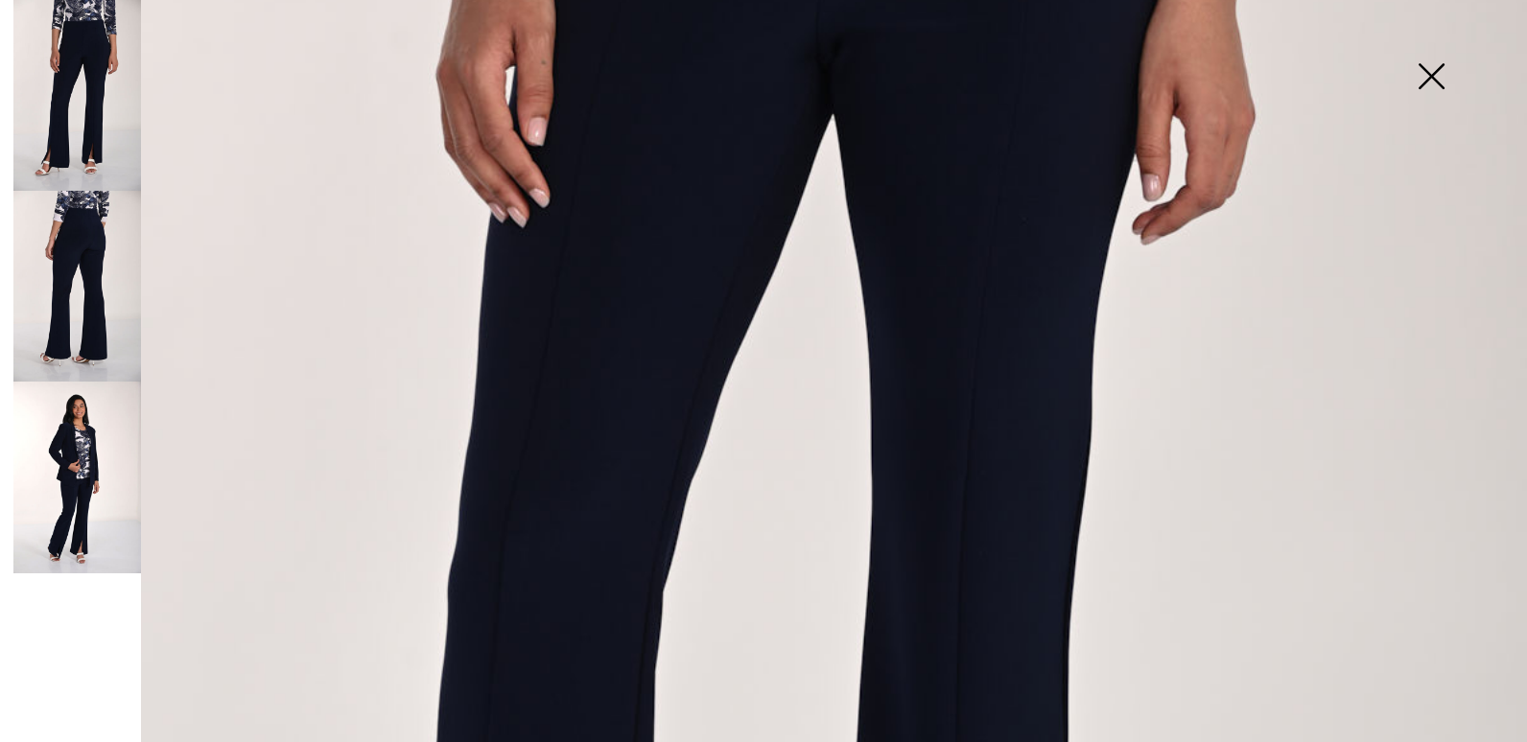
scroll to position [1299, 0]
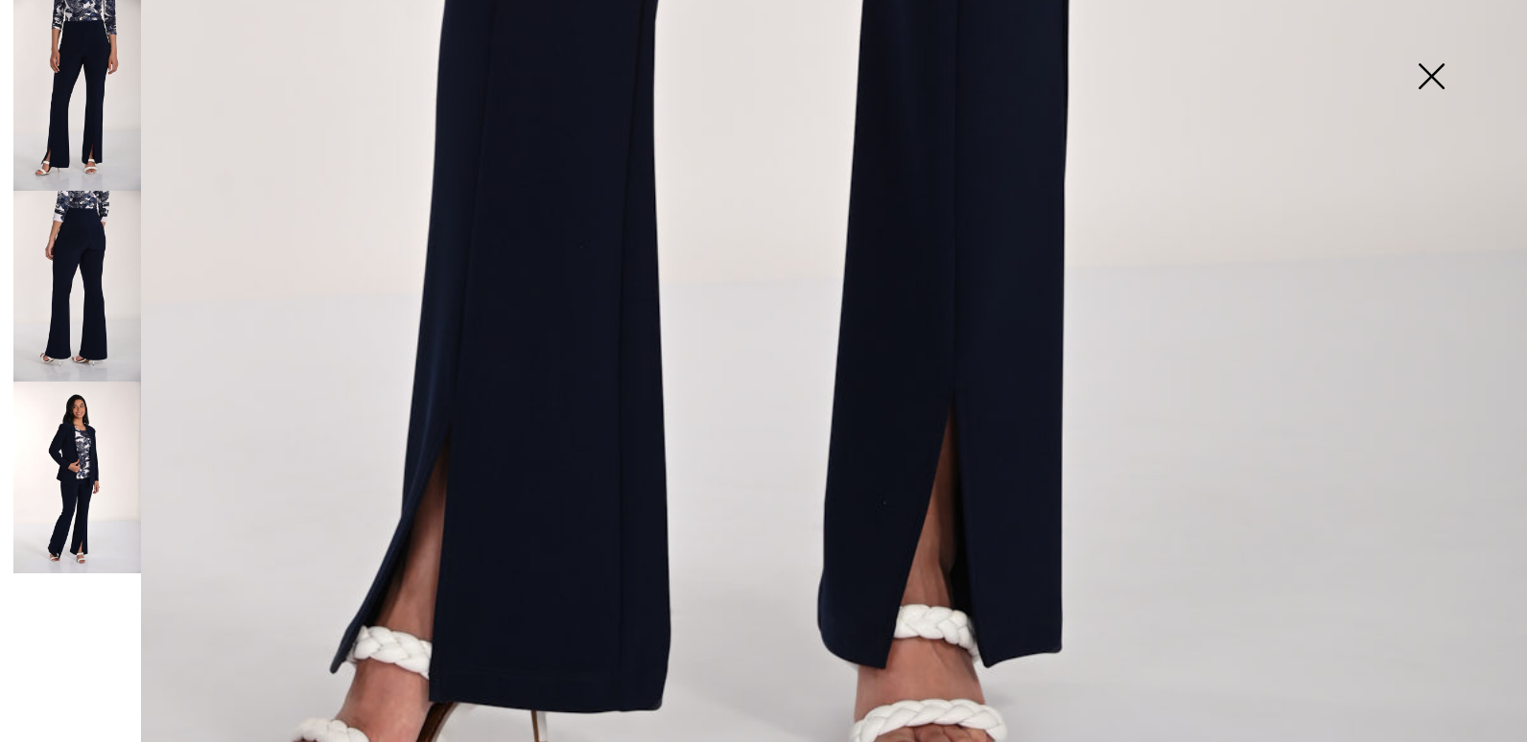
click at [1432, 69] on img at bounding box center [1431, 78] width 96 height 99
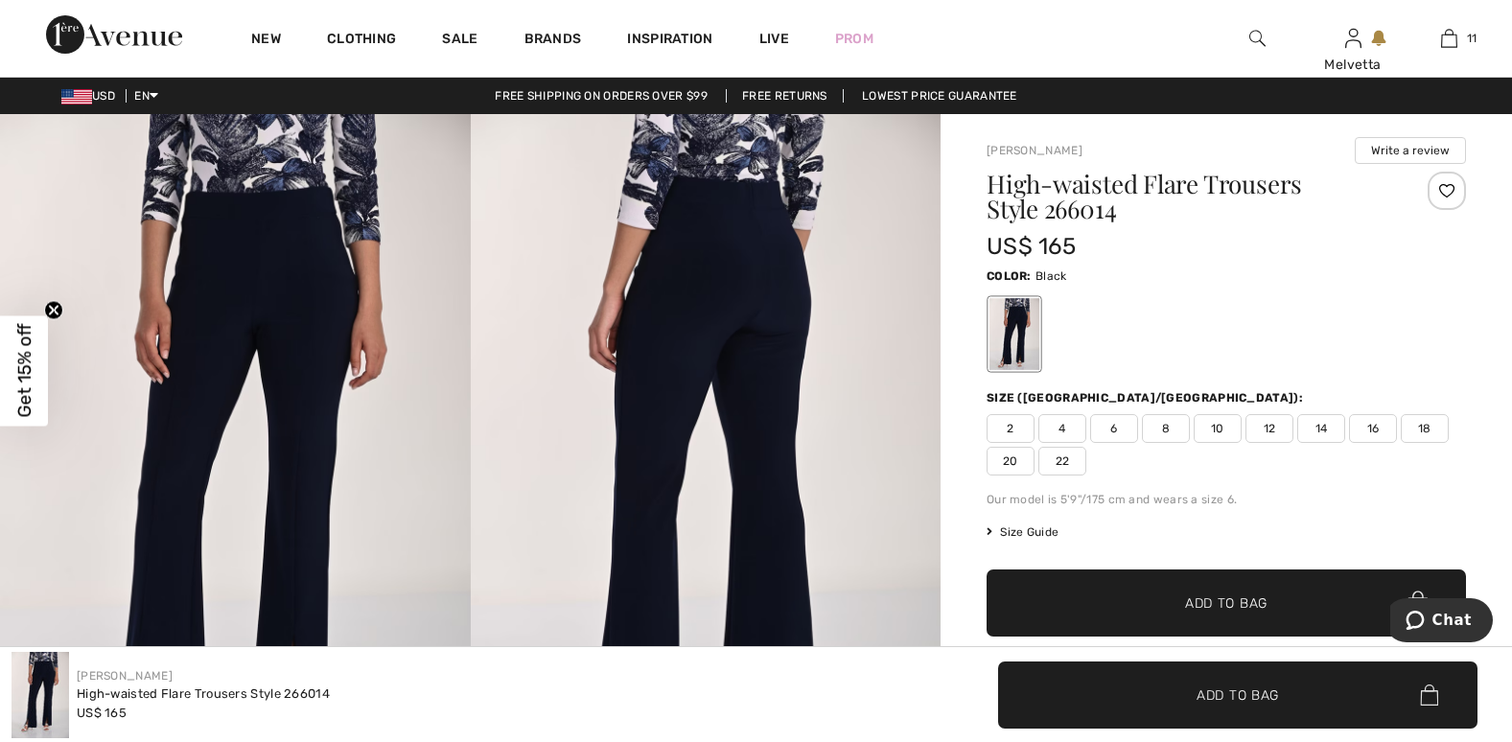
click at [597, 243] on img at bounding box center [706, 466] width 471 height 705
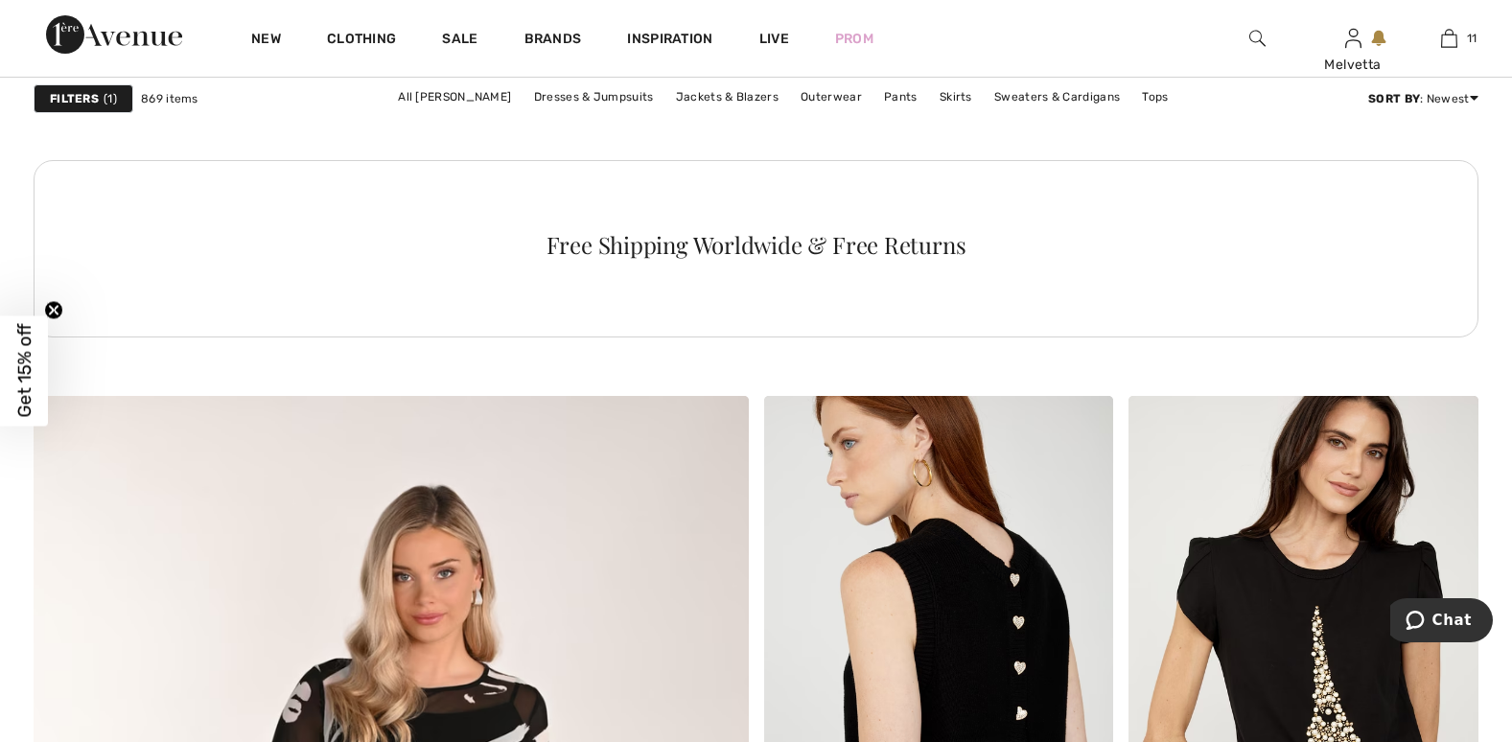
scroll to position [4610, 0]
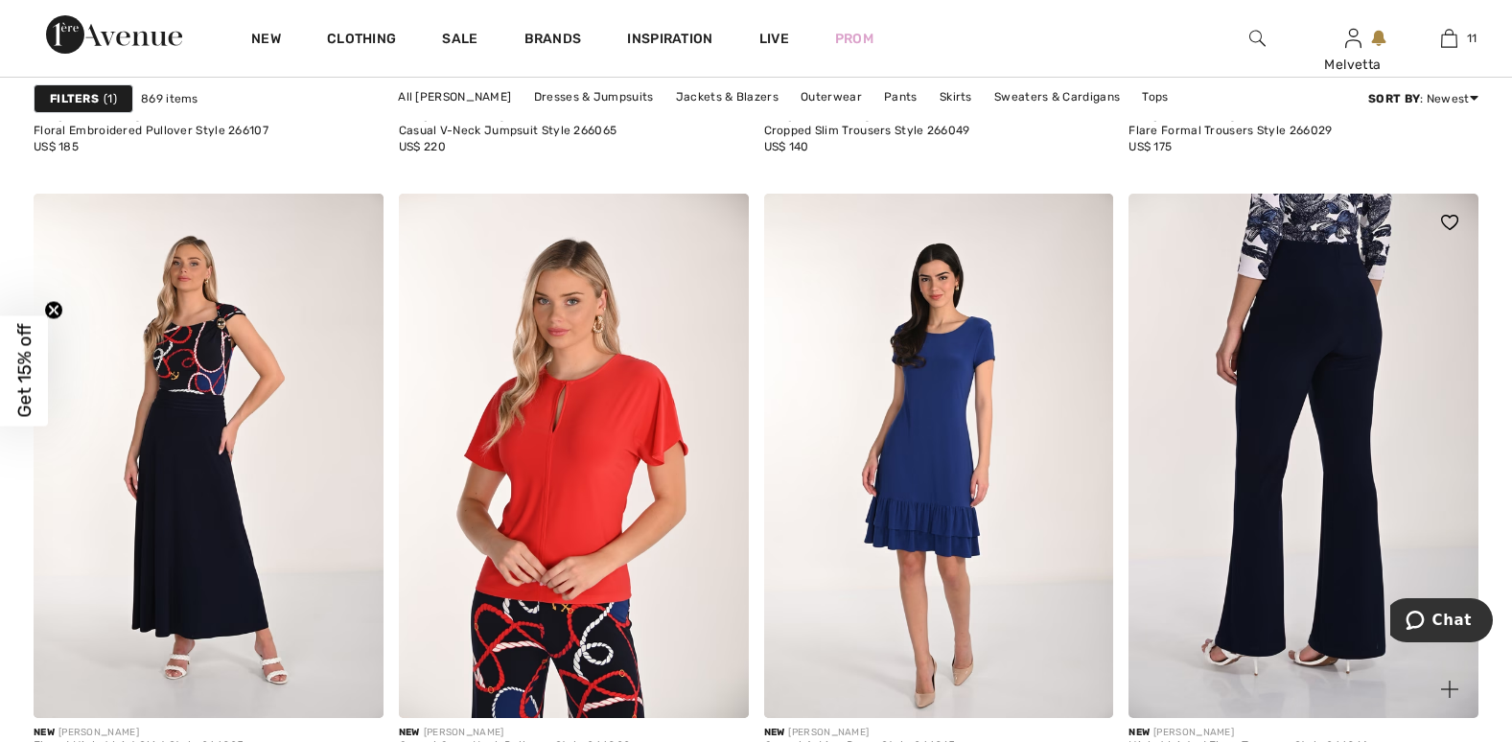
click at [1316, 411] on img at bounding box center [1304, 456] width 350 height 525
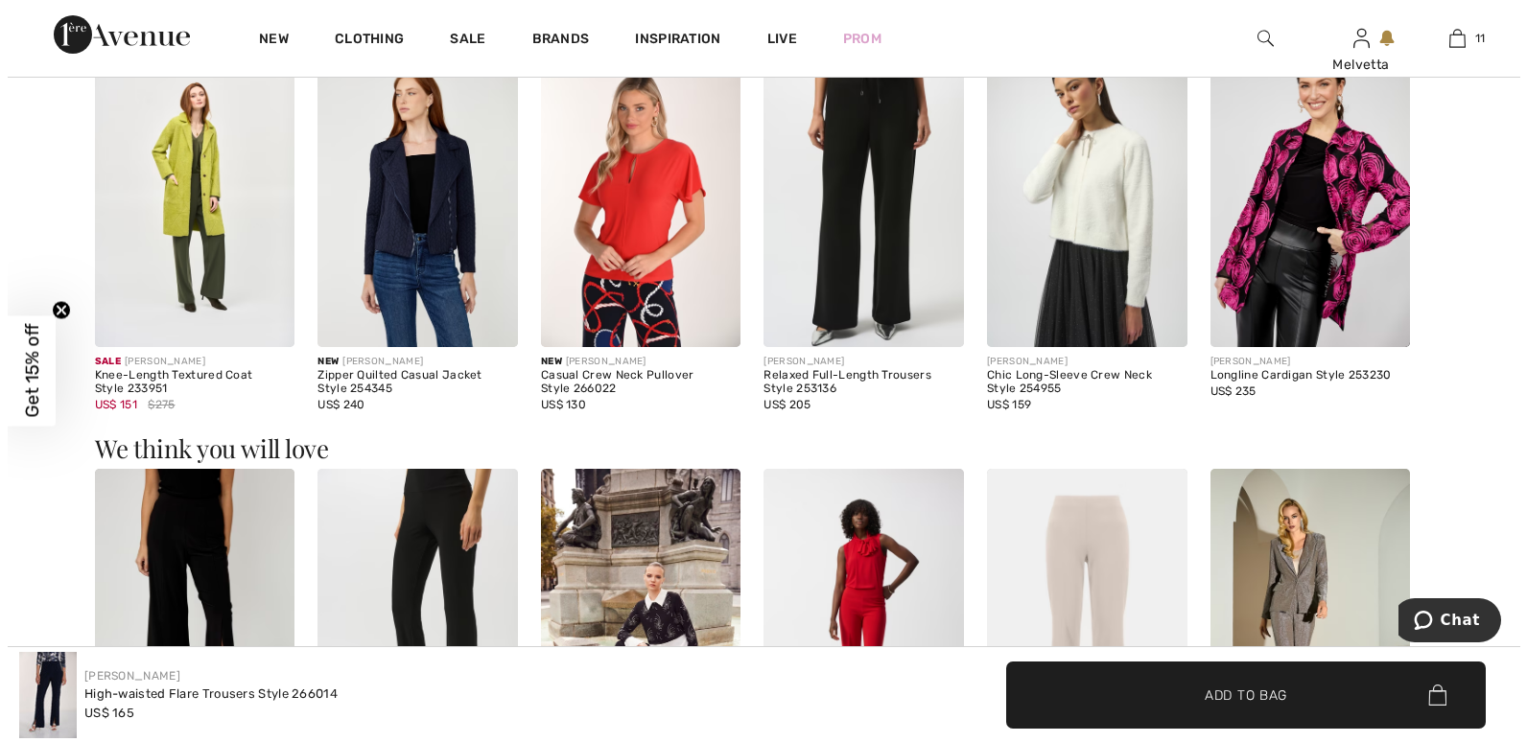
scroll to position [649, 0]
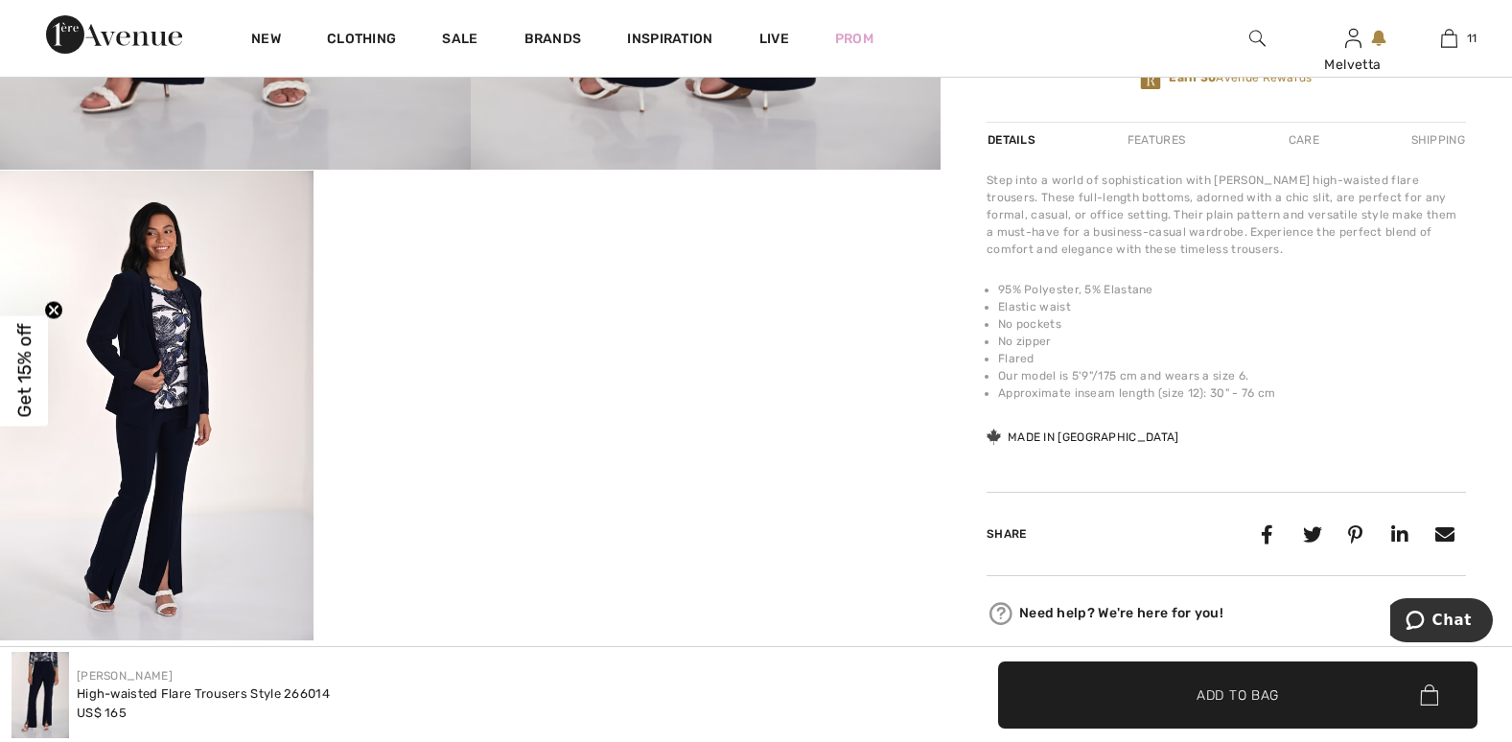
click at [141, 357] on img at bounding box center [157, 406] width 314 height 470
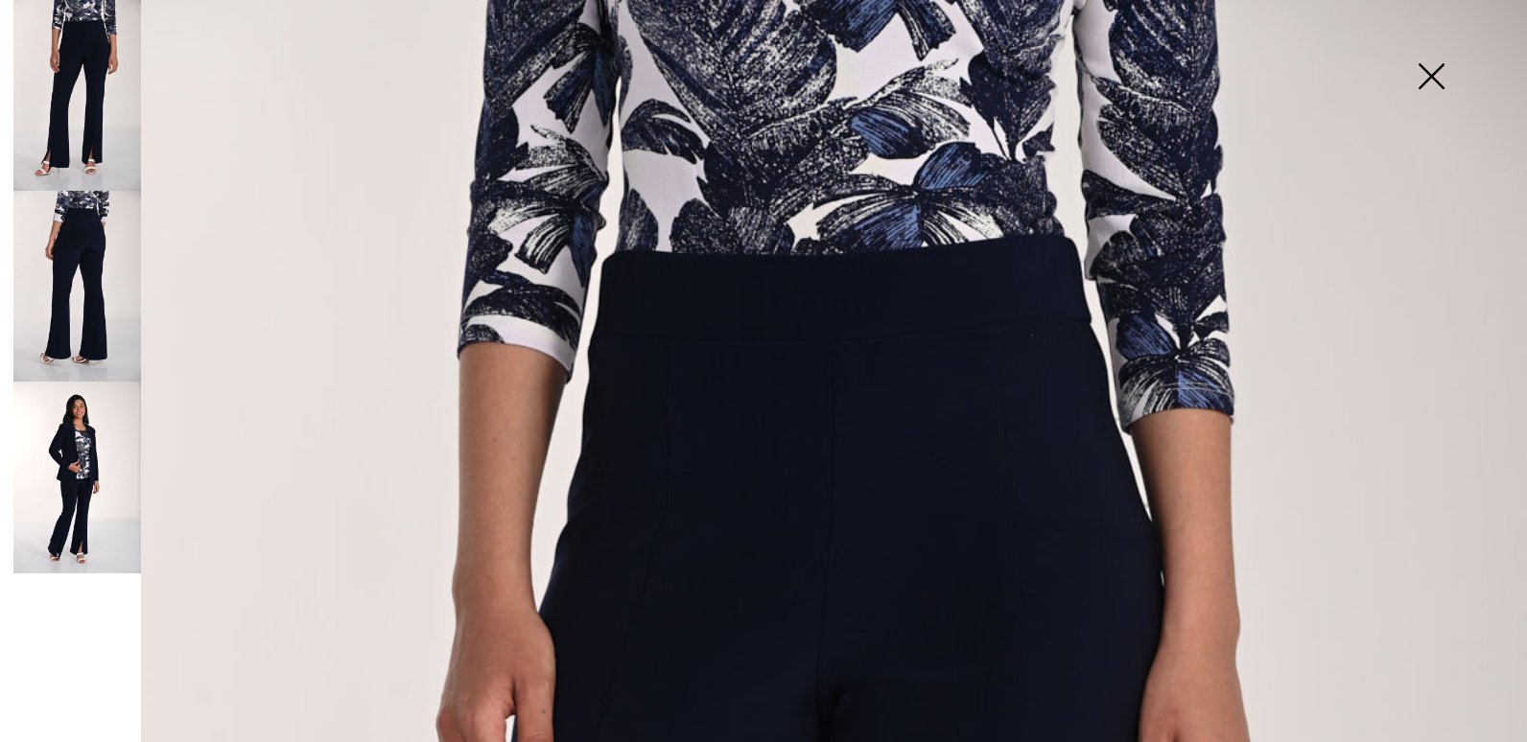
click at [47, 501] on img at bounding box center [77, 477] width 128 height 191
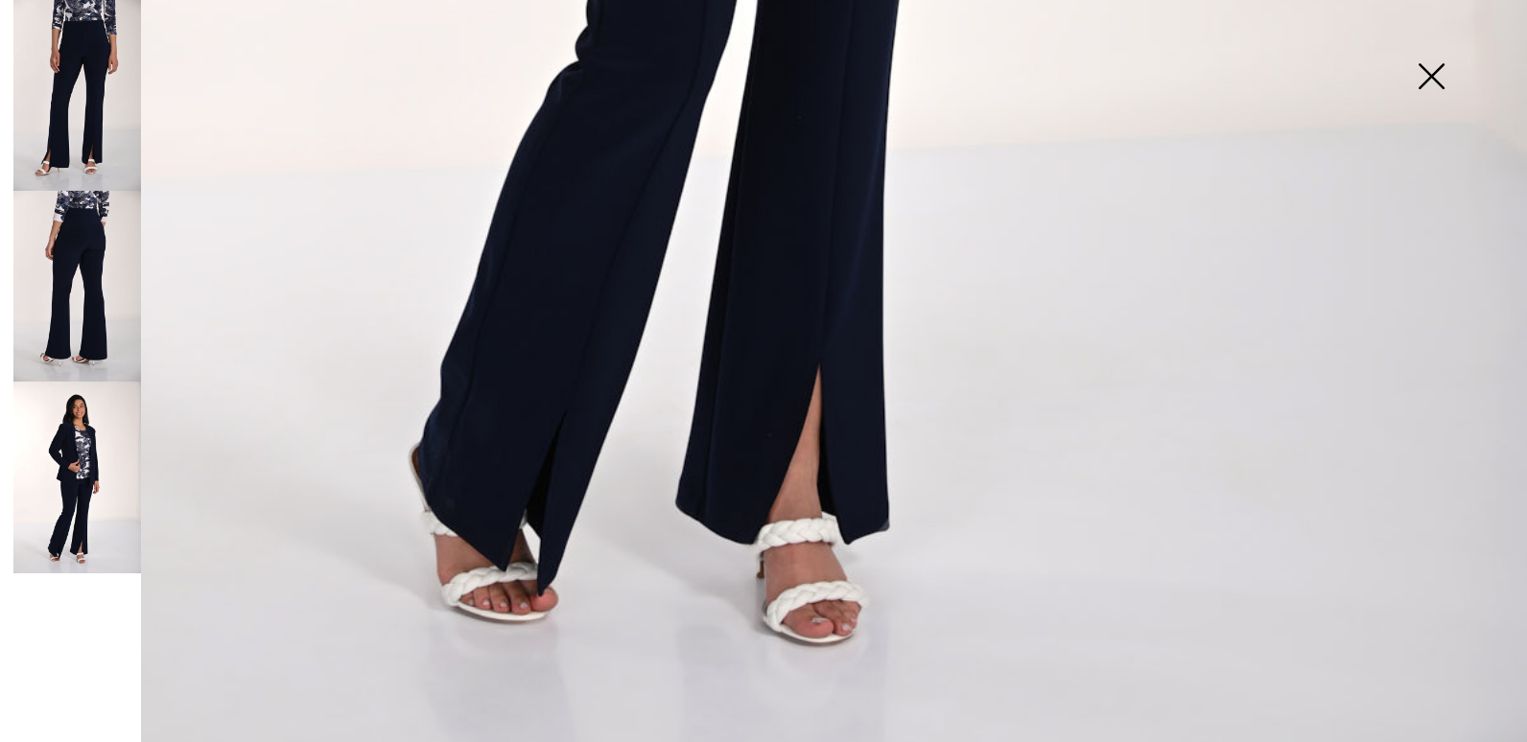
scroll to position [340, 0]
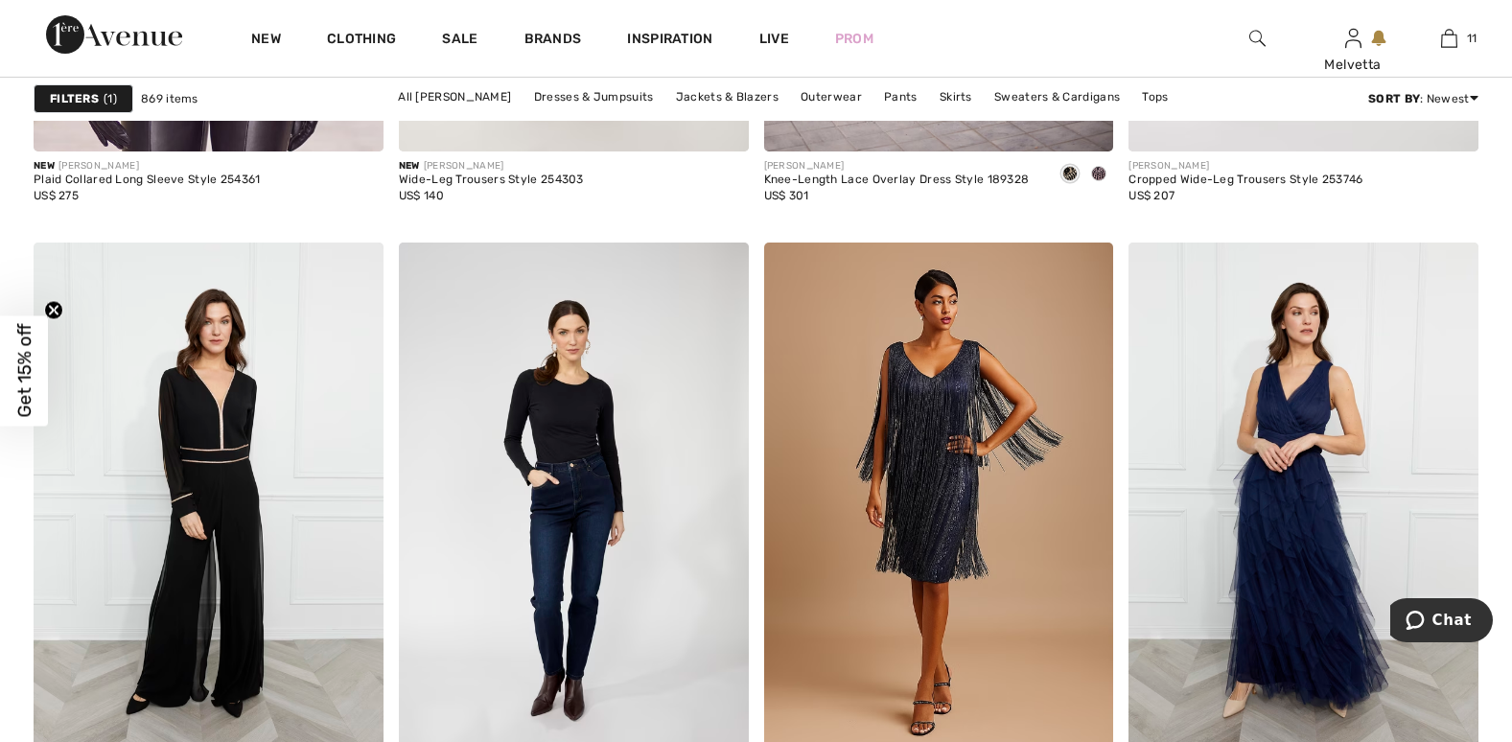
scroll to position [9992, 0]
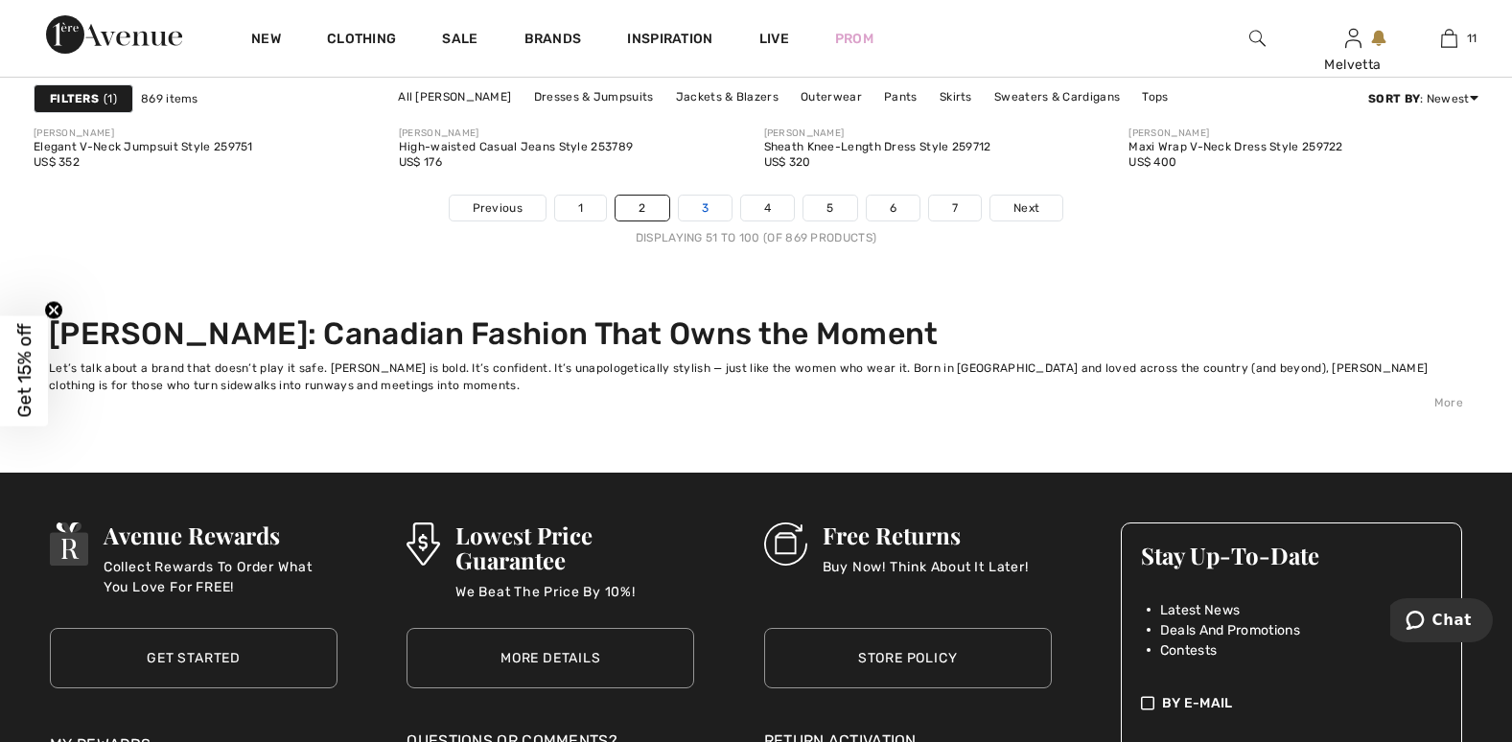
click at [709, 200] on link "3" at bounding box center [705, 208] width 53 height 25
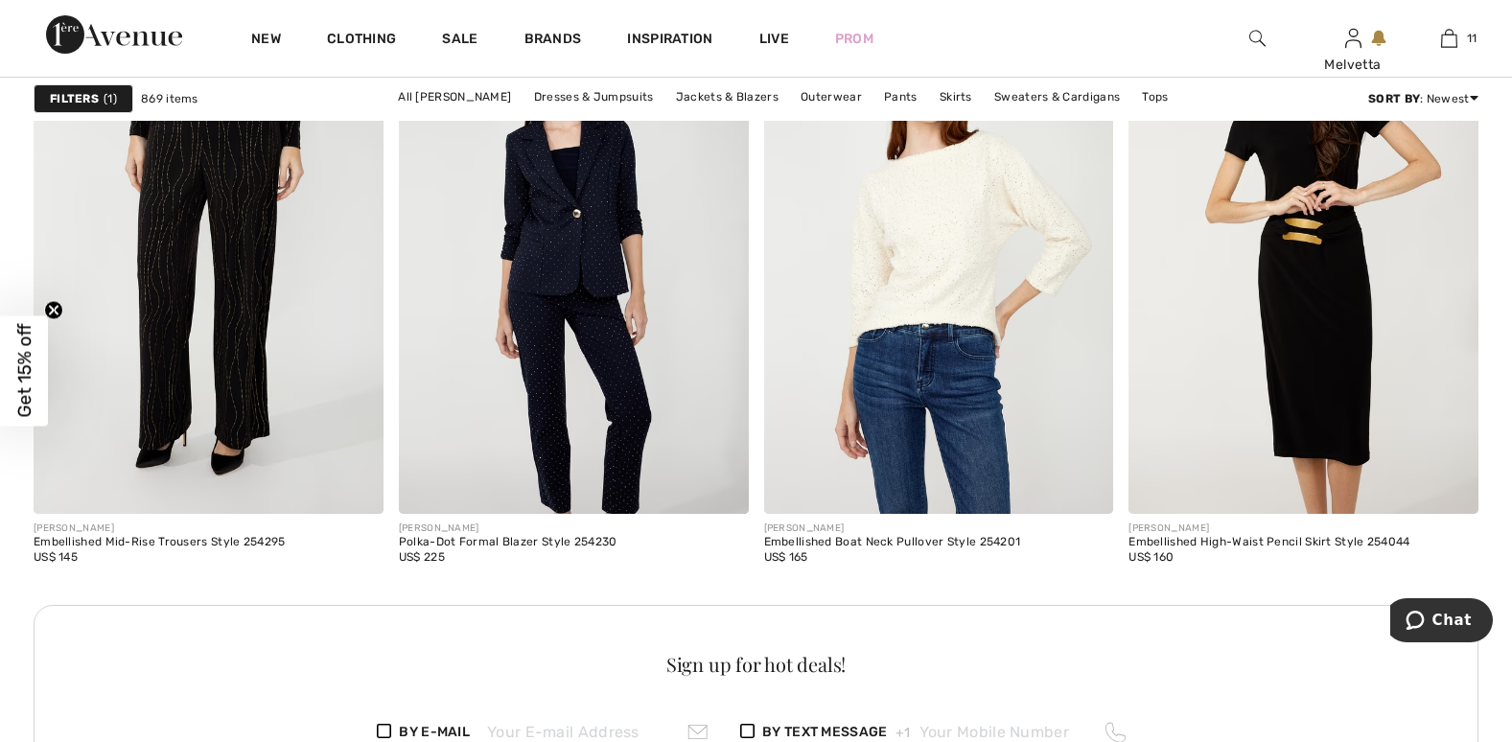
scroll to position [3246, 0]
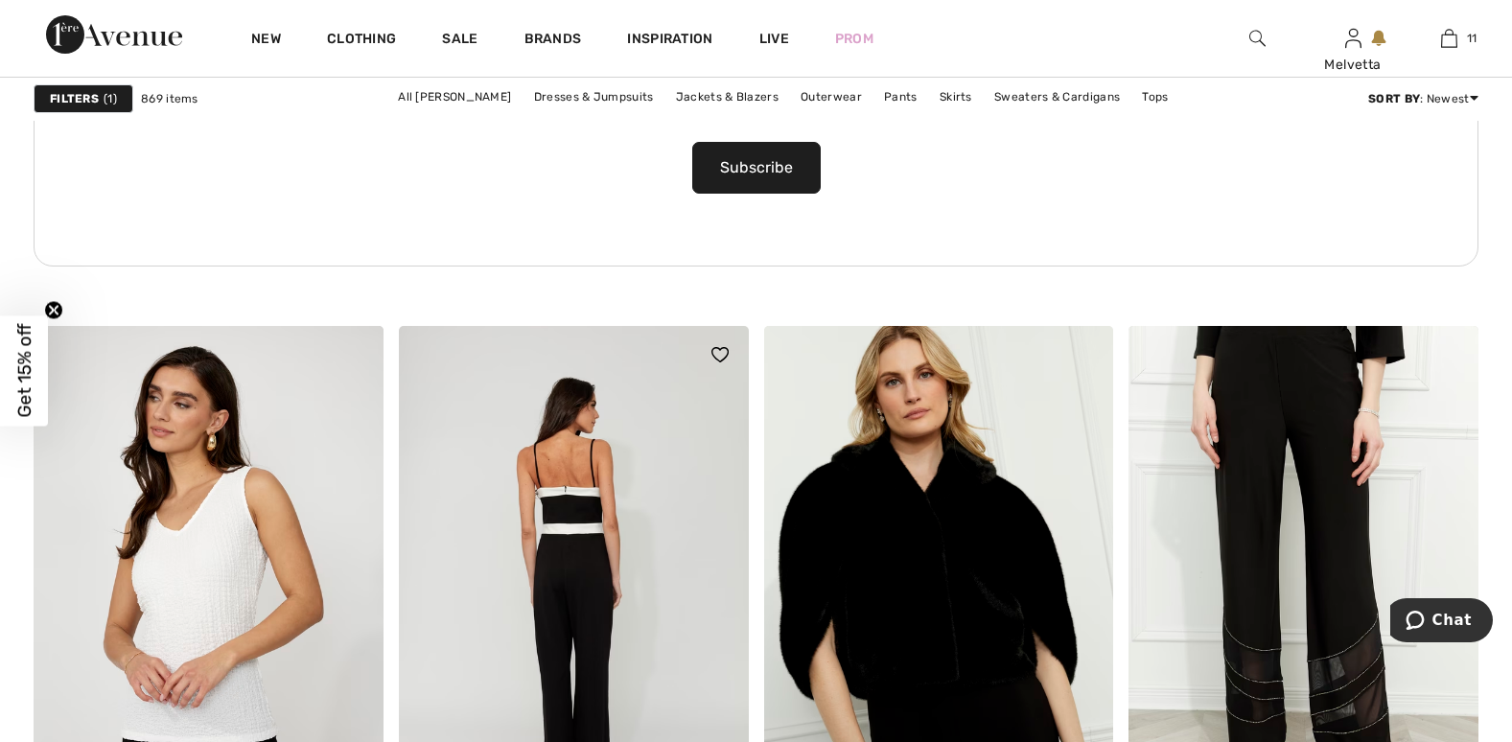
click at [566, 560] on img at bounding box center [574, 588] width 350 height 525
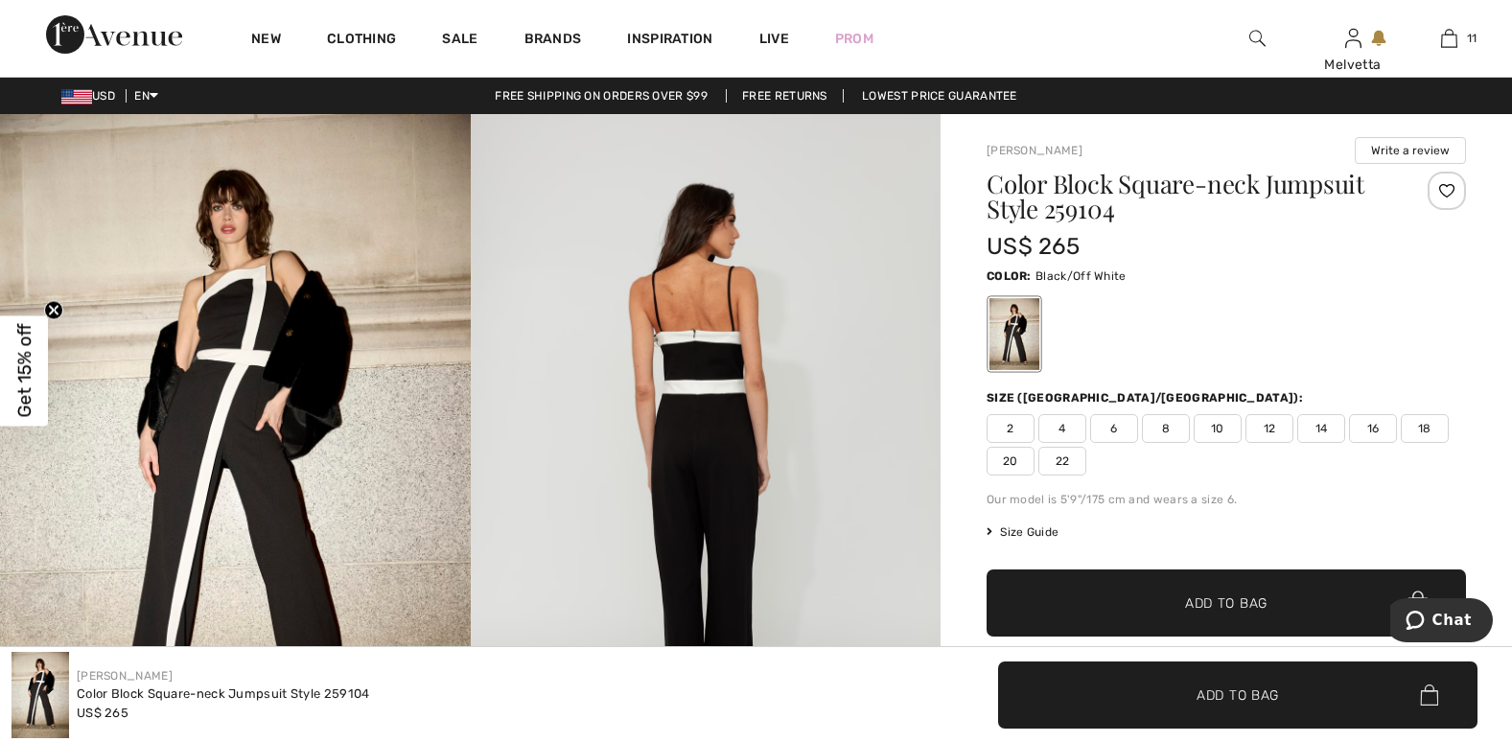
click at [687, 510] on img at bounding box center [706, 467] width 471 height 706
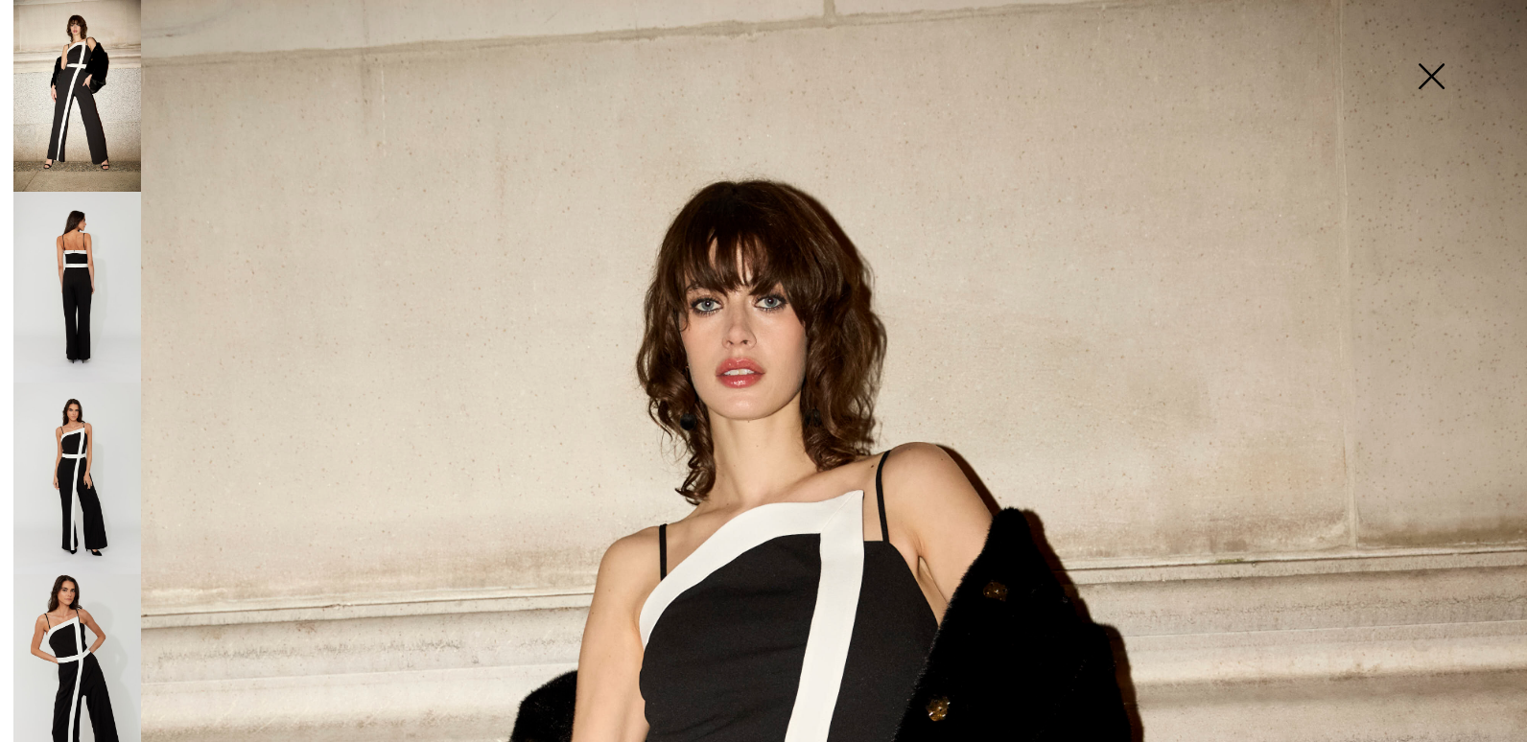
click at [59, 668] on img at bounding box center [77, 670] width 128 height 192
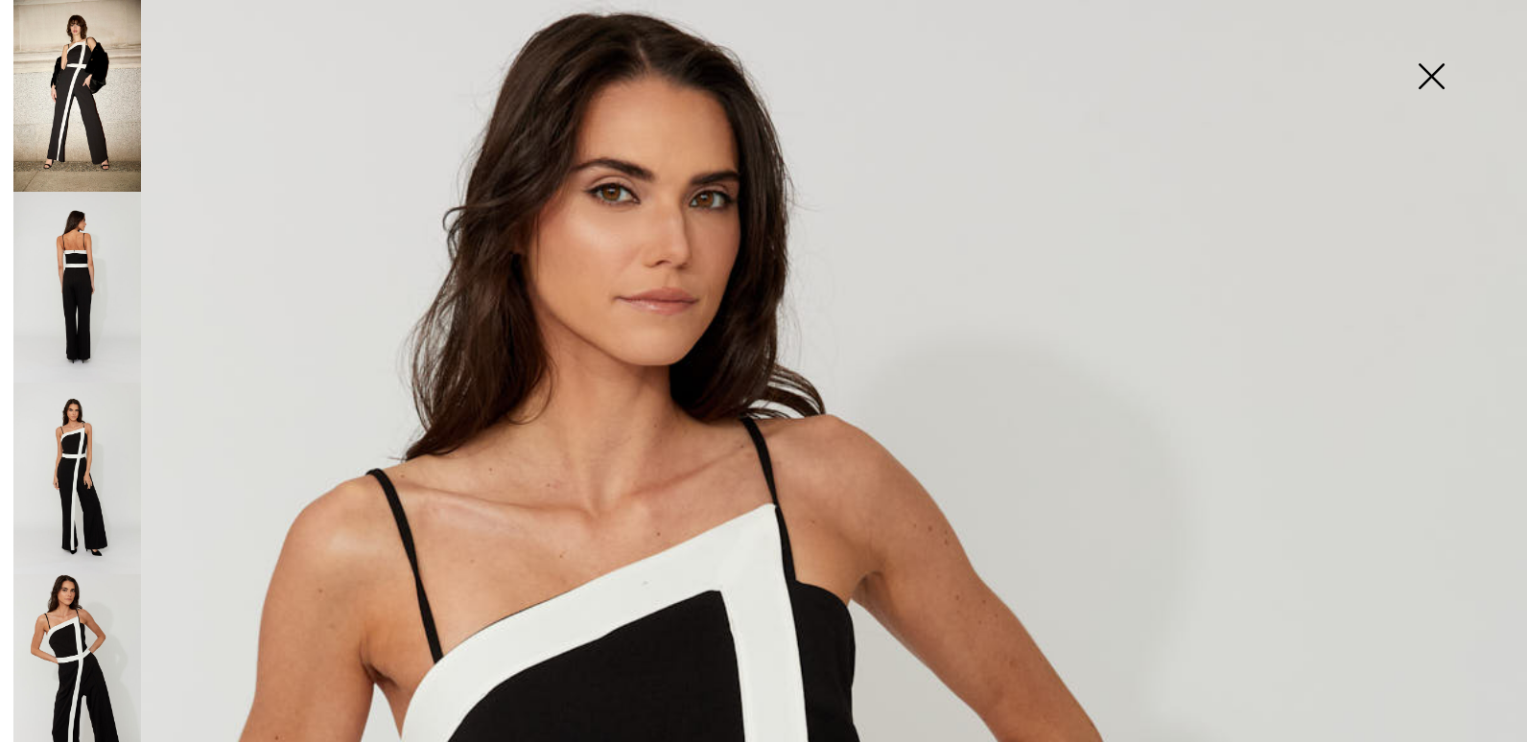
scroll to position [649, 0]
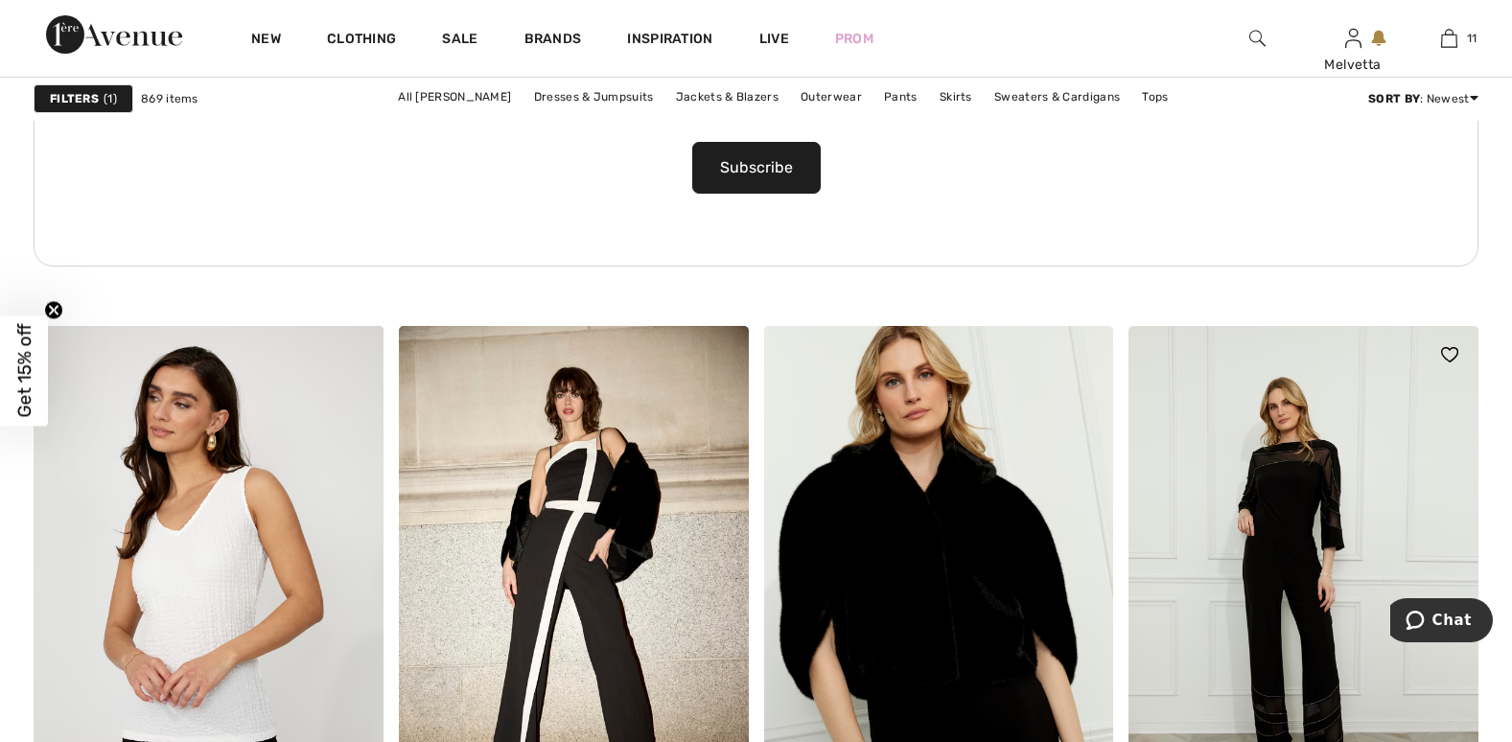
click at [1293, 598] on img at bounding box center [1304, 588] width 350 height 525
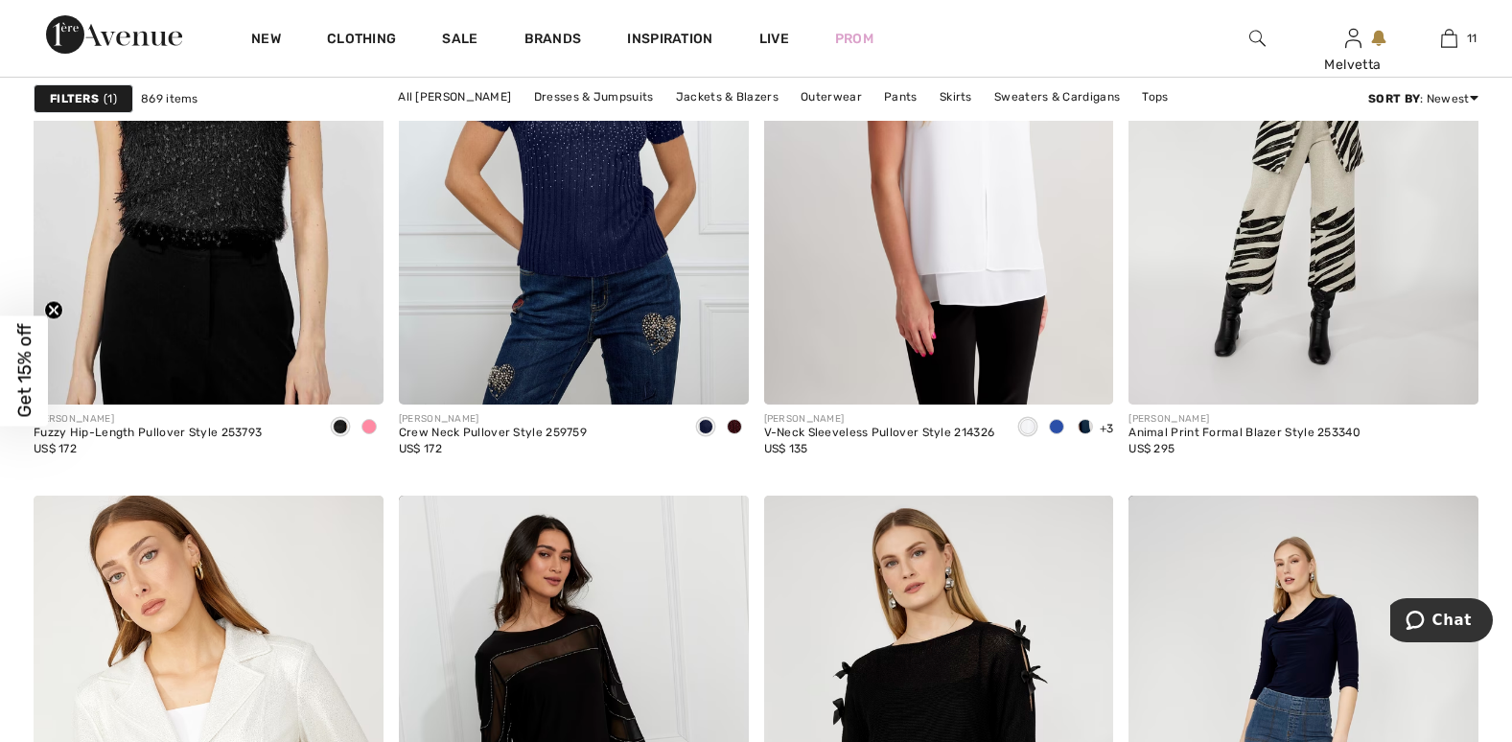
scroll to position [9739, 0]
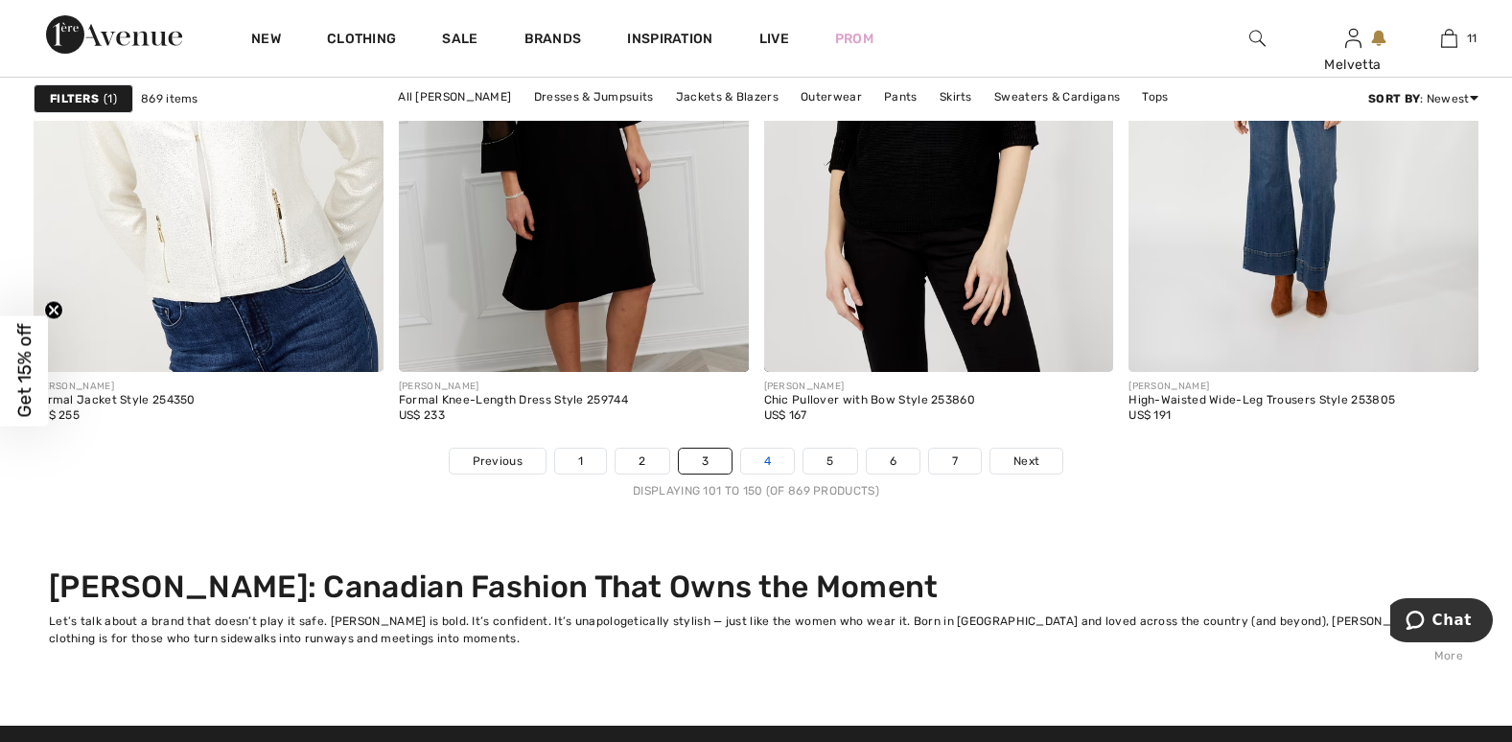
click at [762, 456] on link "4" at bounding box center [767, 461] width 53 height 25
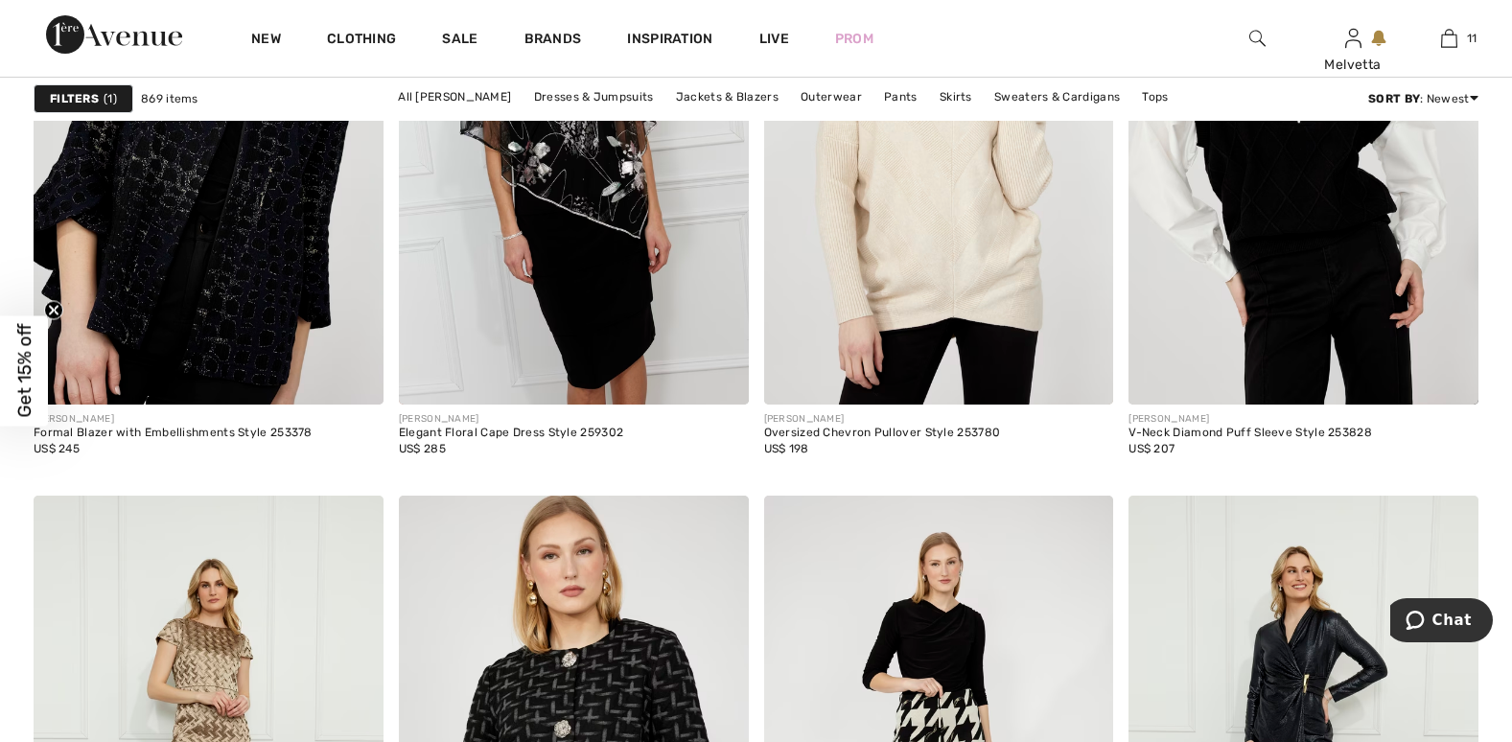
scroll to position [9739, 0]
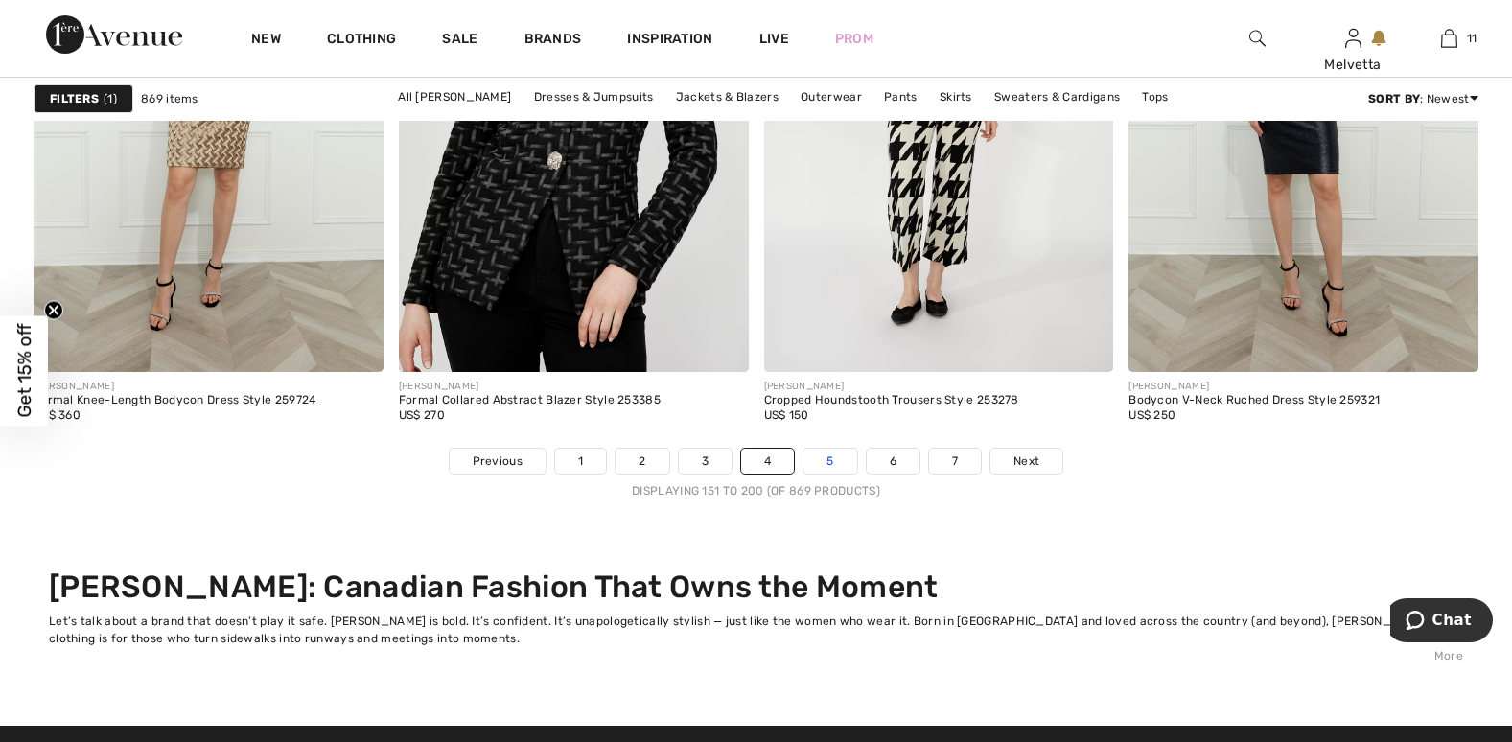
click at [838, 462] on link "5" at bounding box center [830, 461] width 53 height 25
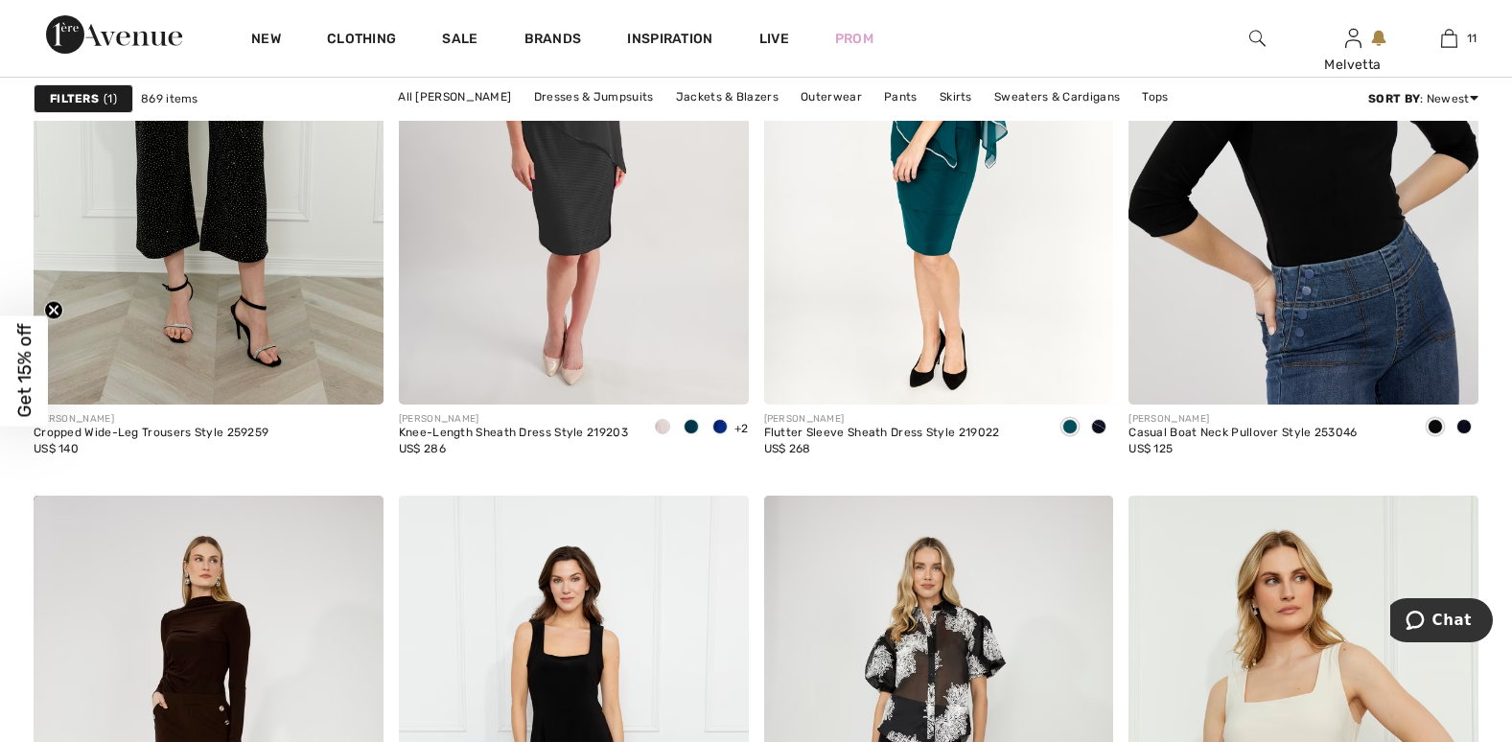
scroll to position [9739, 0]
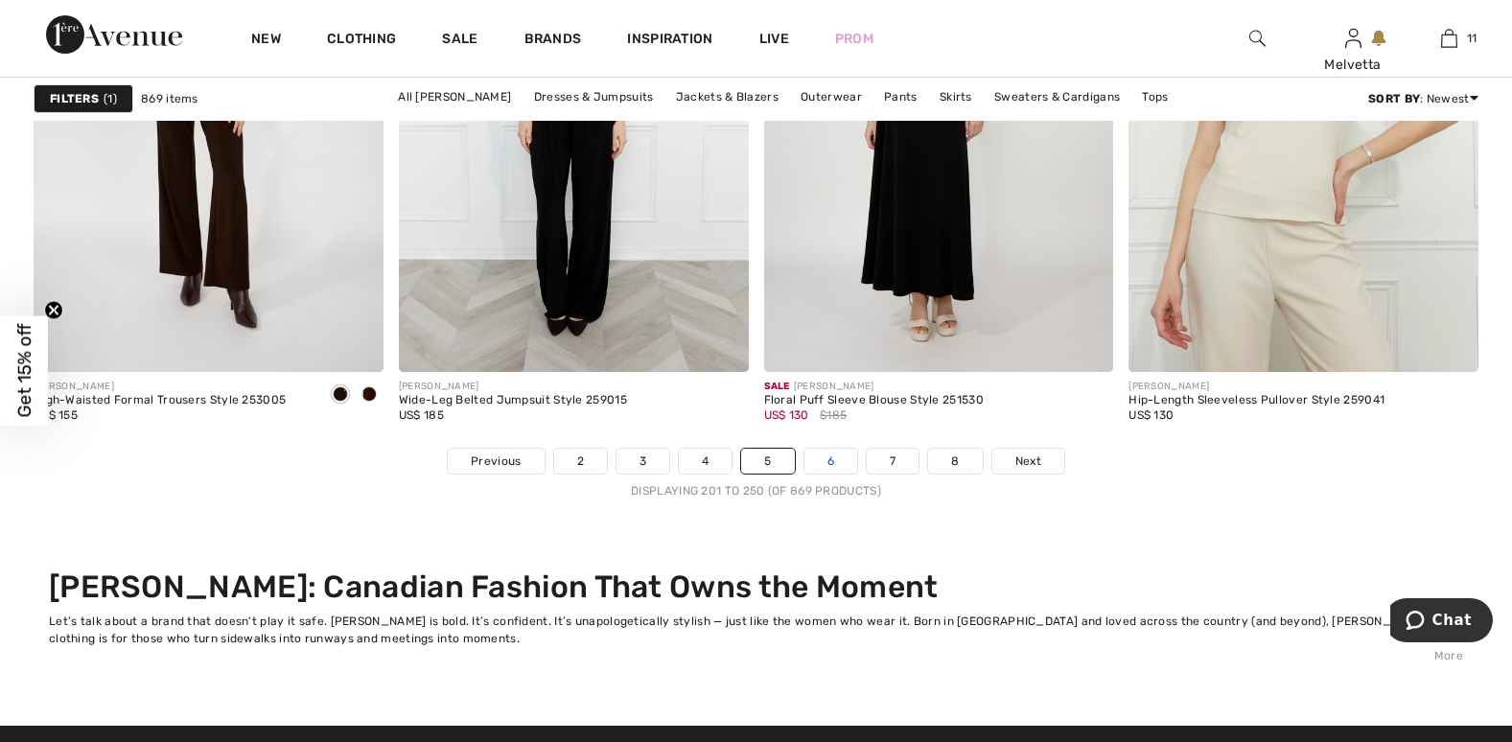
click at [826, 459] on link "6" at bounding box center [831, 461] width 53 height 25
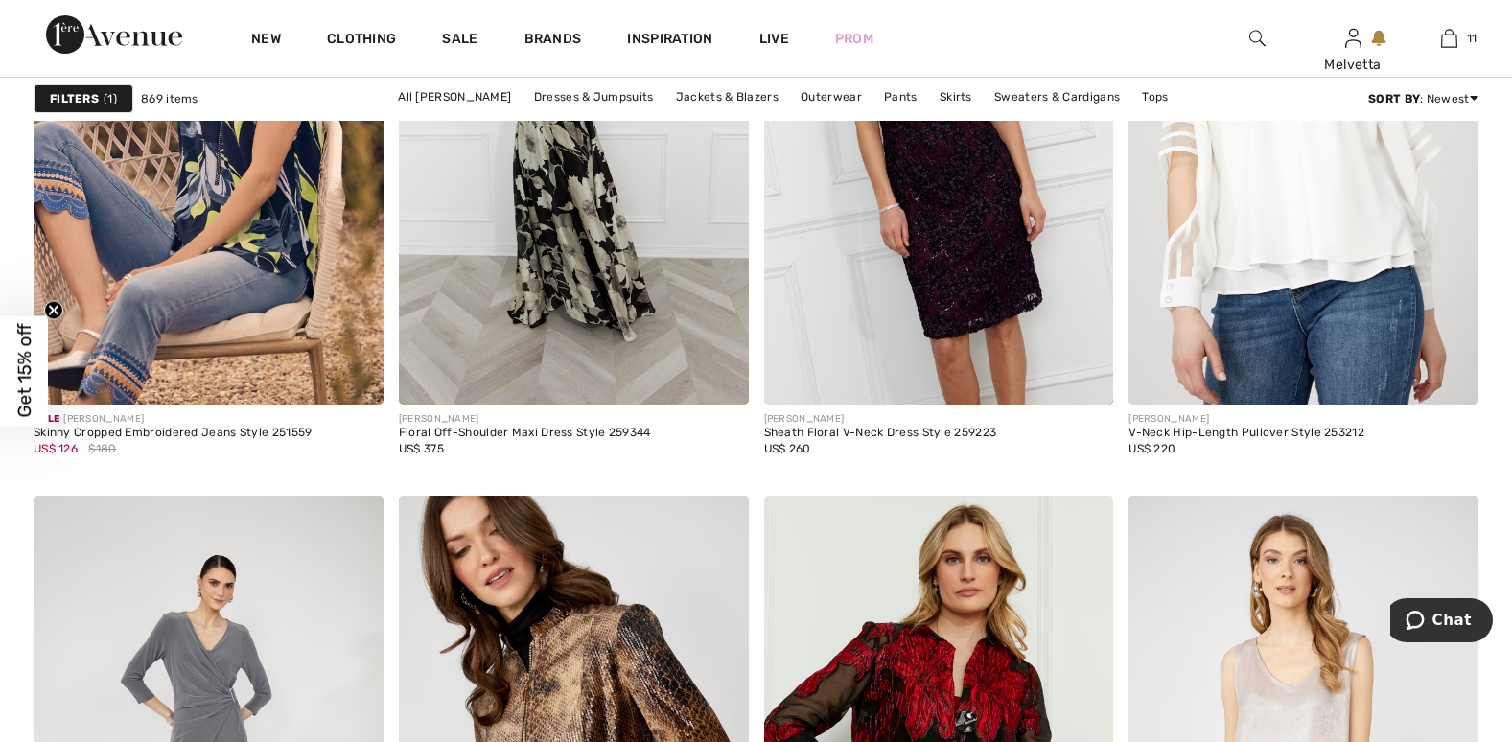
scroll to position [9739, 0]
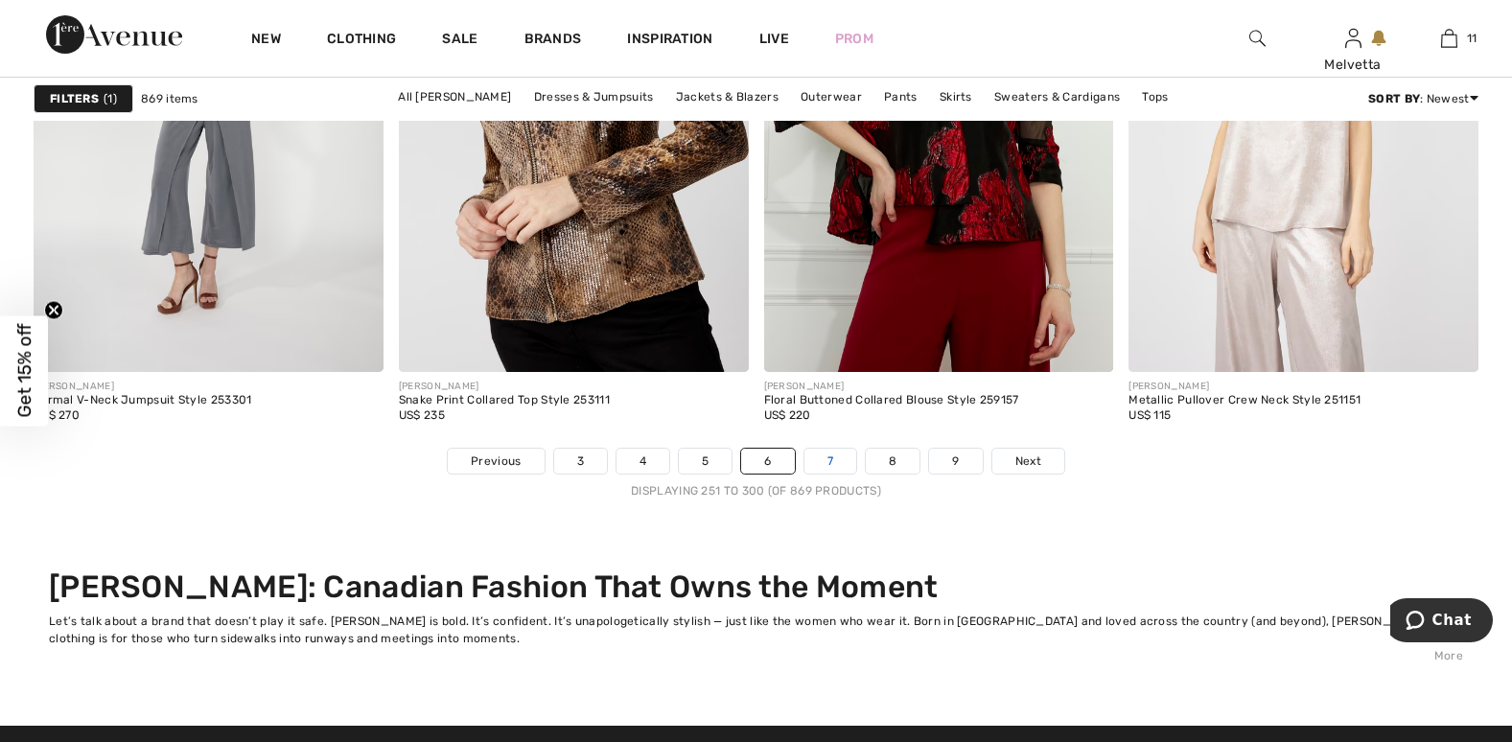
click at [829, 456] on link "7" at bounding box center [831, 461] width 52 height 25
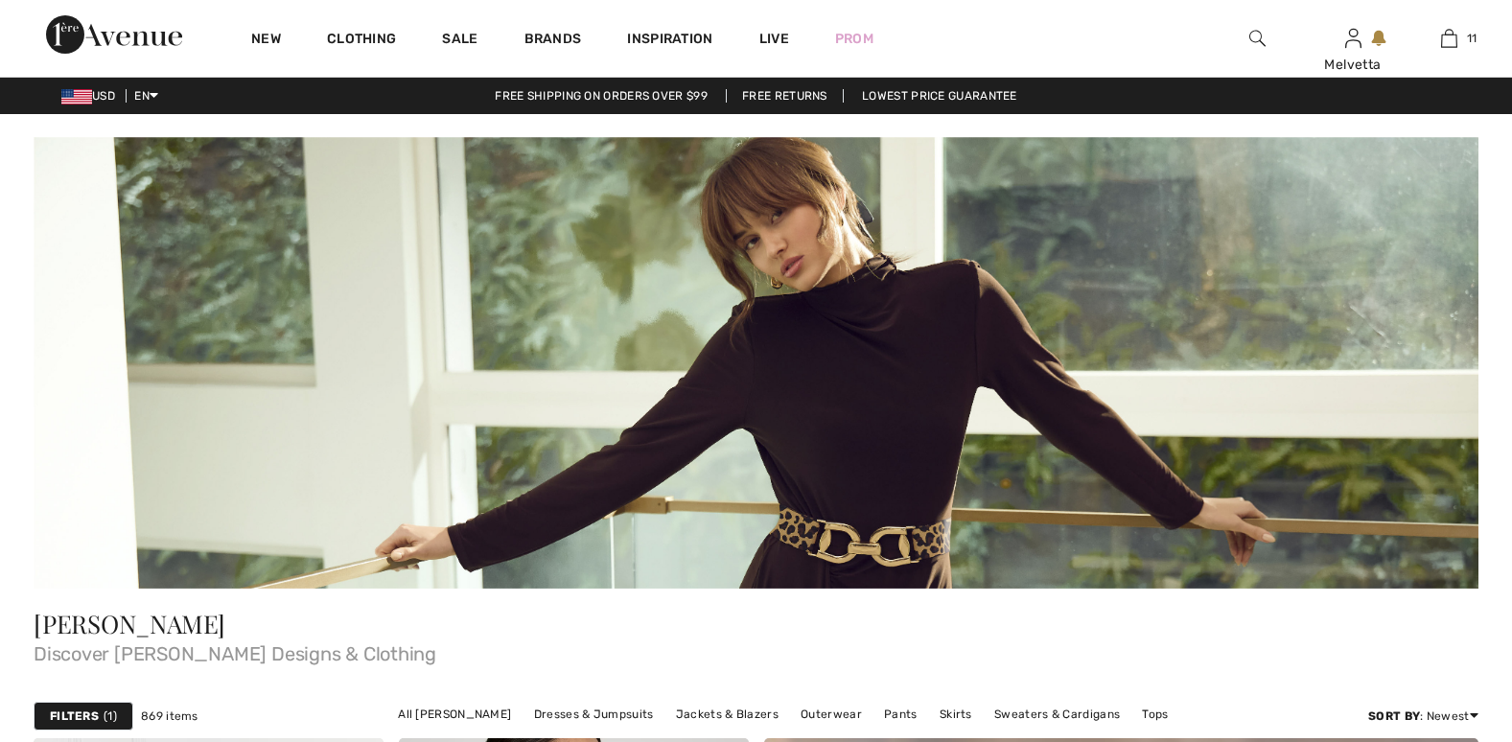
checkbox input "true"
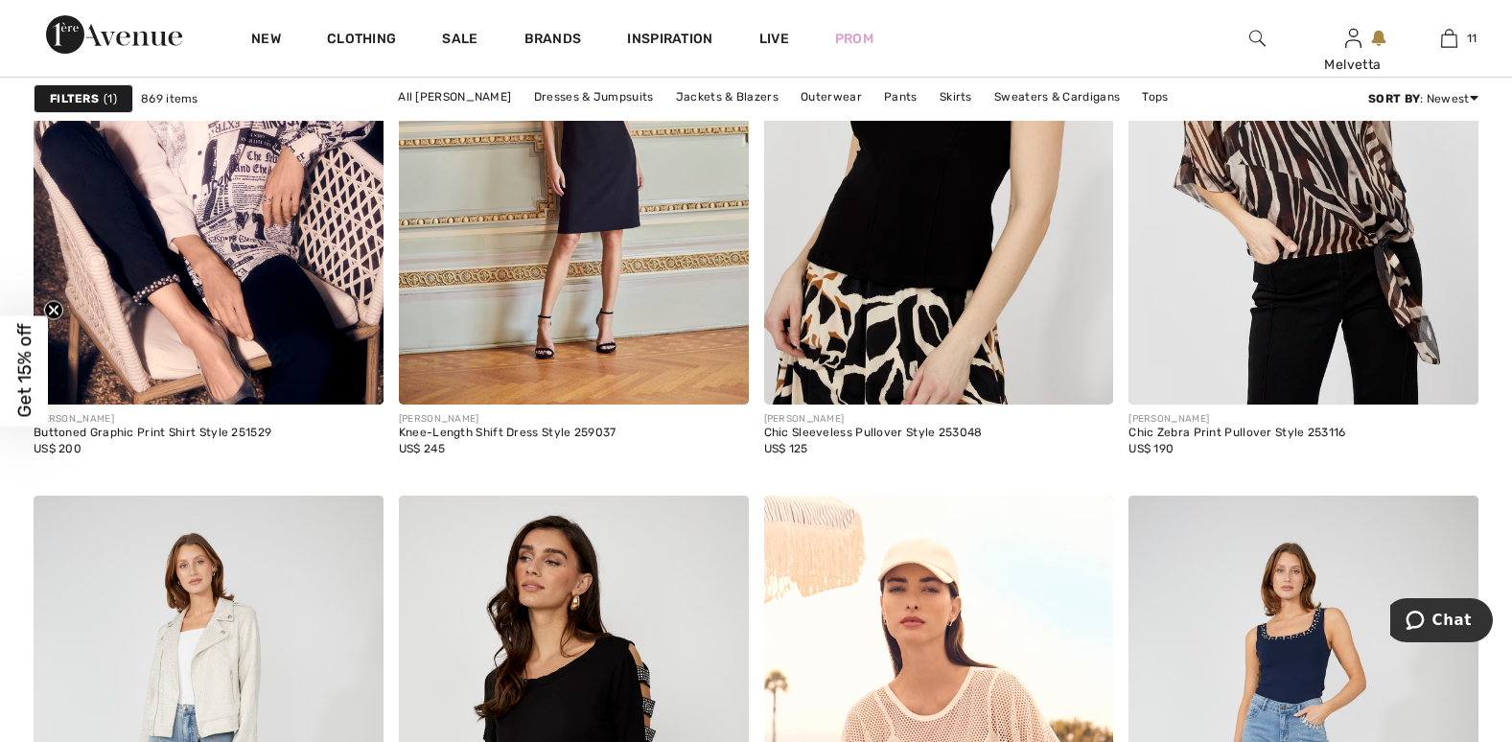
scroll to position [9739, 0]
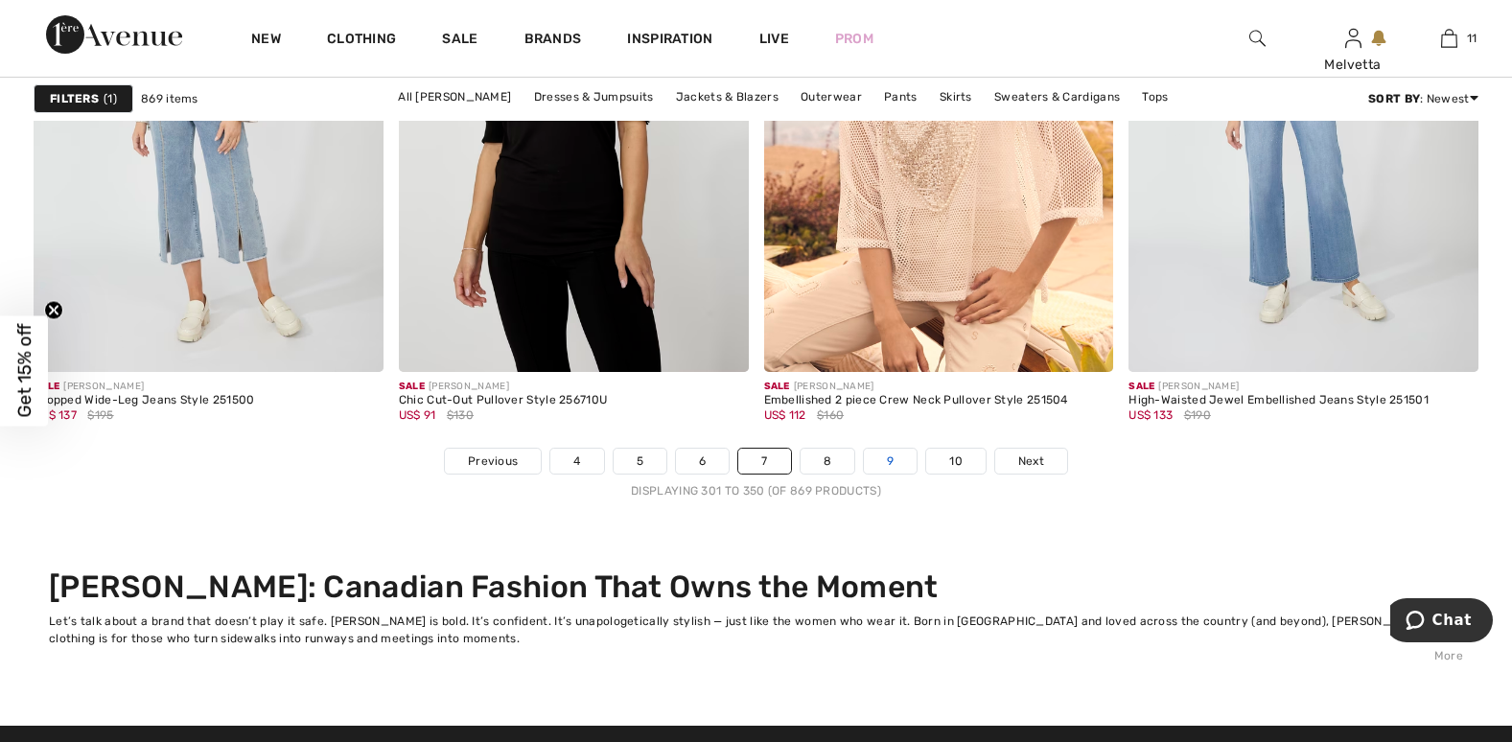
click at [883, 458] on link "9" at bounding box center [890, 461] width 53 height 25
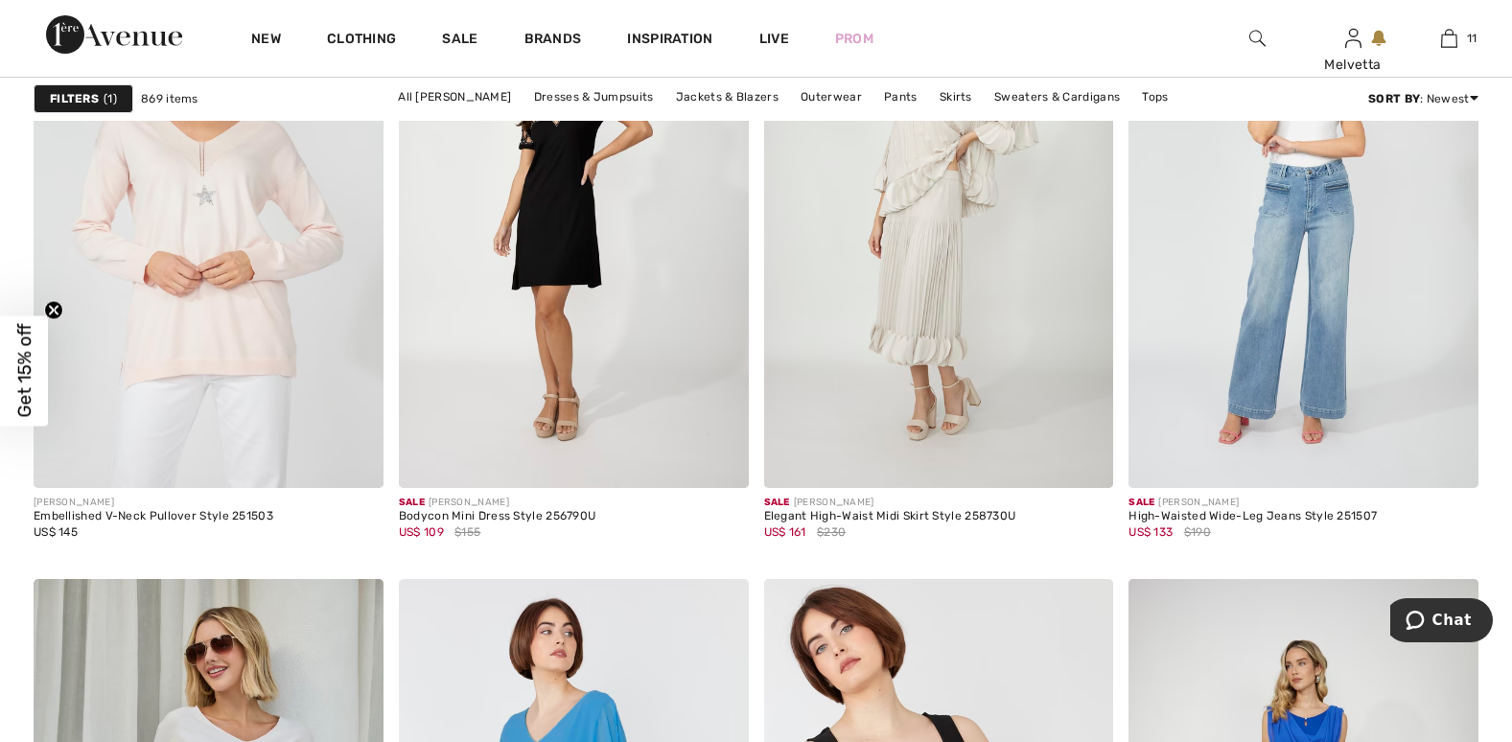
scroll to position [7356, 0]
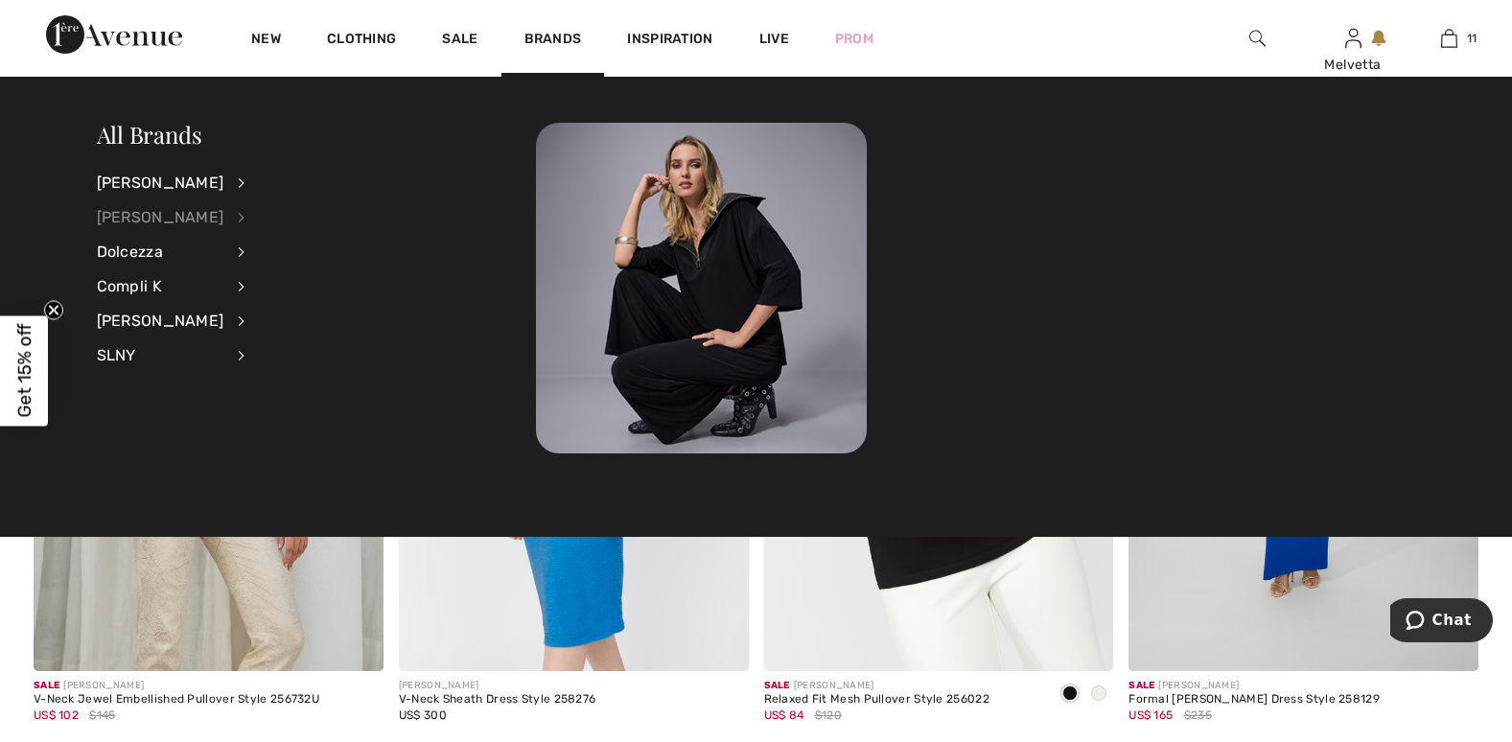
click at [140, 209] on div "[PERSON_NAME]" at bounding box center [161, 217] width 128 height 35
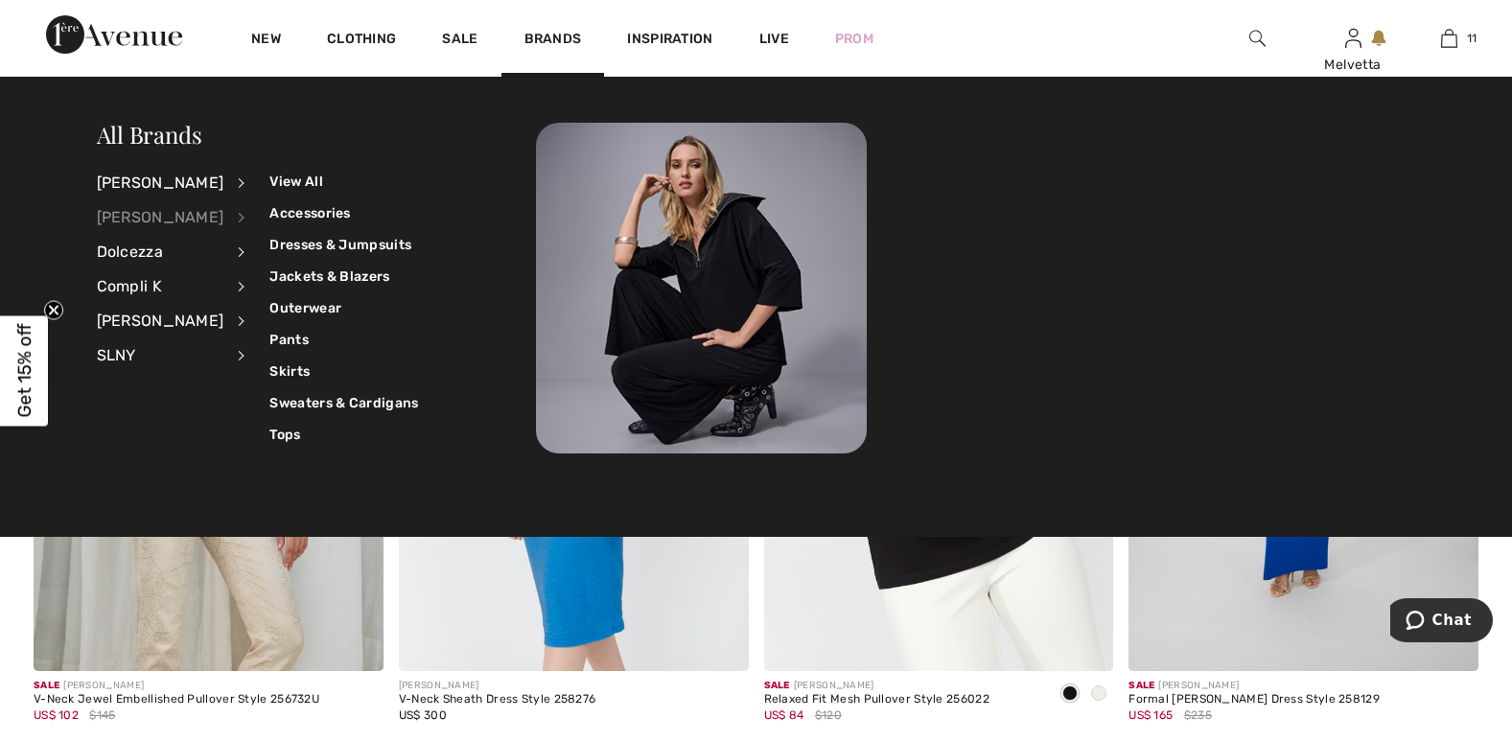
click at [140, 209] on div "[PERSON_NAME]" at bounding box center [161, 217] width 128 height 35
click at [298, 271] on link "Jackets & Blazers" at bounding box center [343, 277] width 149 height 32
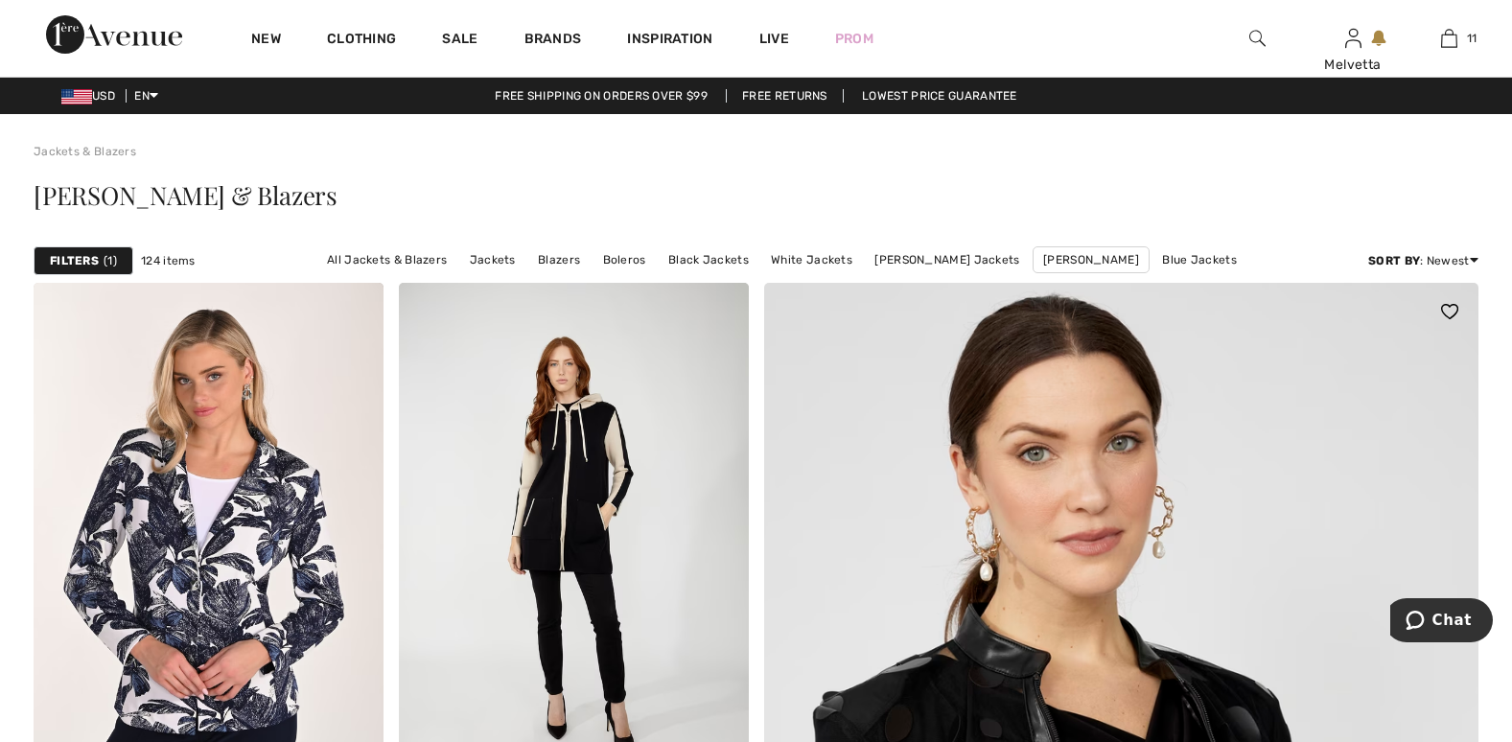
checkbox input "true"
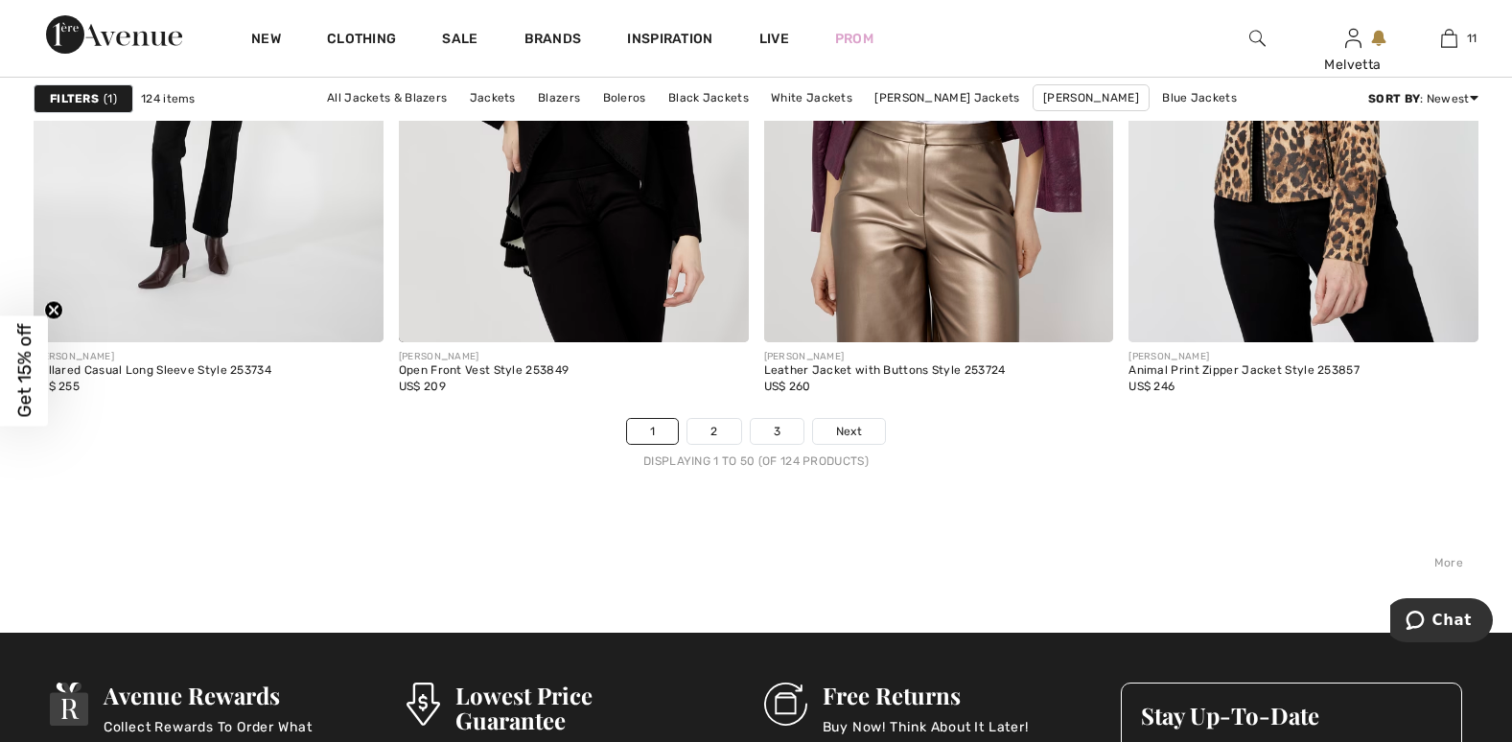
scroll to position [9282, 0]
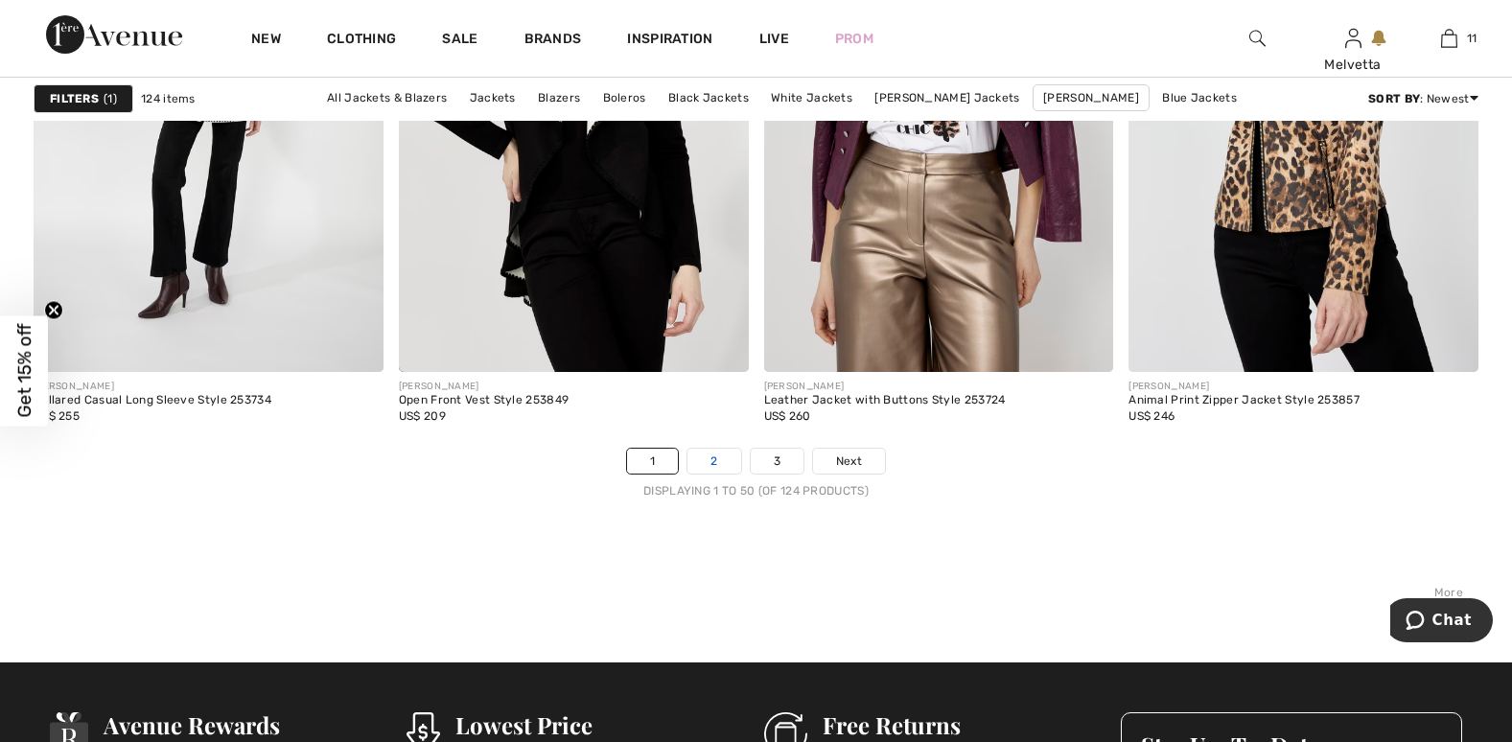
click at [710, 461] on link "2" at bounding box center [714, 461] width 53 height 25
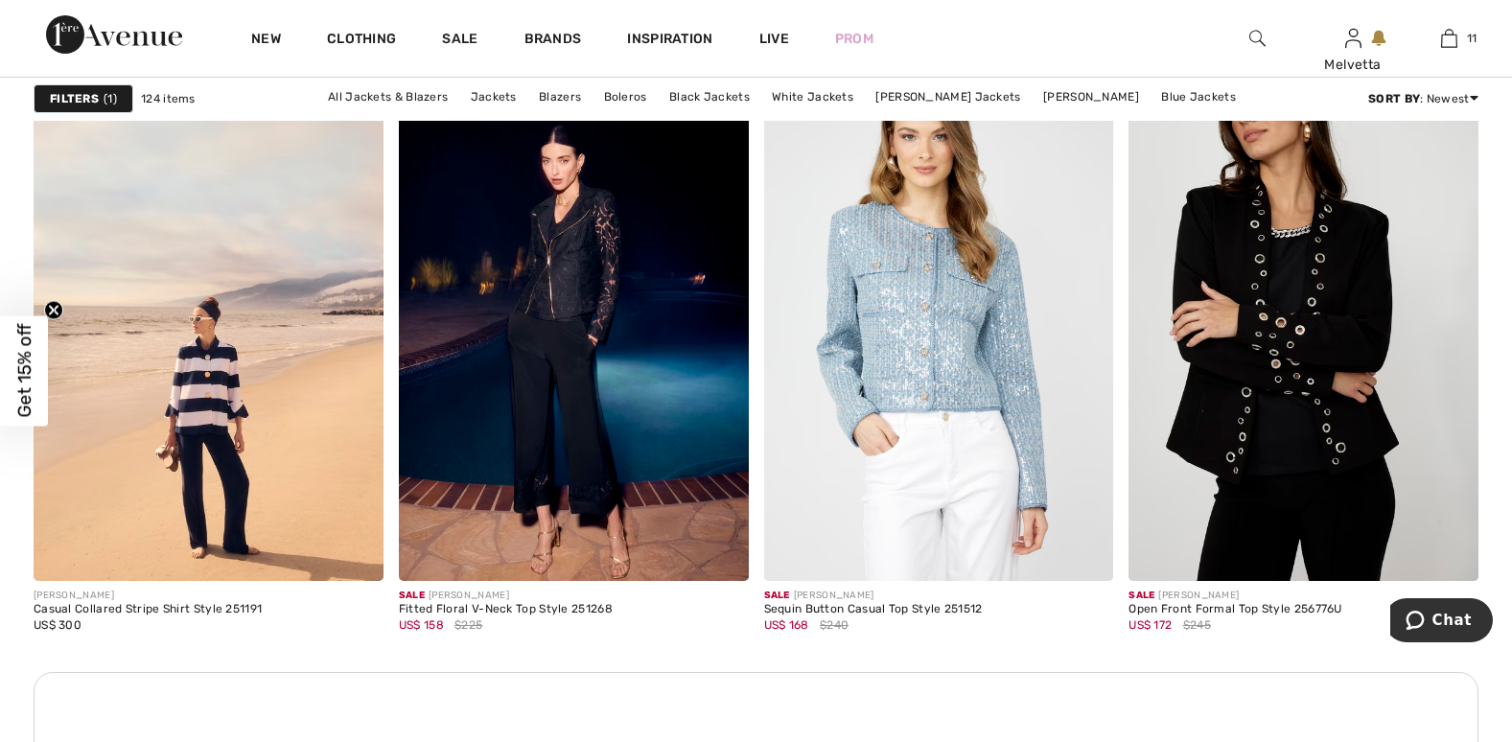
scroll to position [4262, 0]
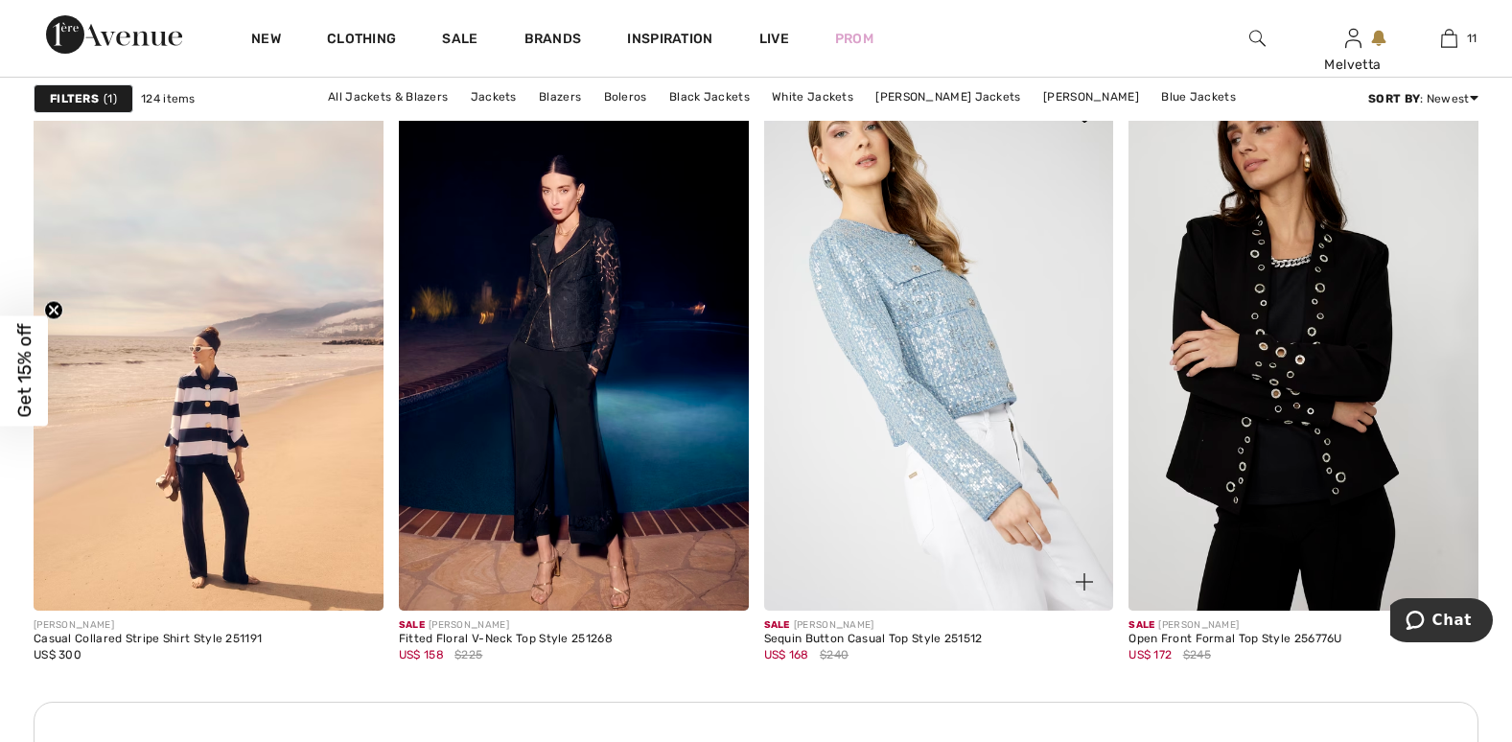
click at [930, 328] on img at bounding box center [939, 348] width 350 height 525
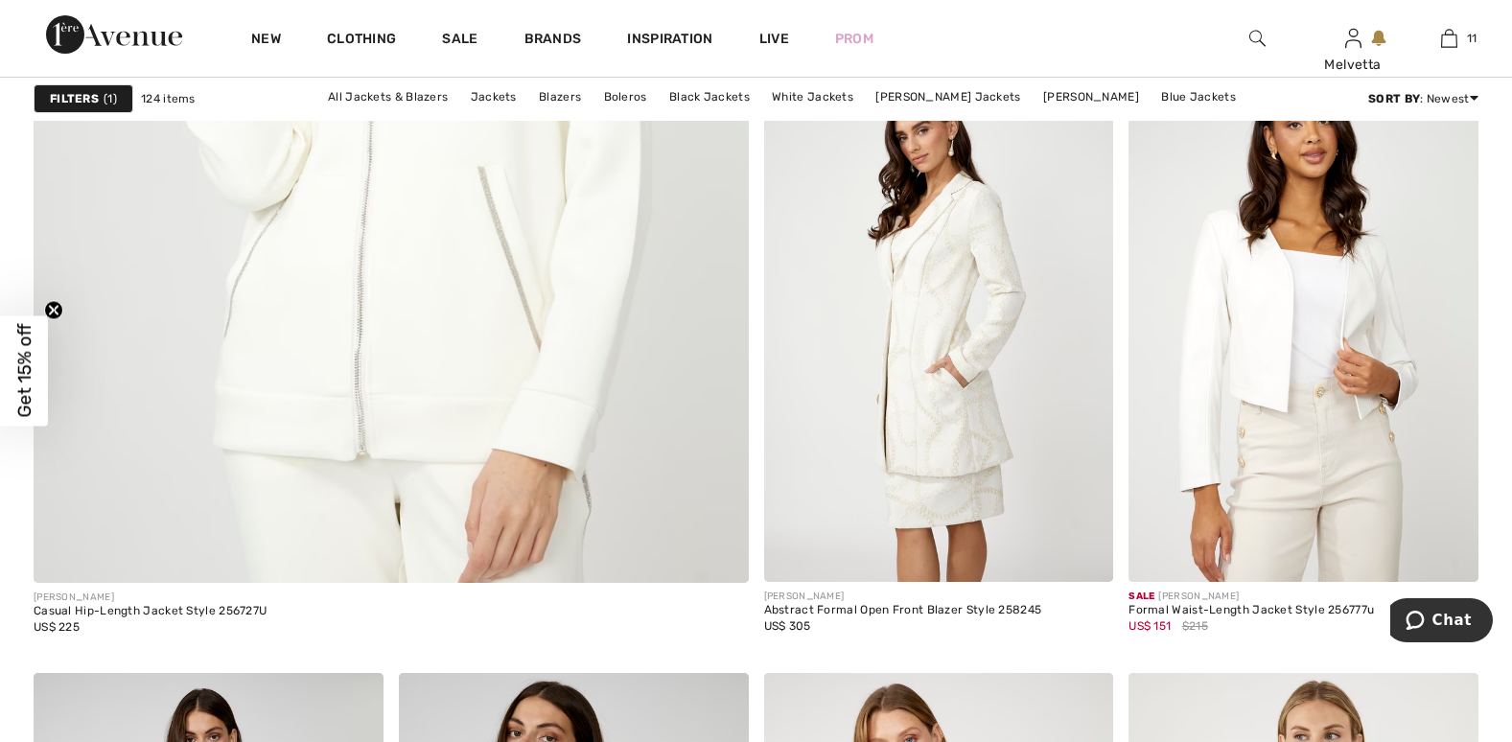
scroll to position [5699, 0]
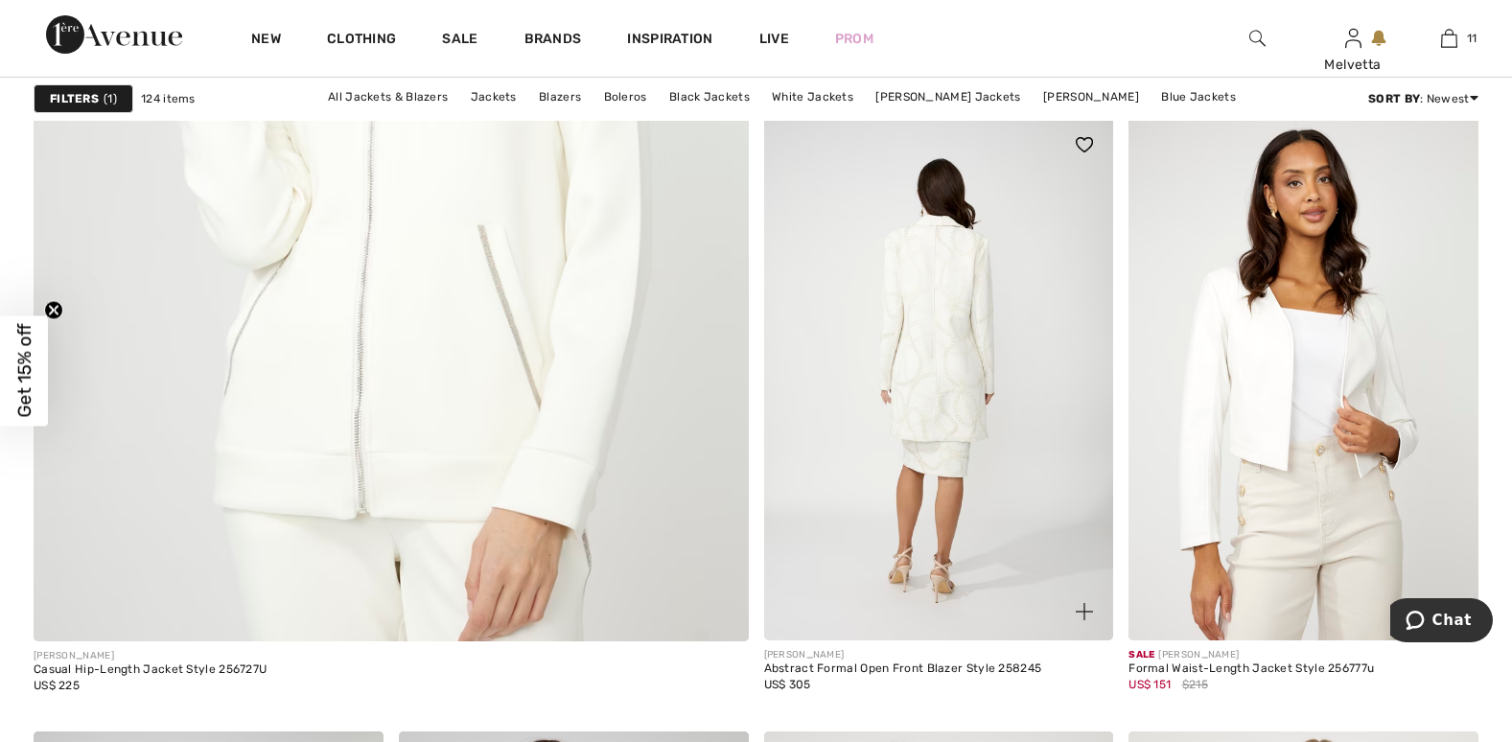
click at [933, 414] on img at bounding box center [939, 378] width 350 height 525
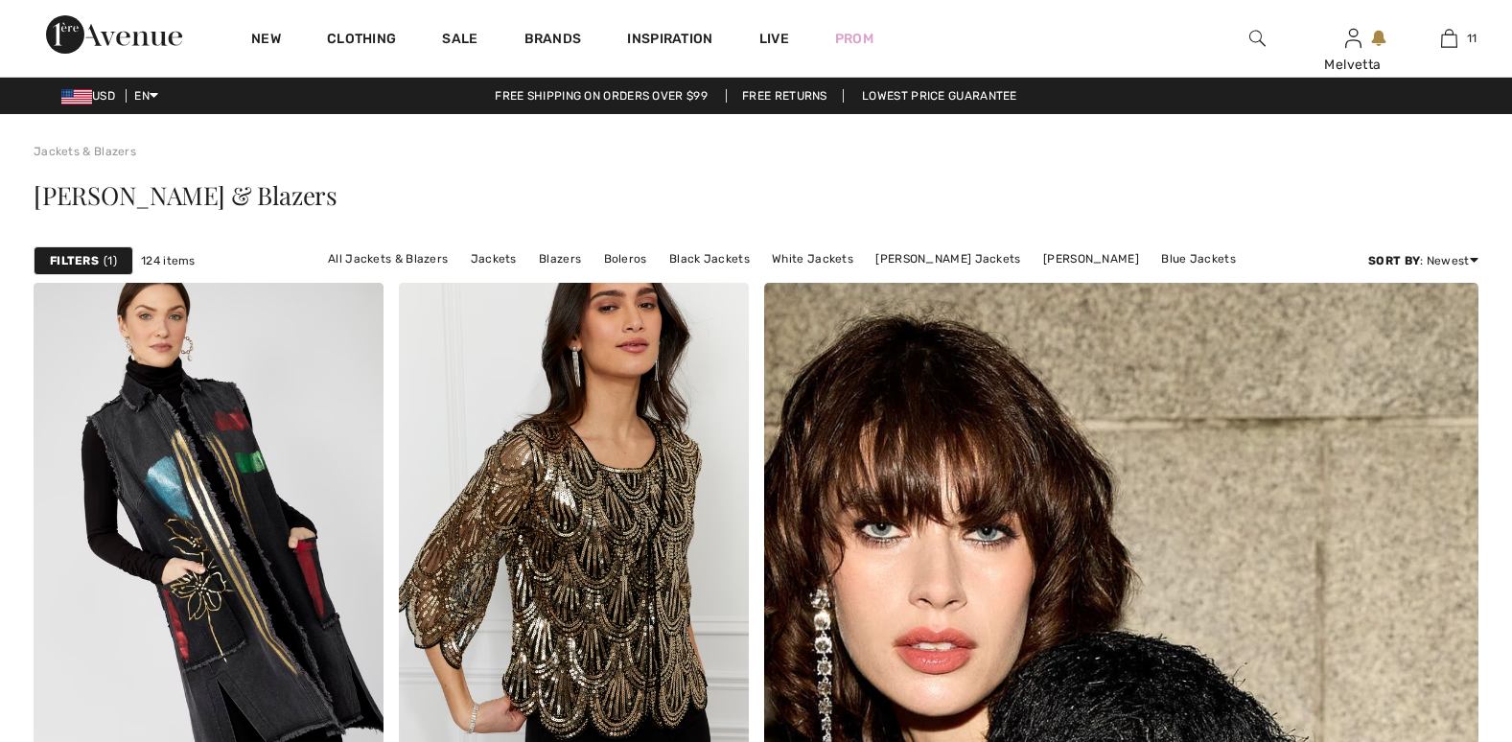
checkbox input "true"
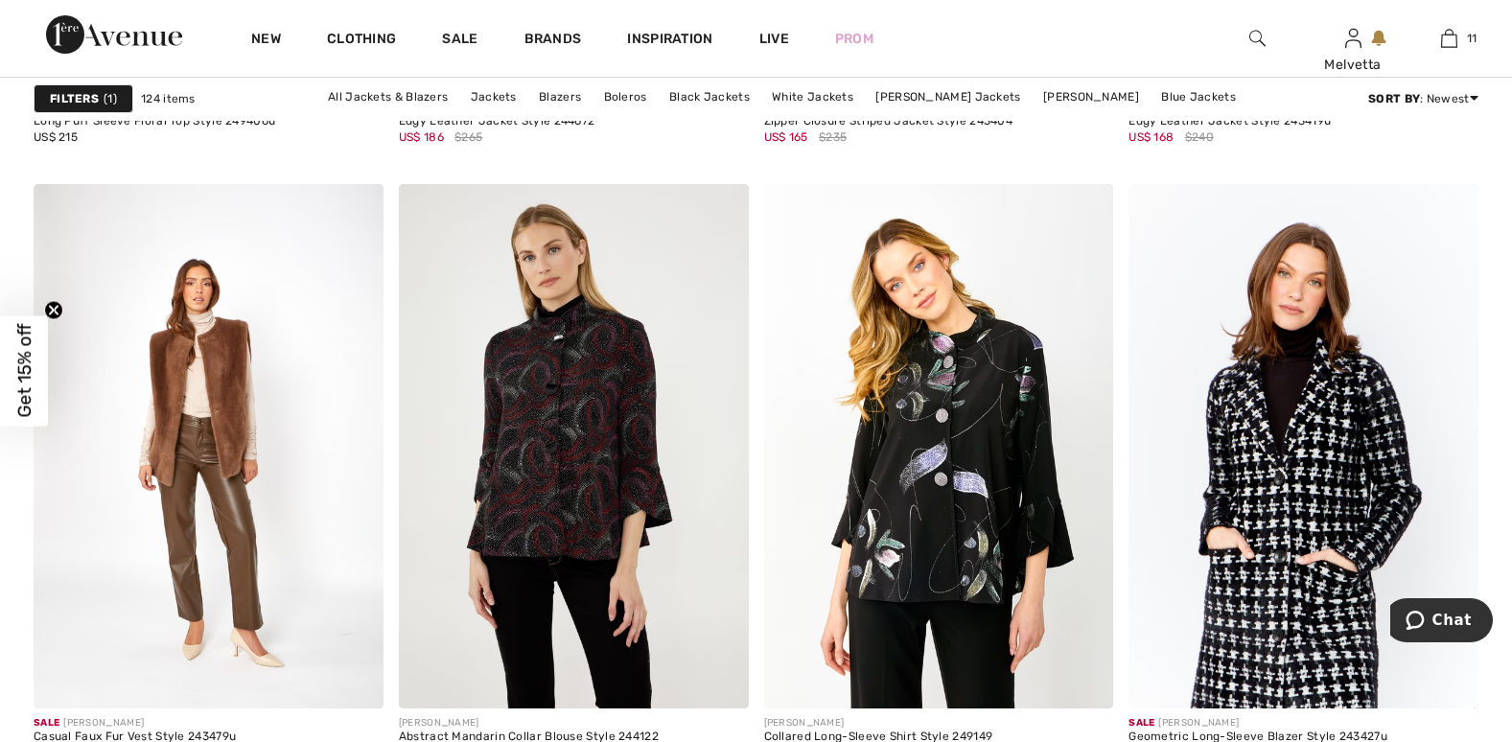
scroll to position [9595, 0]
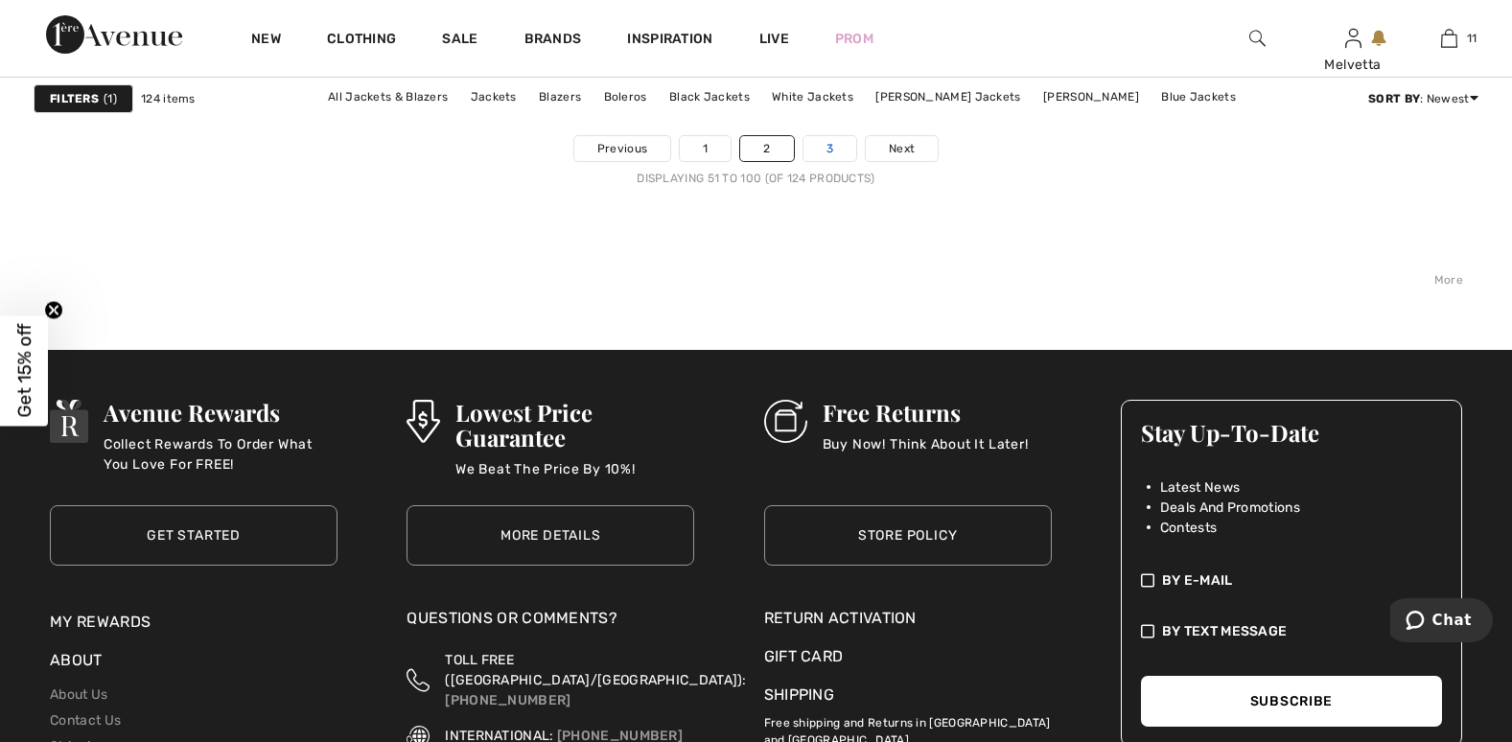
click at [833, 152] on link "3" at bounding box center [830, 148] width 53 height 25
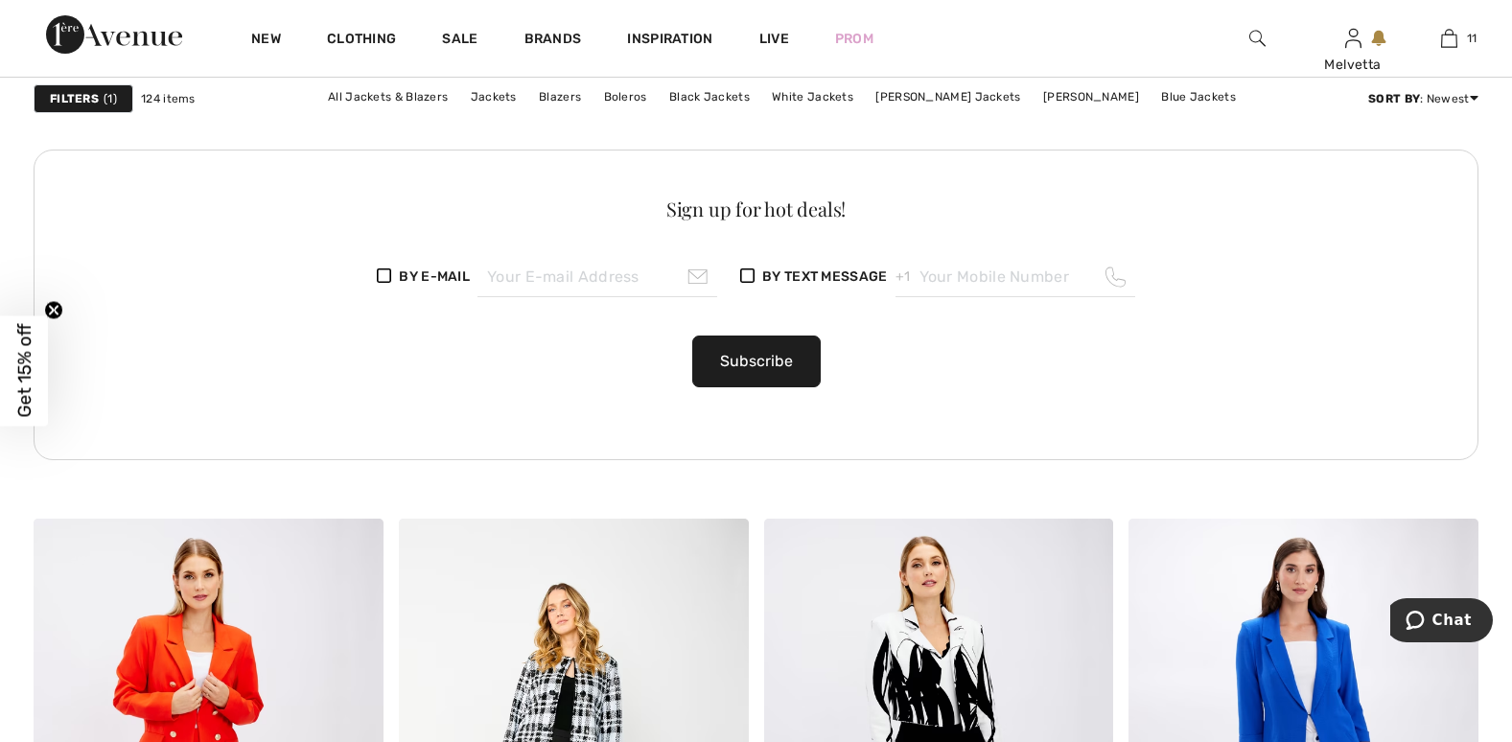
scroll to position [3246, 0]
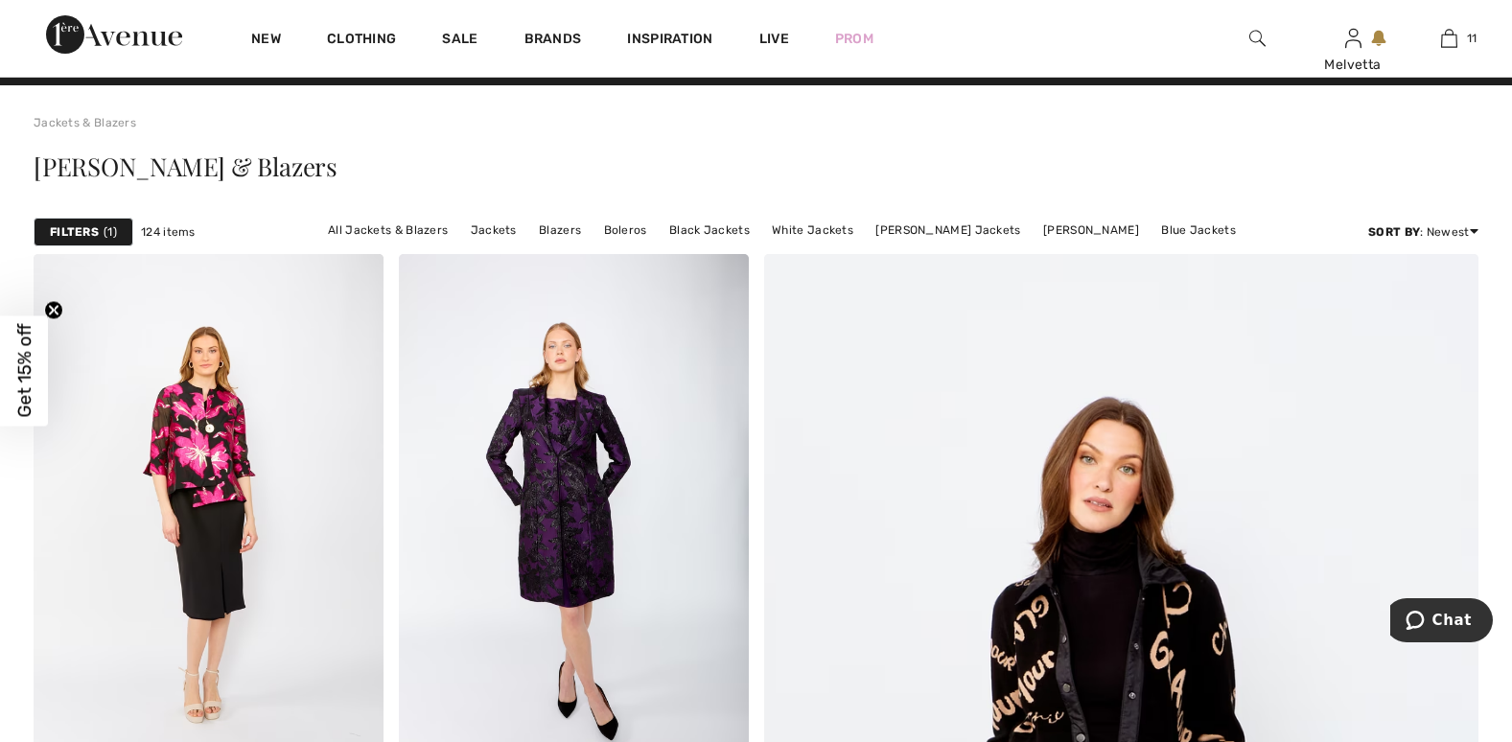
scroll to position [0, 0]
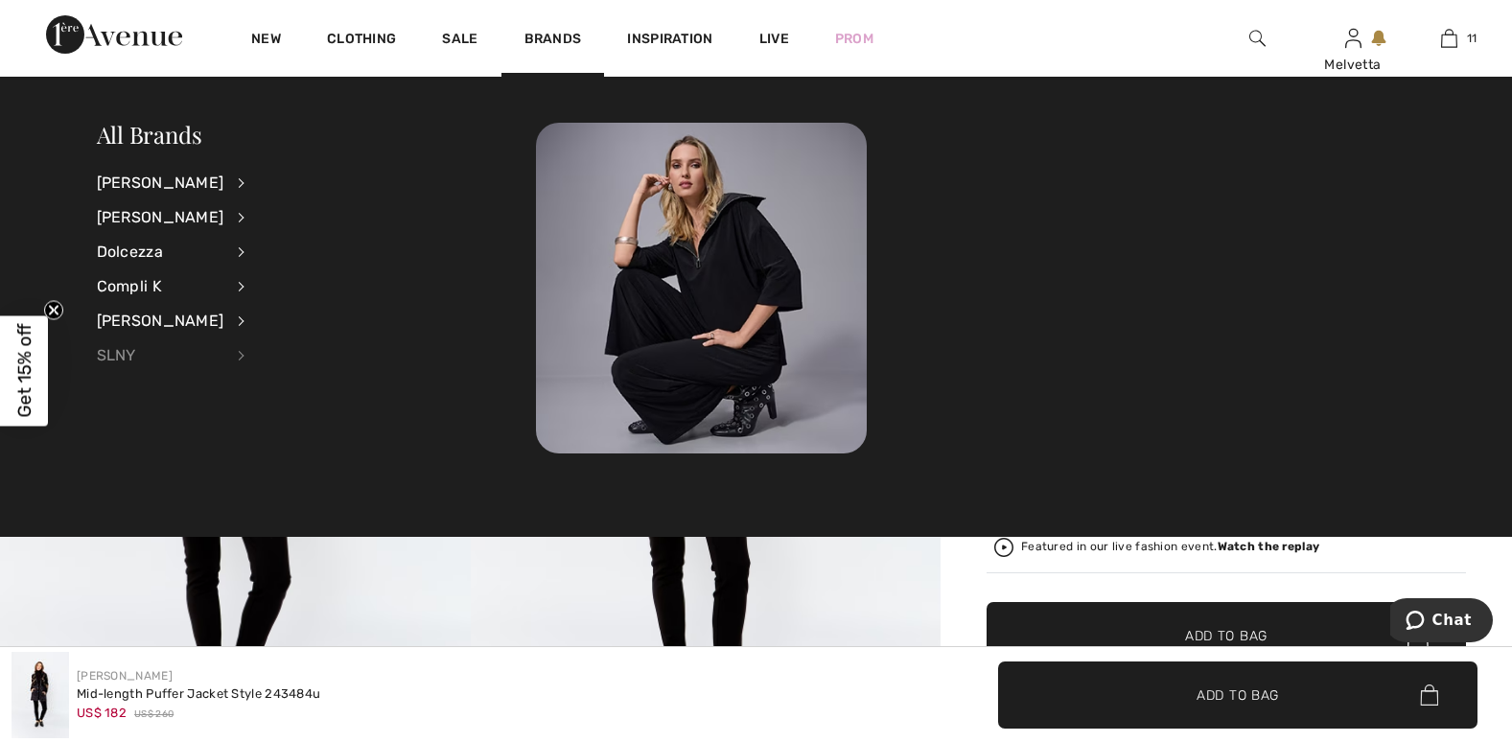
click at [138, 354] on div "SLNY" at bounding box center [161, 356] width 128 height 35
click at [281, 211] on link "Dresses & Jumpsuits" at bounding box center [340, 214] width 142 height 32
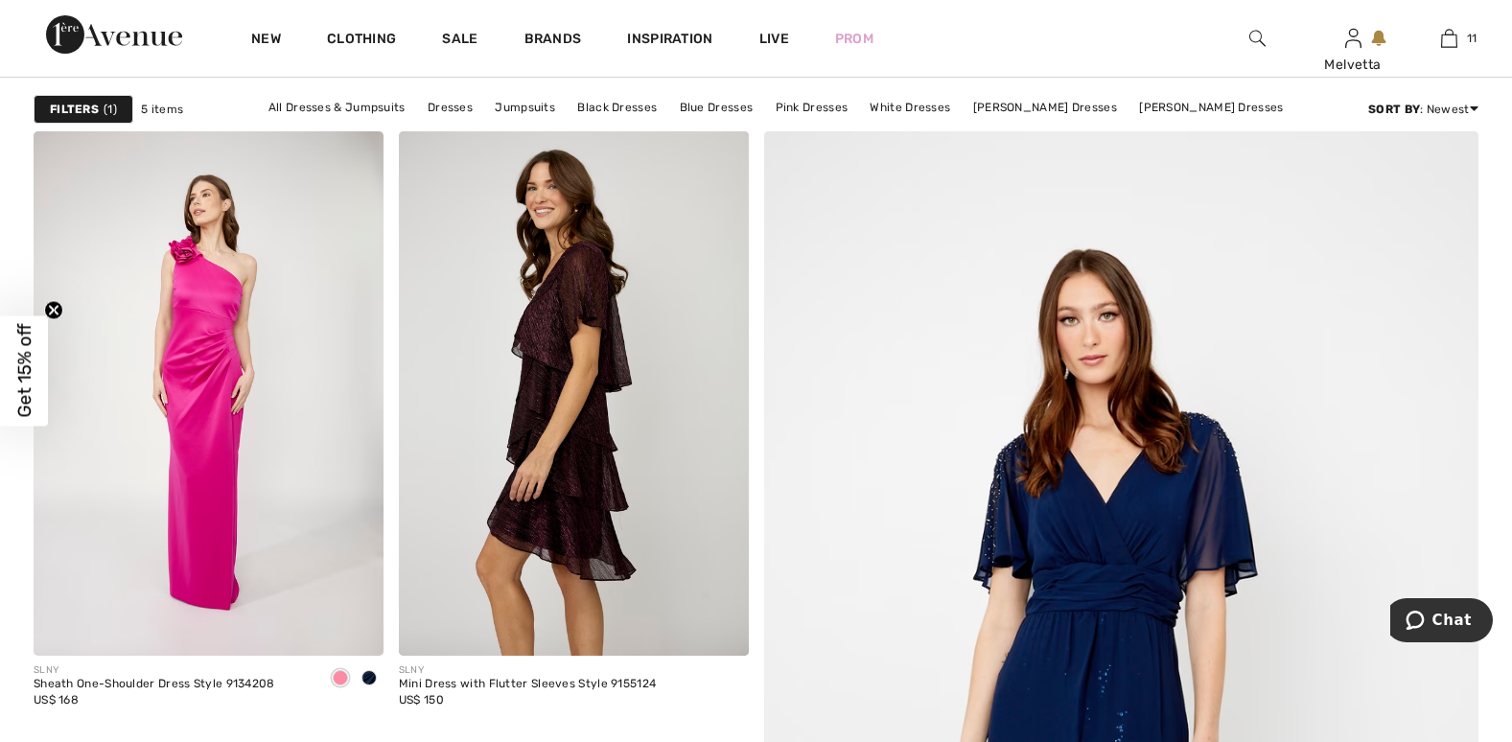
scroll to position [649, 0]
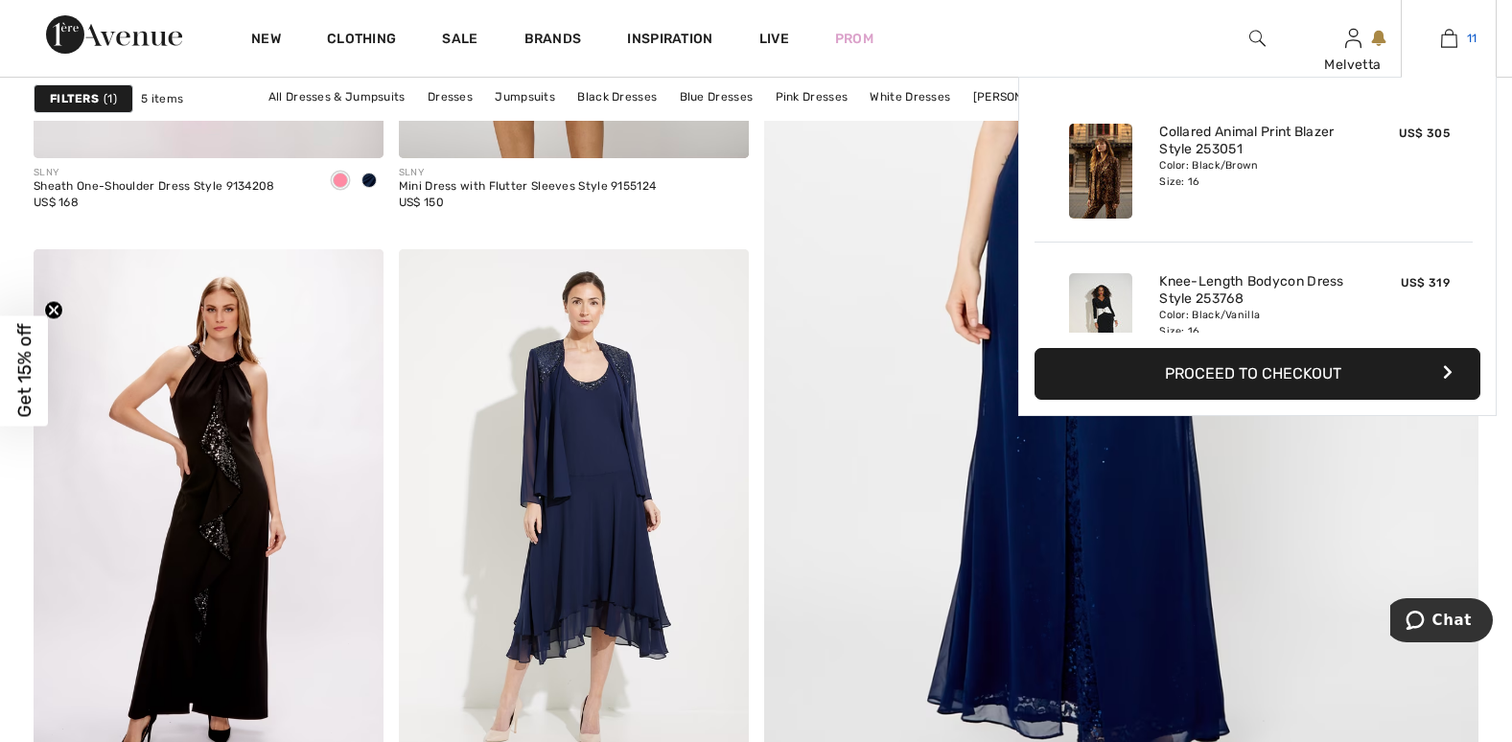
click at [1456, 37] on img at bounding box center [1449, 38] width 16 height 23
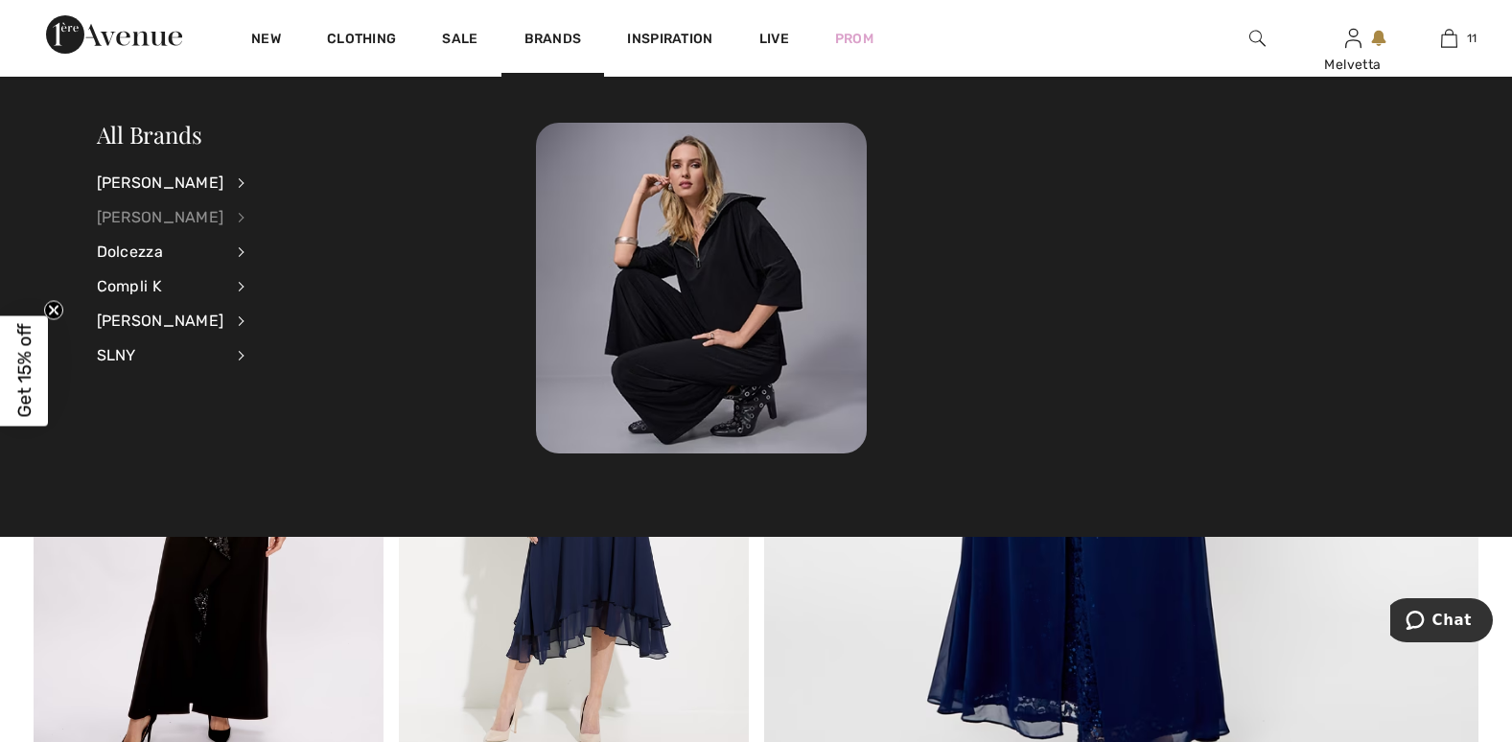
click at [165, 214] on div "[PERSON_NAME]" at bounding box center [161, 217] width 128 height 35
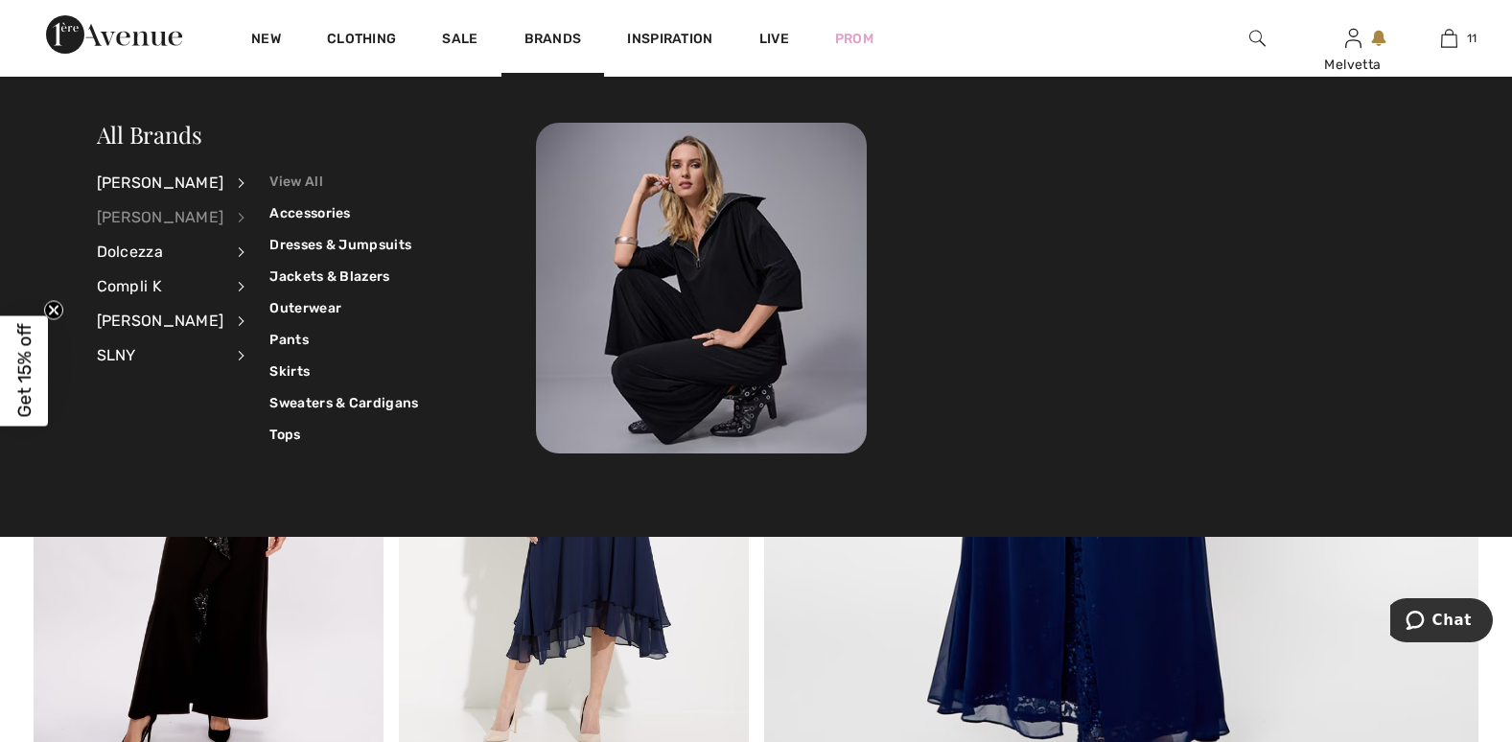
click at [288, 182] on link "View All" at bounding box center [343, 182] width 149 height 32
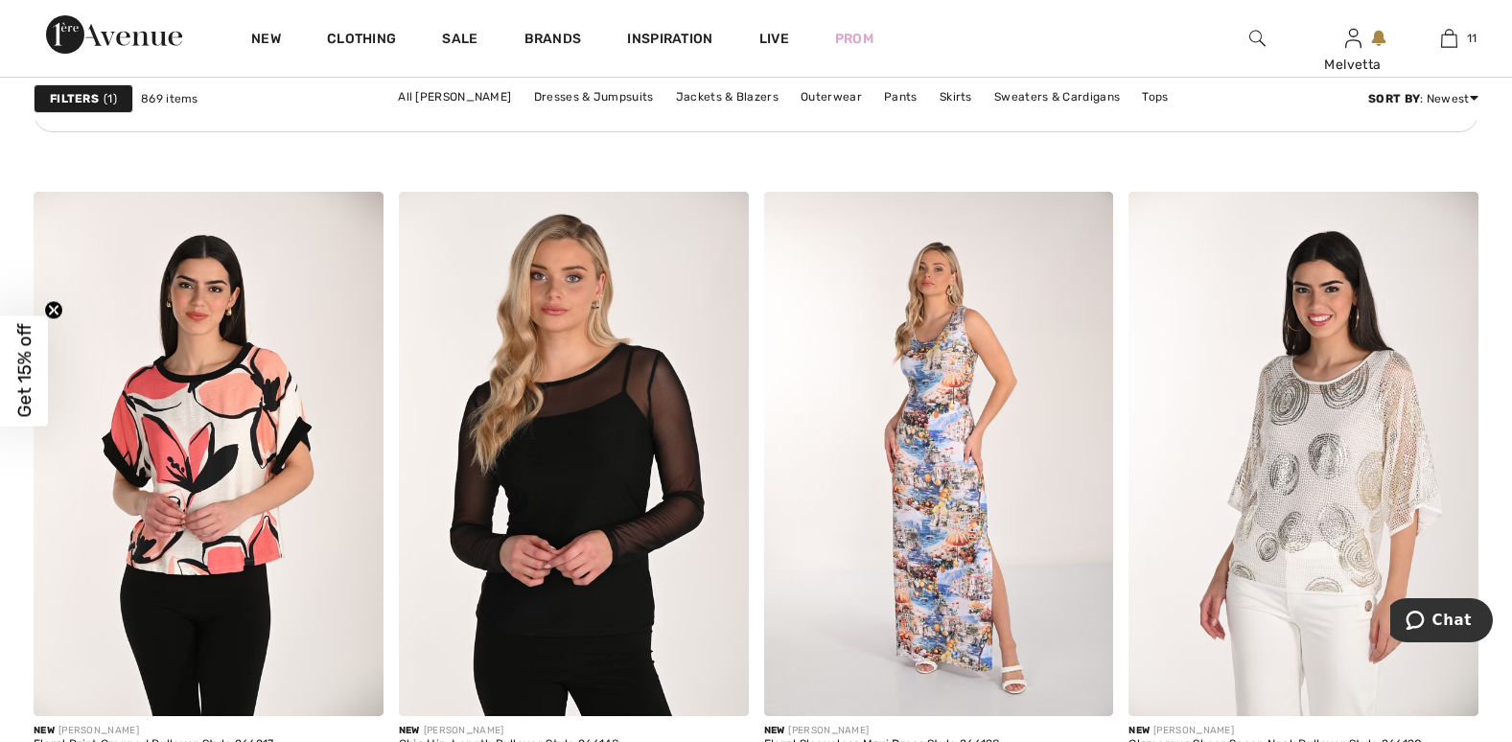
scroll to position [3896, 0]
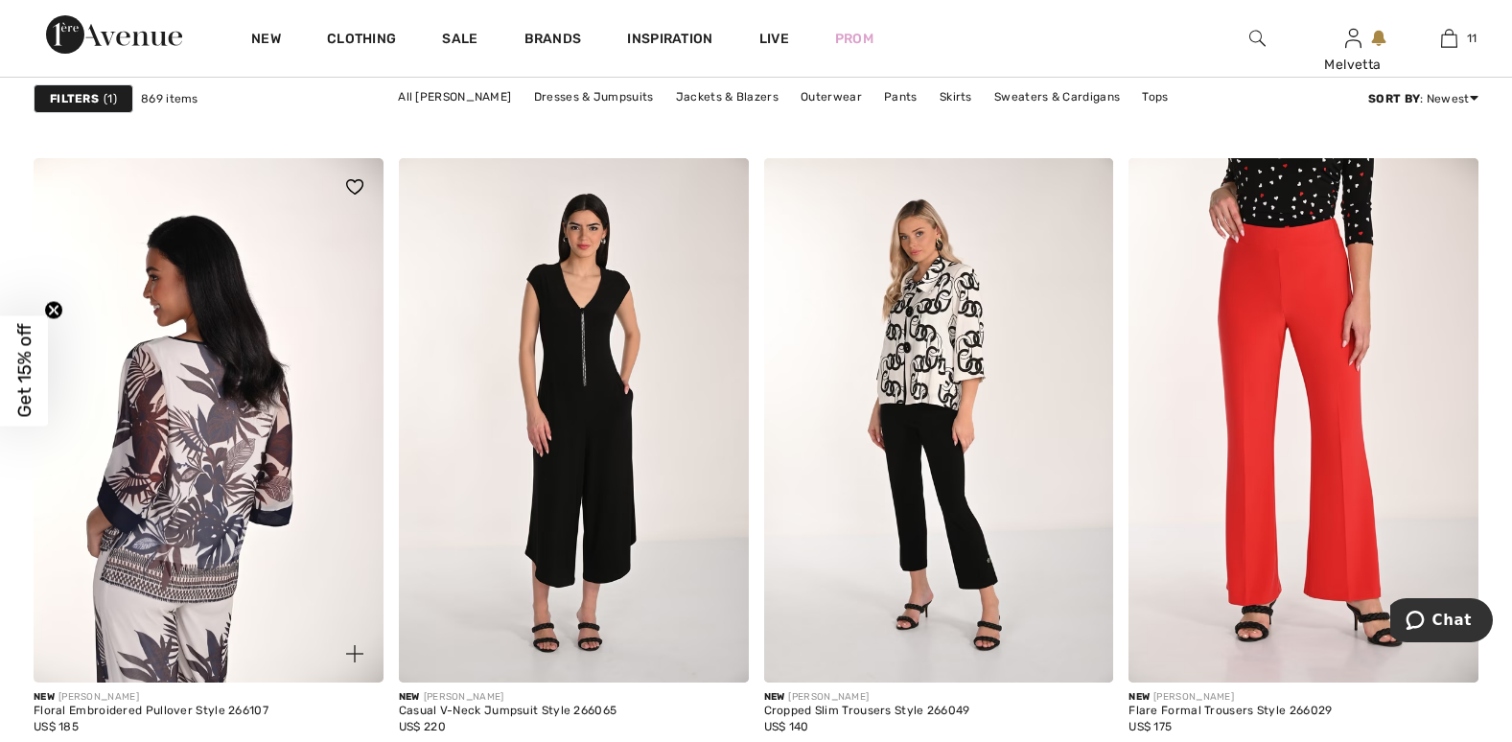
click at [176, 478] on img at bounding box center [209, 420] width 350 height 525
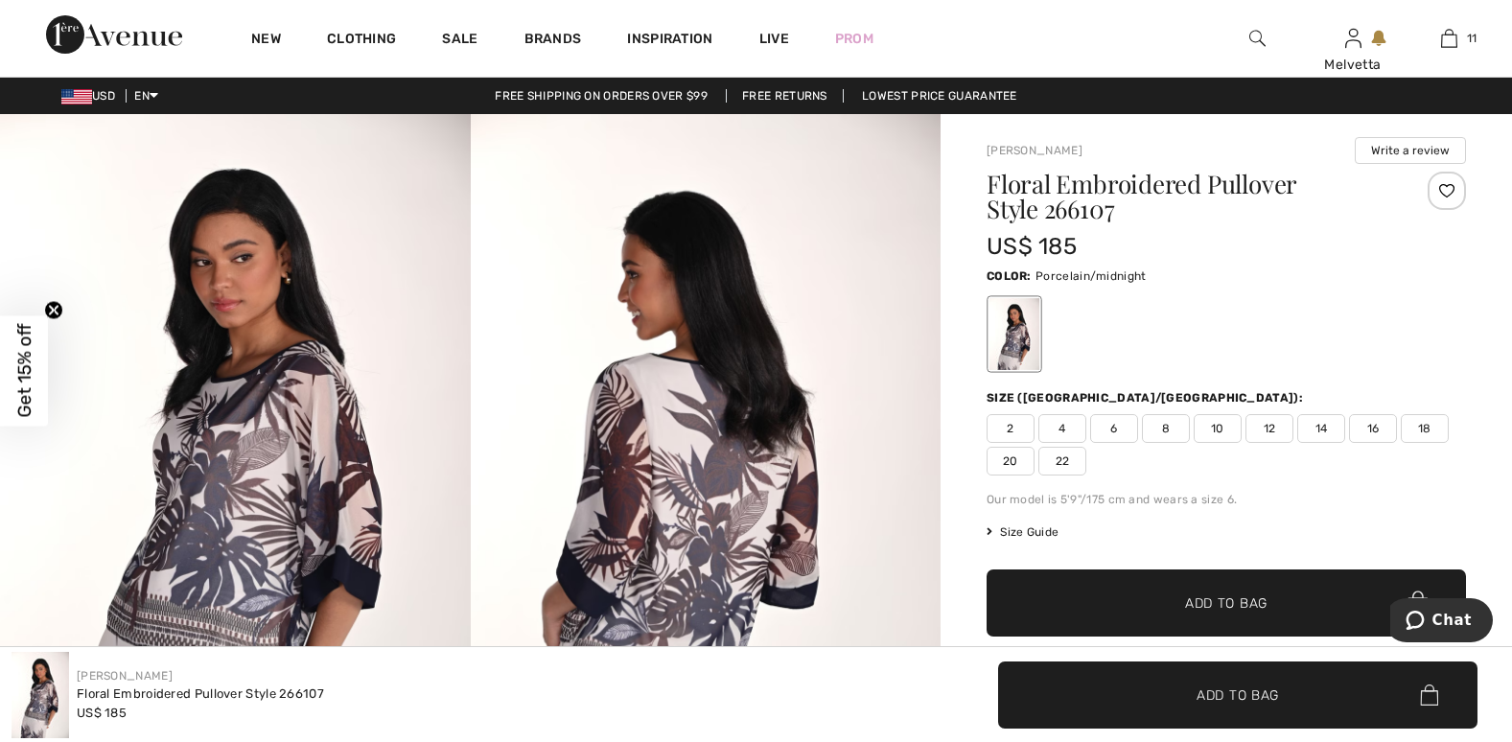
click at [249, 503] on img at bounding box center [235, 466] width 471 height 705
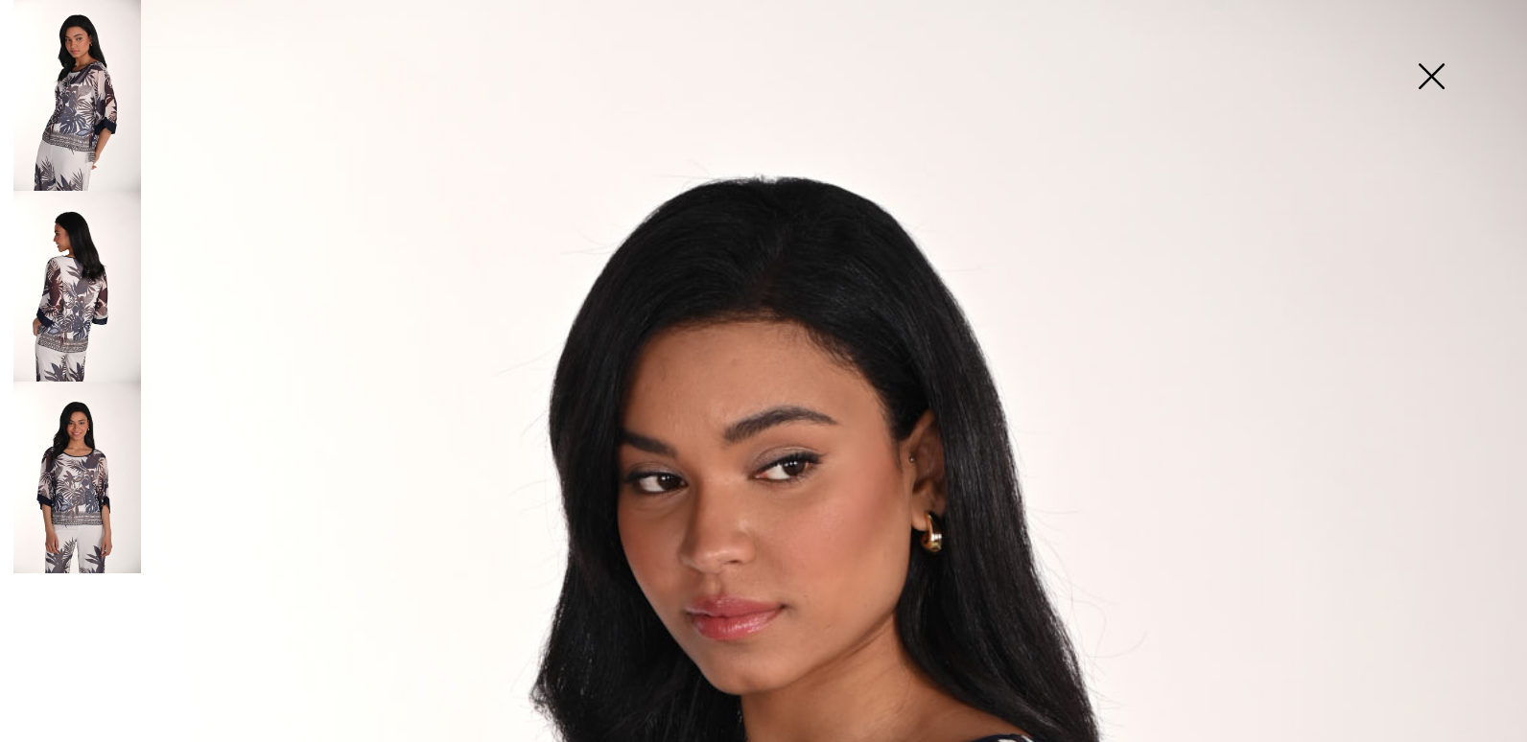
click at [93, 525] on img at bounding box center [77, 477] width 128 height 191
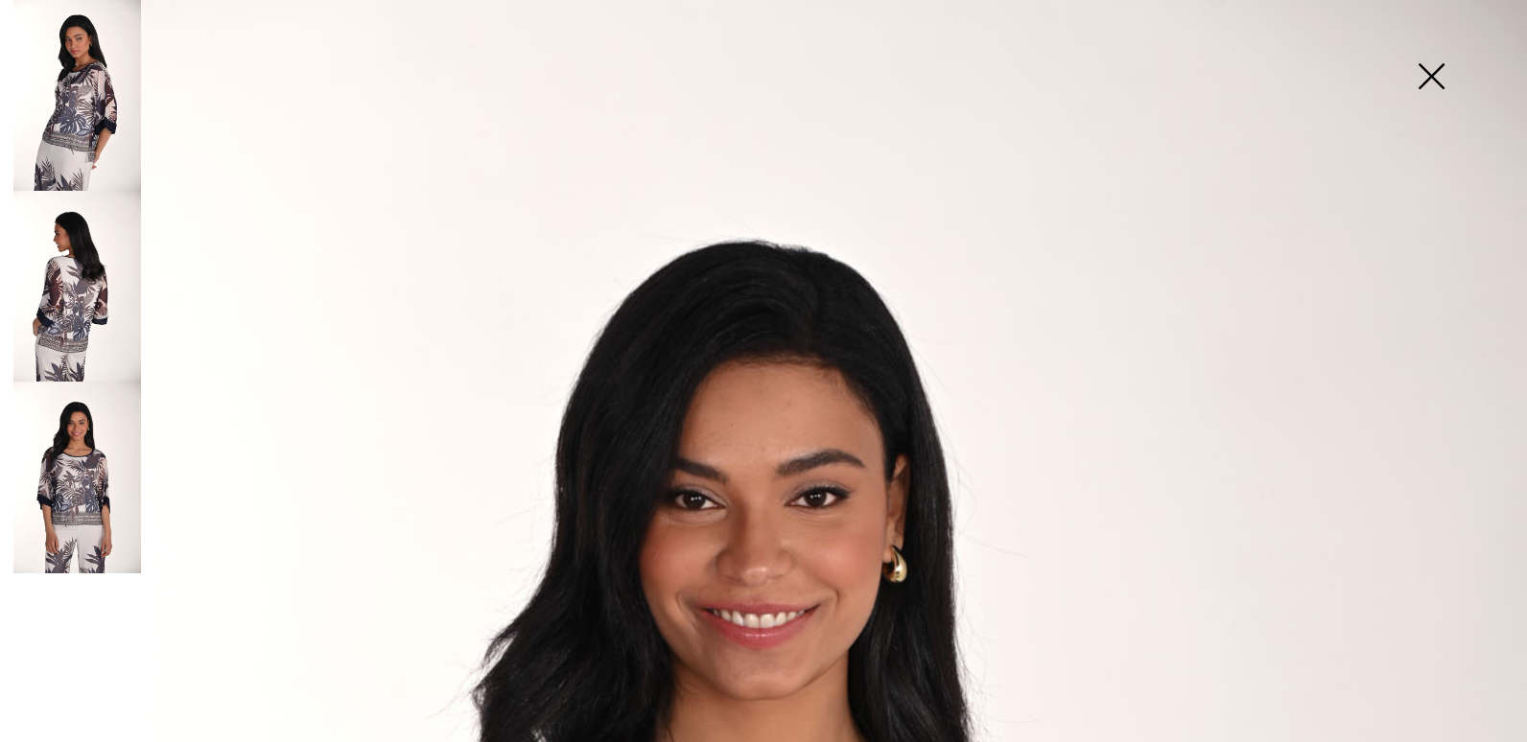
click at [46, 317] on img at bounding box center [77, 286] width 128 height 191
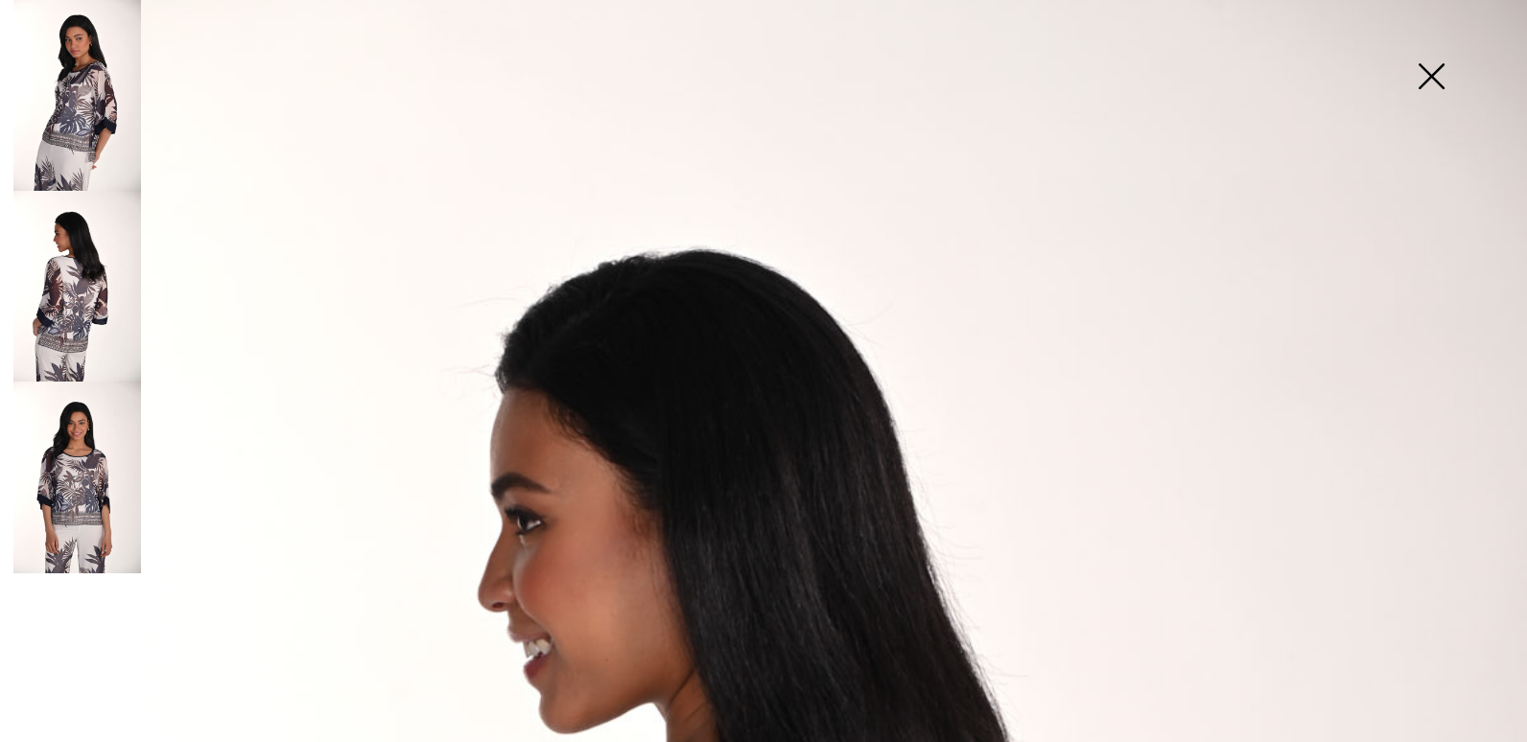
scroll to position [649, 0]
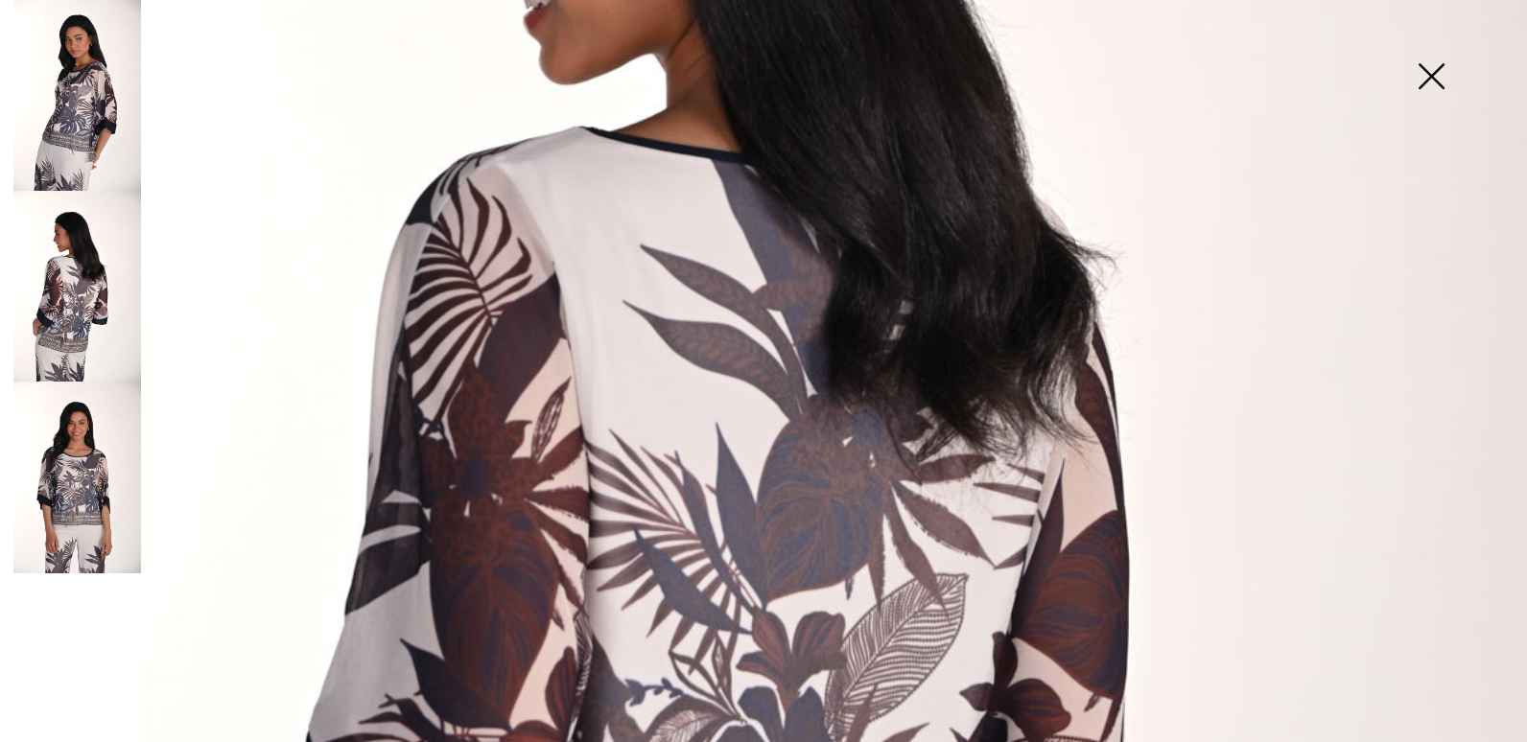
click at [94, 523] on img at bounding box center [77, 477] width 128 height 191
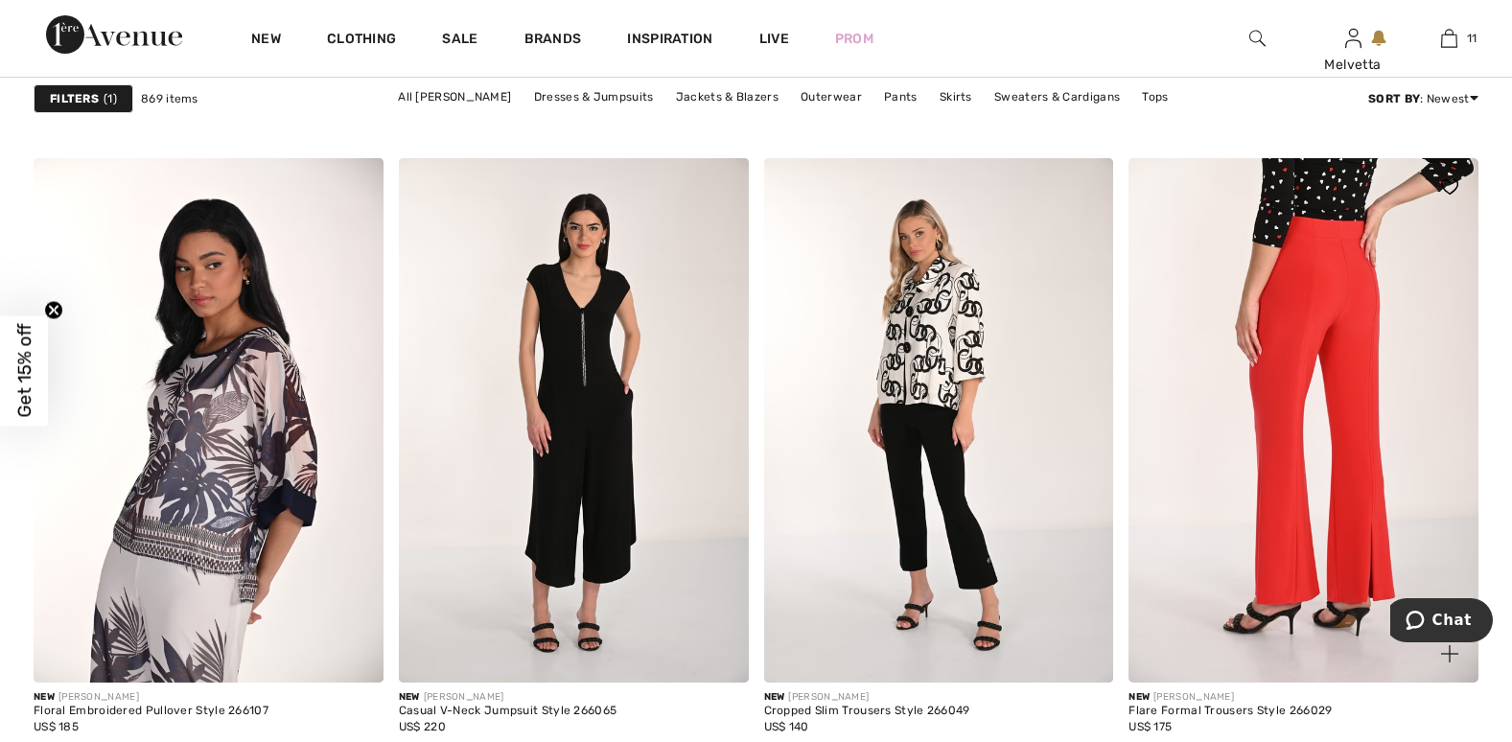
click at [1408, 573] on img at bounding box center [1304, 420] width 350 height 525
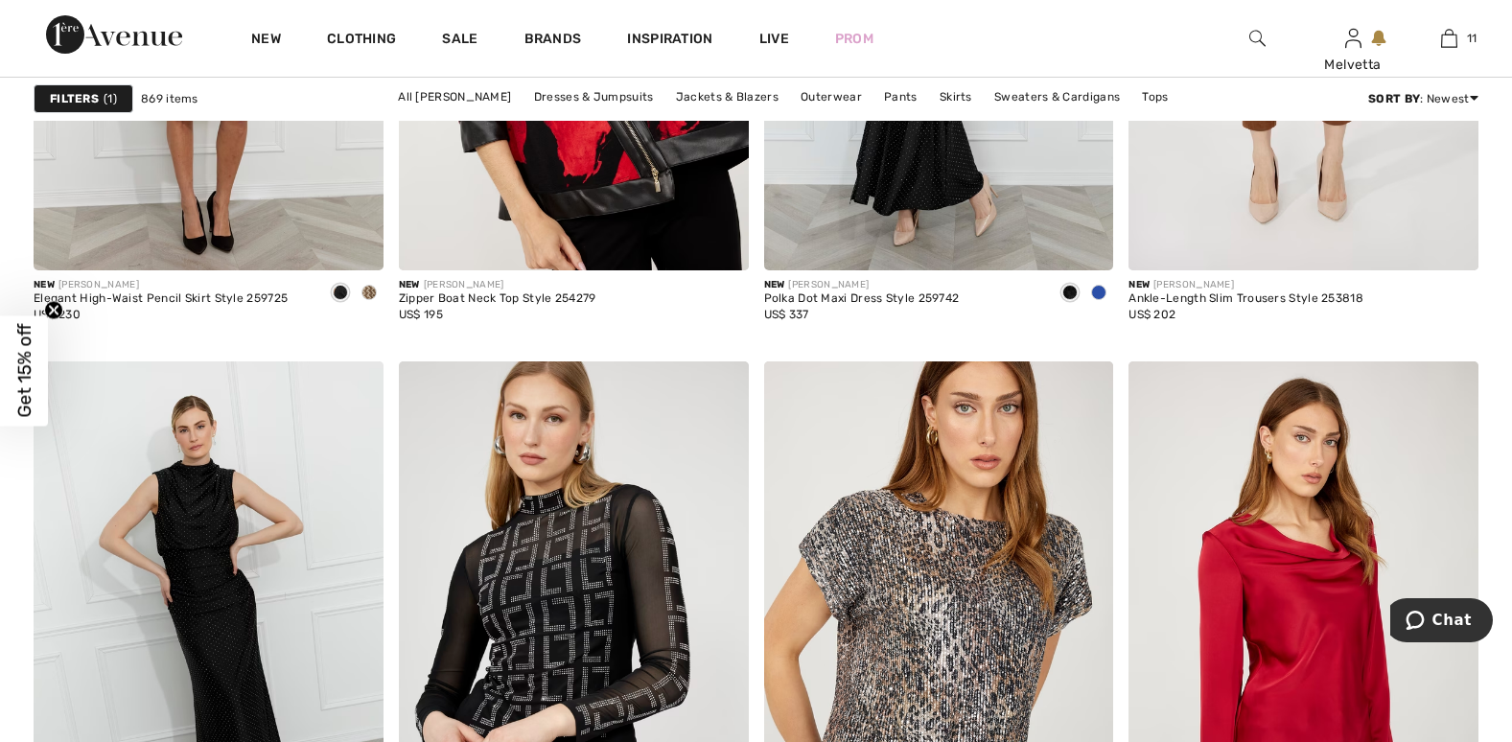
scroll to position [9873, 0]
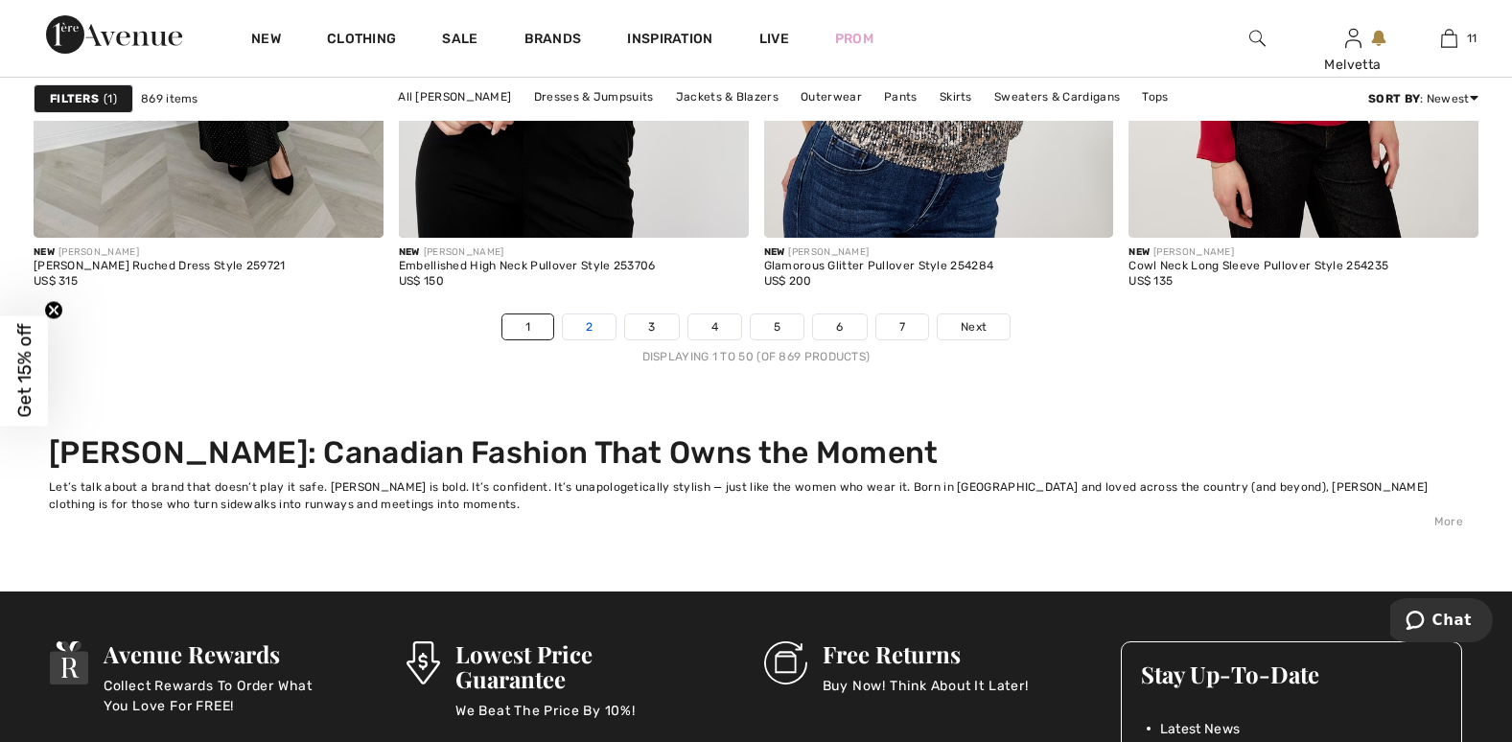
click at [591, 322] on link "2" at bounding box center [589, 327] width 53 height 25
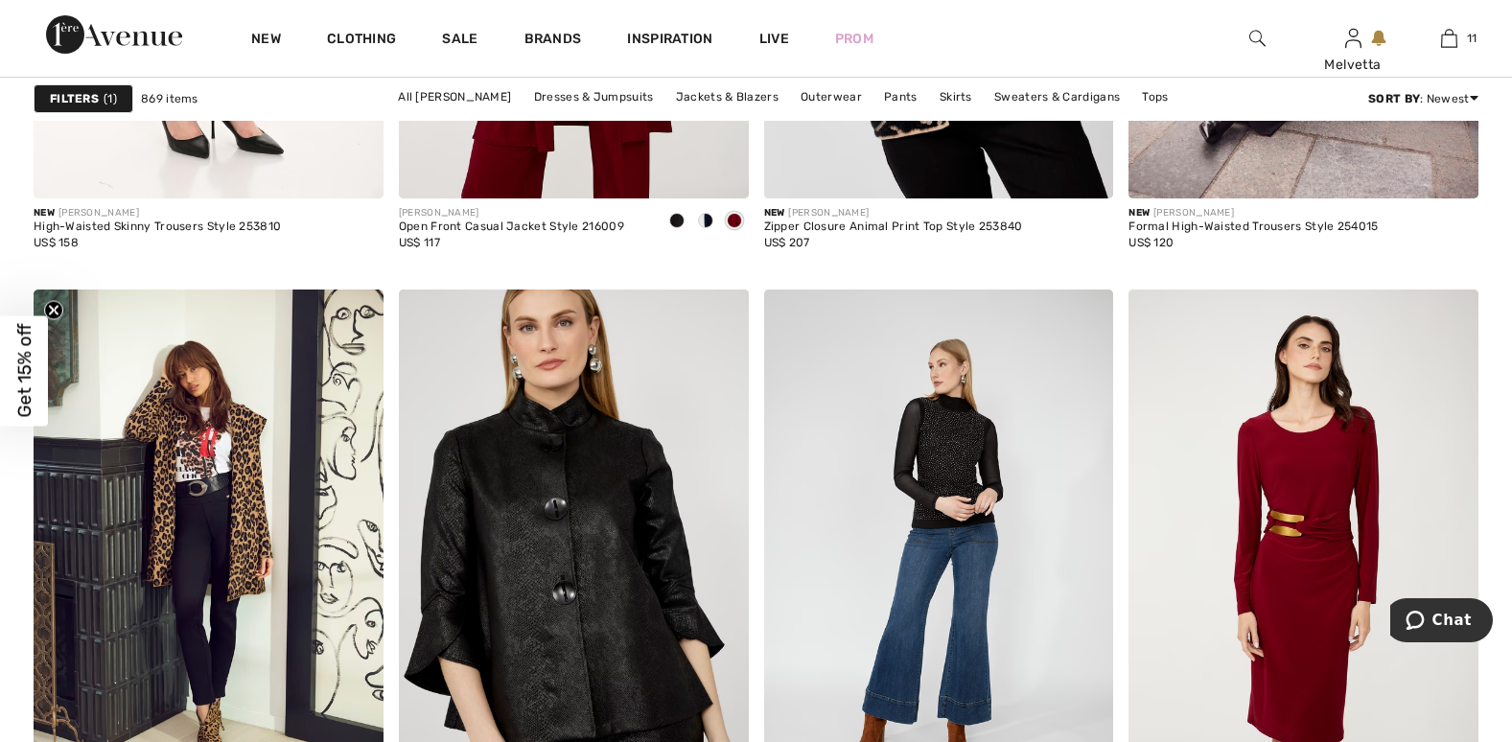
scroll to position [4548, 0]
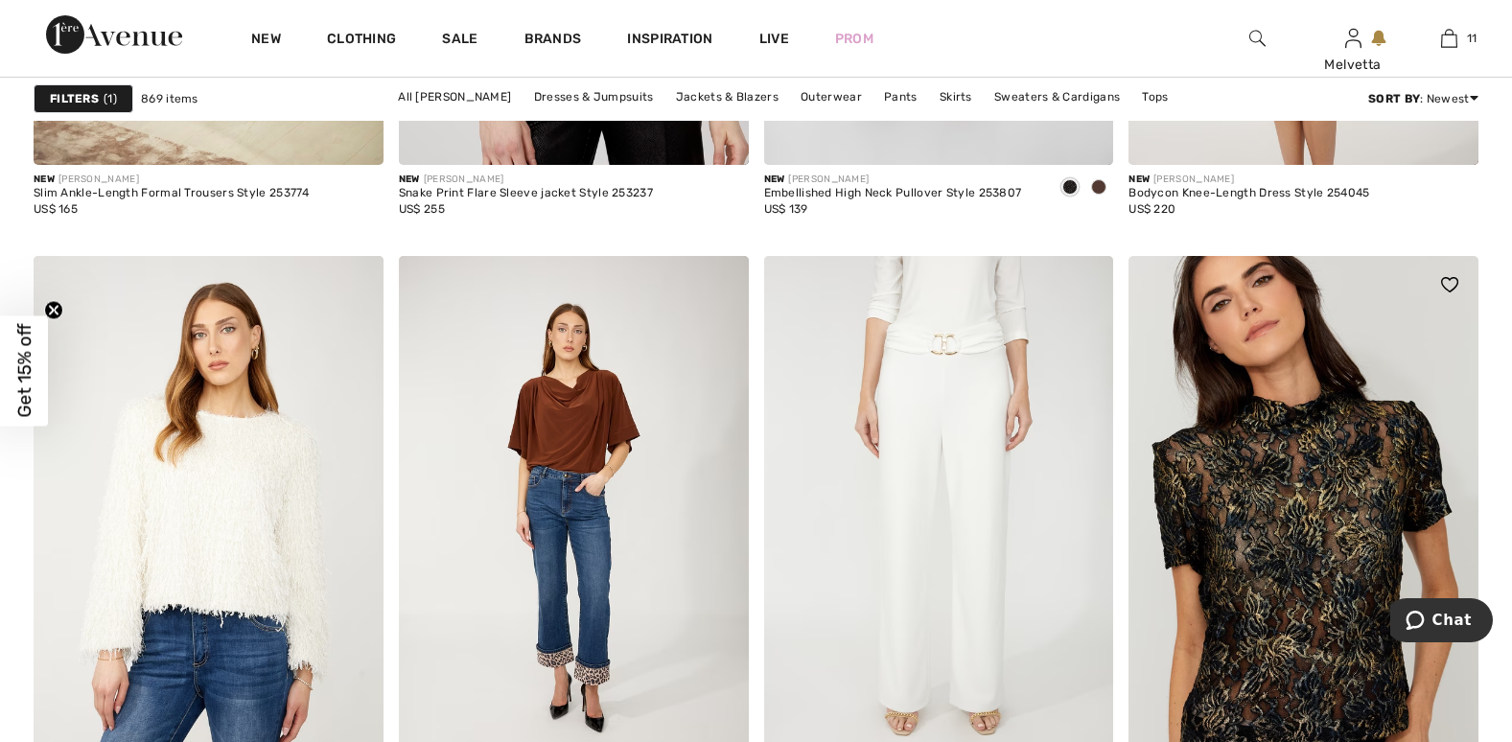
click at [1329, 585] on img at bounding box center [1304, 518] width 350 height 525
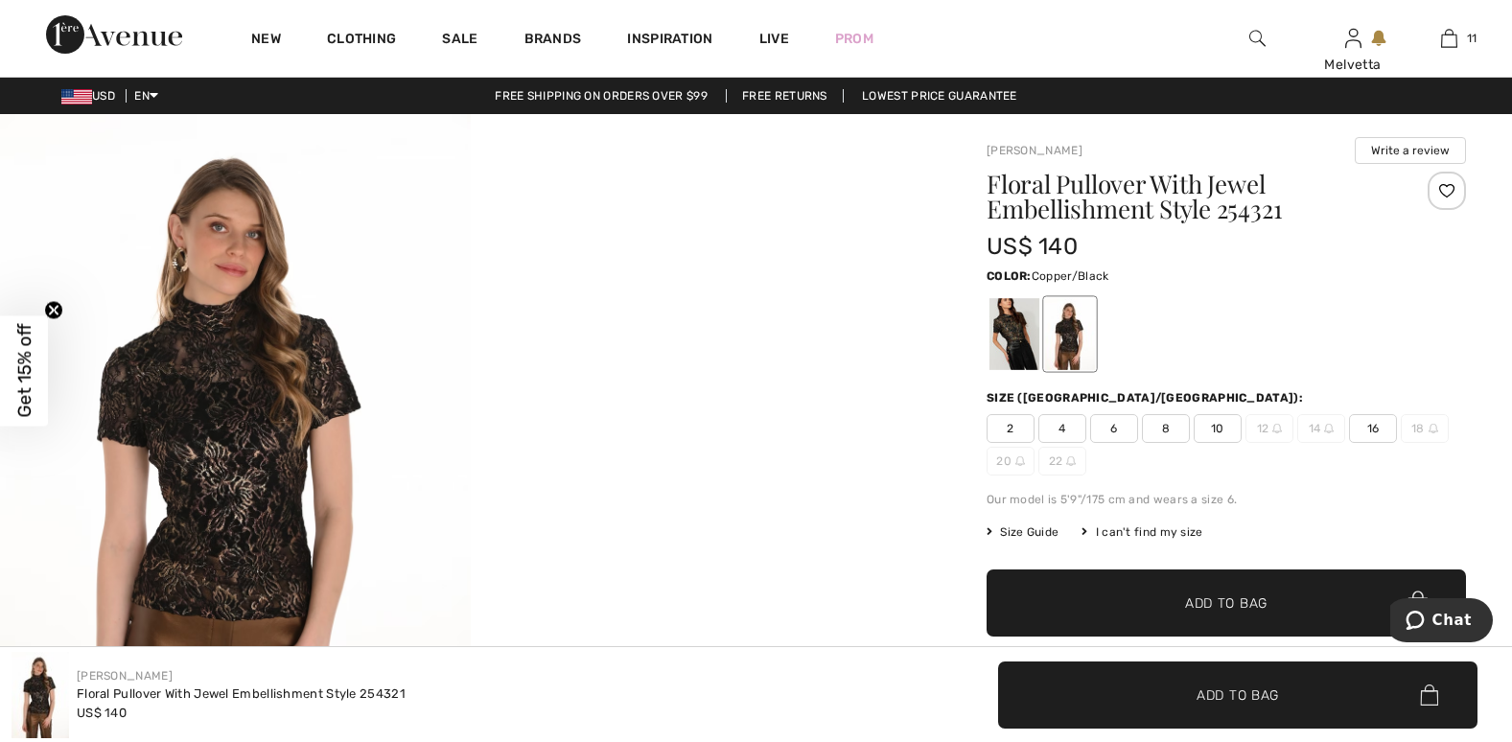
click at [1380, 426] on span "16" at bounding box center [1373, 428] width 48 height 29
click at [1269, 598] on span "✔ Added to Bag Add to Bag" at bounding box center [1227, 603] width 480 height 67
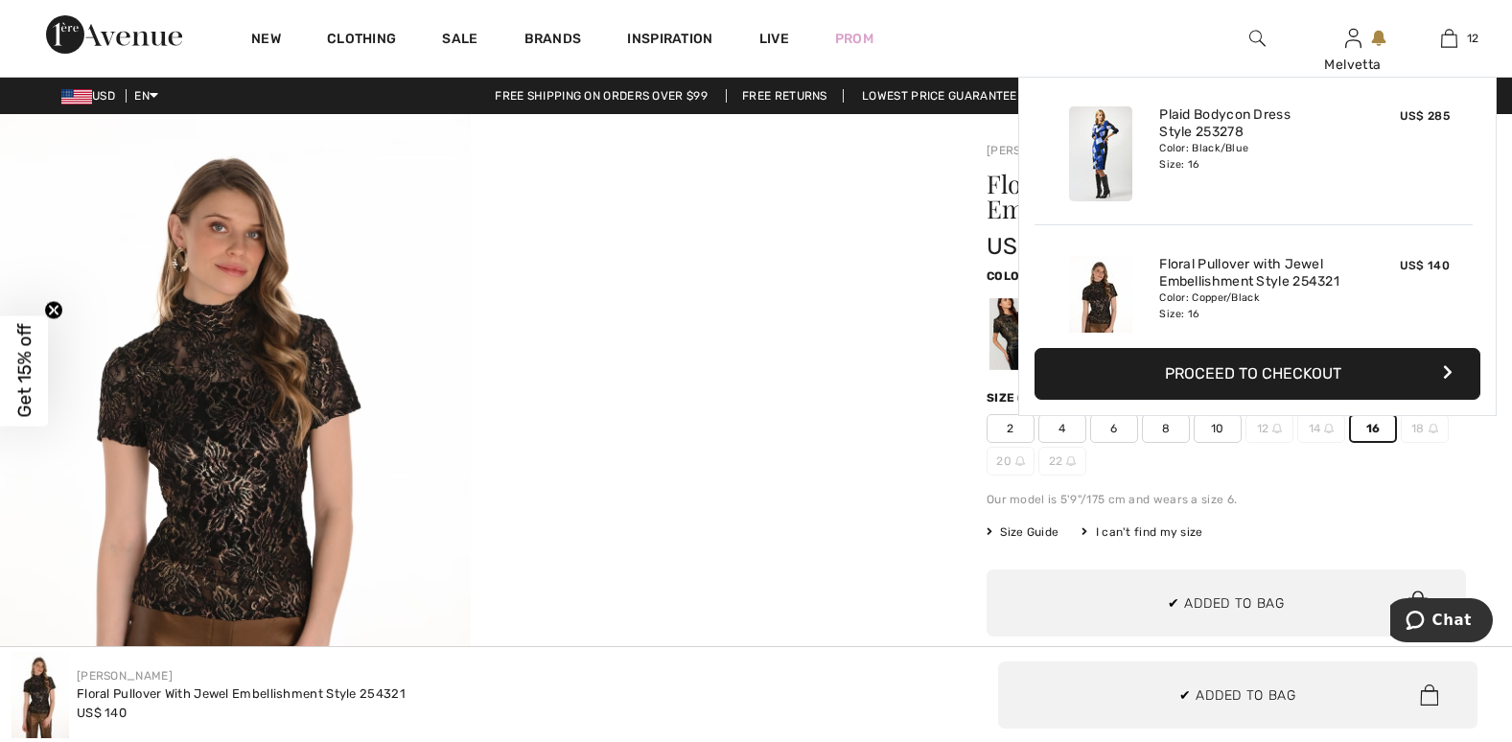
scroll to position [1556, 0]
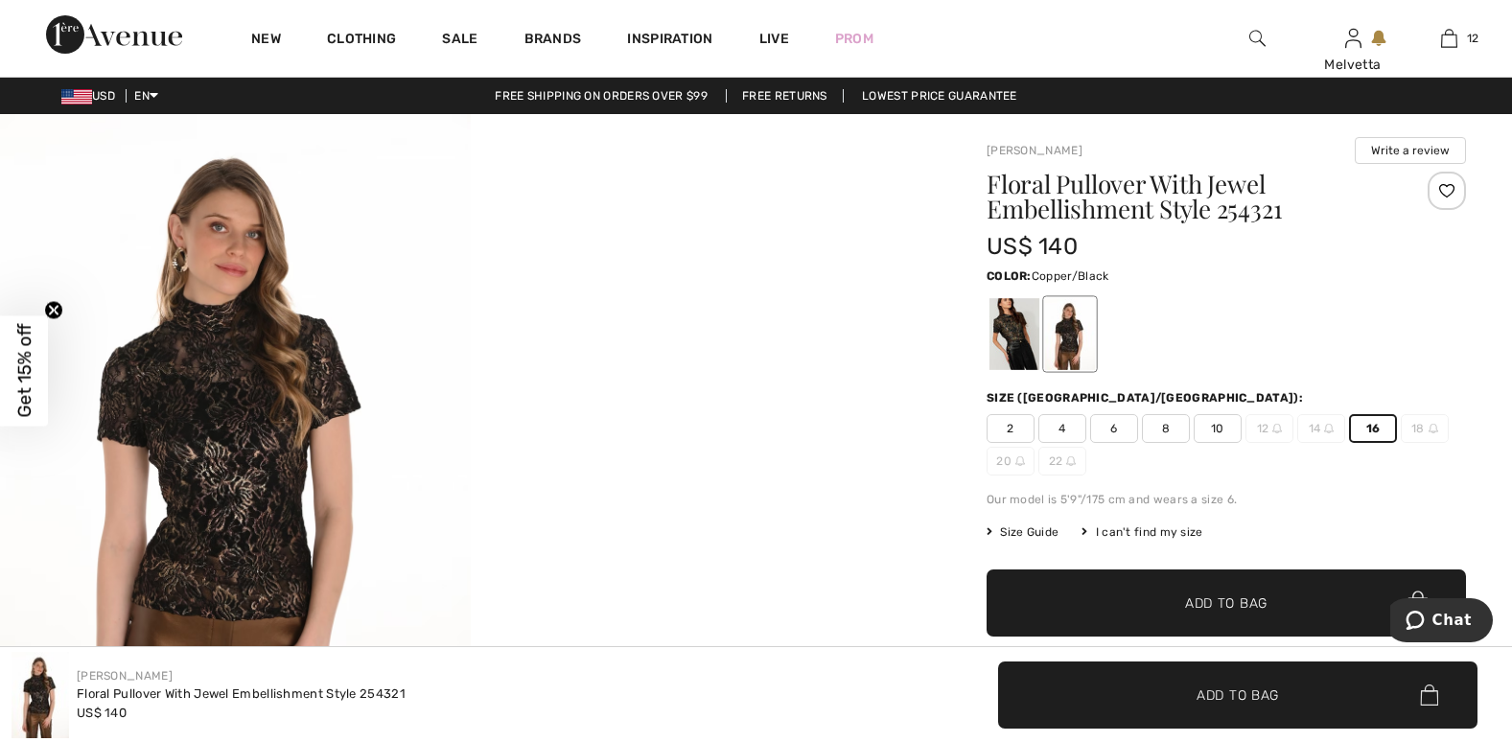
click at [29, 727] on img at bounding box center [41, 695] width 58 height 86
click at [196, 618] on img at bounding box center [235, 466] width 471 height 705
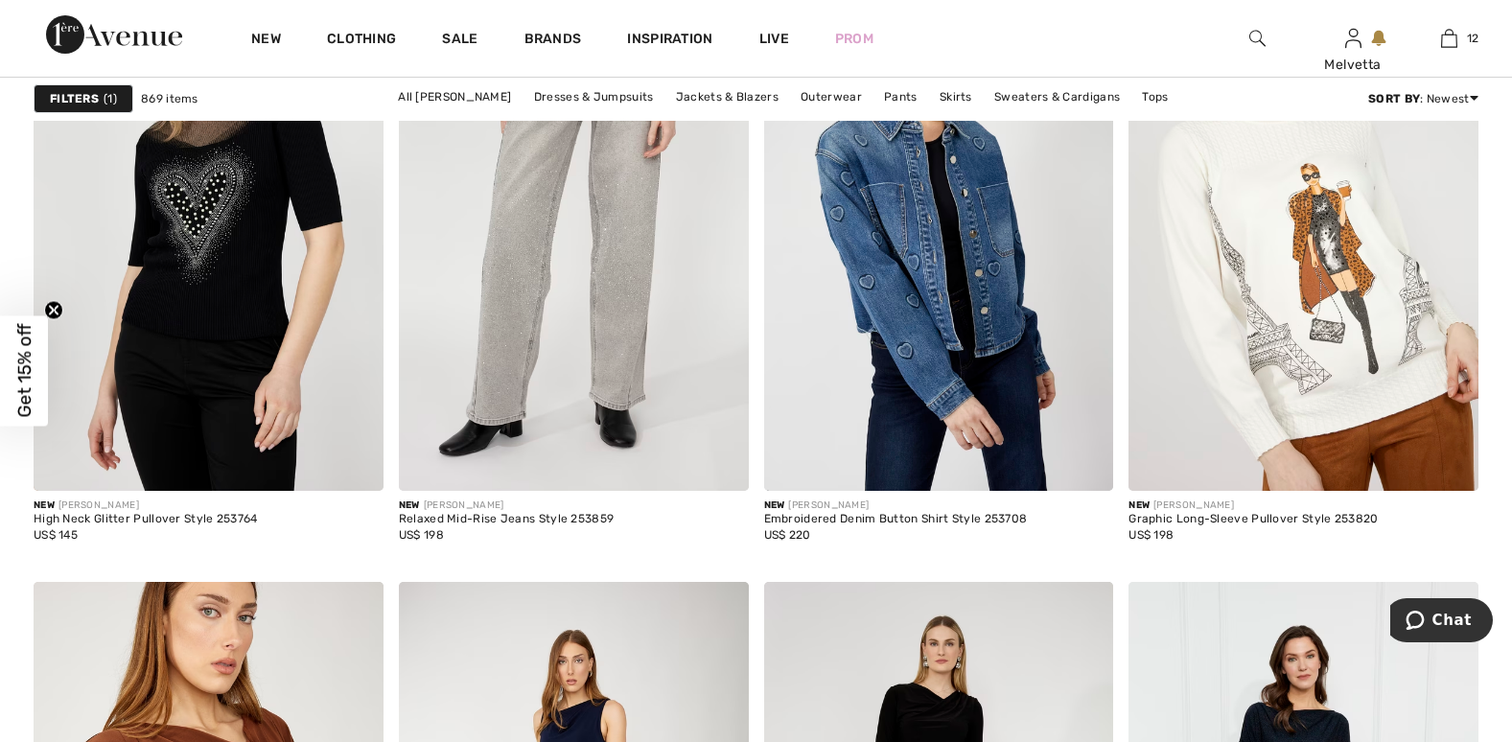
scroll to position [7570, 0]
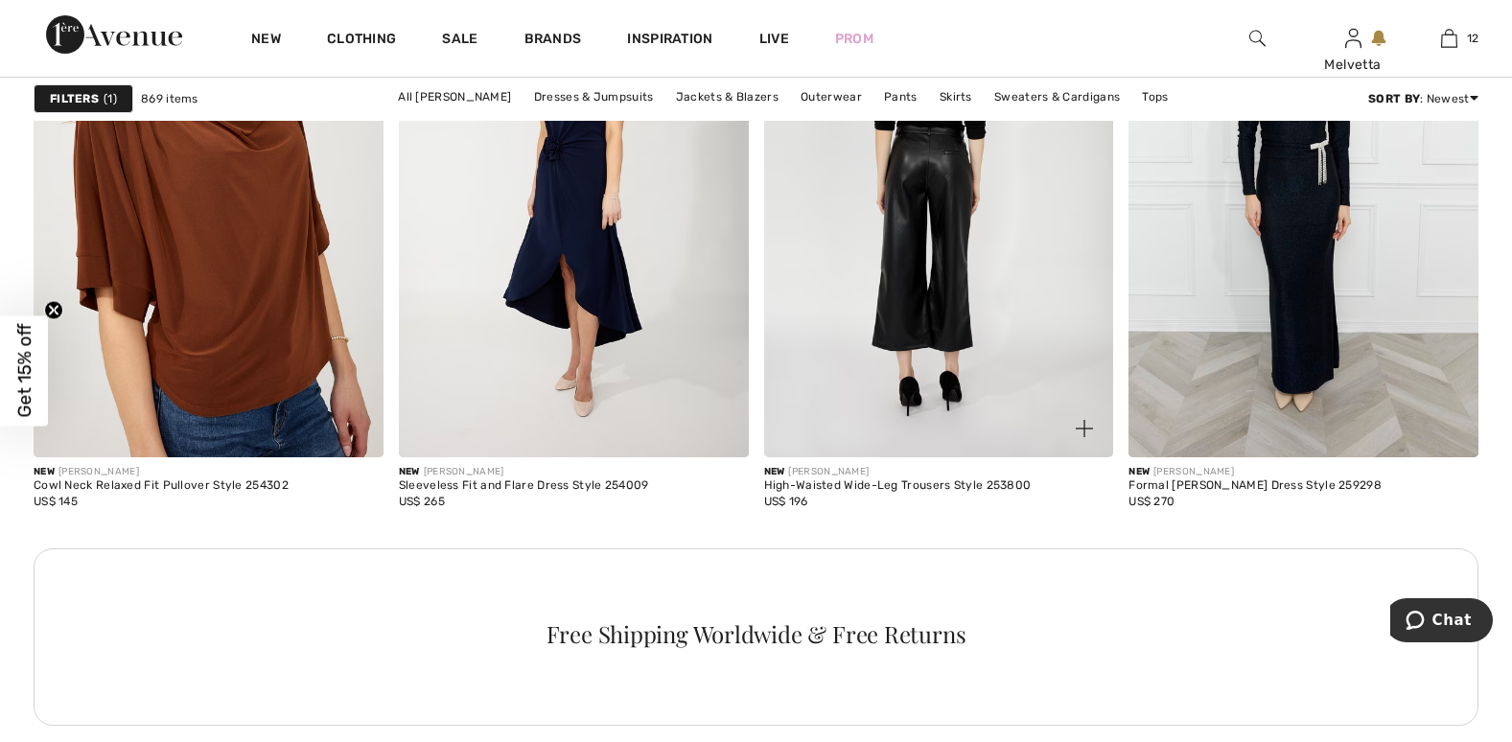
click at [858, 407] on img at bounding box center [939, 195] width 350 height 525
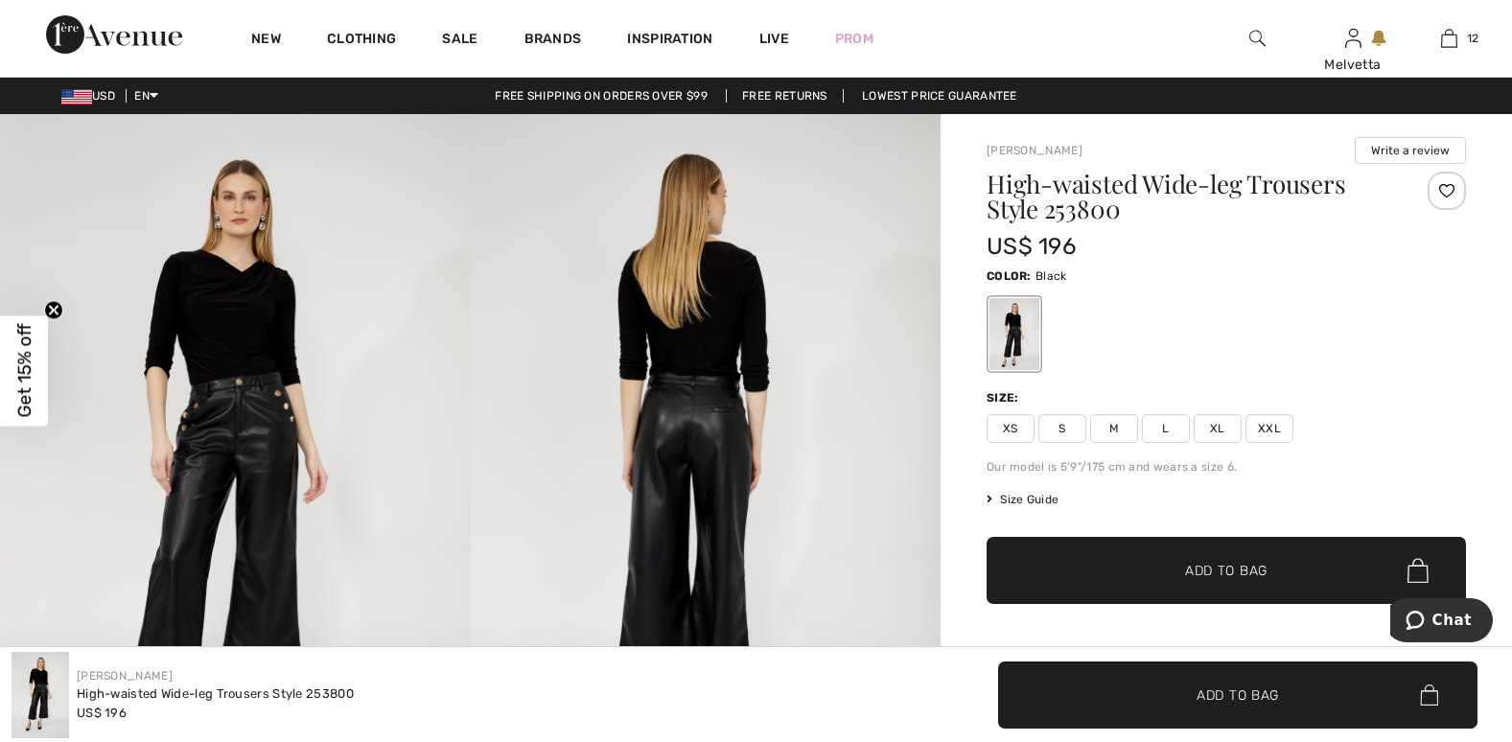
click at [1219, 428] on span "XL" at bounding box center [1218, 428] width 48 height 29
click at [1274, 577] on span "✔ Added to Bag Add to Bag" at bounding box center [1227, 570] width 480 height 67
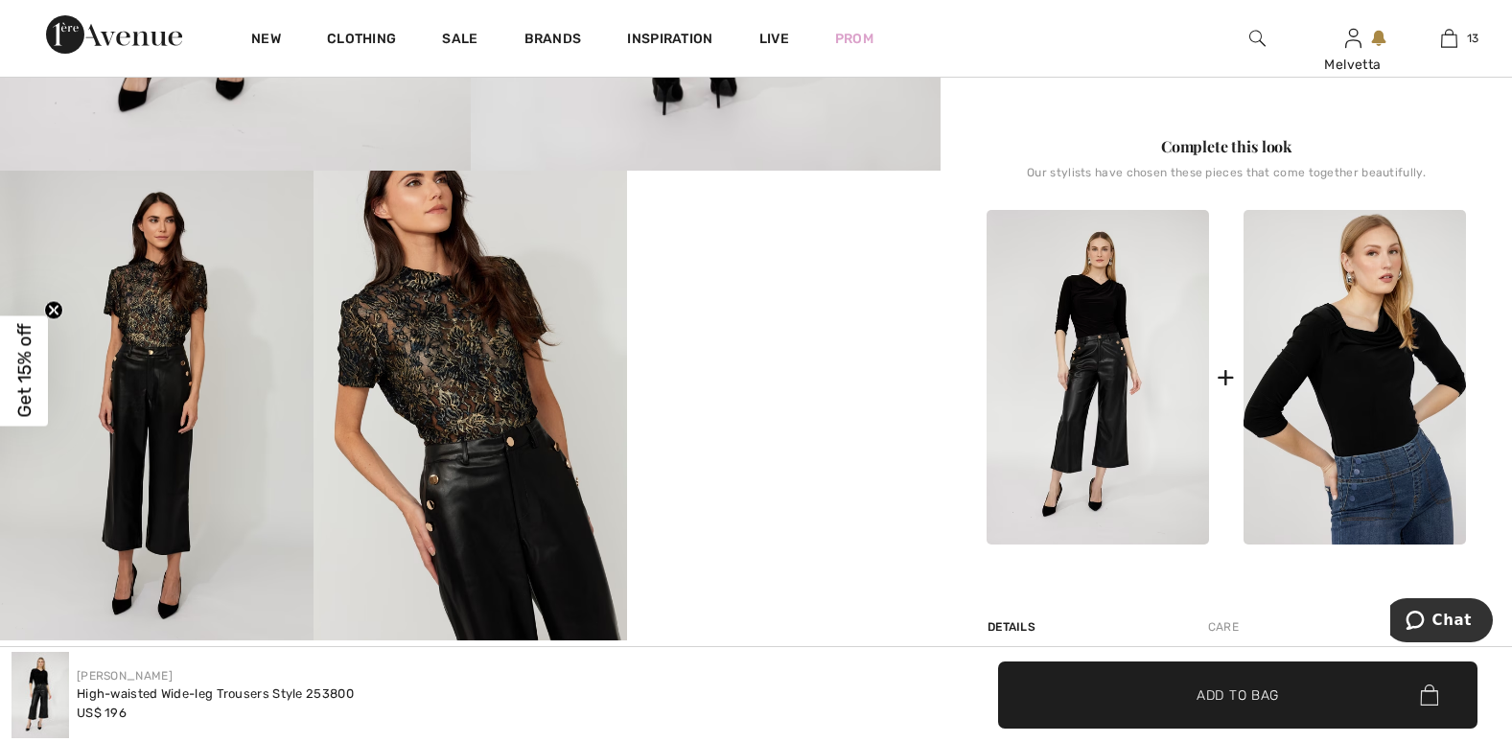
scroll to position [1299, 0]
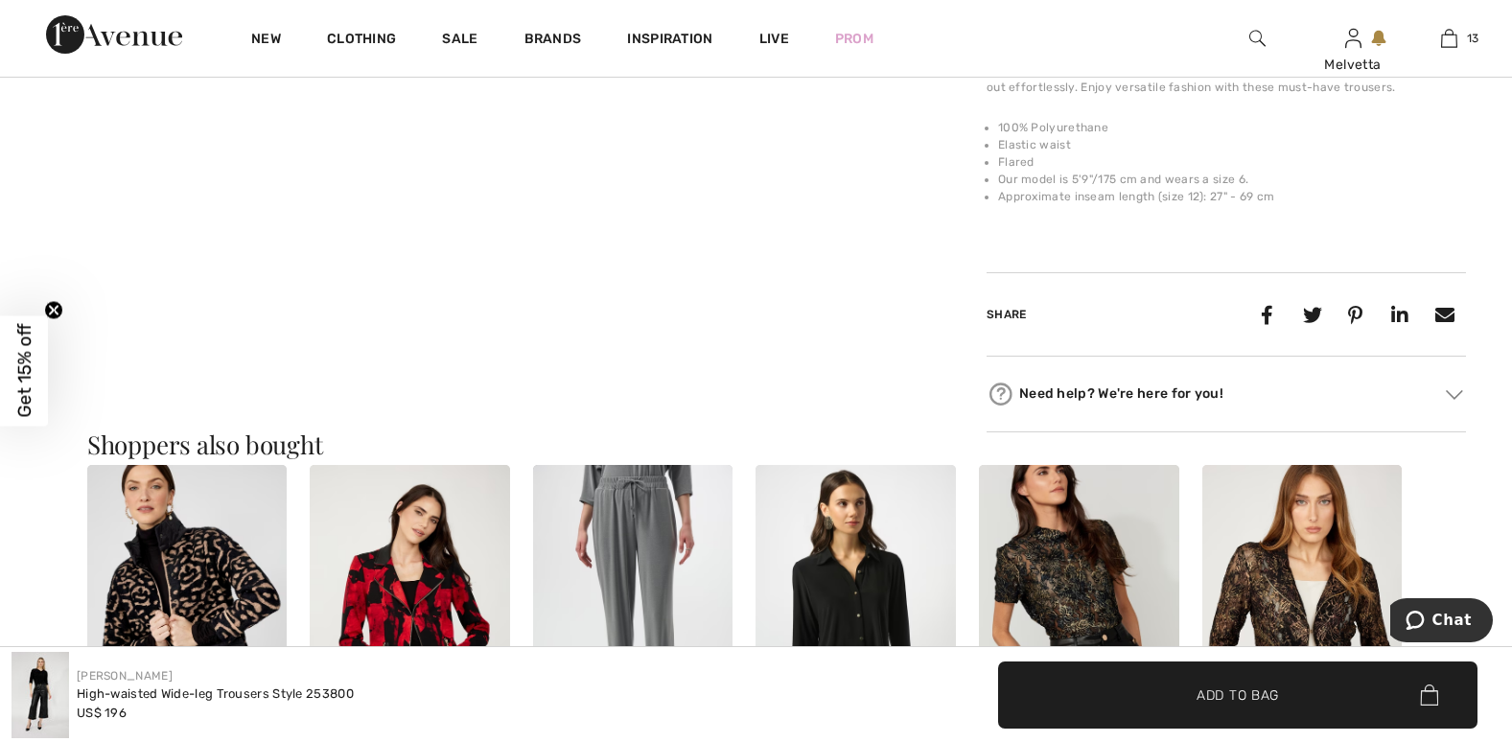
click at [1307, 609] on img at bounding box center [1303, 615] width 200 height 300
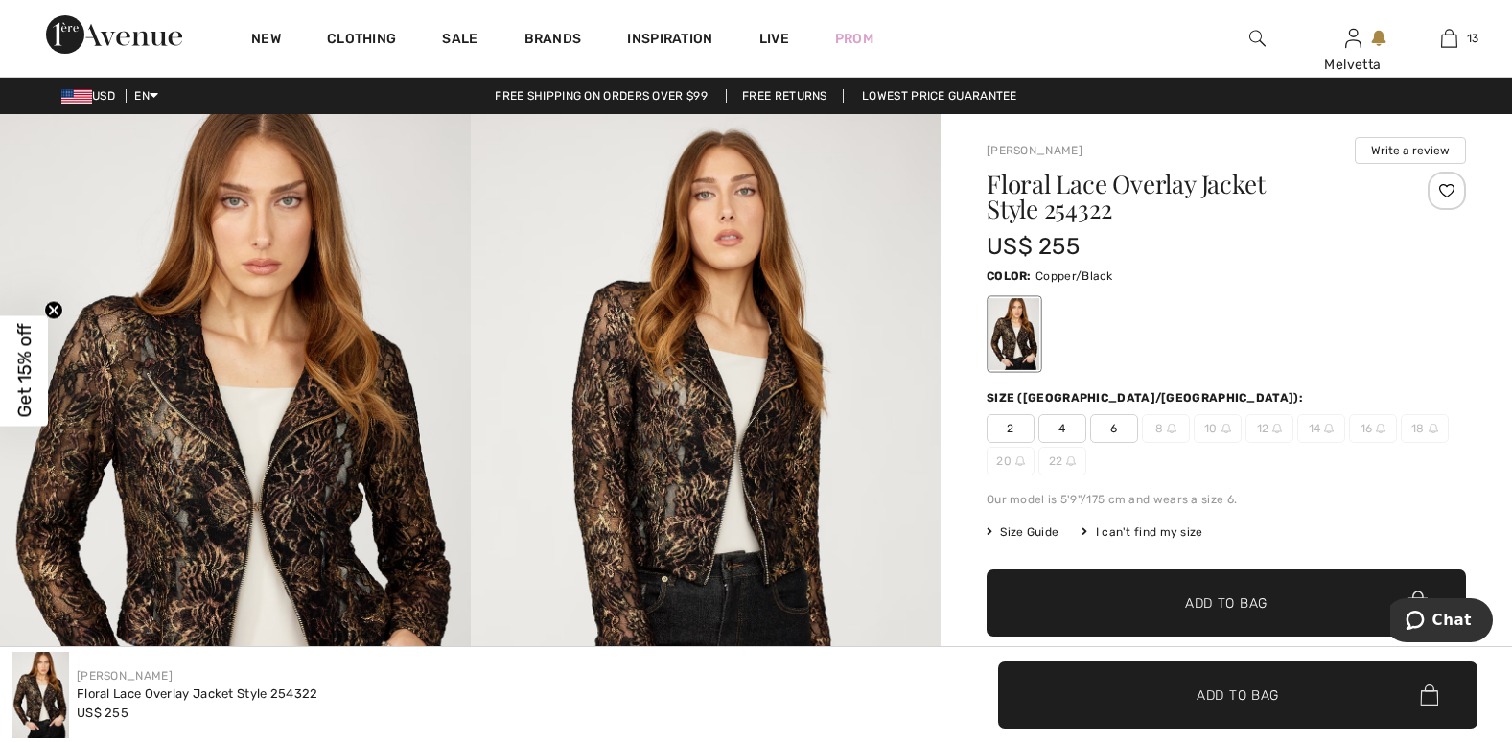
scroll to position [649, 0]
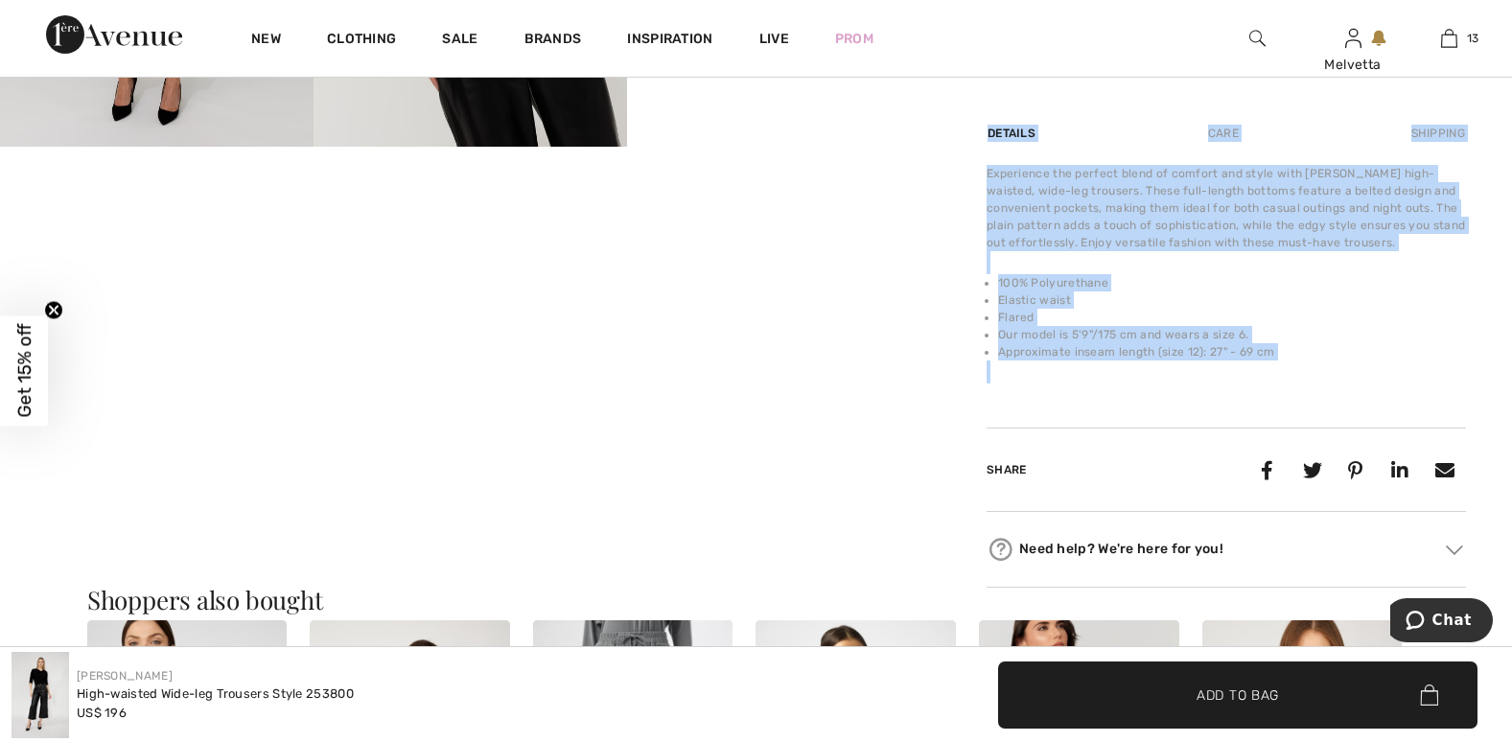
drag, startPoint x: 1491, startPoint y: 226, endPoint x: 1516, endPoint y: 41, distance: 186.8
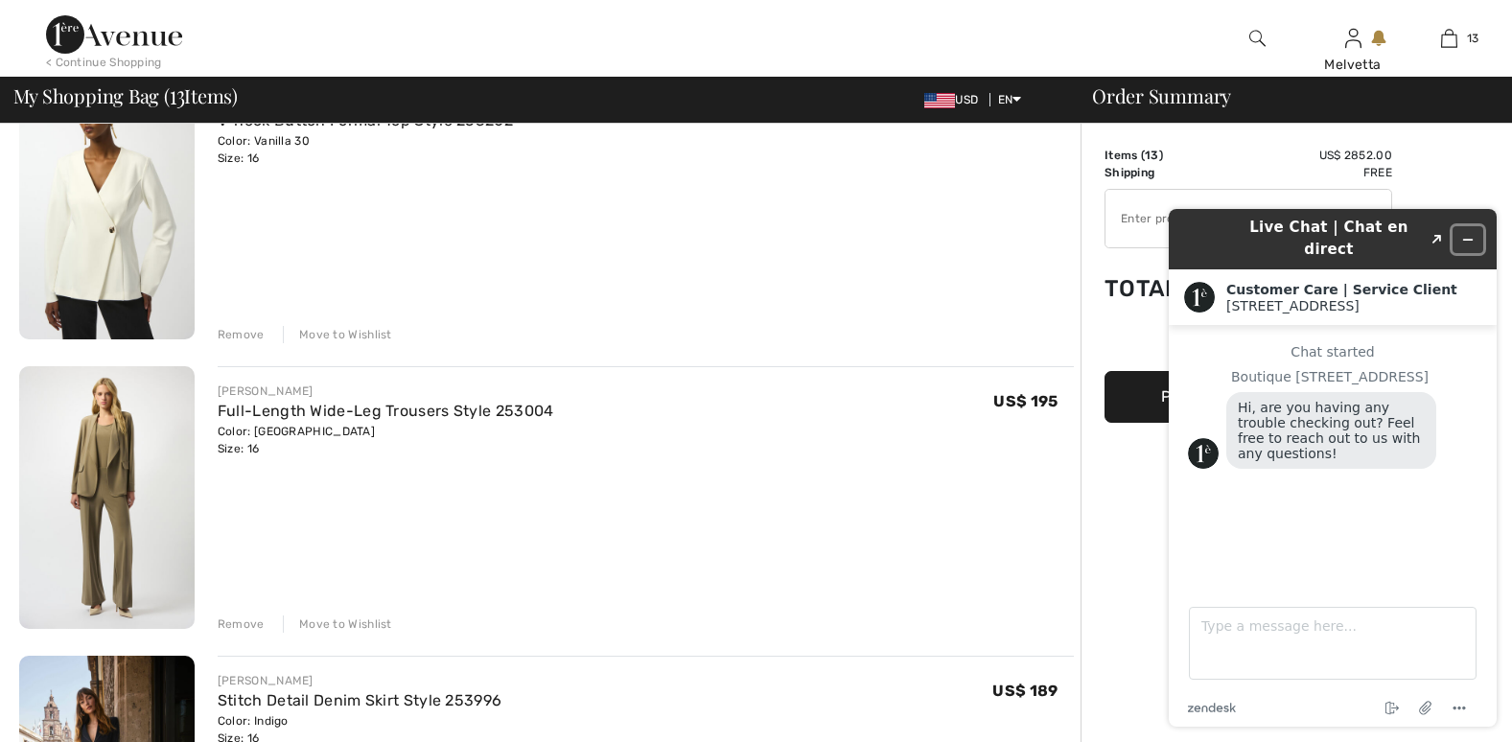
click at [1464, 233] on icon "Minimize widget" at bounding box center [1468, 239] width 13 height 13
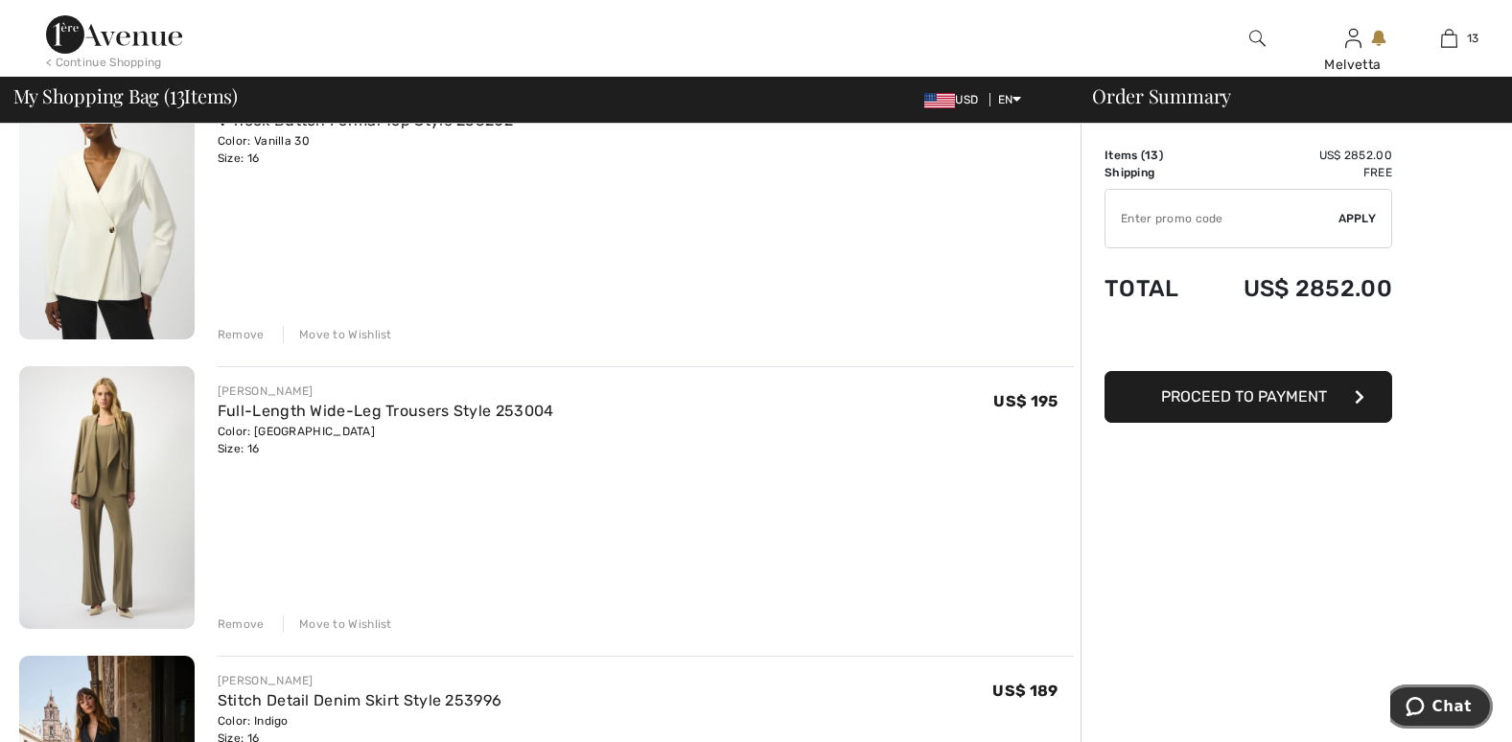
scroll to position [2597, 0]
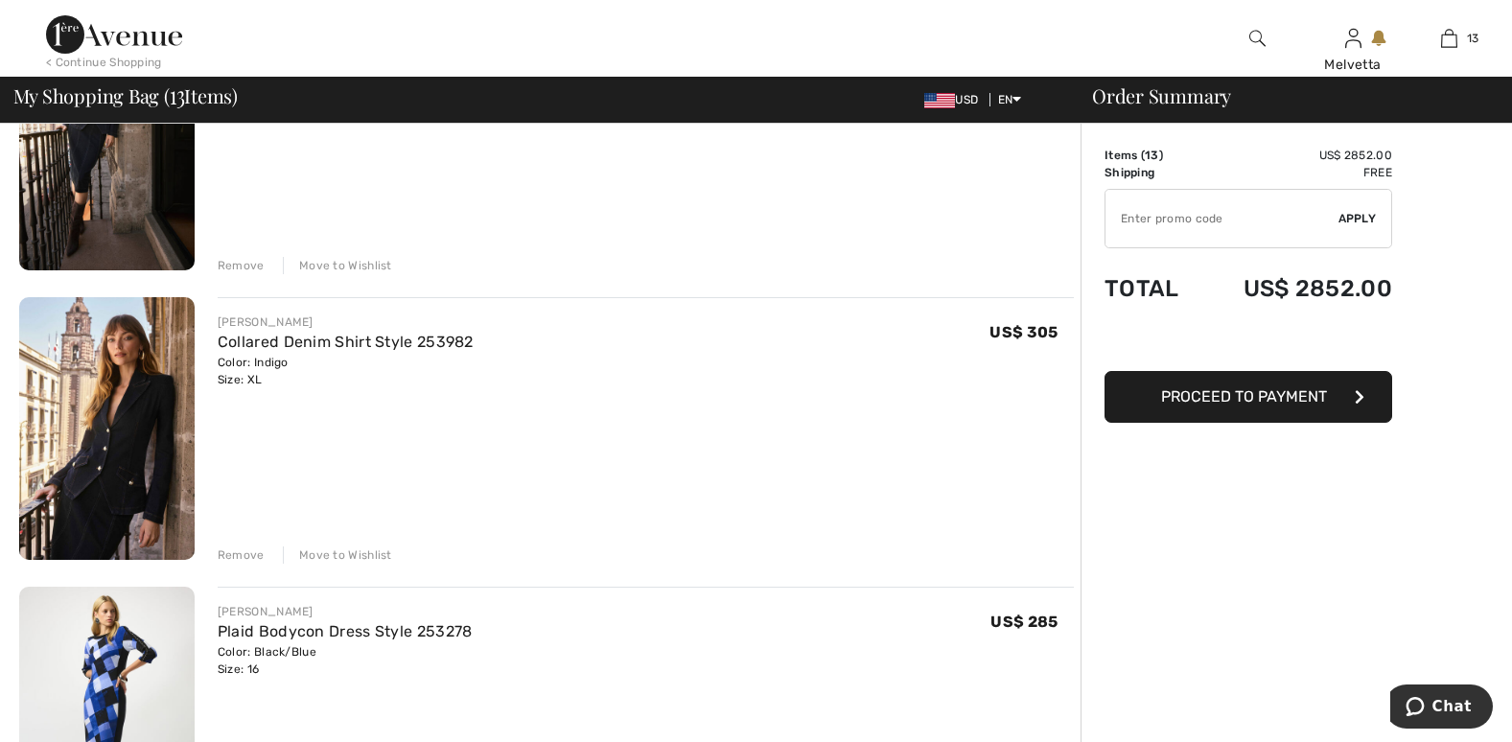
click at [1376, 375] on button "Proceed to Payment" at bounding box center [1249, 397] width 288 height 52
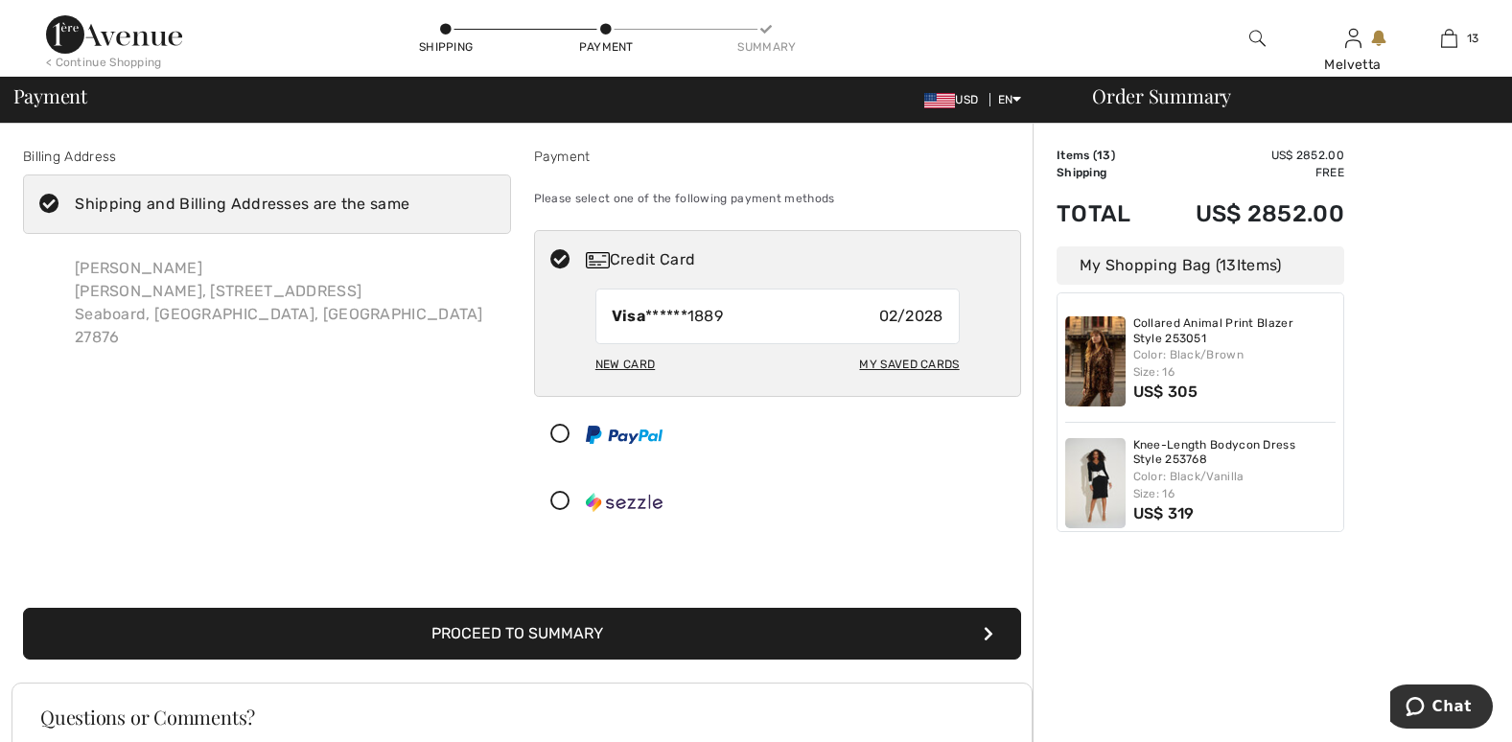
click at [1511, 612] on div "Order Summary Details Items ( 13 ) US$ 2852.00 Promo code US$ 0.00 Shipping Fre…" at bounding box center [1273, 563] width 480 height 878
click at [953, 161] on div "Payment" at bounding box center [778, 157] width 488 height 20
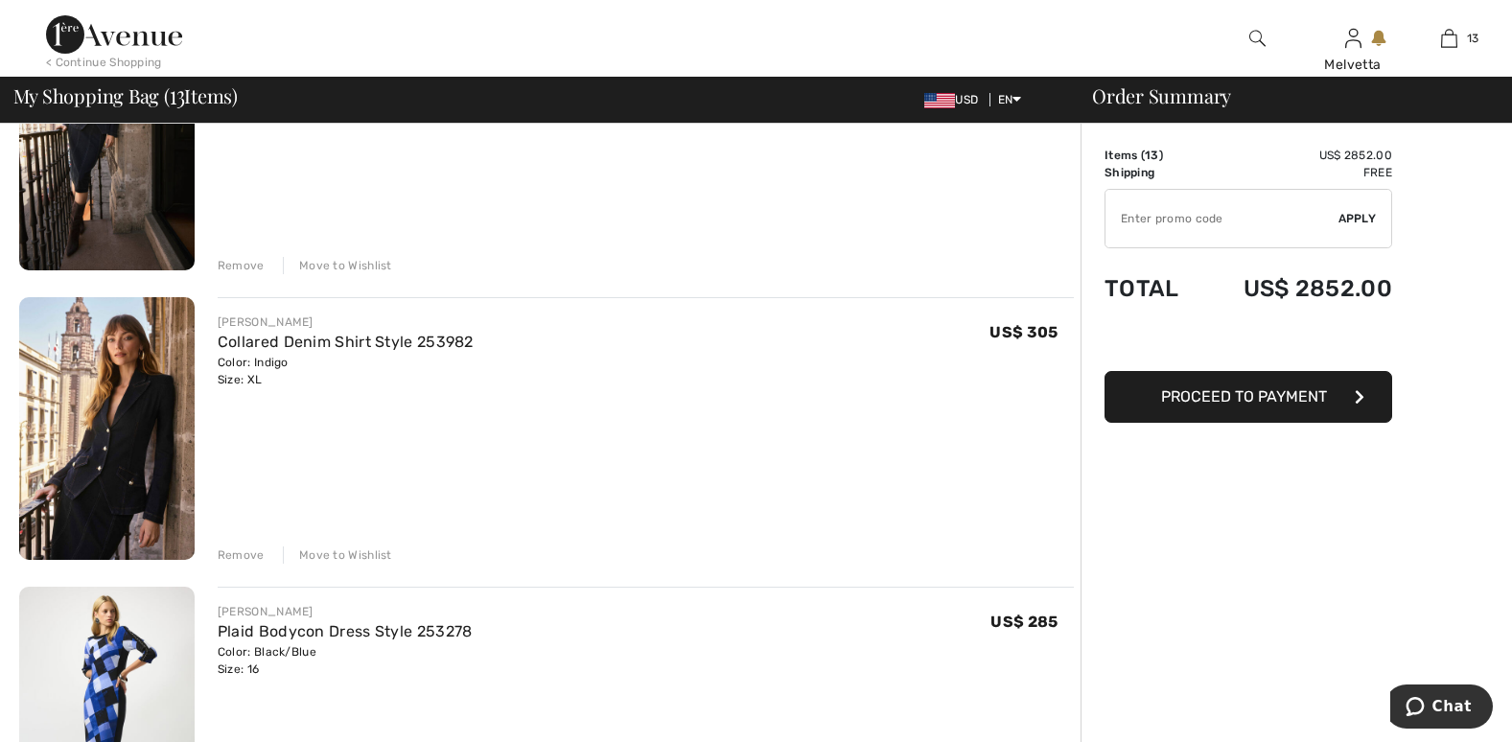
click at [79, 683] on img at bounding box center [107, 719] width 176 height 264
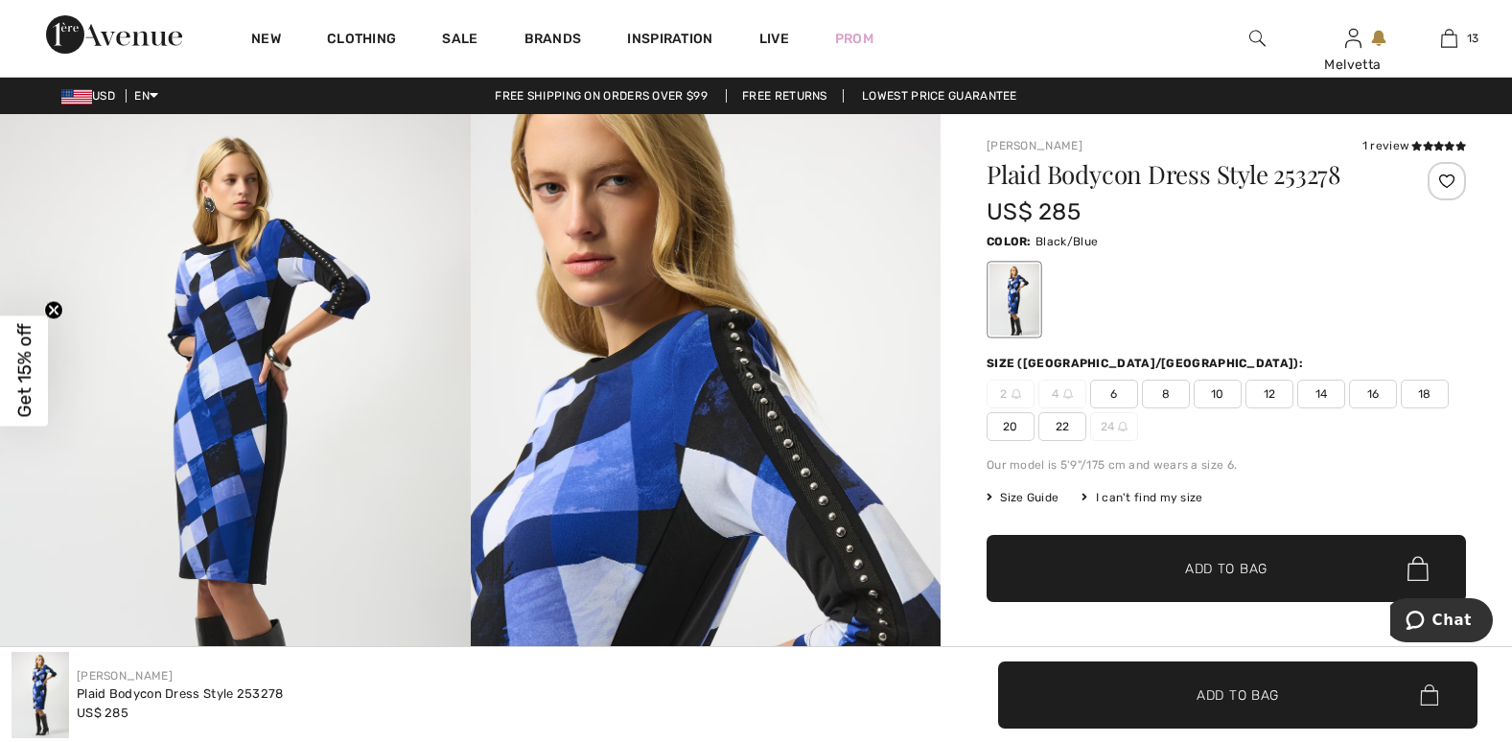
click at [216, 560] on img at bounding box center [235, 466] width 471 height 705
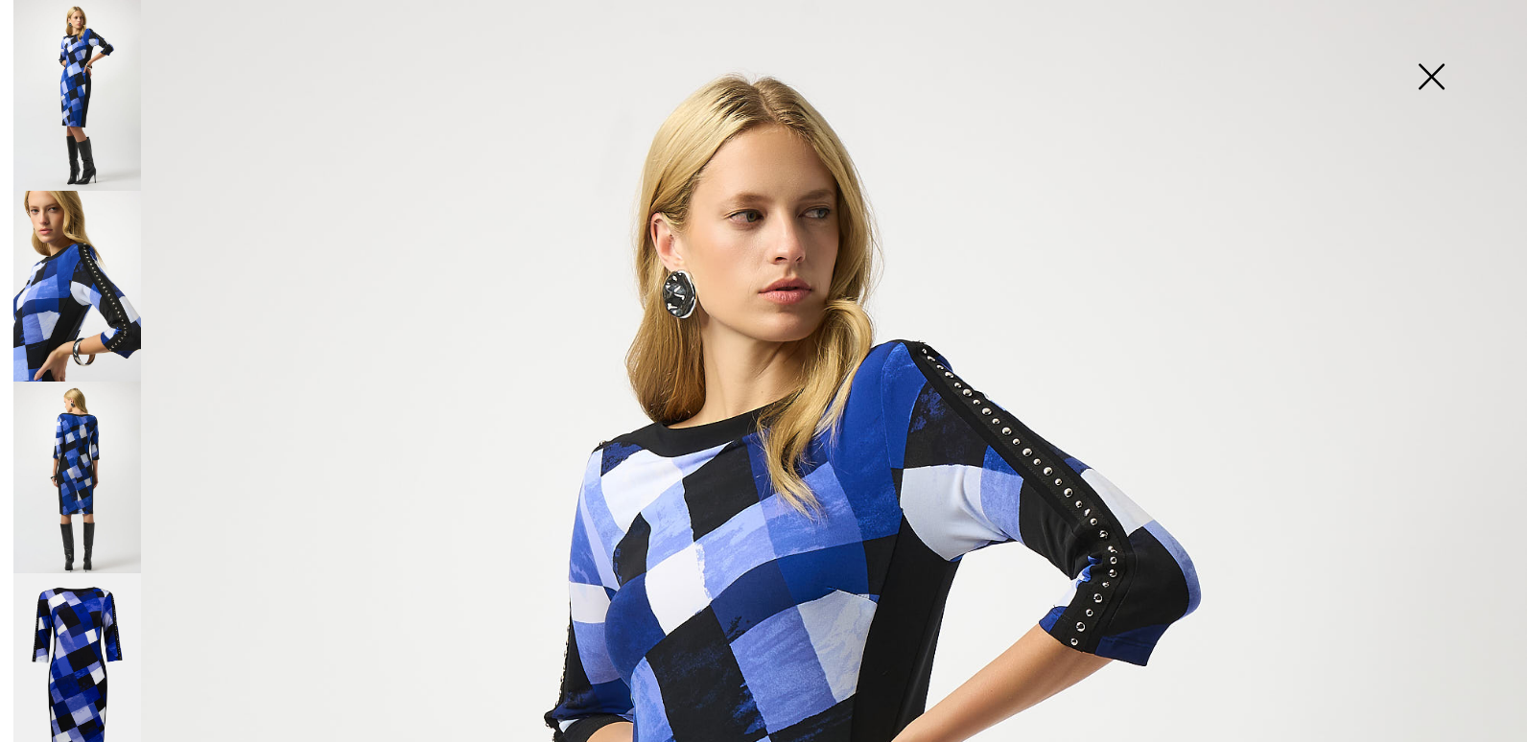
click at [71, 497] on img at bounding box center [77, 477] width 128 height 191
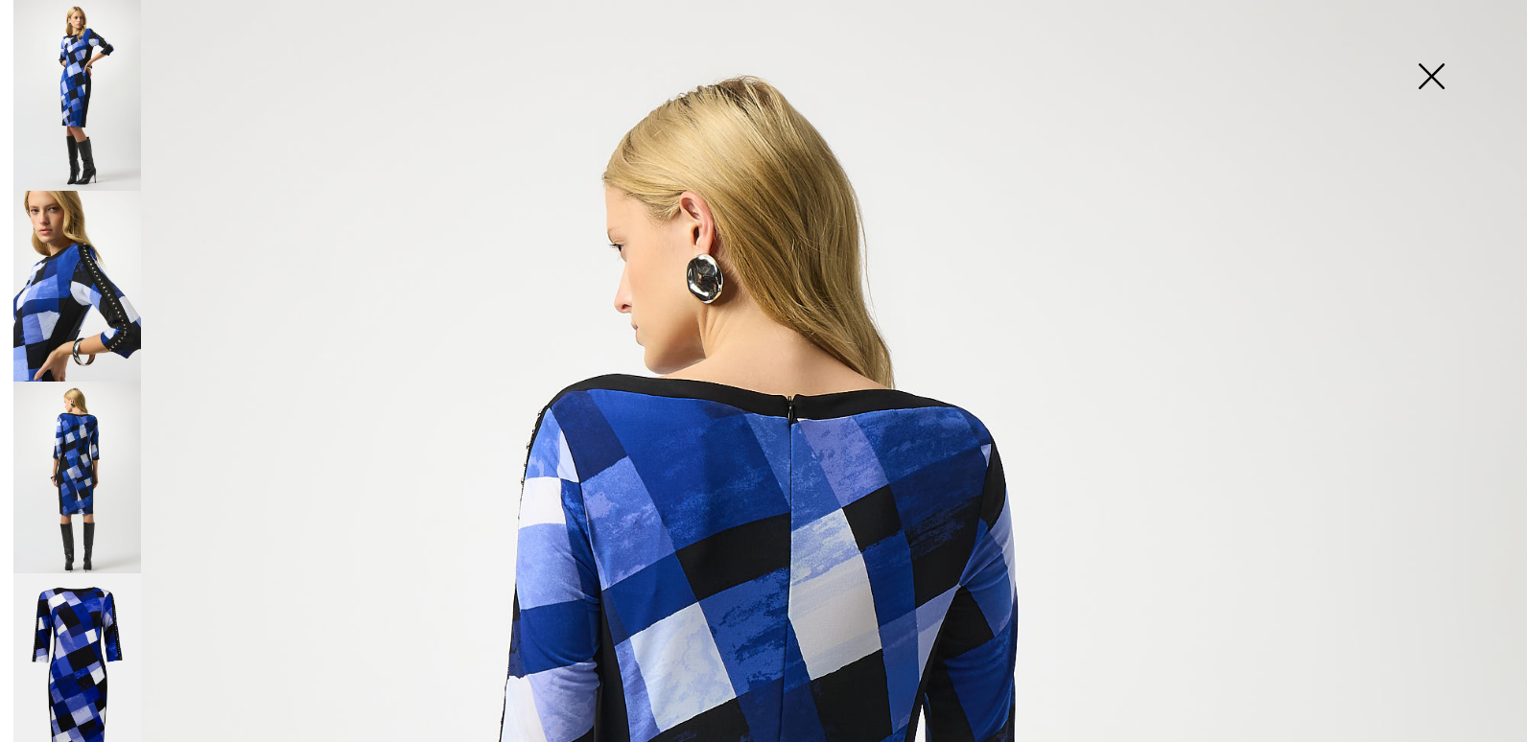
click at [93, 65] on img at bounding box center [77, 95] width 128 height 191
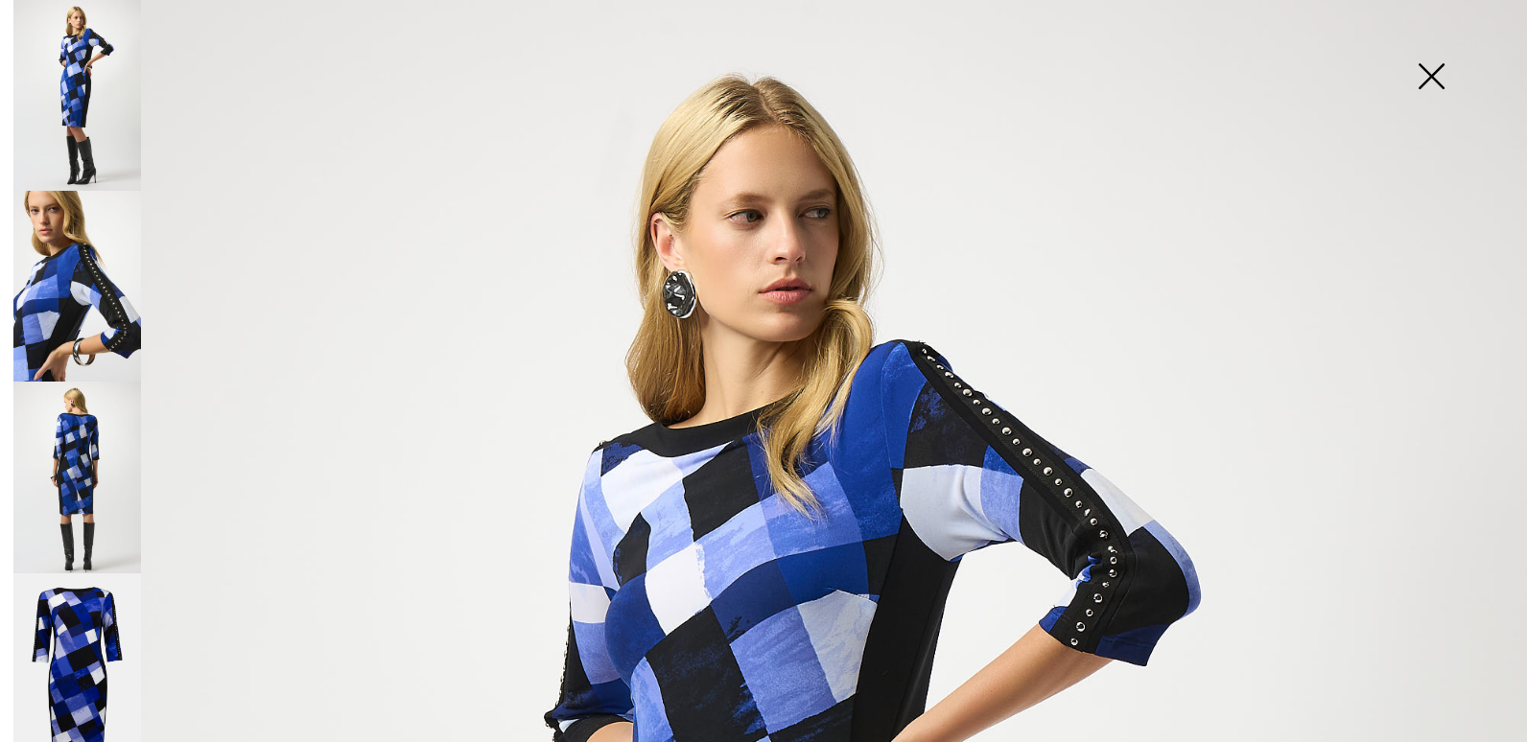
click at [87, 439] on img at bounding box center [77, 477] width 128 height 191
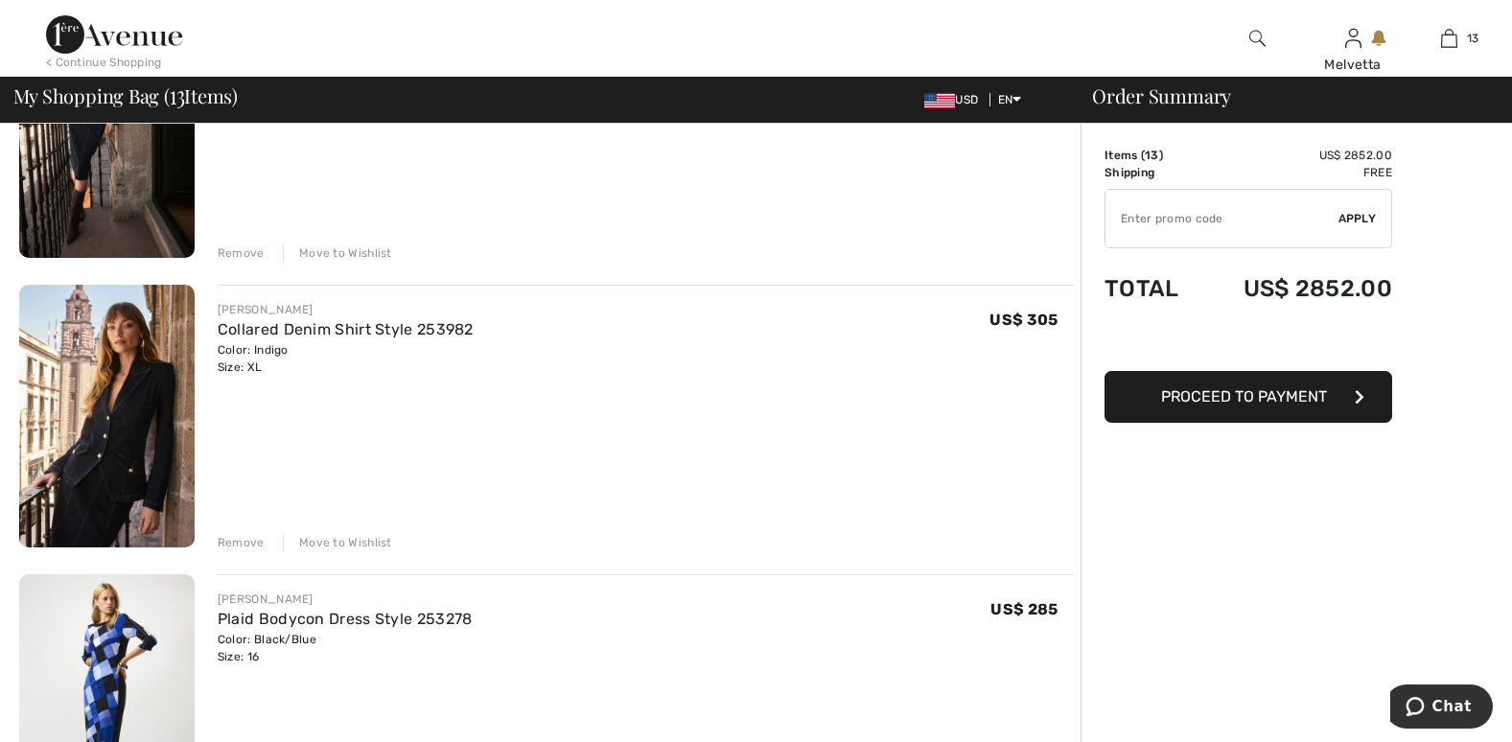
click at [151, 410] on img at bounding box center [107, 417] width 176 height 264
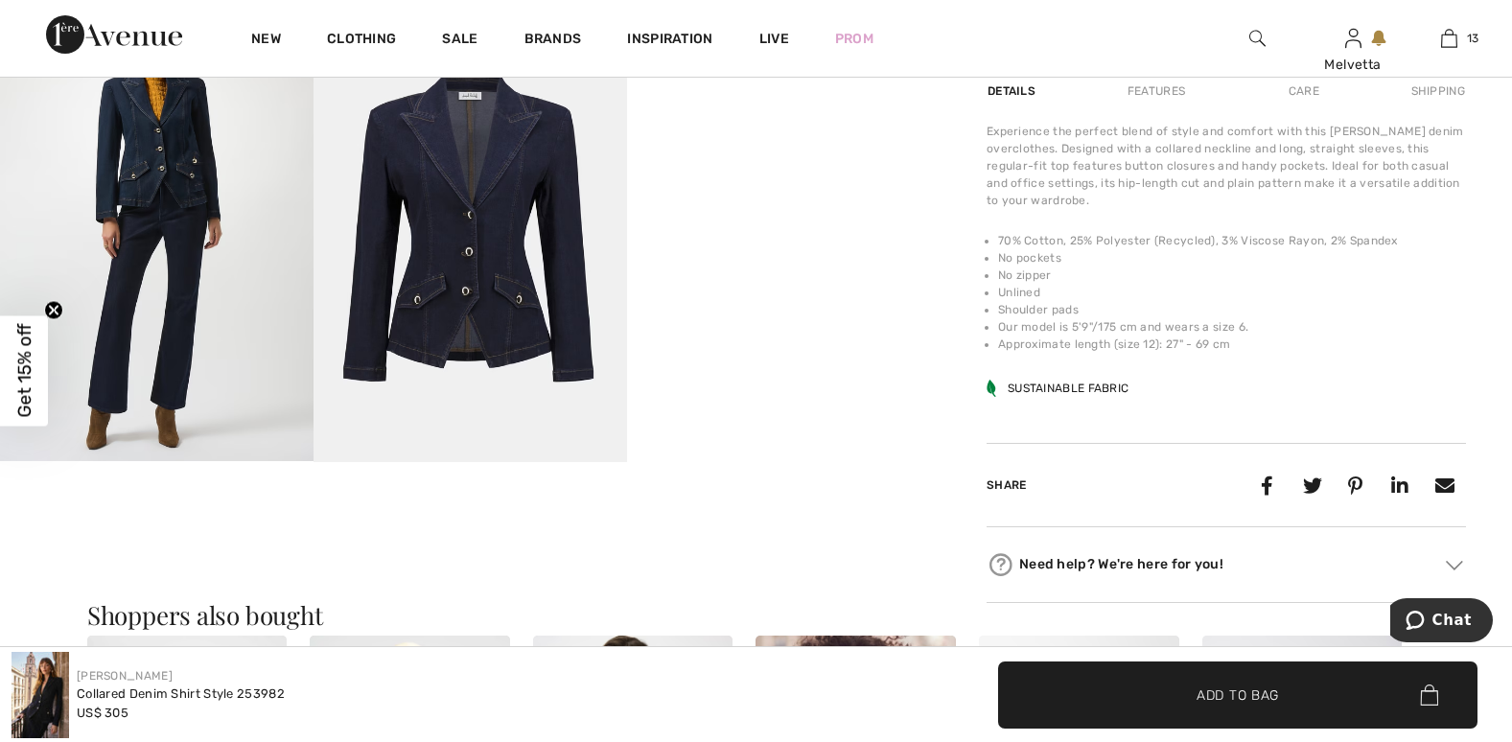
scroll to position [1948, 0]
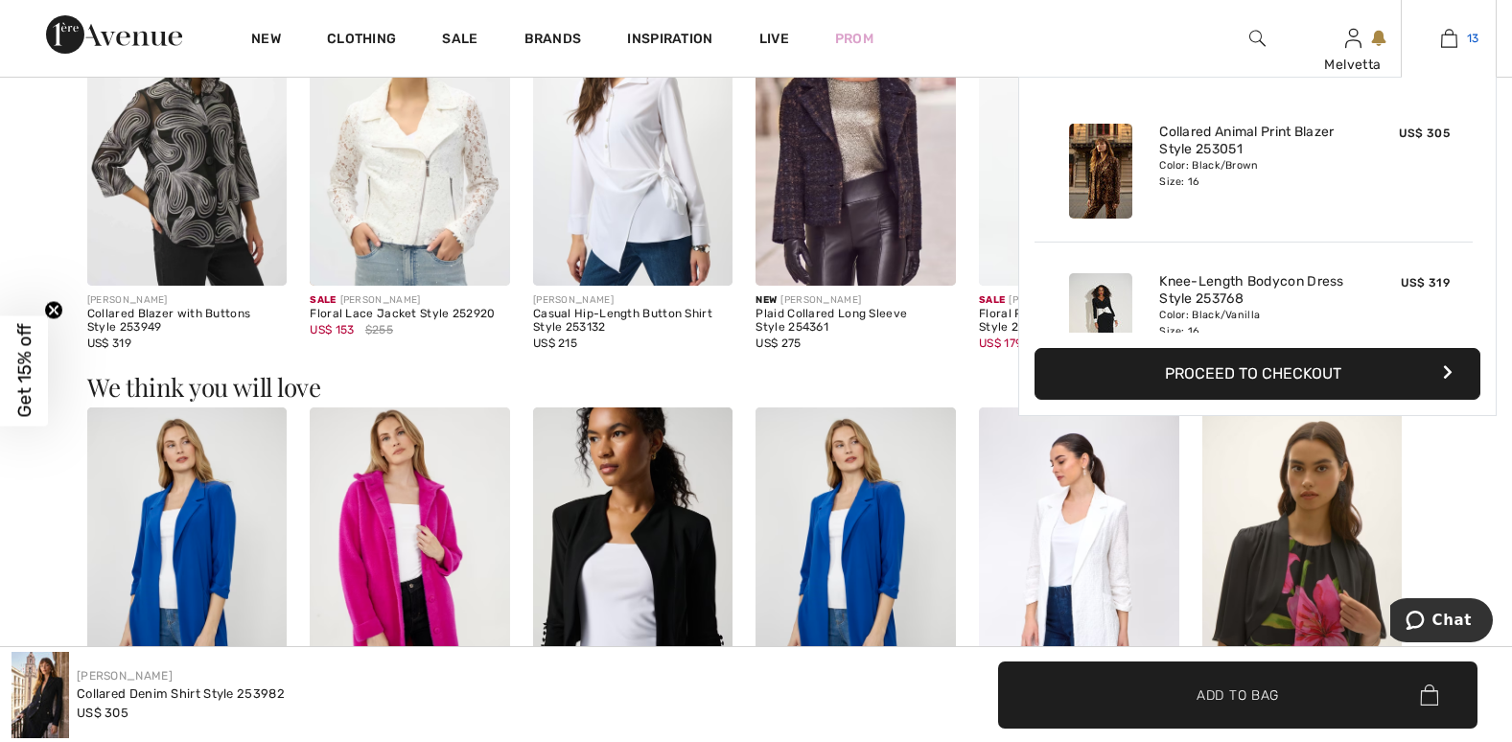
click at [1439, 36] on link "13" at bounding box center [1449, 38] width 94 height 23
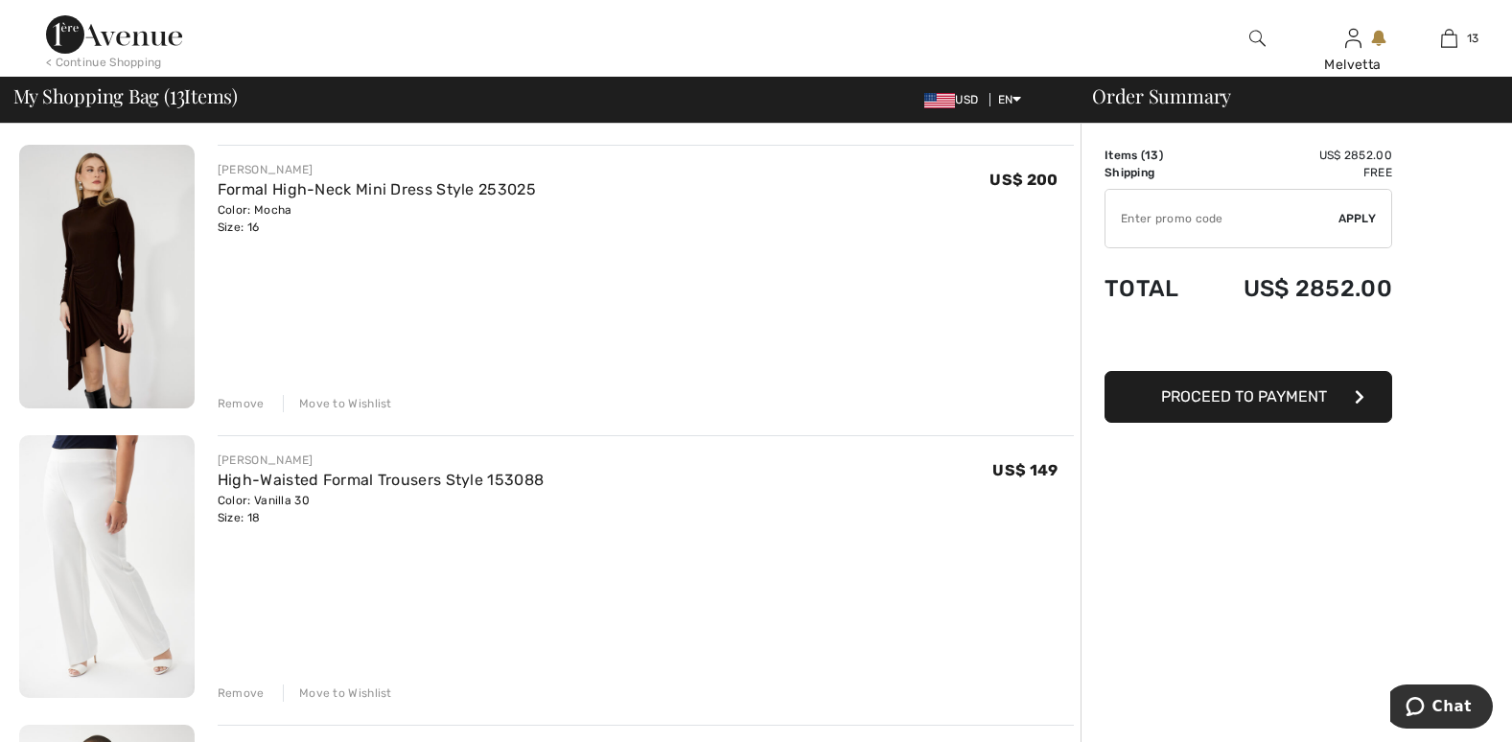
scroll to position [1948, 0]
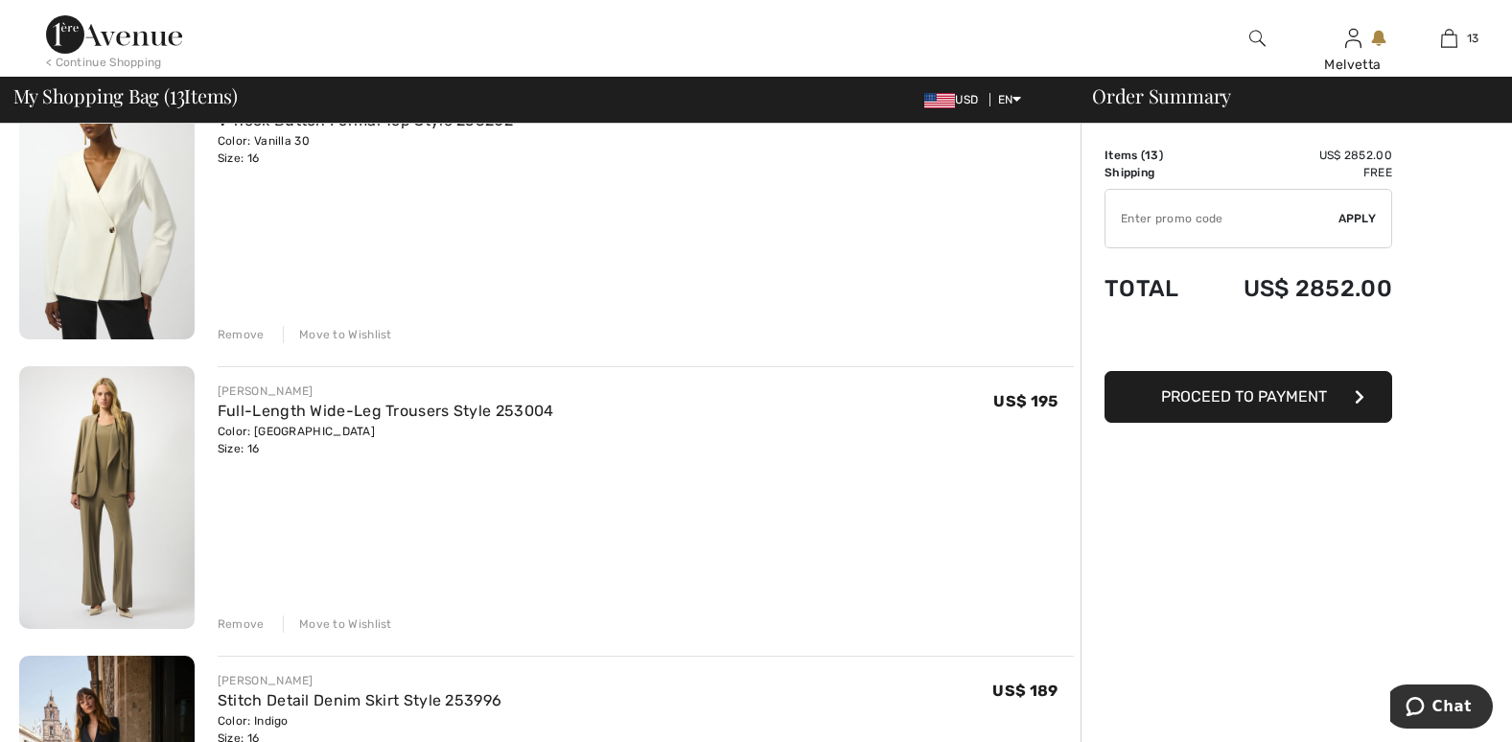
click at [248, 619] on div "Remove" at bounding box center [241, 624] width 47 height 17
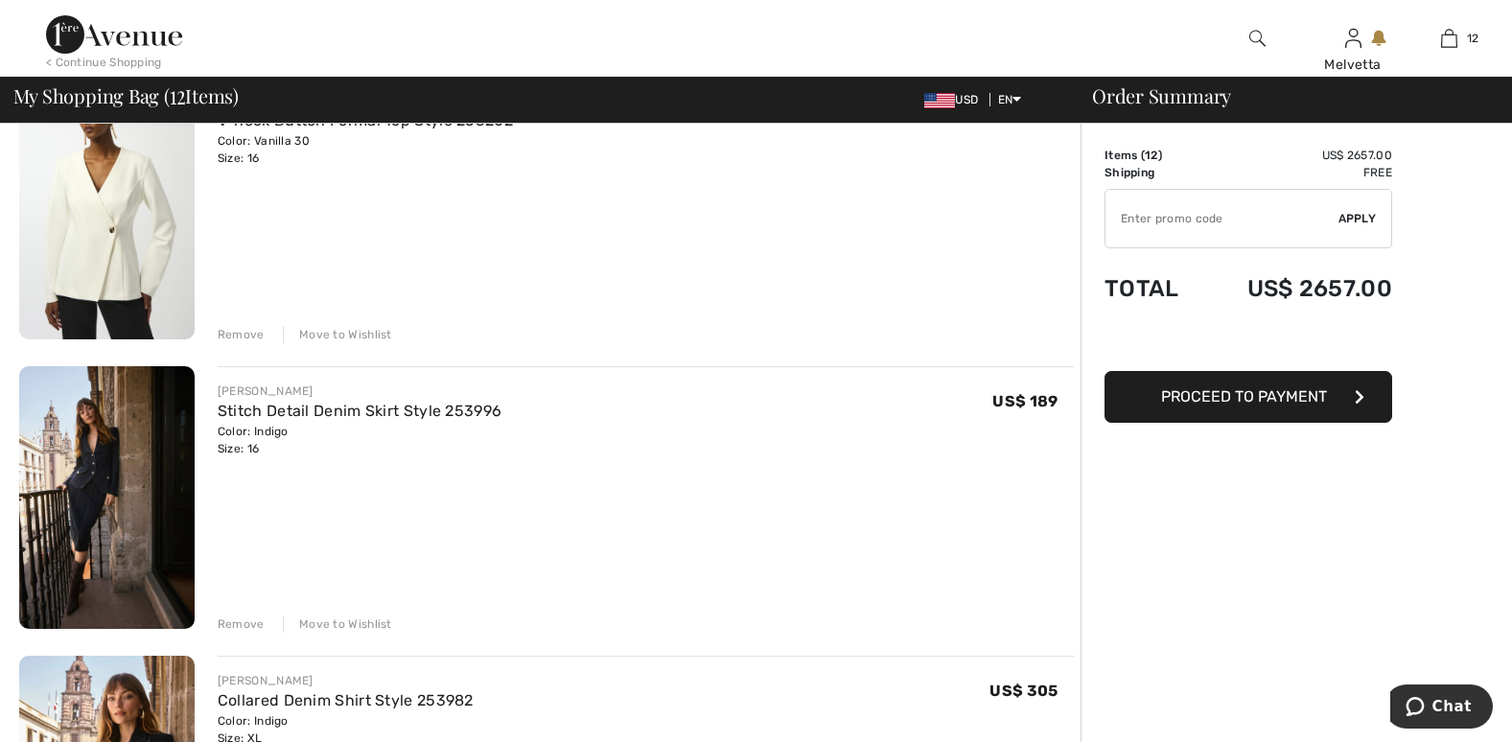
click at [234, 624] on div "Remove" at bounding box center [241, 624] width 47 height 17
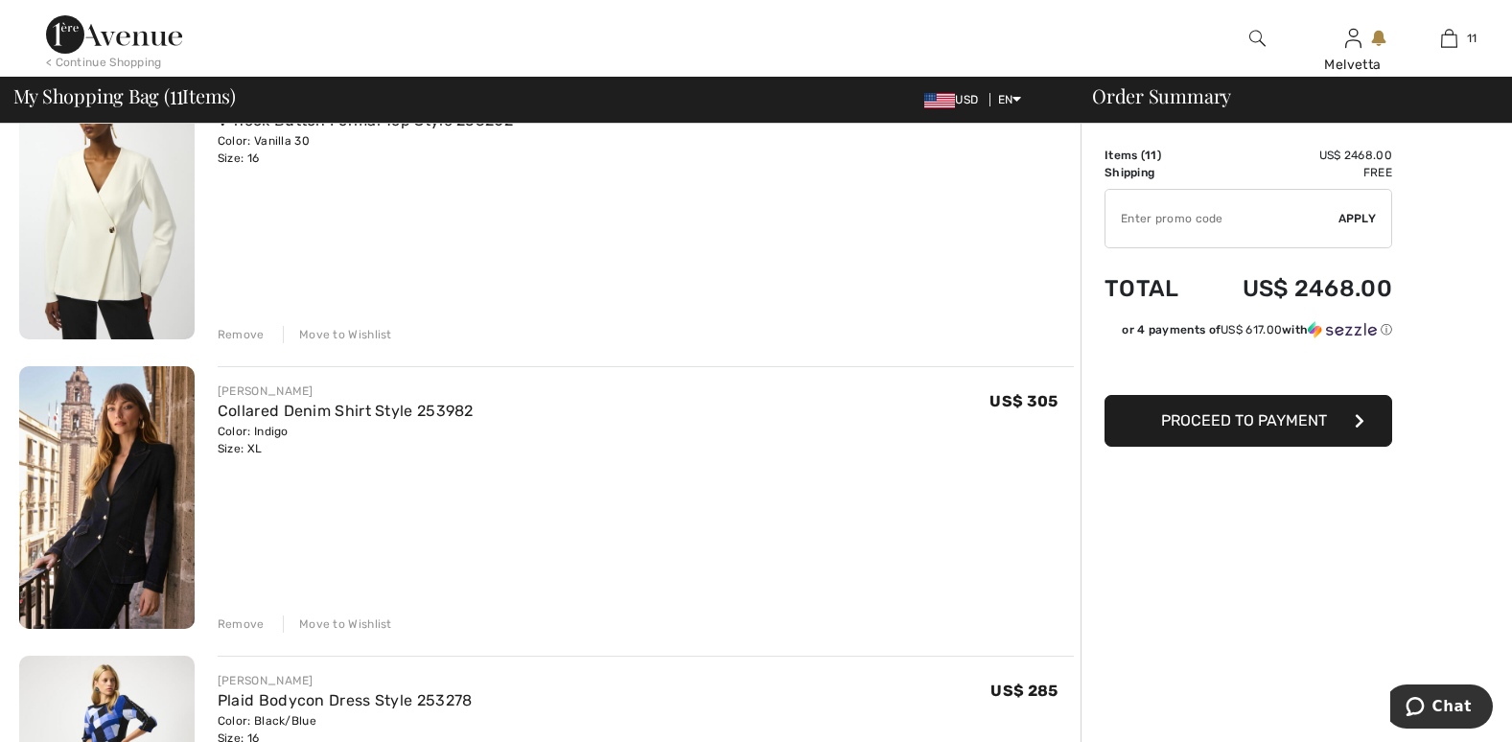
click at [234, 622] on div "Remove" at bounding box center [241, 624] width 47 height 17
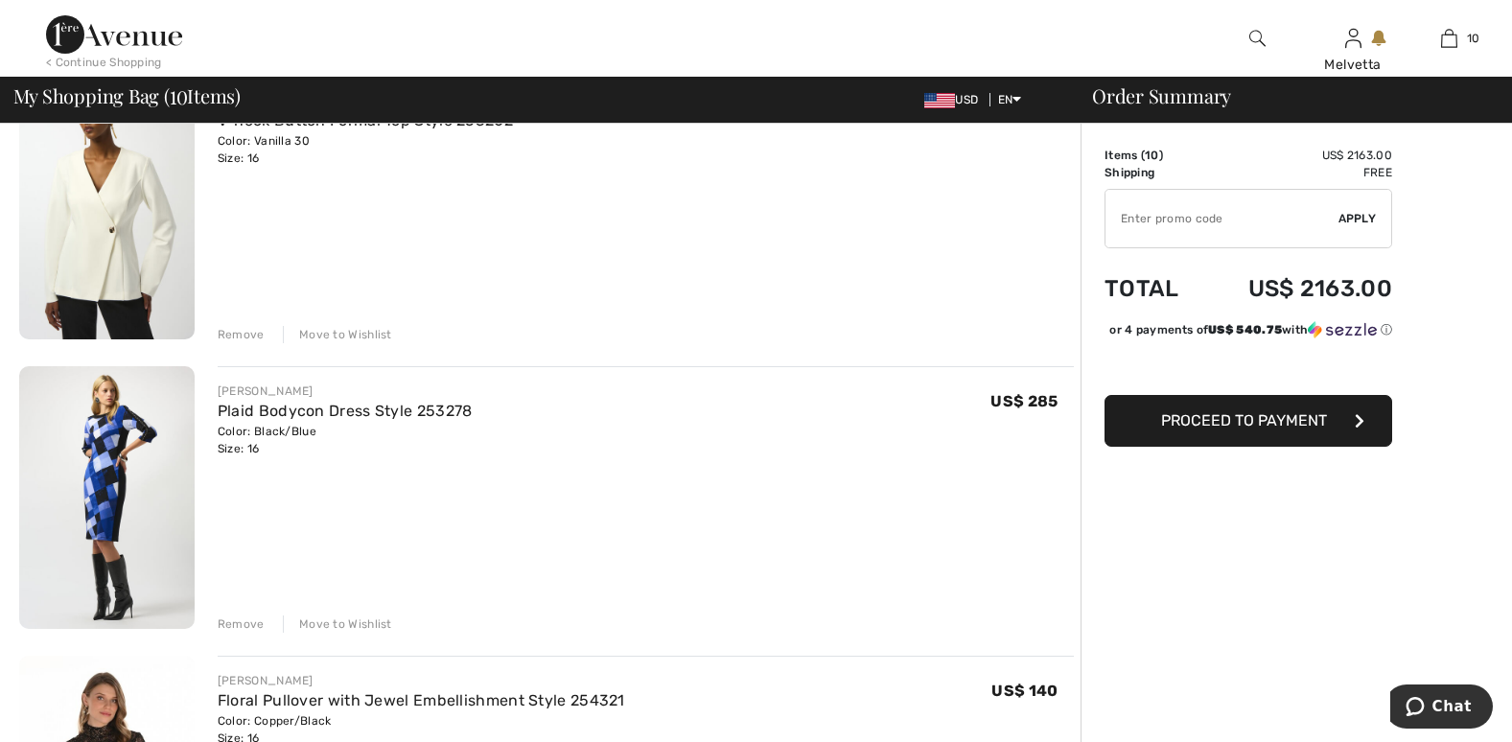
scroll to position [2597, 0]
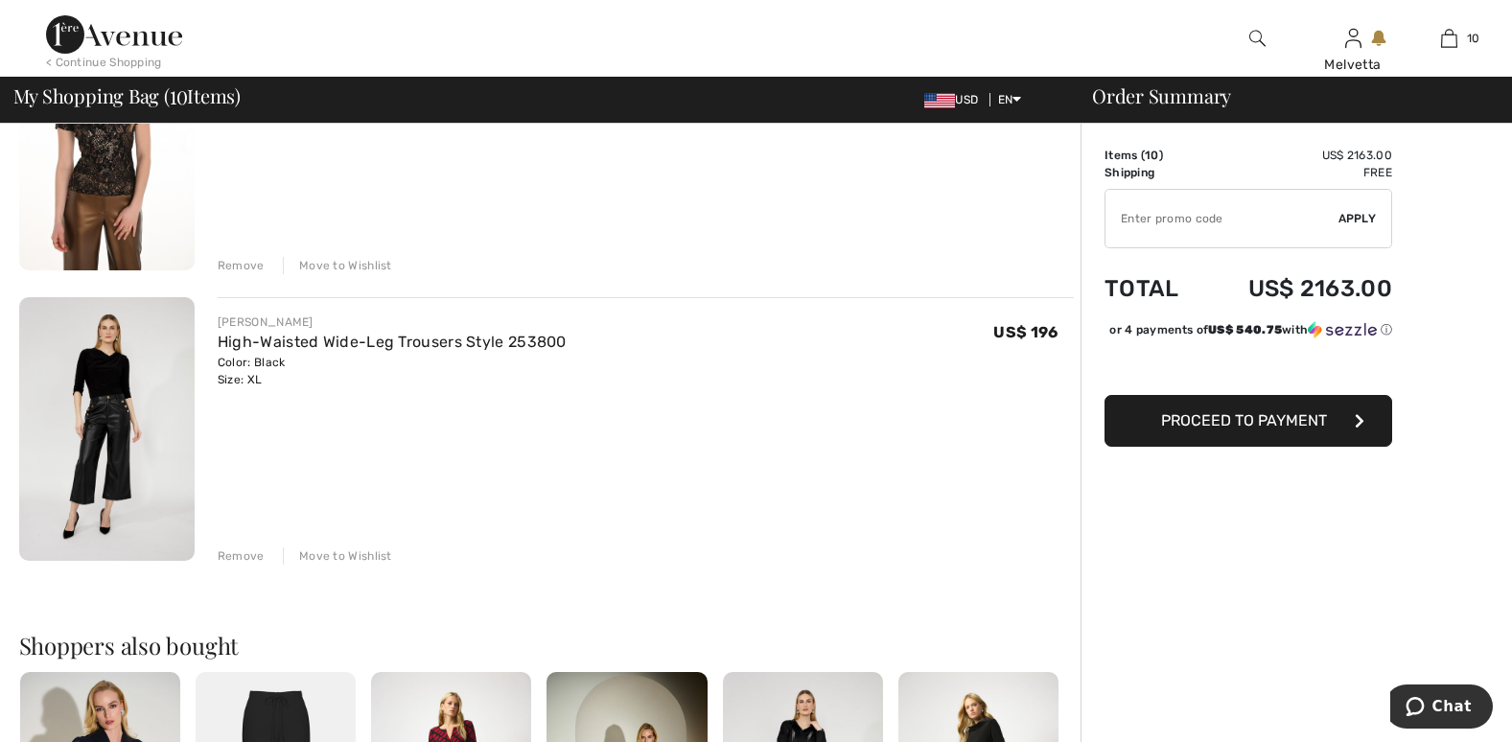
click at [238, 269] on div "Remove" at bounding box center [241, 265] width 47 height 17
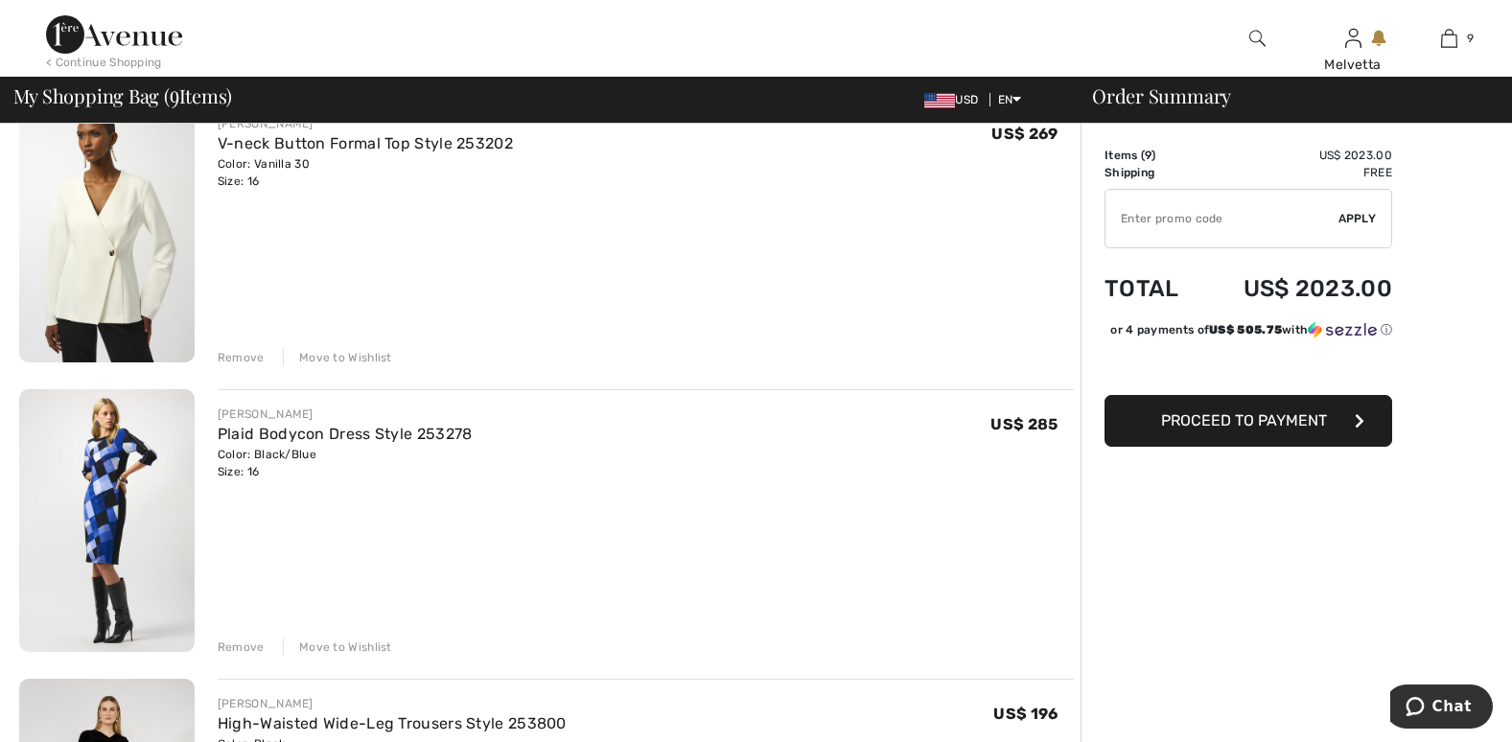
scroll to position [2574, 0]
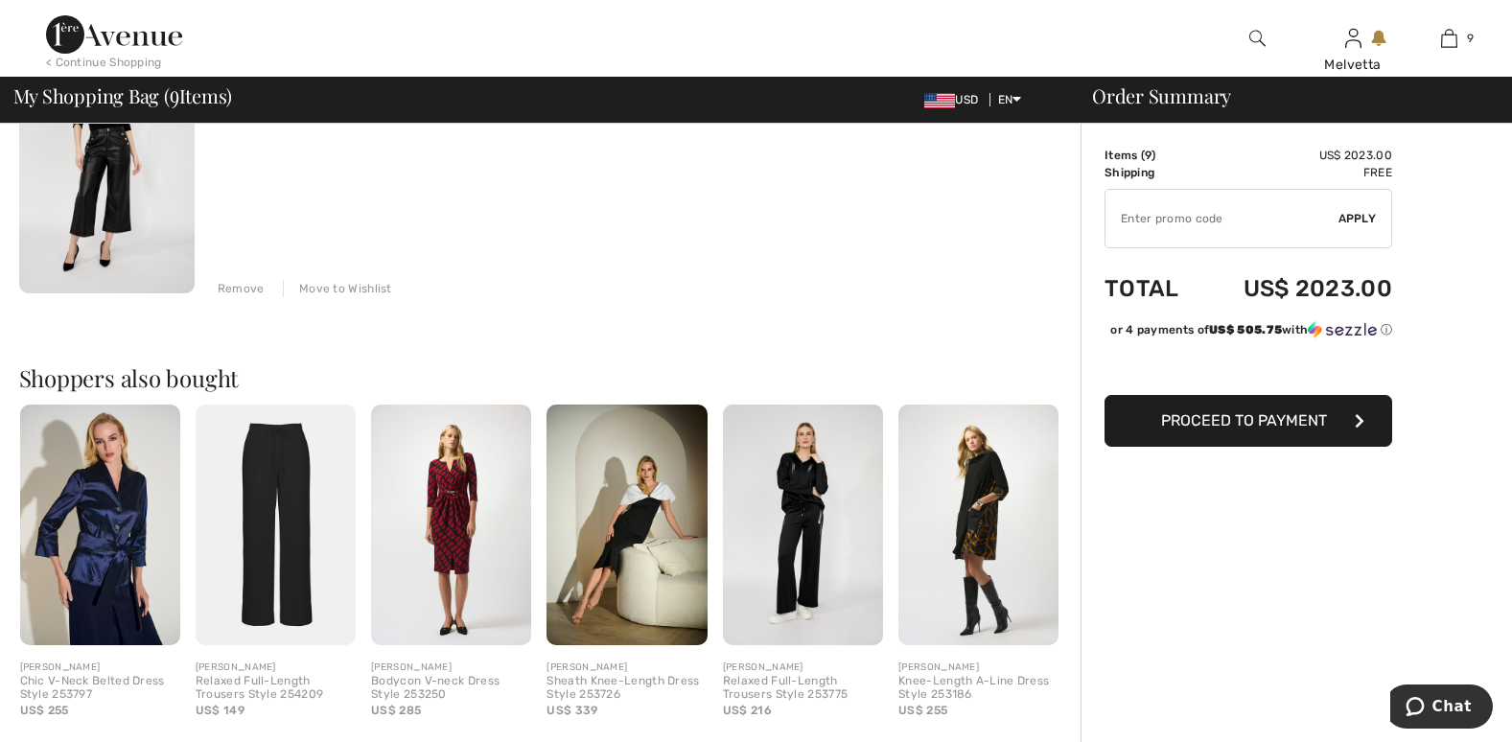
click at [992, 559] on img at bounding box center [979, 525] width 160 height 241
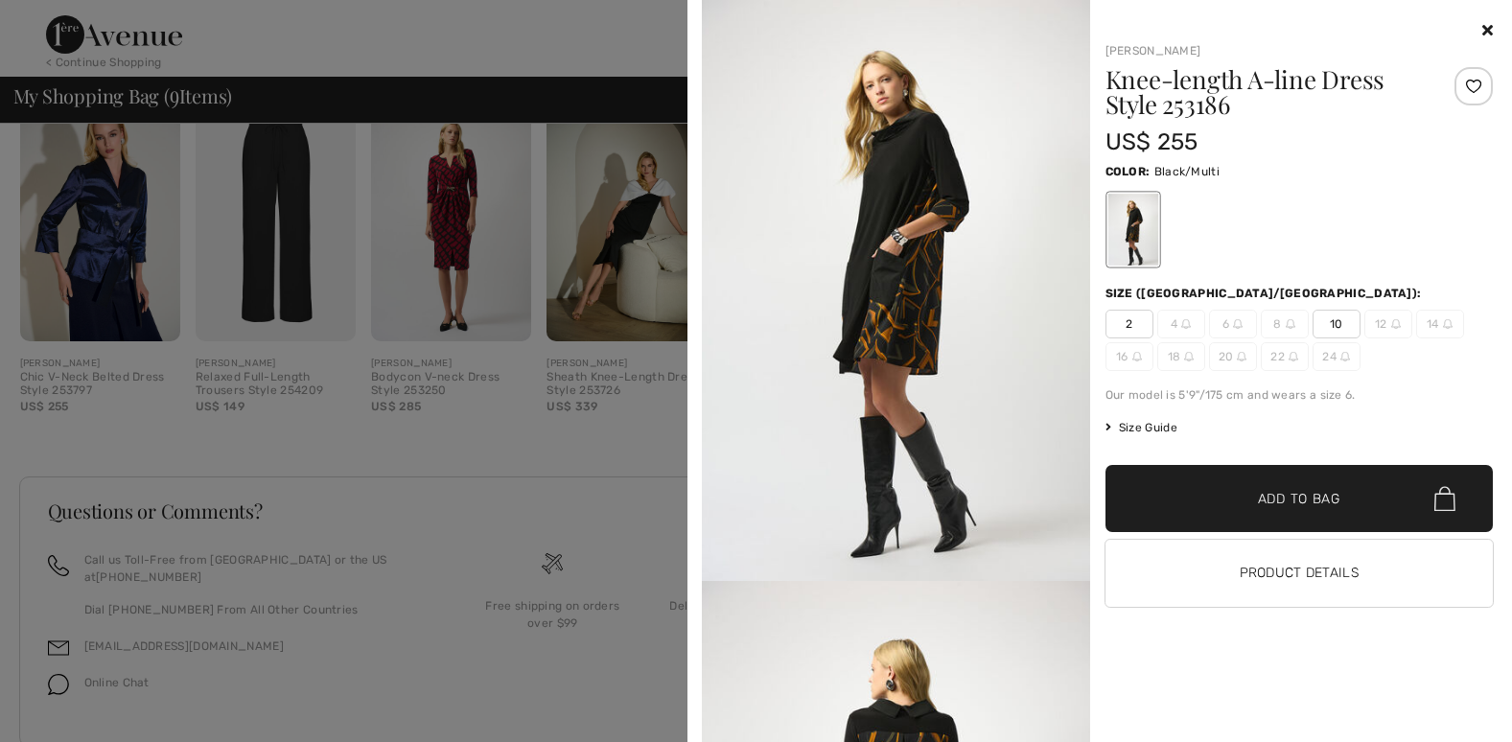
scroll to position [2914, 0]
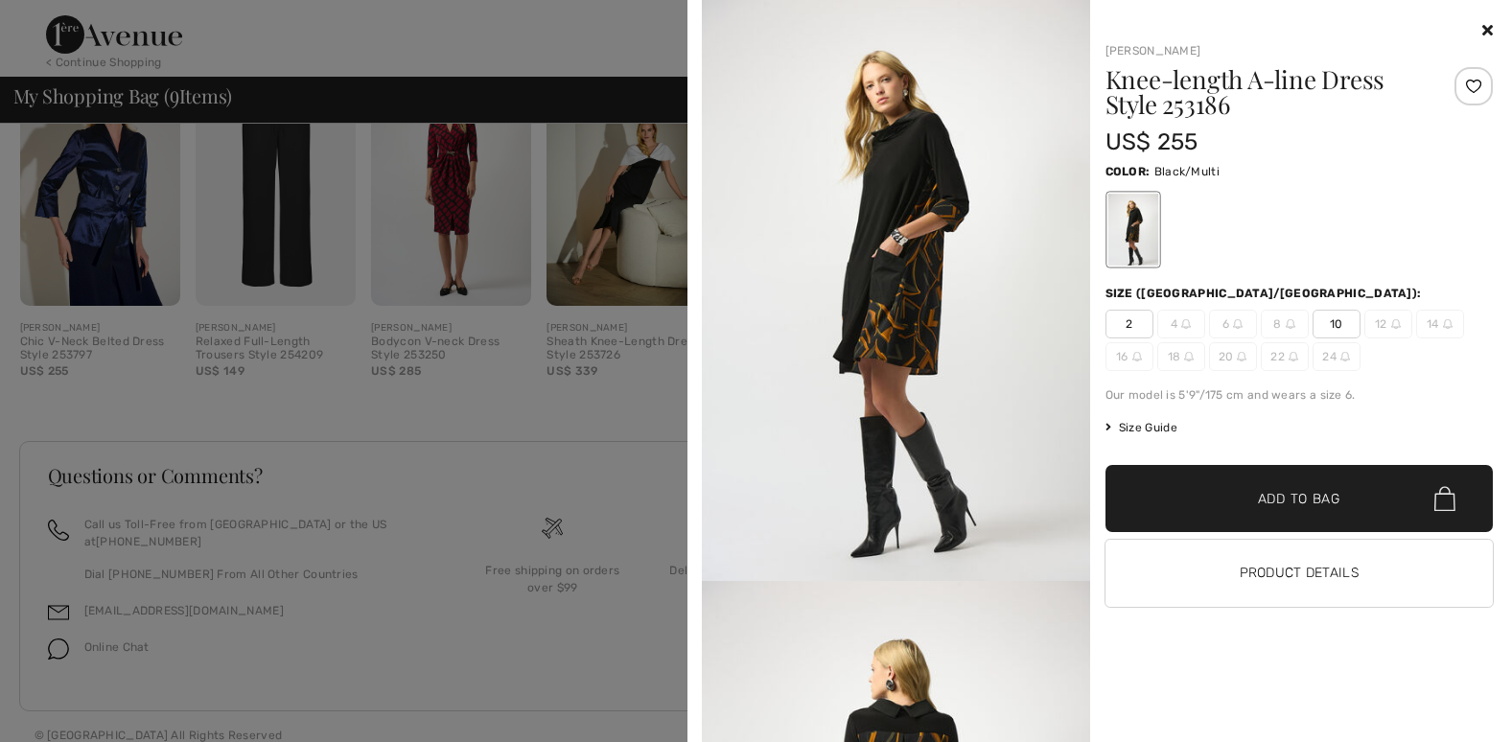
click at [903, 409] on img at bounding box center [896, 290] width 388 height 581
click at [1486, 34] on icon at bounding box center [1488, 29] width 11 height 15
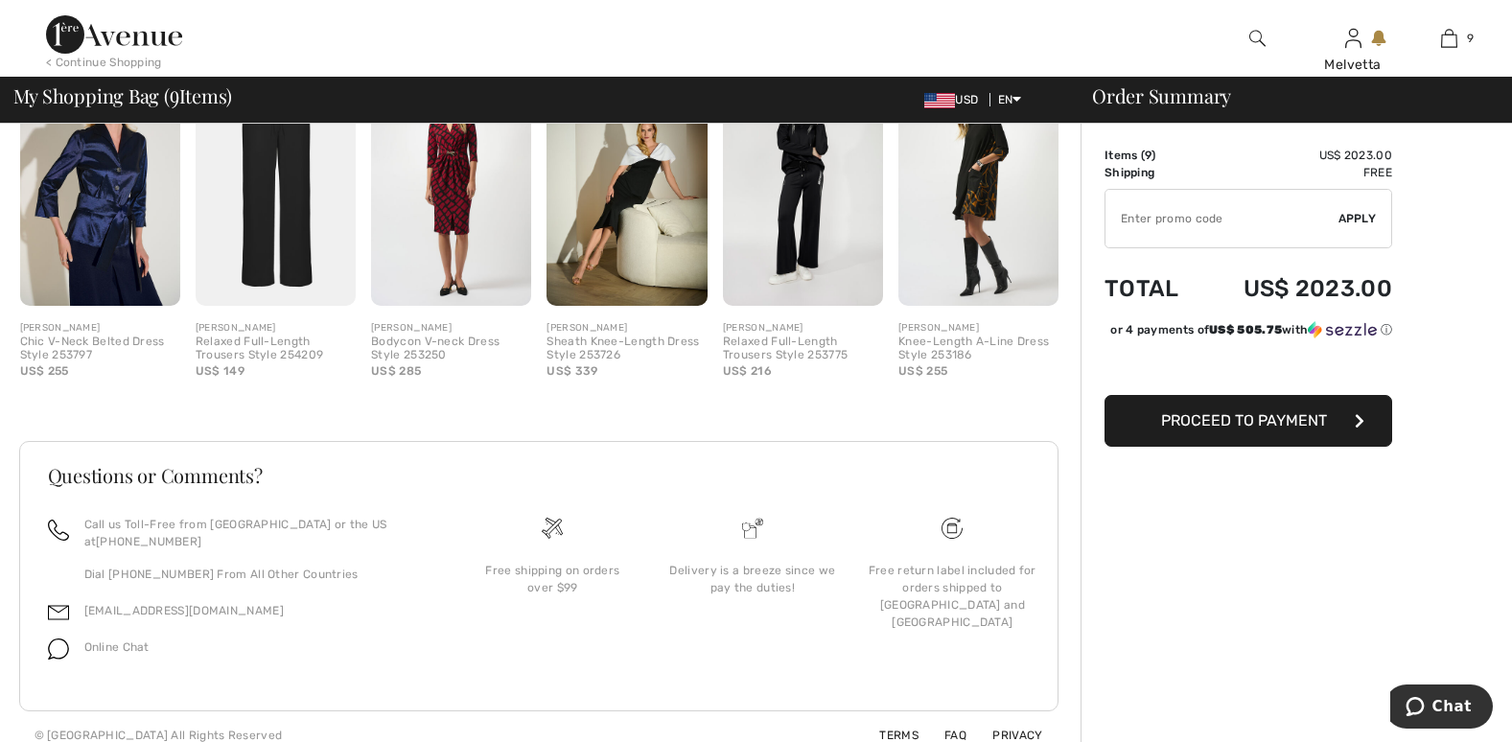
click at [264, 252] on img at bounding box center [276, 185] width 160 height 241
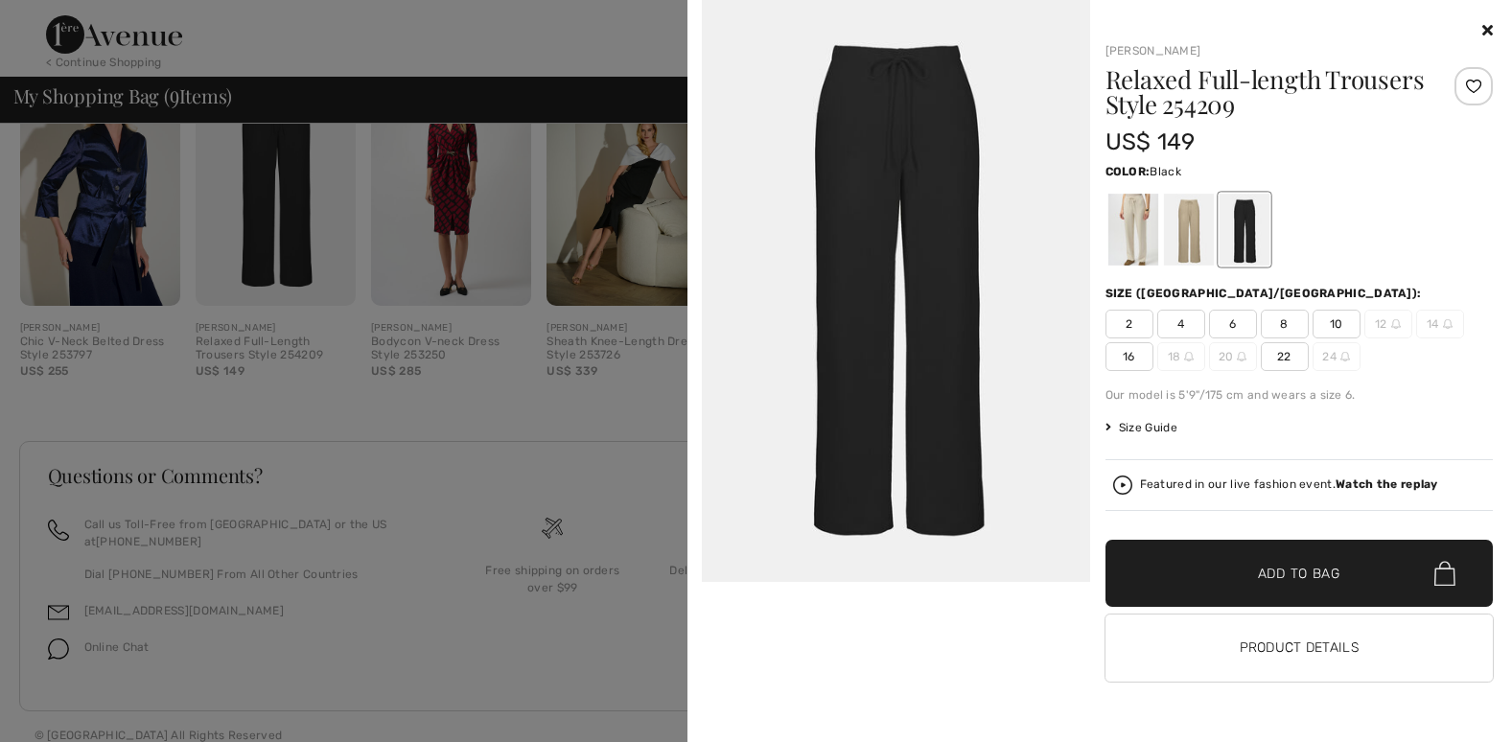
click at [1481, 30] on div at bounding box center [1300, 30] width 388 height 23
